Goal: Task Accomplishment & Management: Manage account settings

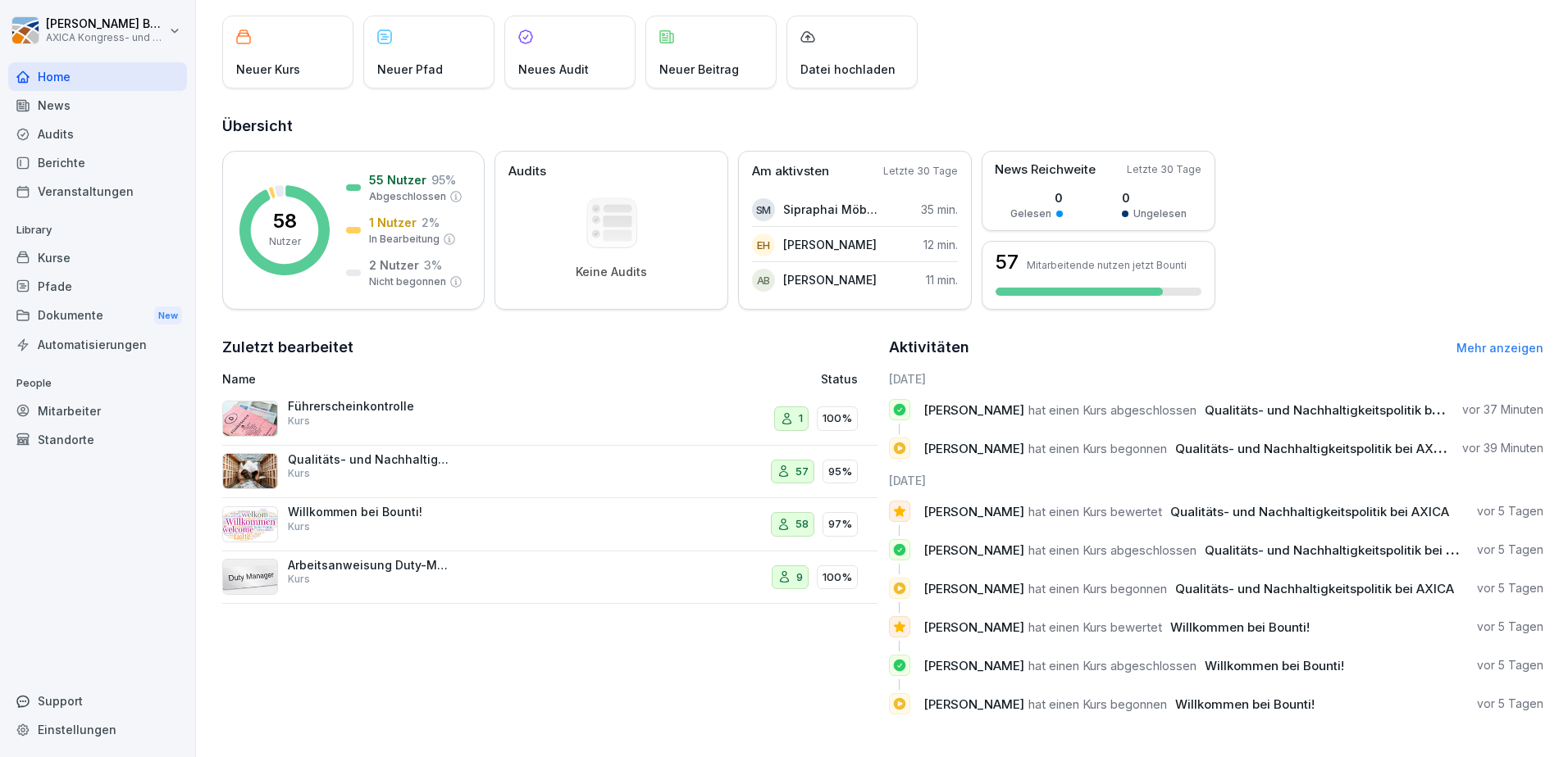
scroll to position [105, 0]
click at [508, 614] on div "Zuletzt bearbeitet Name Status Führerscheinkontrolle Kurs 1 100% Qualitäts- und…" at bounding box center [550, 532] width 655 height 391
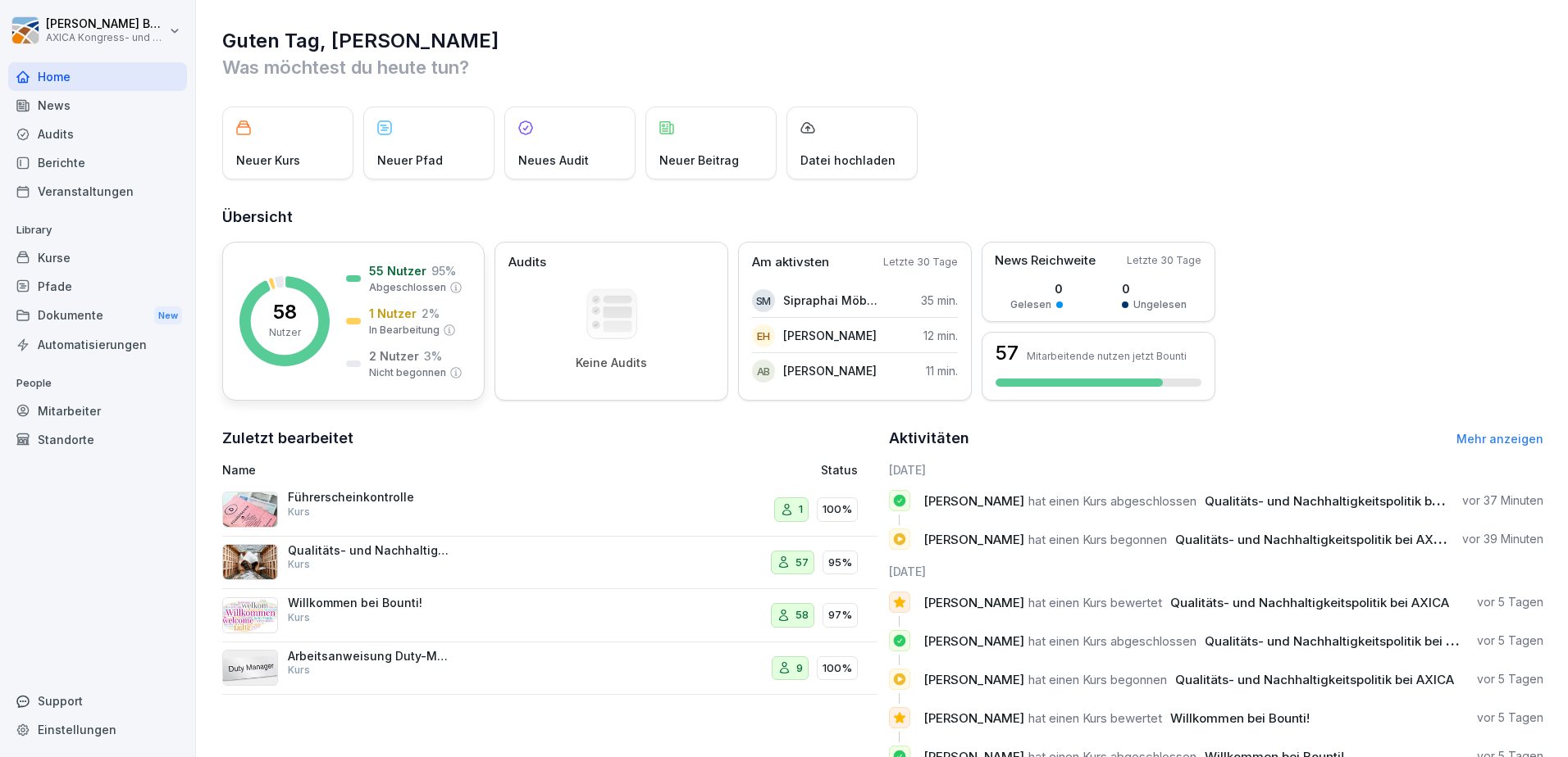
scroll to position [0, 0]
click at [85, 260] on div "Kurse" at bounding box center [97, 258] width 179 height 29
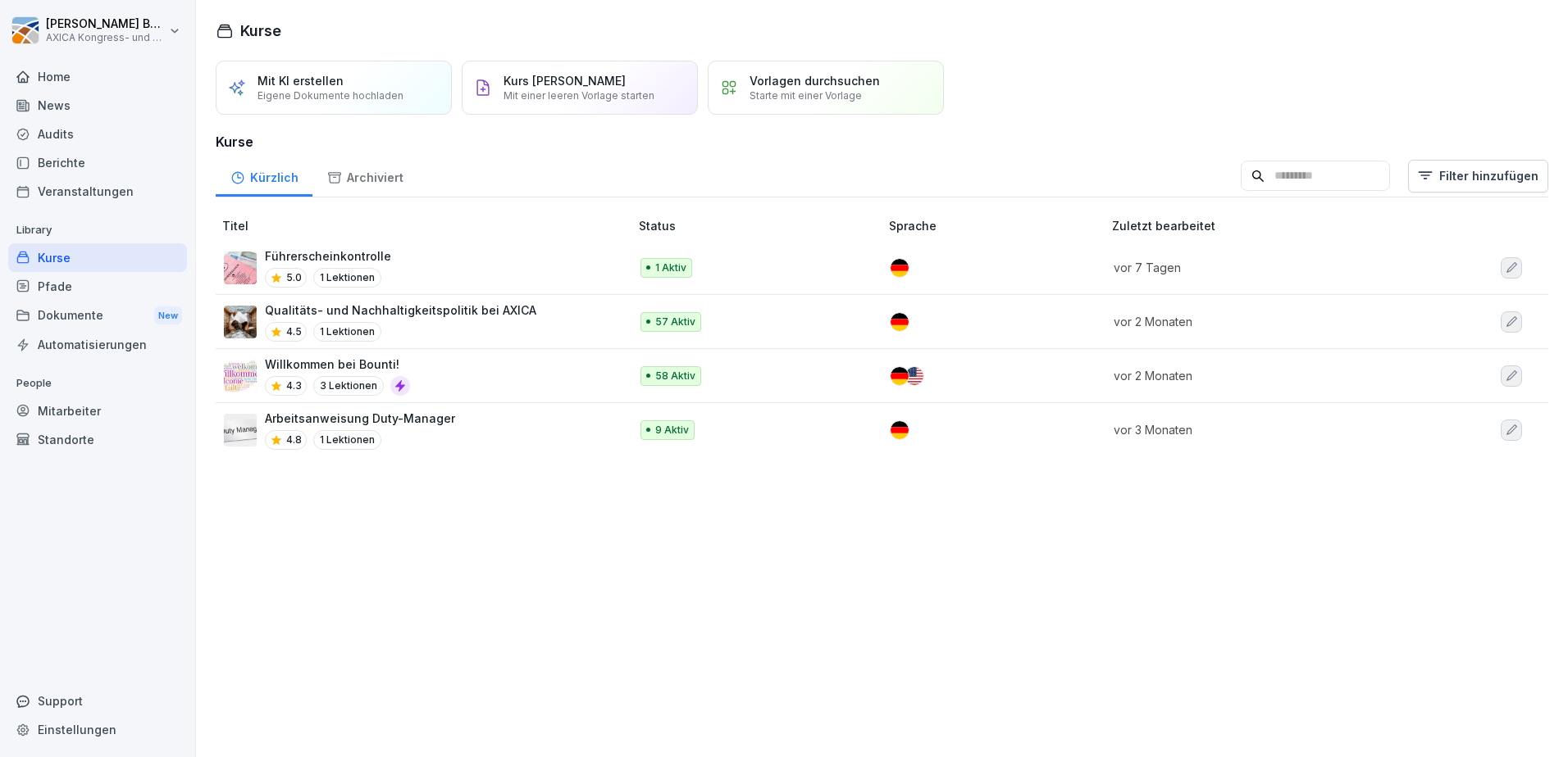
click at [490, 316] on p "Qualitäts- und Nachhaltigkeitspolitik bei AXICA" at bounding box center [400, 310] width 271 height 17
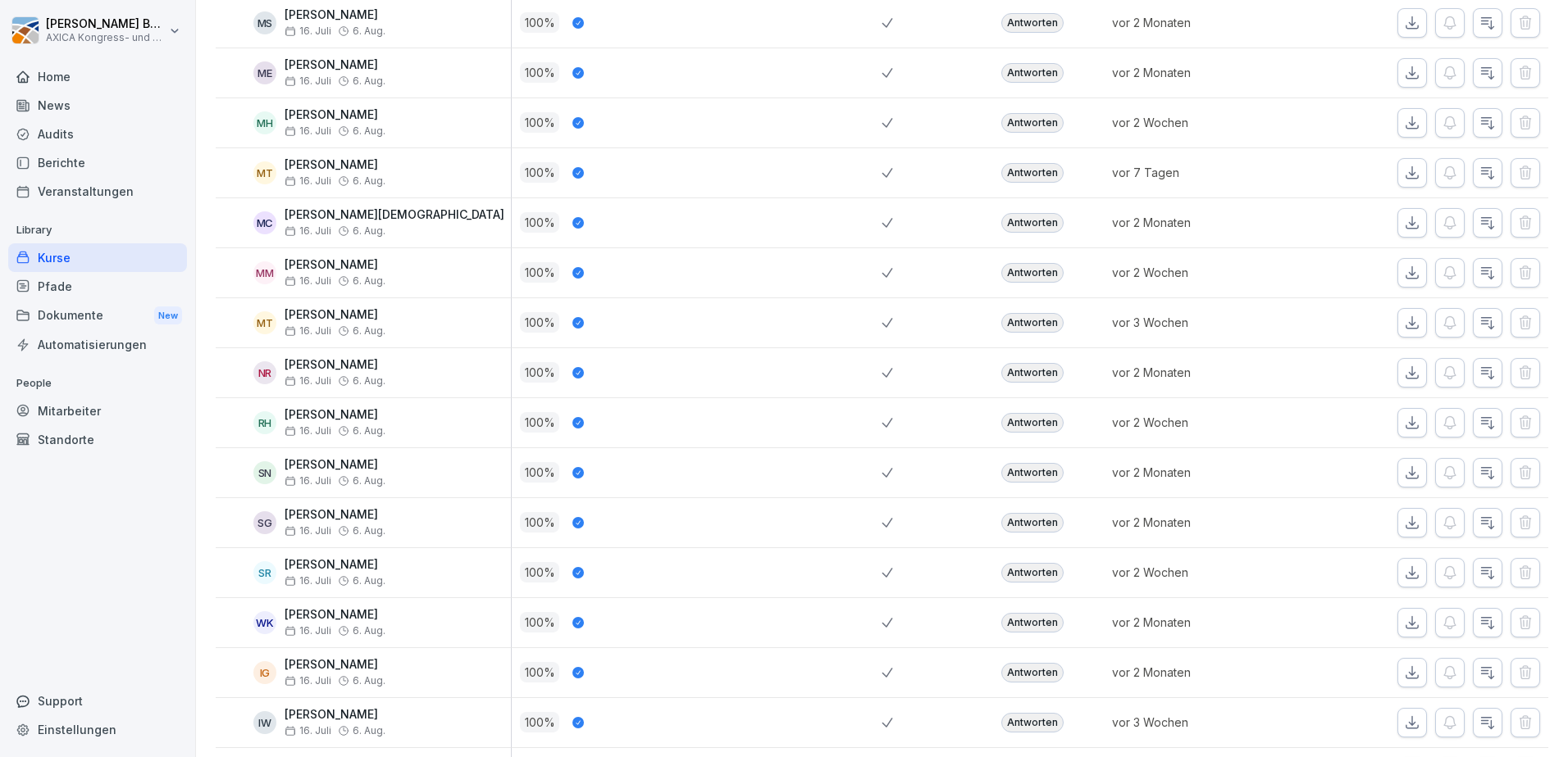
scroll to position [2295, 0]
click at [1029, 276] on div "Antworten" at bounding box center [1032, 274] width 62 height 20
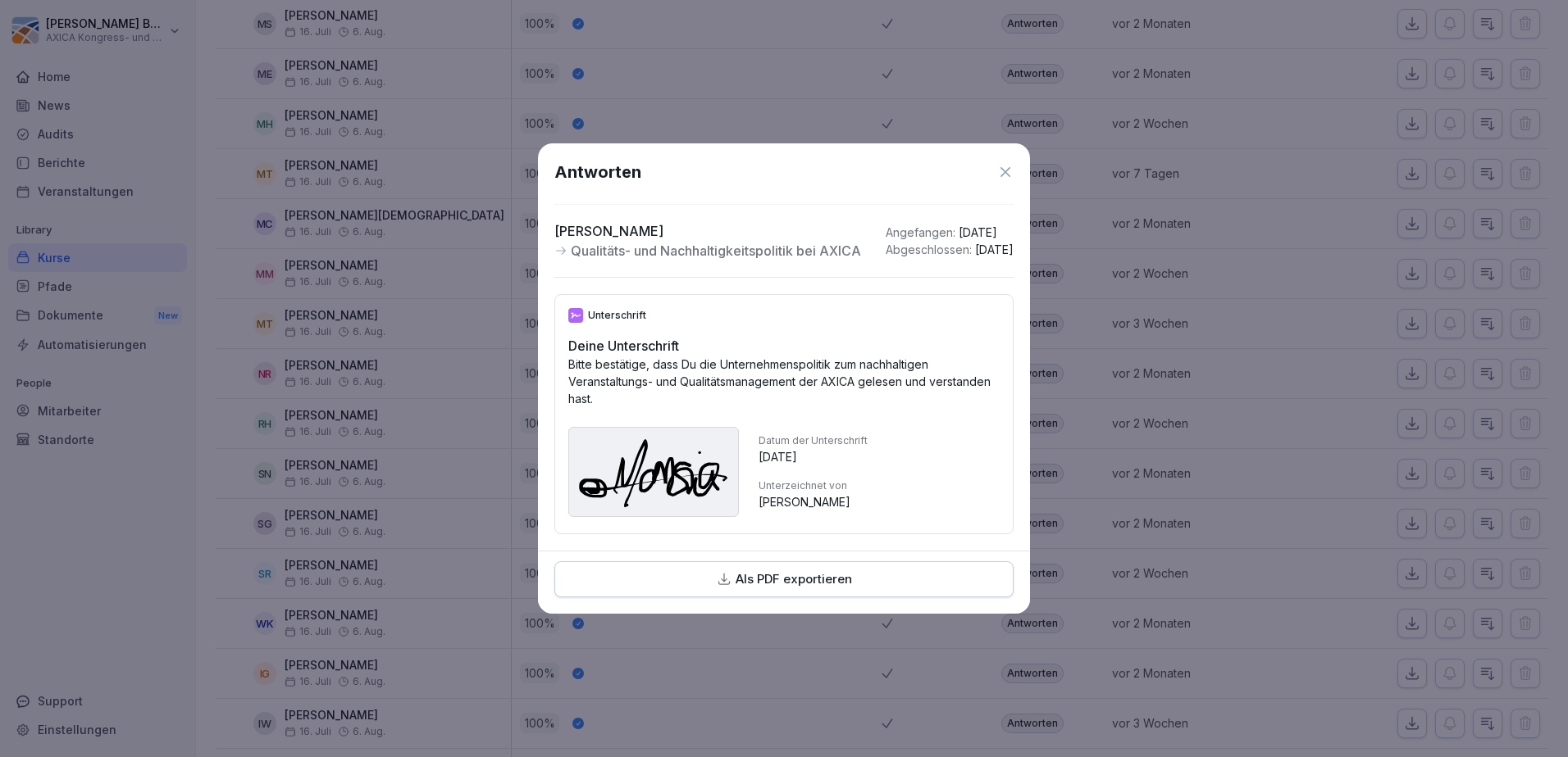
click at [1008, 164] on icon at bounding box center [1005, 172] width 16 height 16
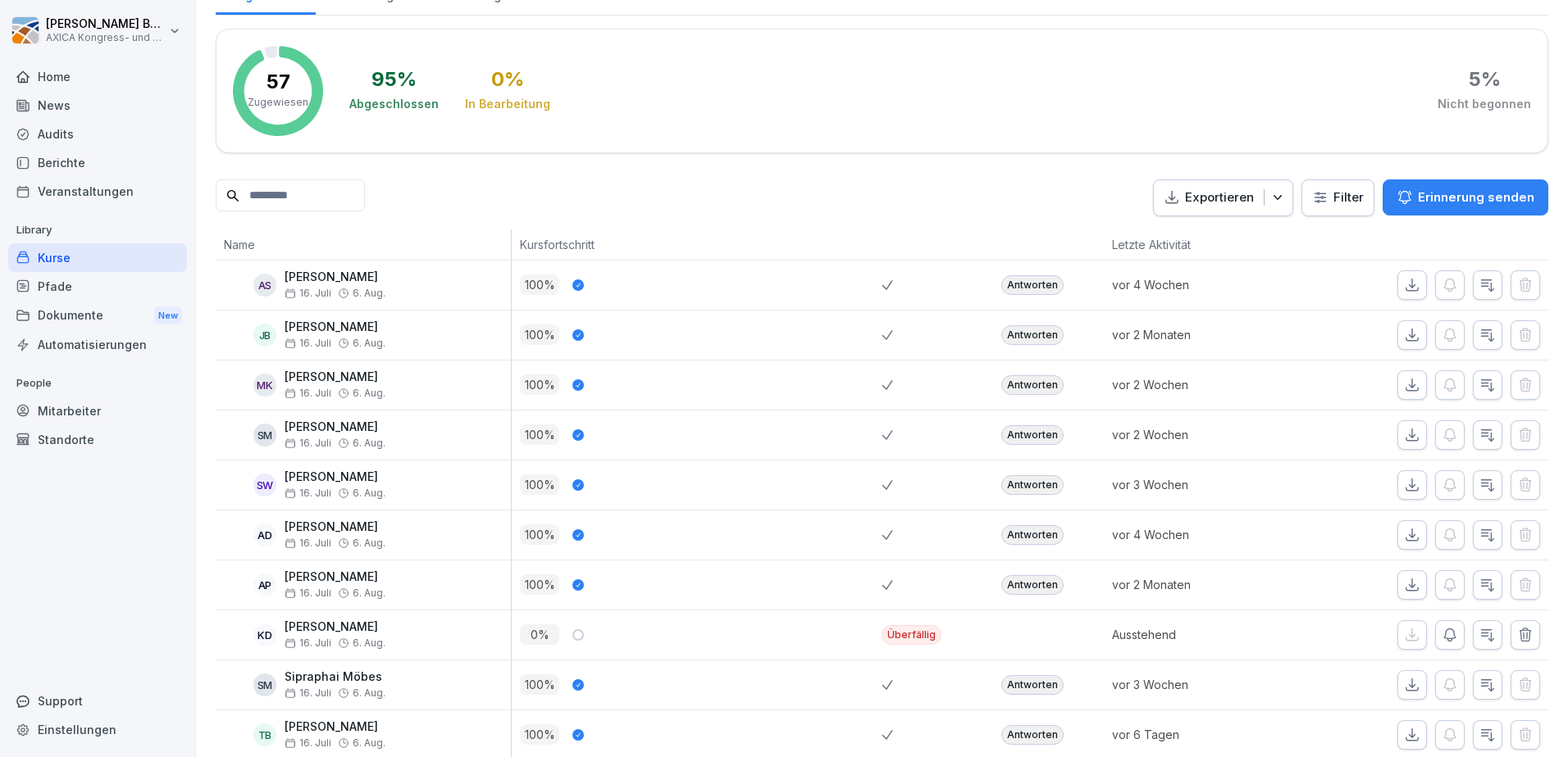
scroll to position [0, 0]
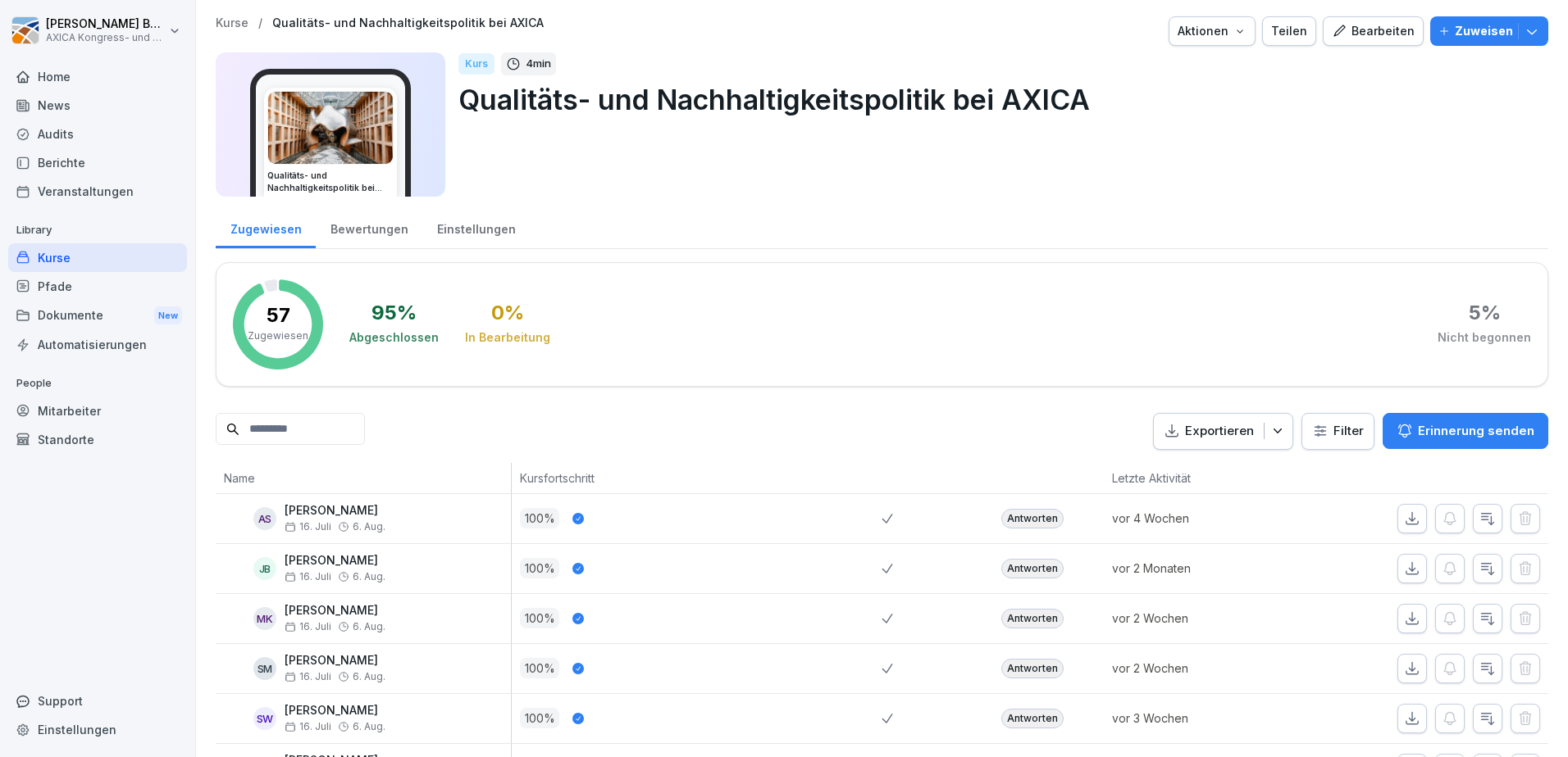
click at [816, 203] on div "Kurse / Qualitäts- und Nachhaltigkeitspolitik bei AXICA Aktionen Teilen Bearbei…" at bounding box center [881, 111] width 1332 height 190
click at [72, 73] on div "Home" at bounding box center [97, 76] width 179 height 29
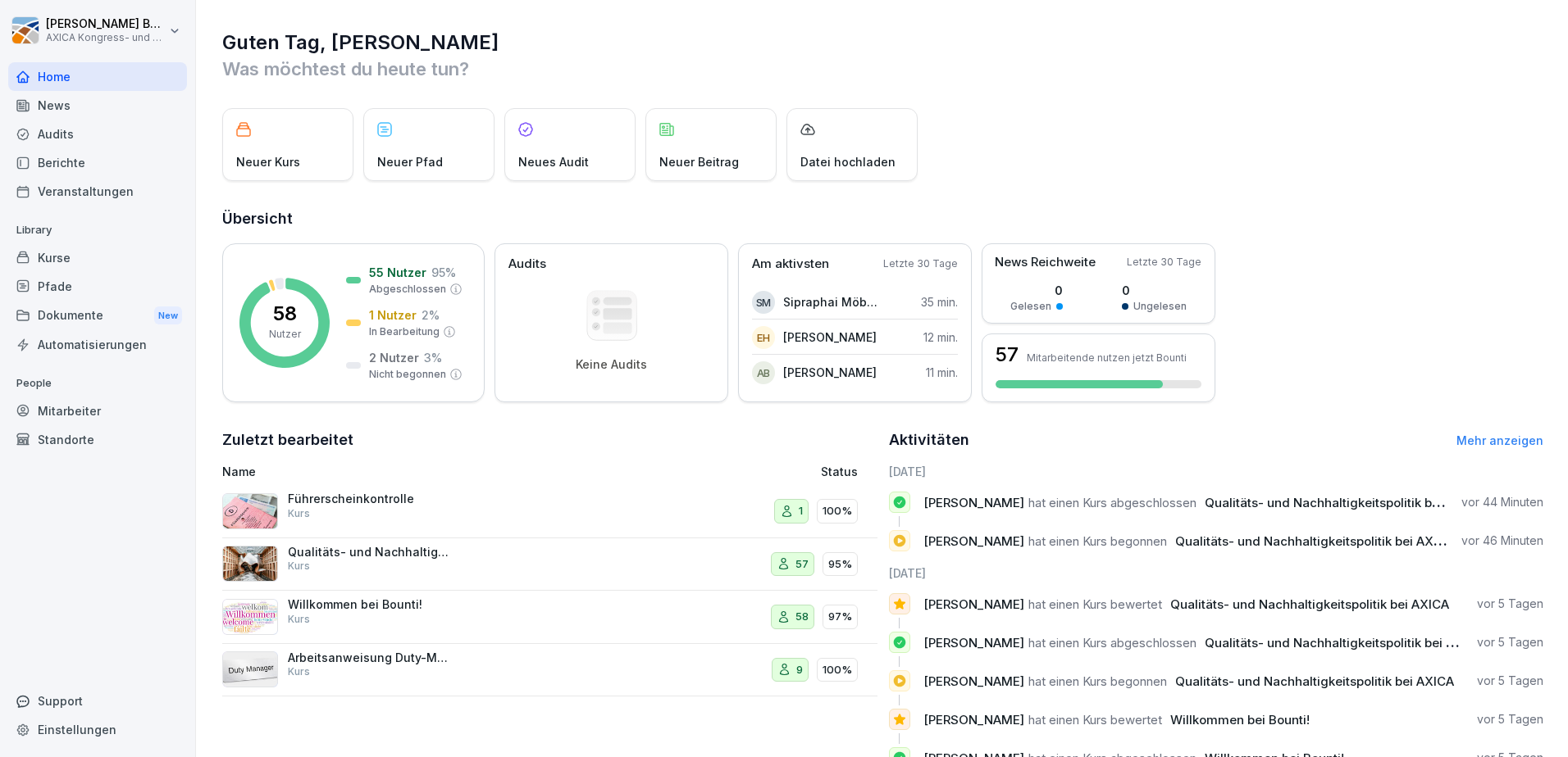
click at [66, 413] on div "Mitarbeiter" at bounding box center [97, 411] width 179 height 29
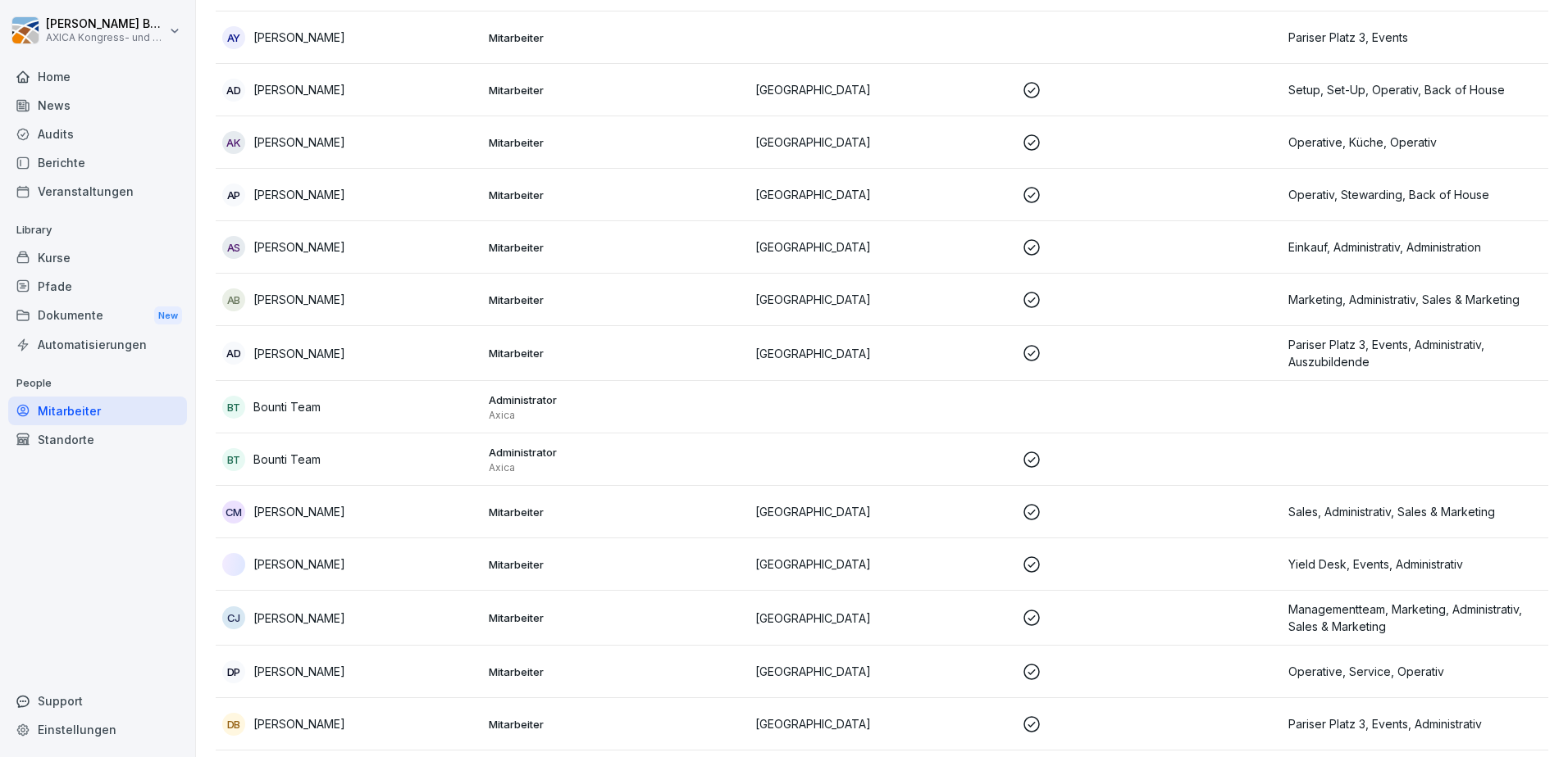
scroll to position [327, 0]
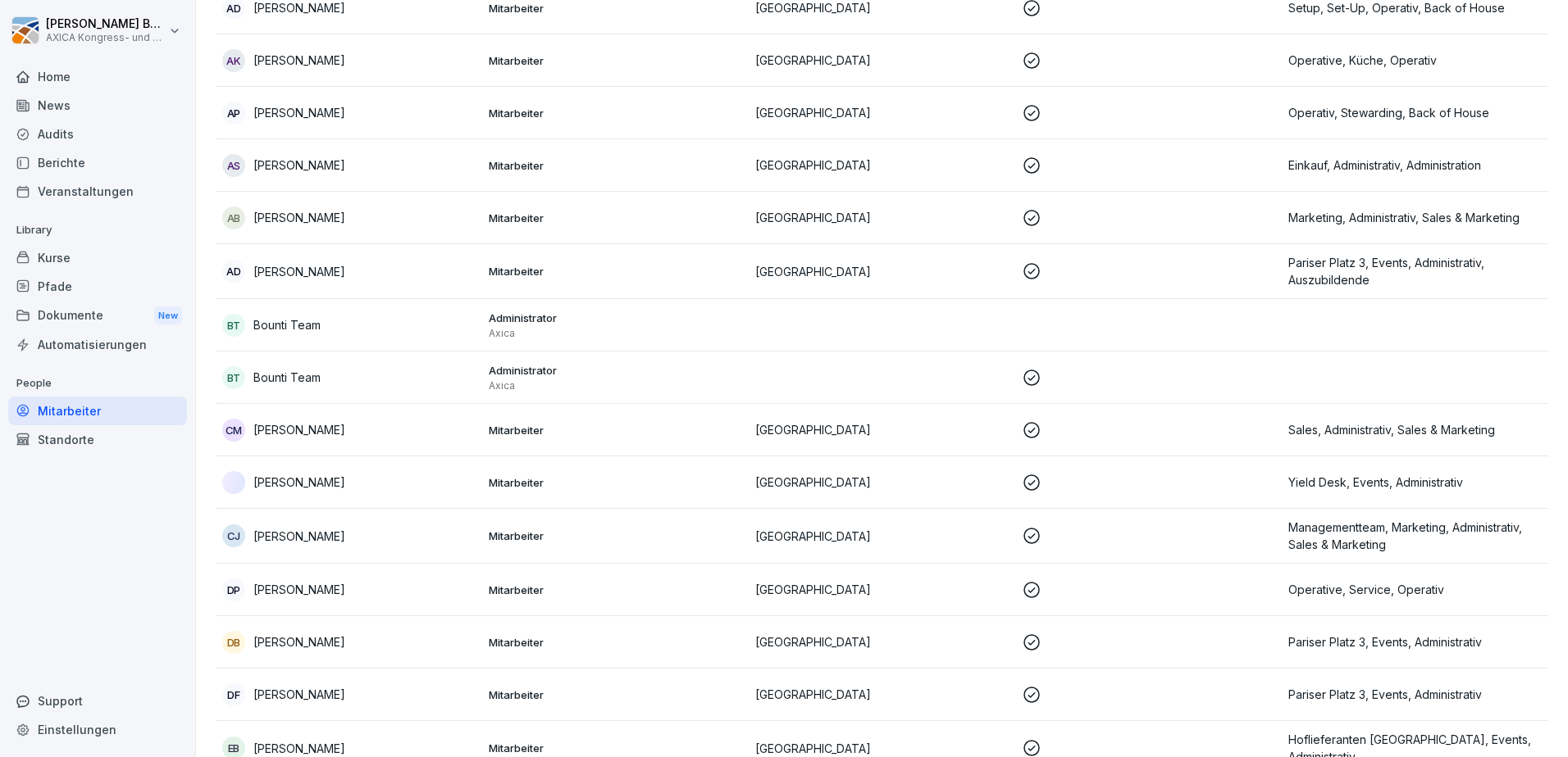
click at [386, 485] on div "Christiane Jule Sieverts" at bounding box center [349, 483] width 253 height 23
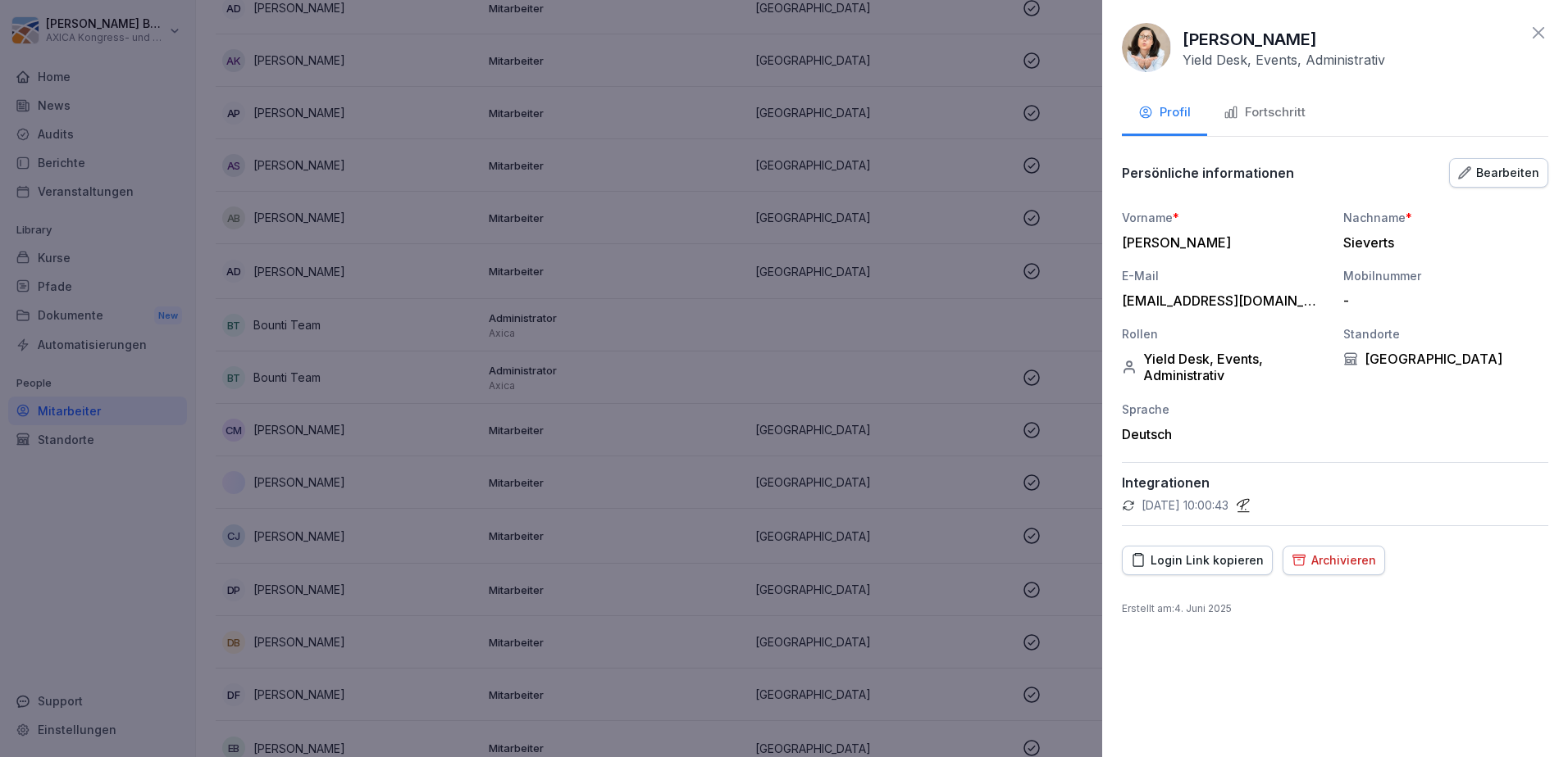
click at [1536, 36] on icon at bounding box center [1538, 32] width 20 height 20
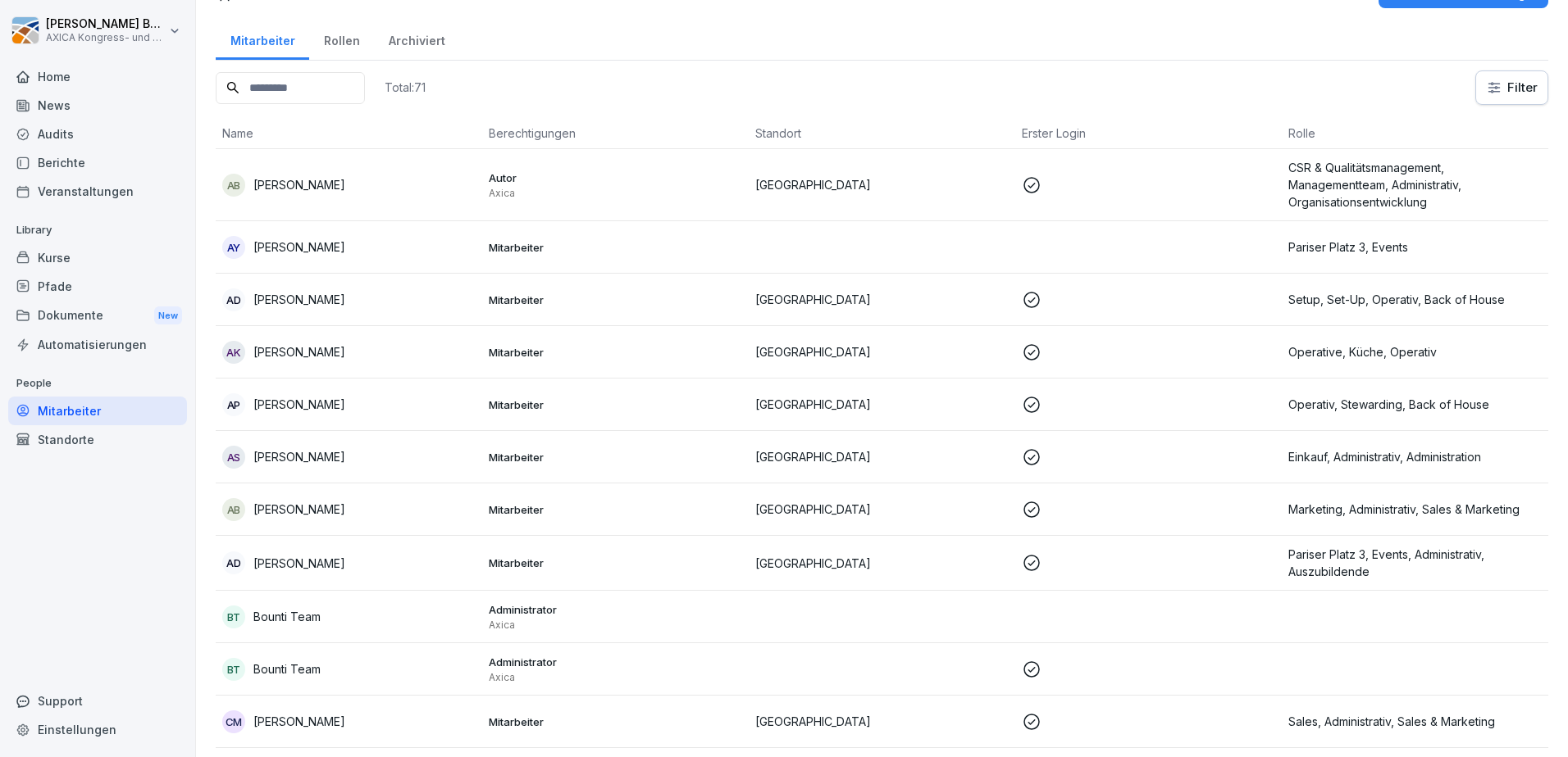
scroll to position [0, 0]
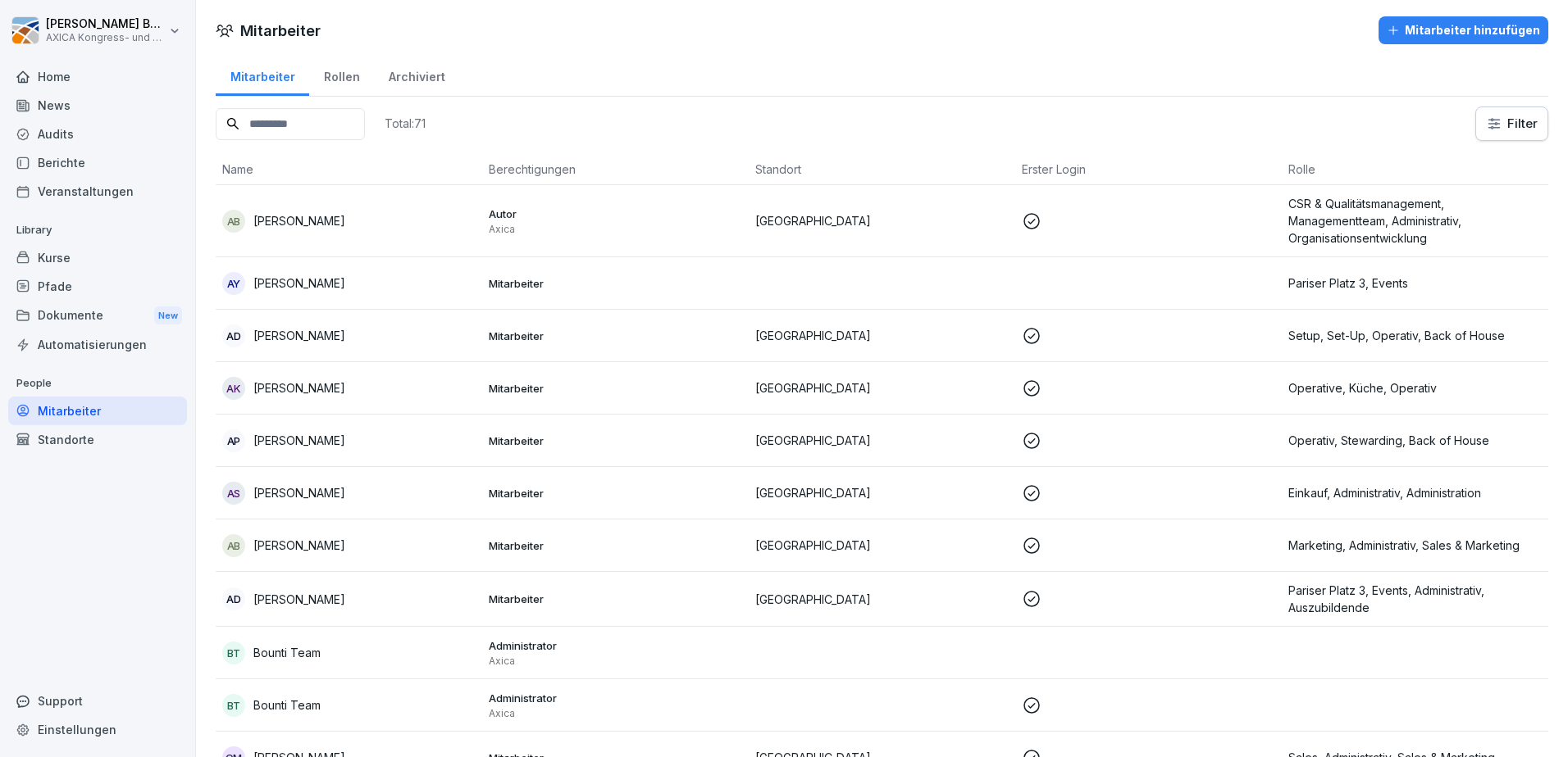
click at [341, 76] on div "Rollen" at bounding box center [342, 75] width 65 height 42
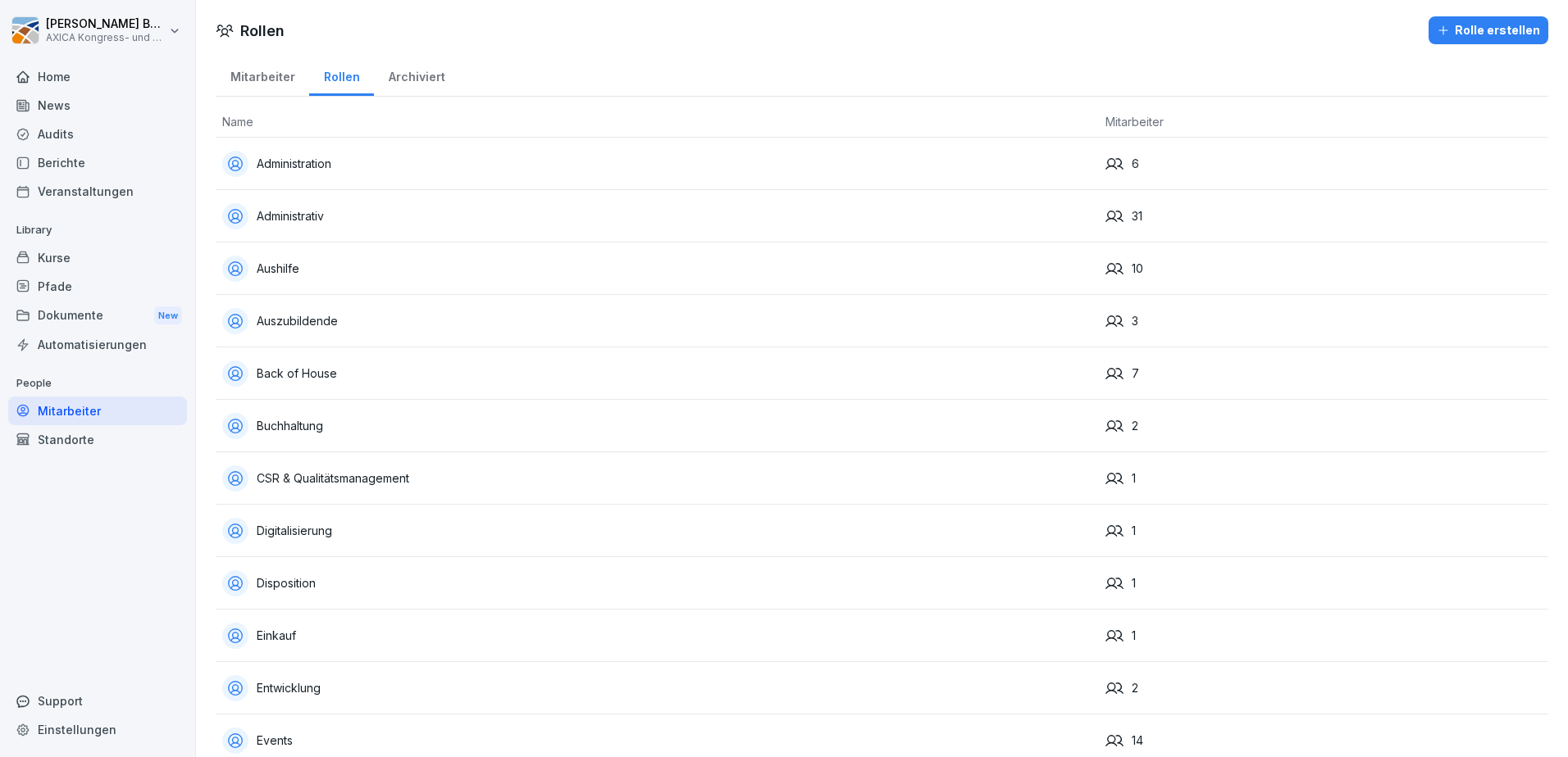
click at [1483, 27] on div "Rolle erstellen" at bounding box center [1488, 30] width 103 height 18
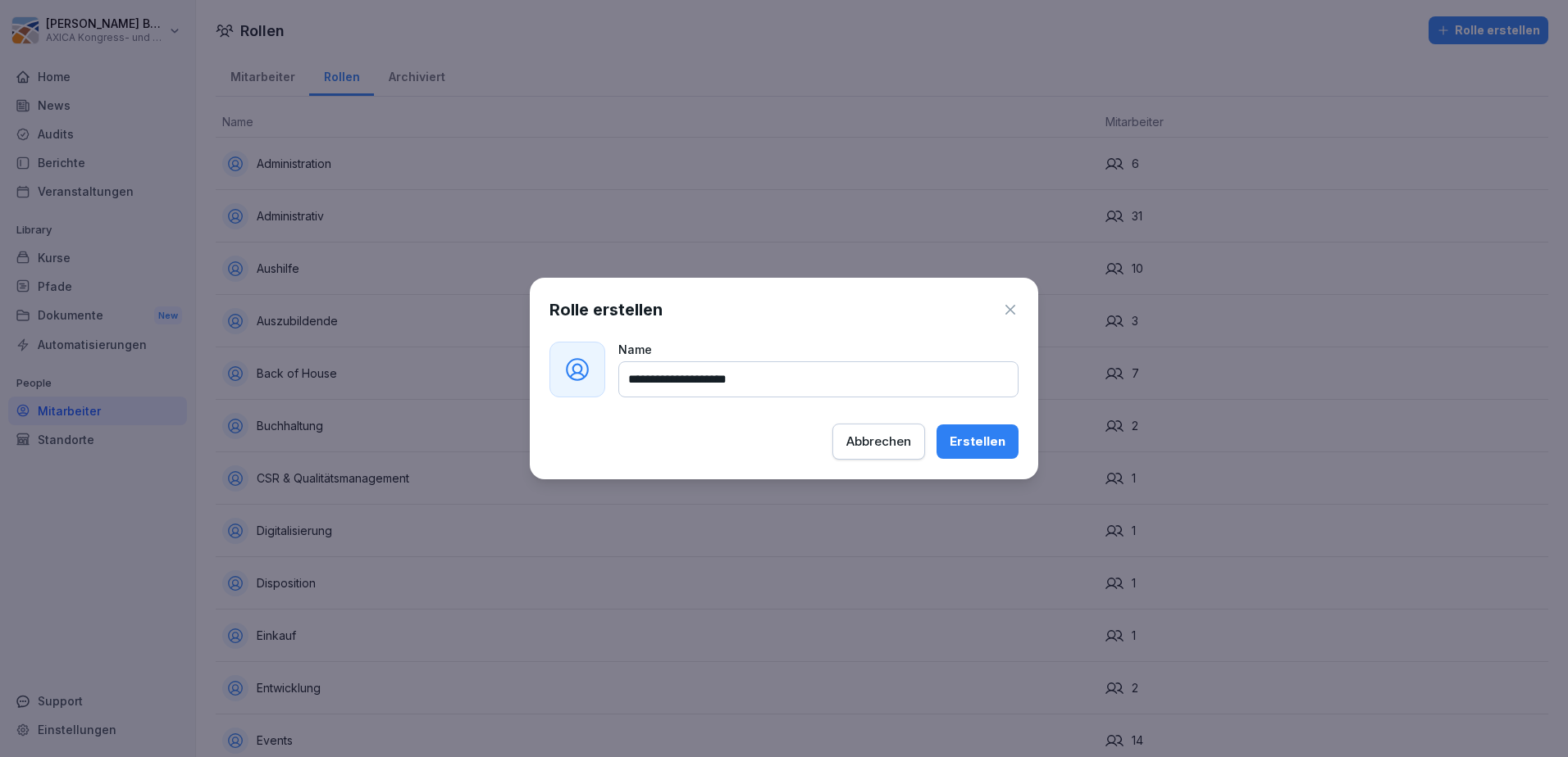
type input "**********"
click at [984, 443] on div "Erstellen" at bounding box center [977, 441] width 55 height 18
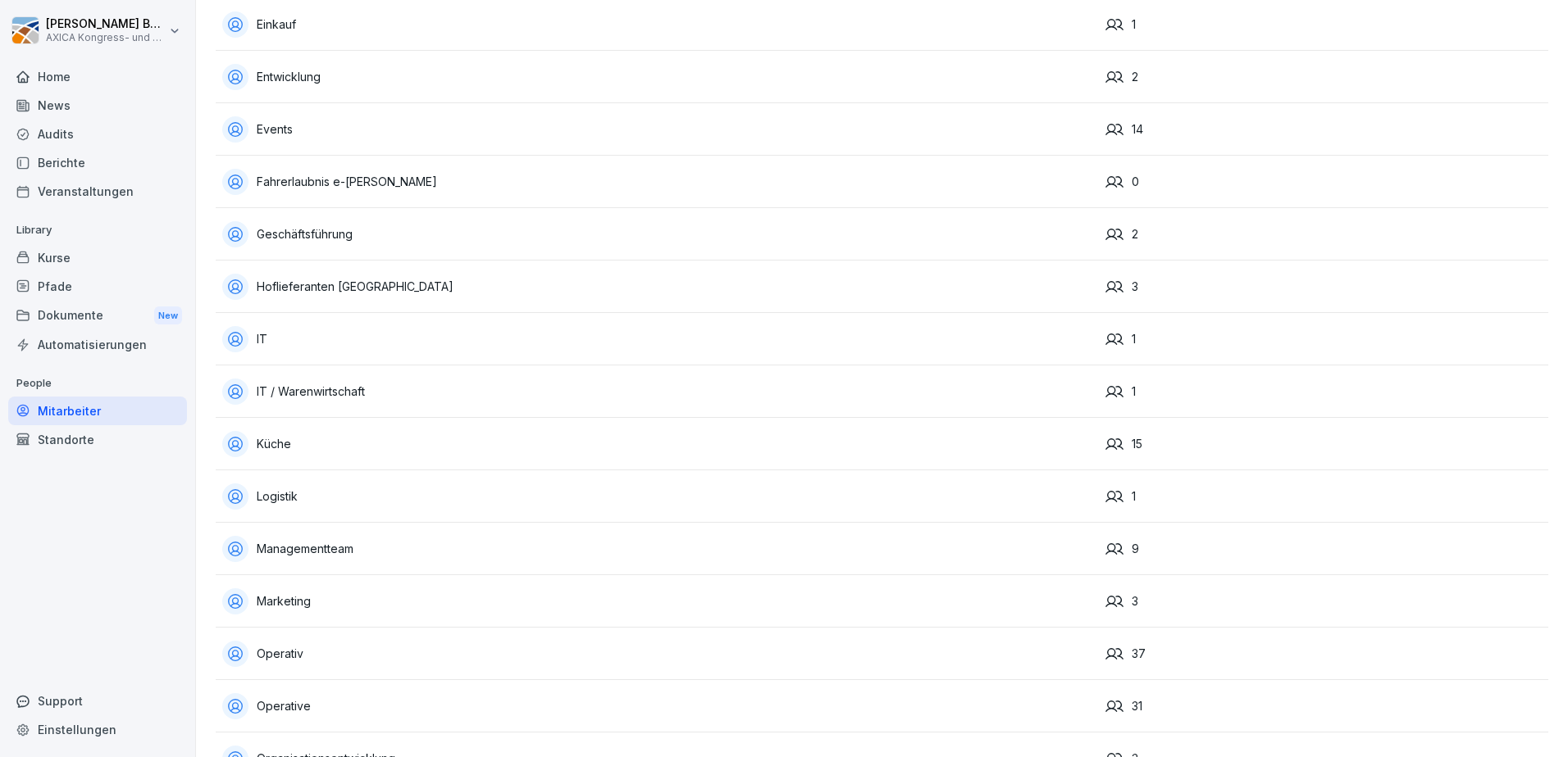
scroll to position [656, 0]
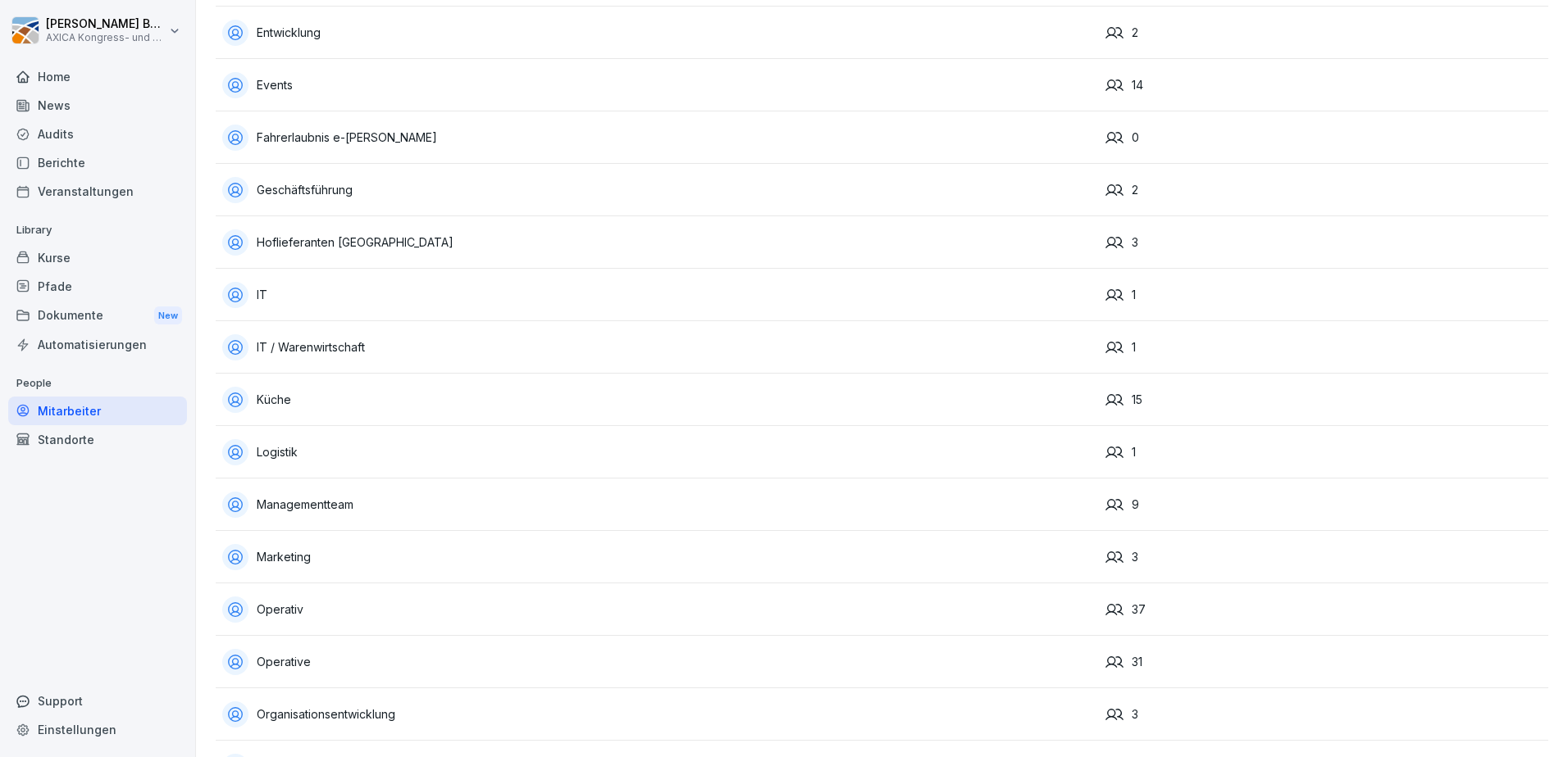
click at [434, 137] on div "Fahrerlaubnis e-[PERSON_NAME]" at bounding box center [657, 137] width 870 height 26
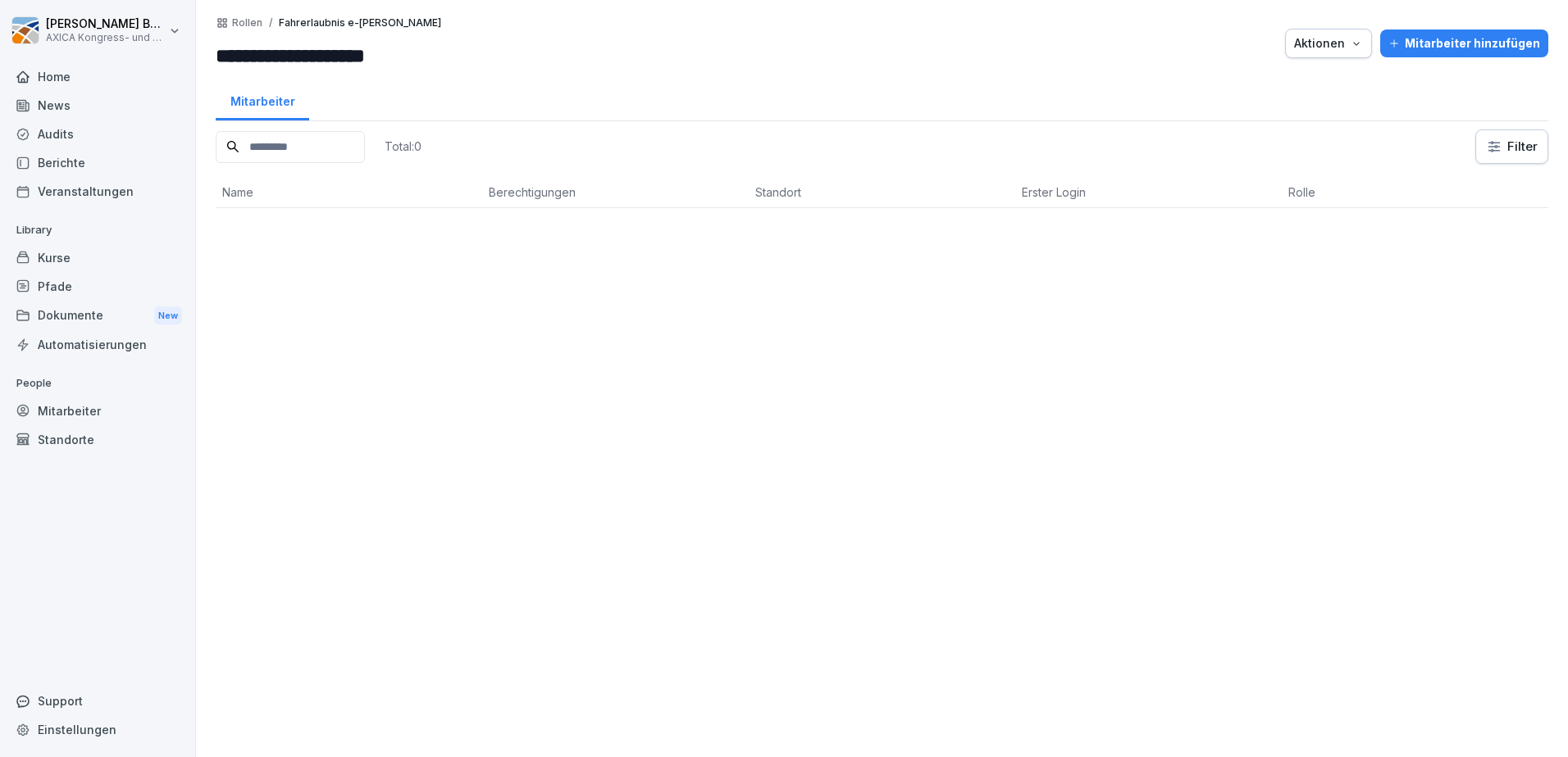
click at [1488, 38] on div "Mitarbeiter hinzufügen" at bounding box center [1464, 43] width 152 height 18
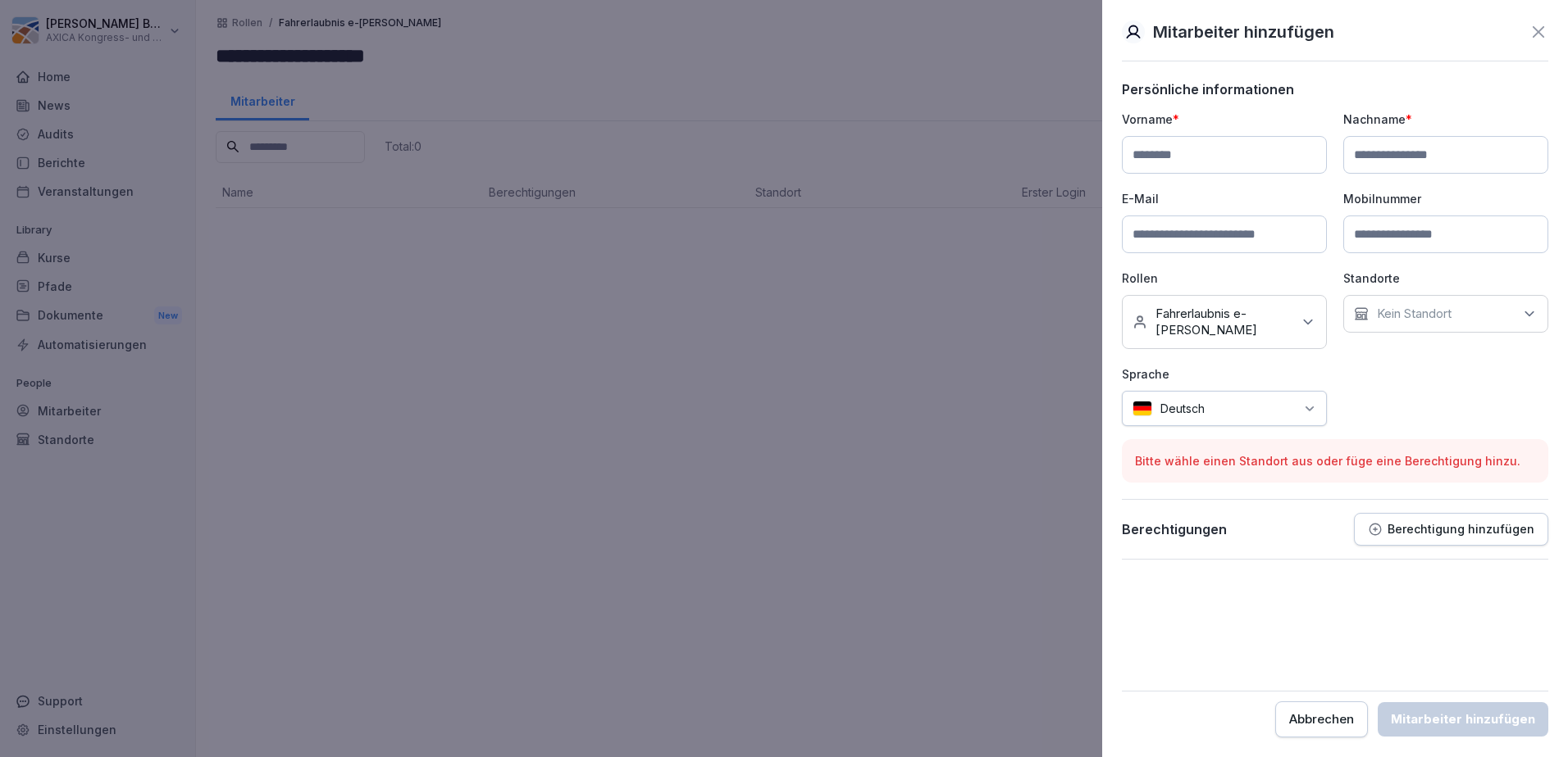
click at [1536, 35] on icon at bounding box center [1538, 32] width 20 height 20
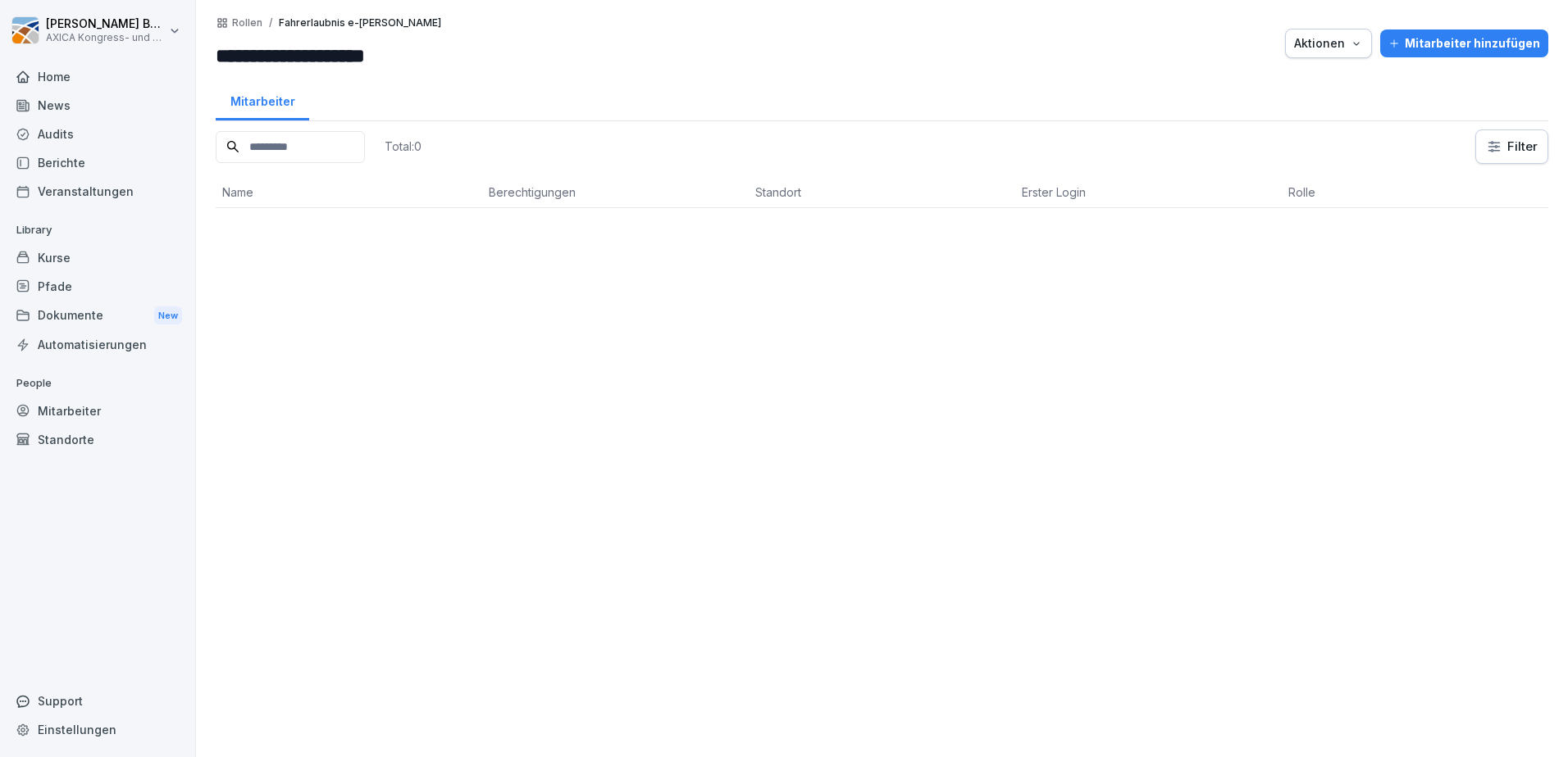
click at [321, 147] on input at bounding box center [290, 146] width 149 height 32
type input "***"
click at [353, 148] on icon at bounding box center [349, 147] width 10 height 10
click at [1353, 53] on button "Aktionen" at bounding box center [1328, 43] width 87 height 30
click at [1352, 52] on div "Aktionen" at bounding box center [1328, 43] width 69 height 18
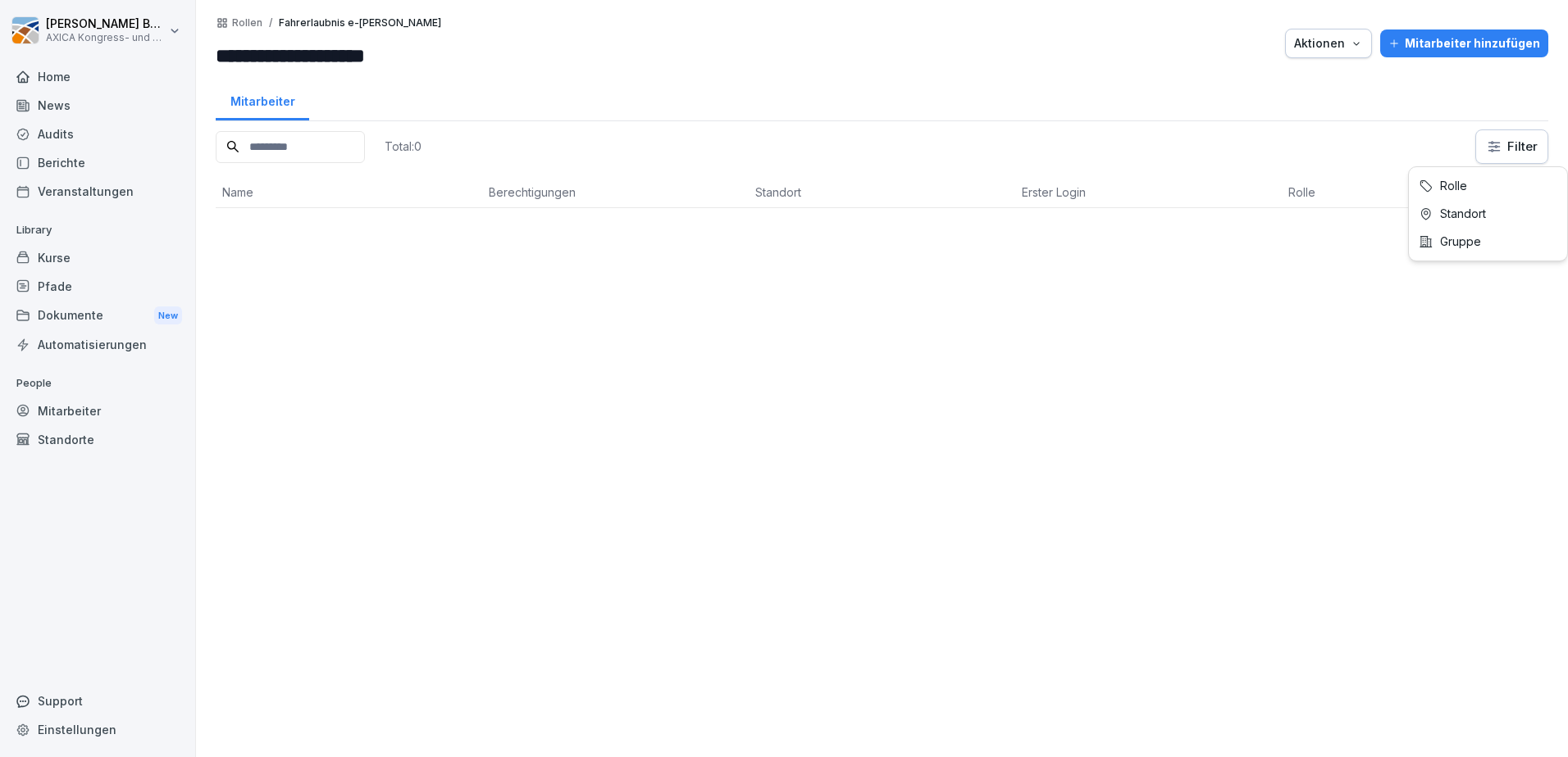
click at [1503, 137] on html "**********" at bounding box center [784, 378] width 1568 height 757
click at [78, 411] on div "Mitarbeiter" at bounding box center [97, 411] width 179 height 29
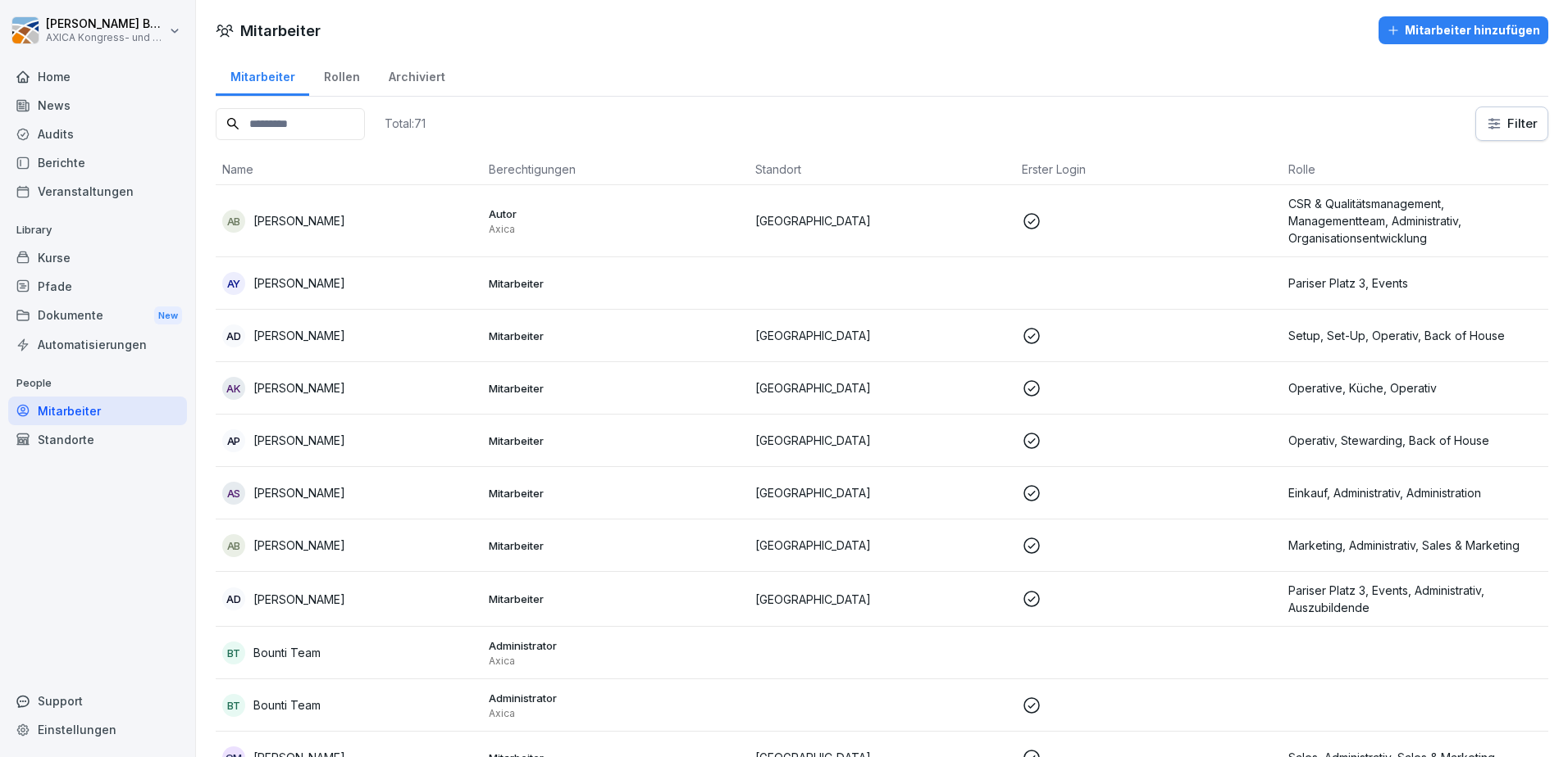
click at [306, 124] on input at bounding box center [290, 123] width 149 height 32
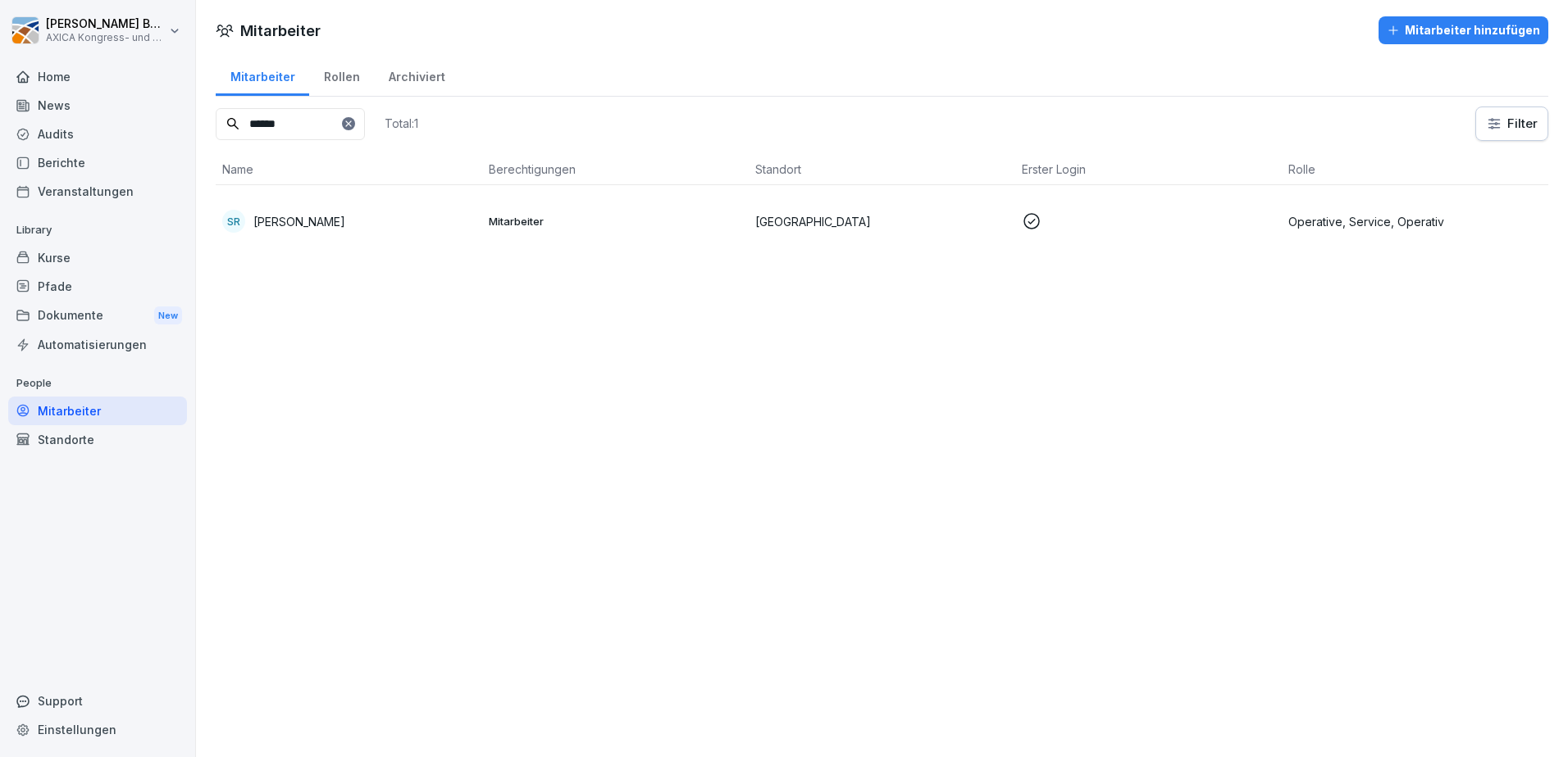
click at [296, 219] on p "[PERSON_NAME]" at bounding box center [299, 221] width 92 height 17
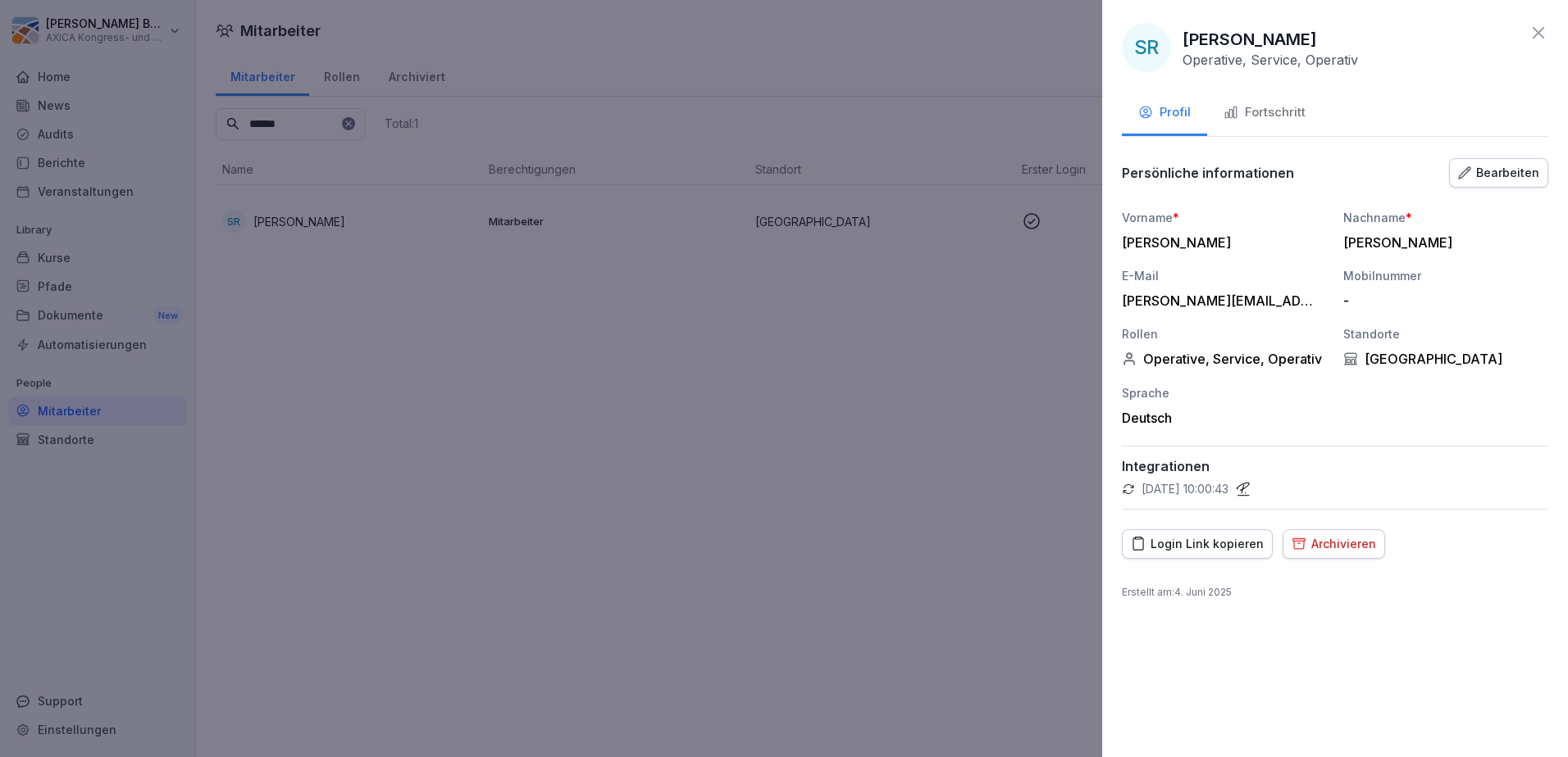
click at [1494, 177] on div "Bearbeiten" at bounding box center [1498, 173] width 81 height 18
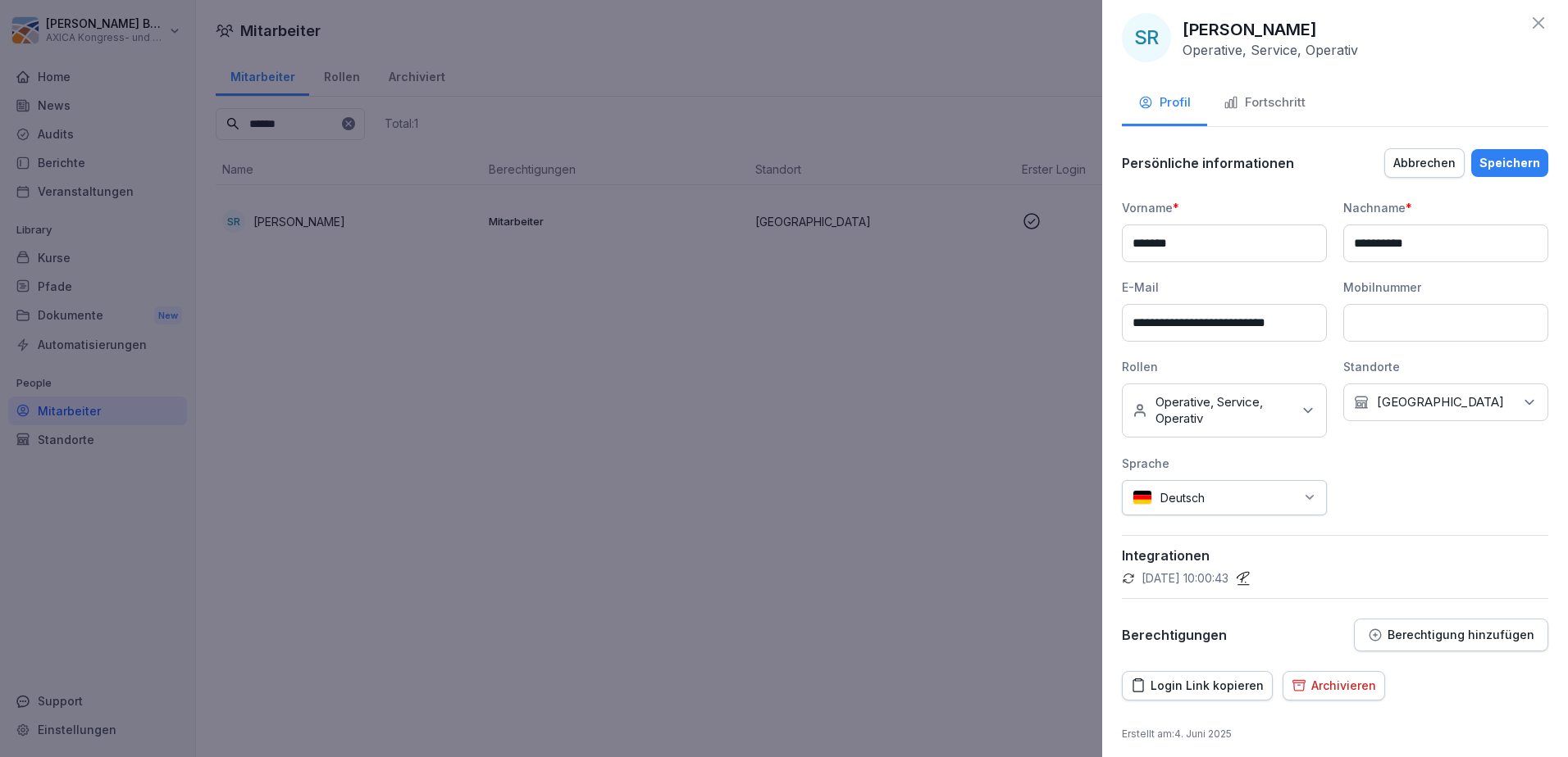
scroll to position [17, 0]
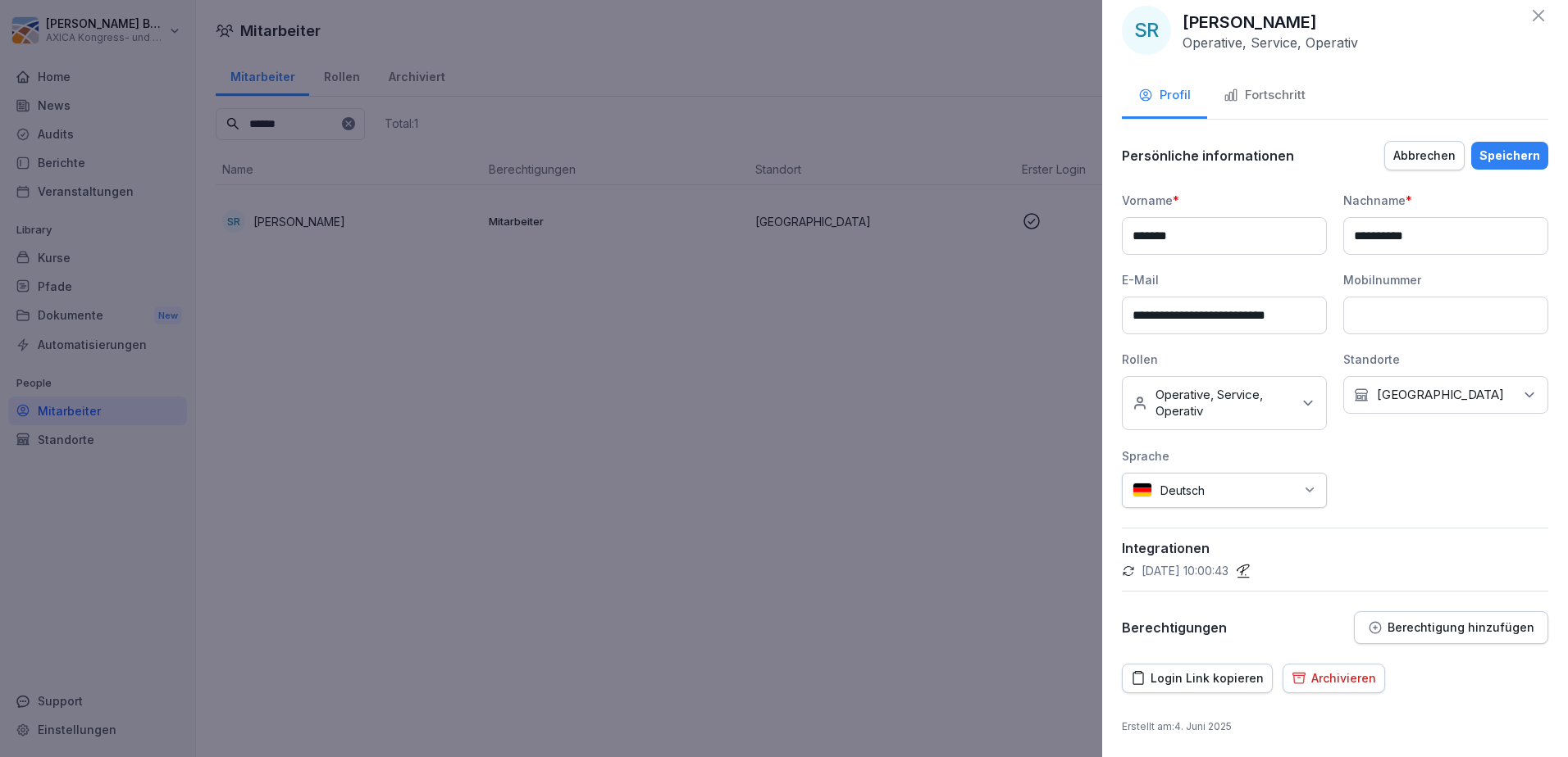
click at [1303, 404] on icon at bounding box center [1307, 403] width 9 height 4
click at [1137, 546] on button "Fahrerlaubnis e-[PERSON_NAME]" at bounding box center [1140, 539] width 13 height 14
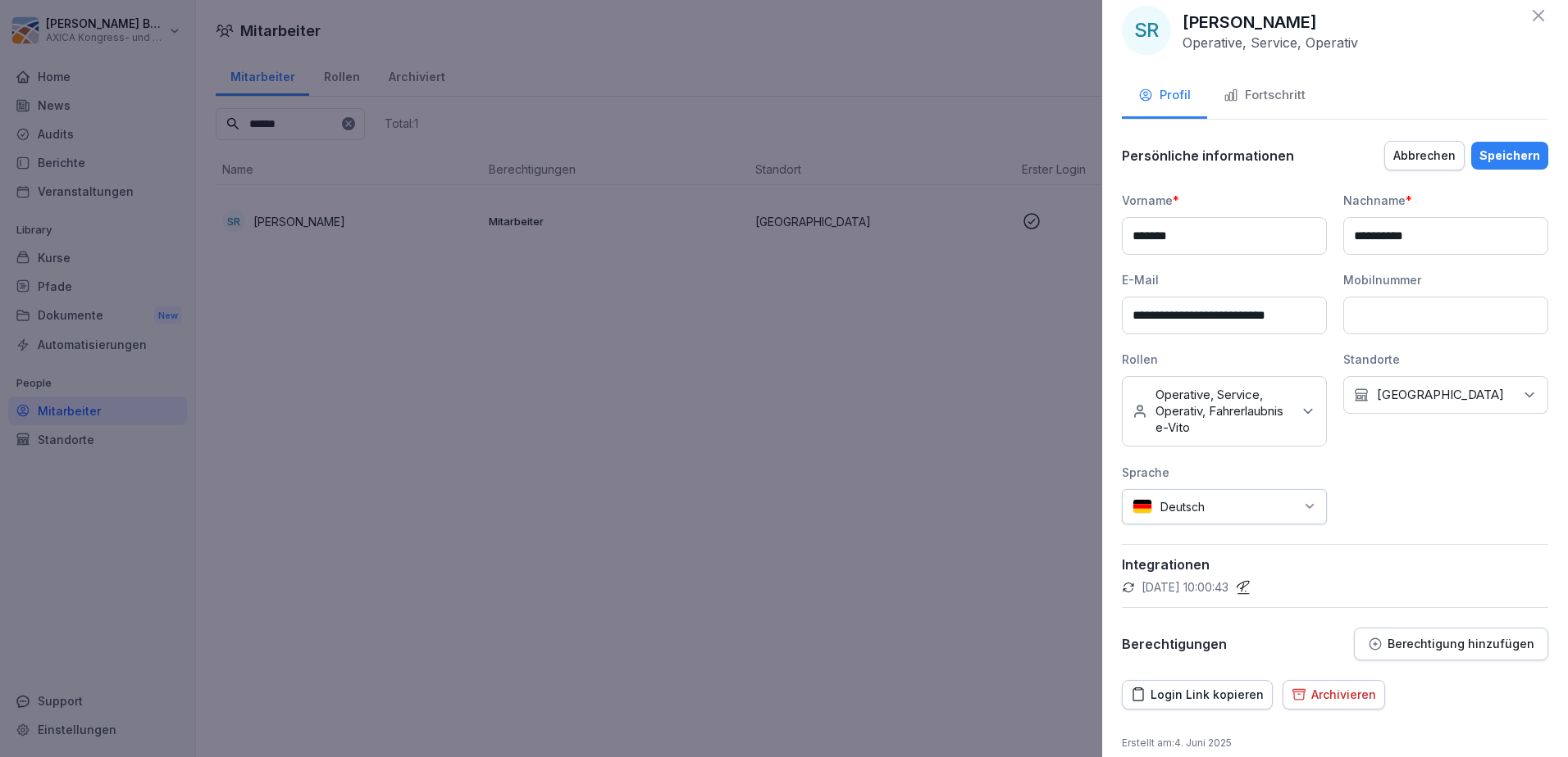
click at [1509, 164] on div "Speichern" at bounding box center [1510, 156] width 61 height 18
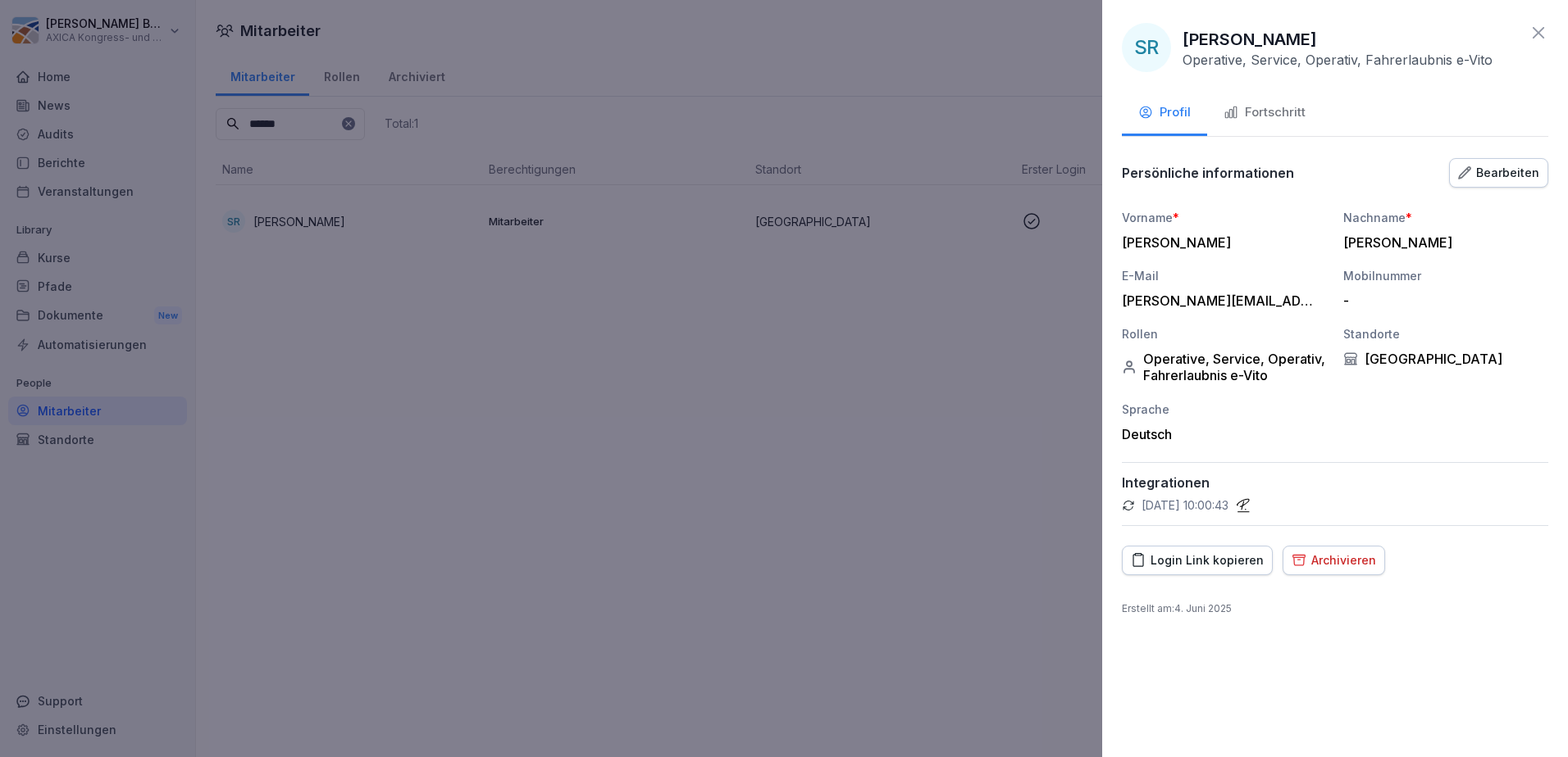
click at [1543, 26] on icon at bounding box center [1538, 32] width 20 height 20
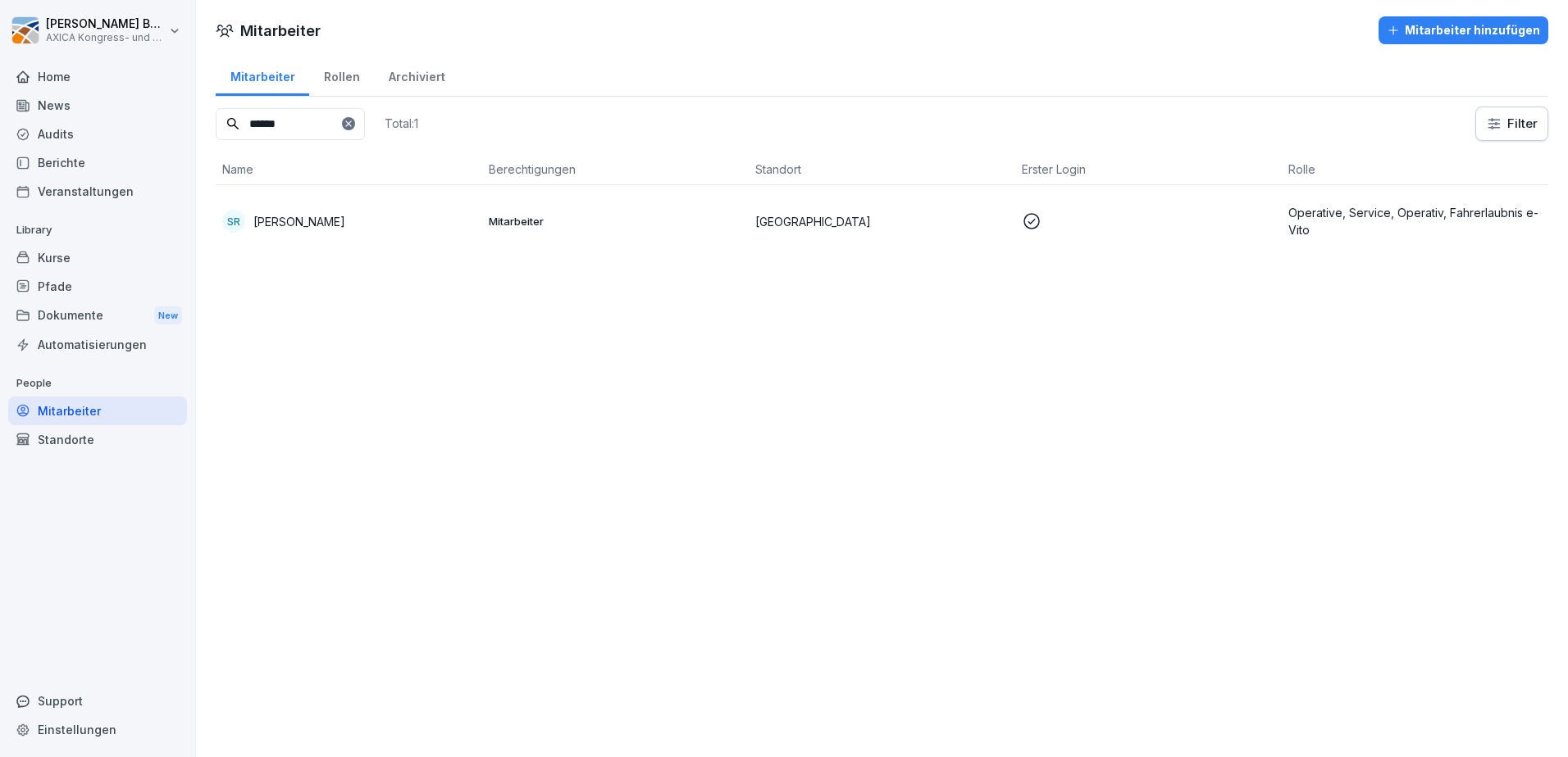
click at [219, 136] on input "******" at bounding box center [290, 123] width 149 height 32
click at [316, 212] on div "MM Marc-Alexander Mundstock" at bounding box center [349, 221] width 253 height 23
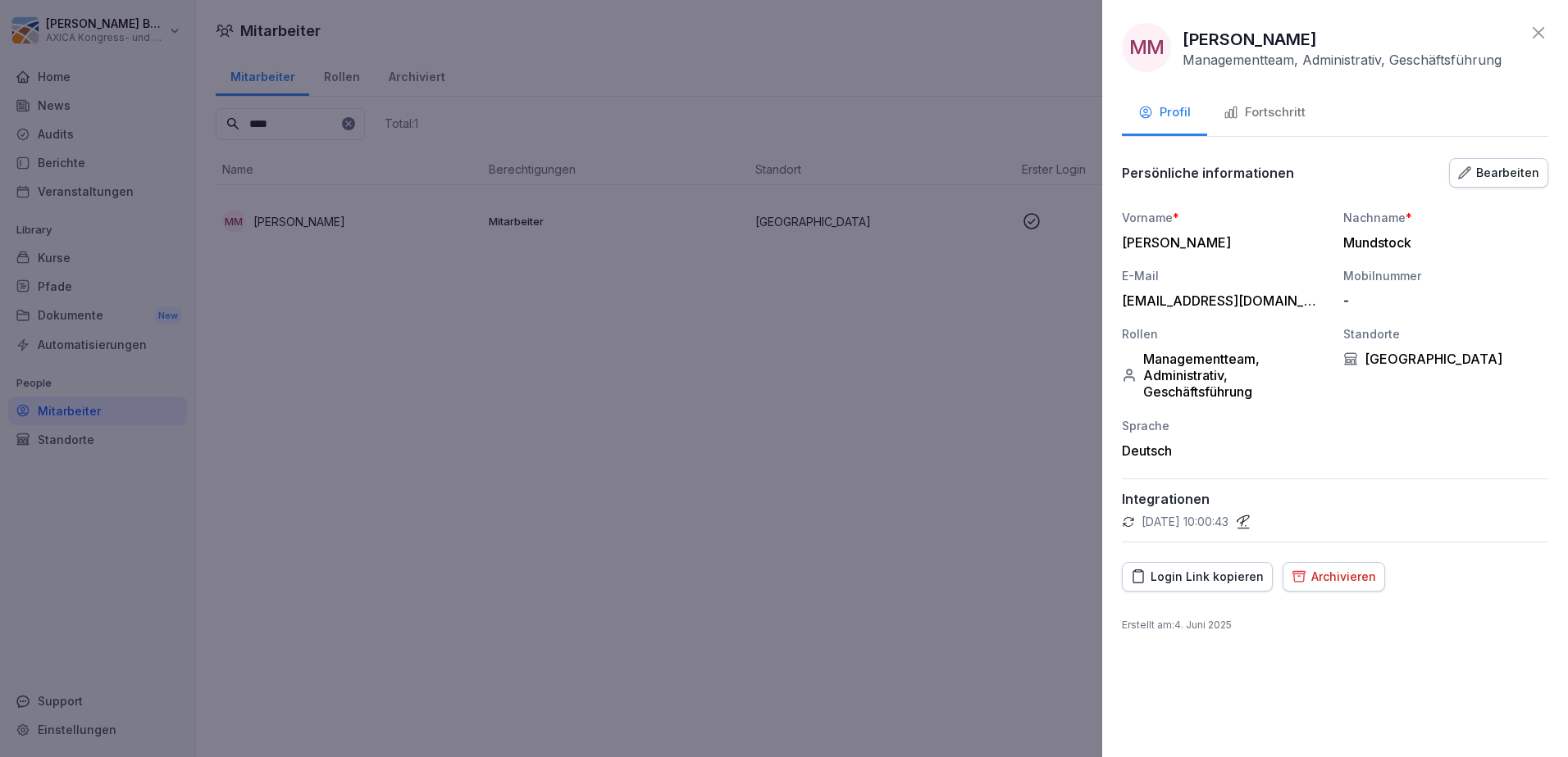
click at [1230, 376] on div "Managementteam, Administrativ, Geschäftsführung" at bounding box center [1224, 376] width 205 height 50
click at [1478, 181] on div "Bearbeiten" at bounding box center [1498, 173] width 81 height 18
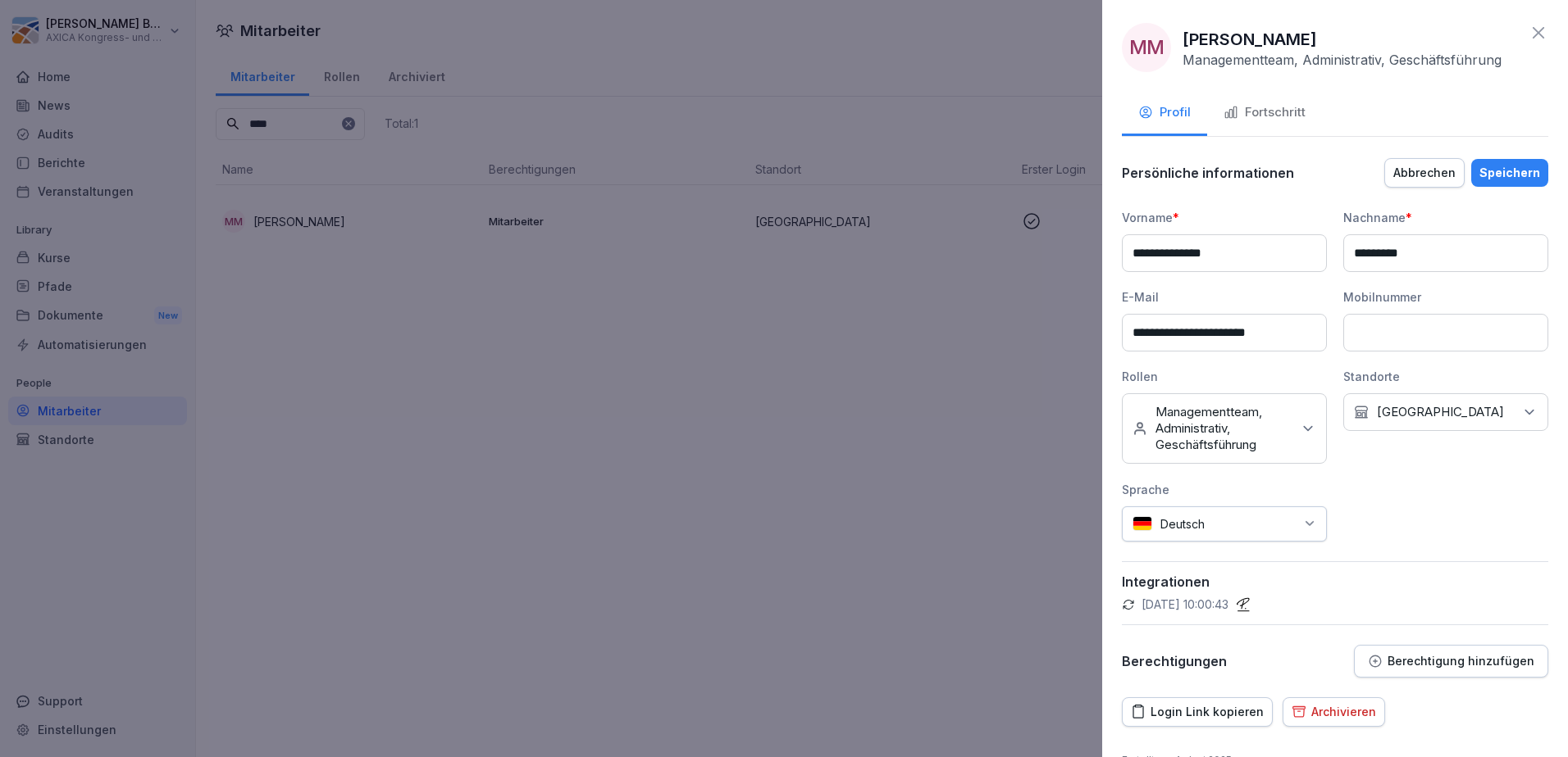
click at [1216, 444] on p "Managementteam, Administrativ, Geschäftsführung" at bounding box center [1223, 429] width 137 height 50
click at [1141, 578] on button "Fahrerlaubnis e-[PERSON_NAME]" at bounding box center [1140, 573] width 13 height 14
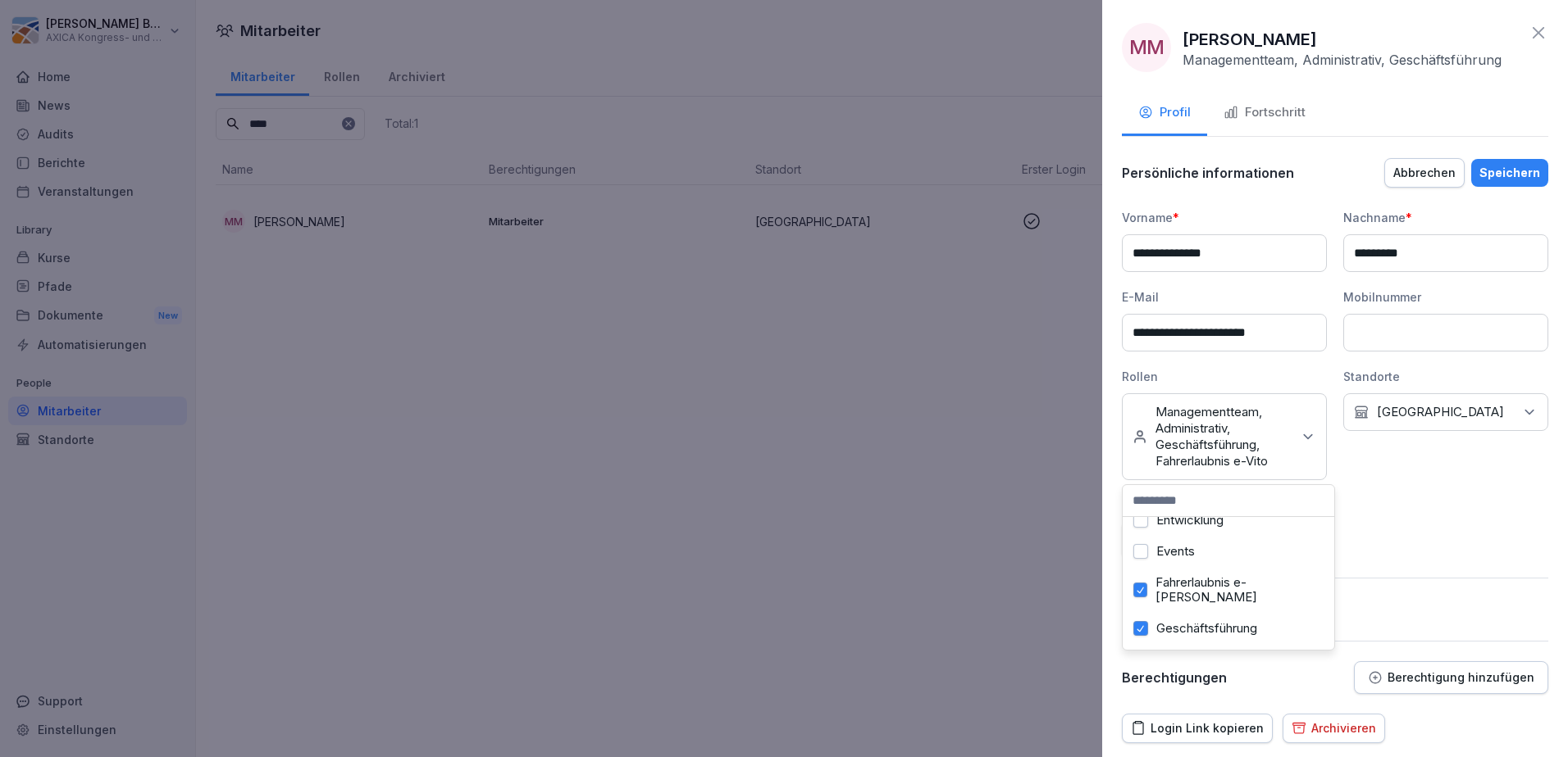
click at [1512, 165] on div "Speichern" at bounding box center [1510, 173] width 61 height 18
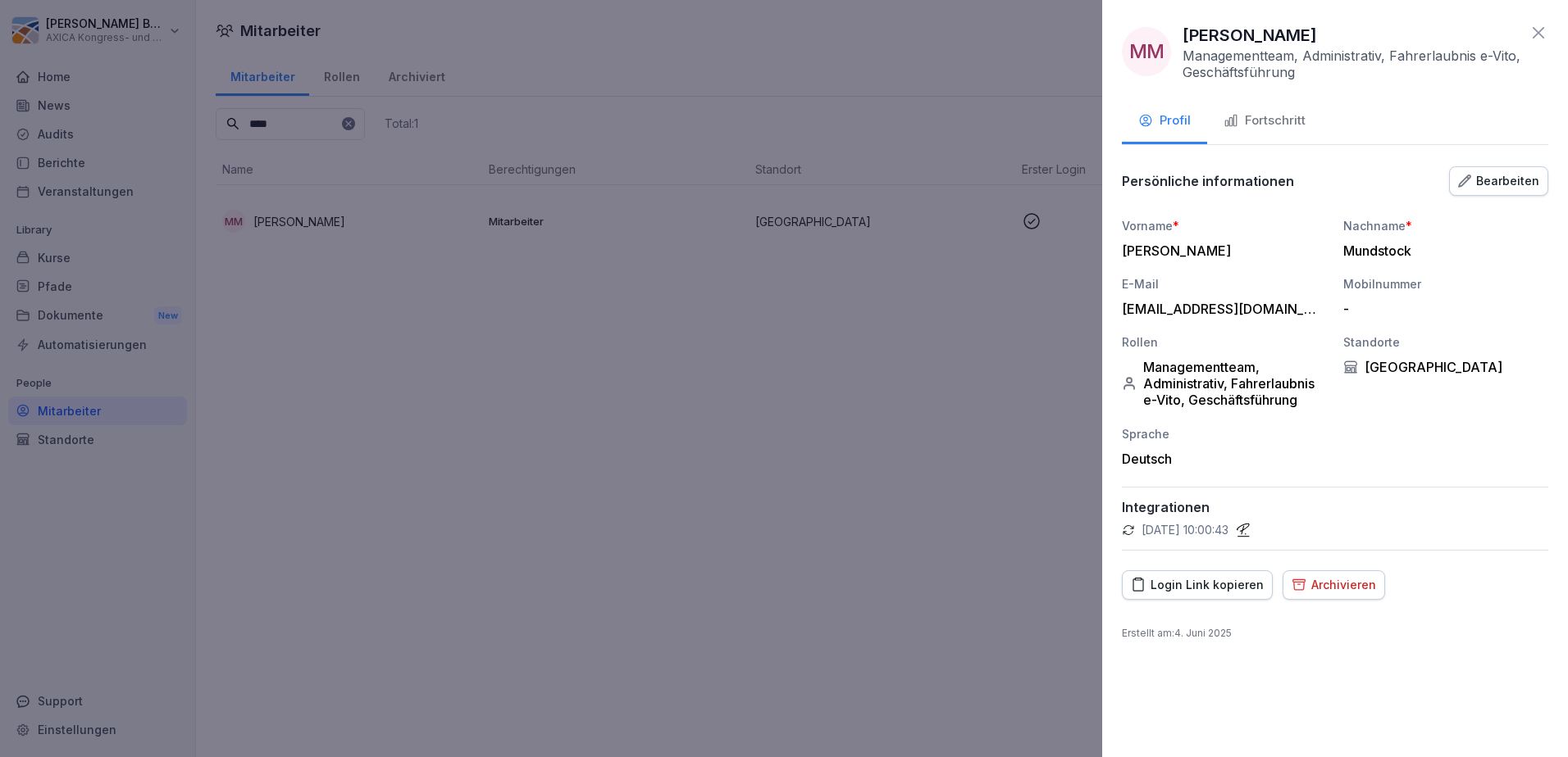
click at [1537, 31] on icon at bounding box center [1538, 32] width 20 height 20
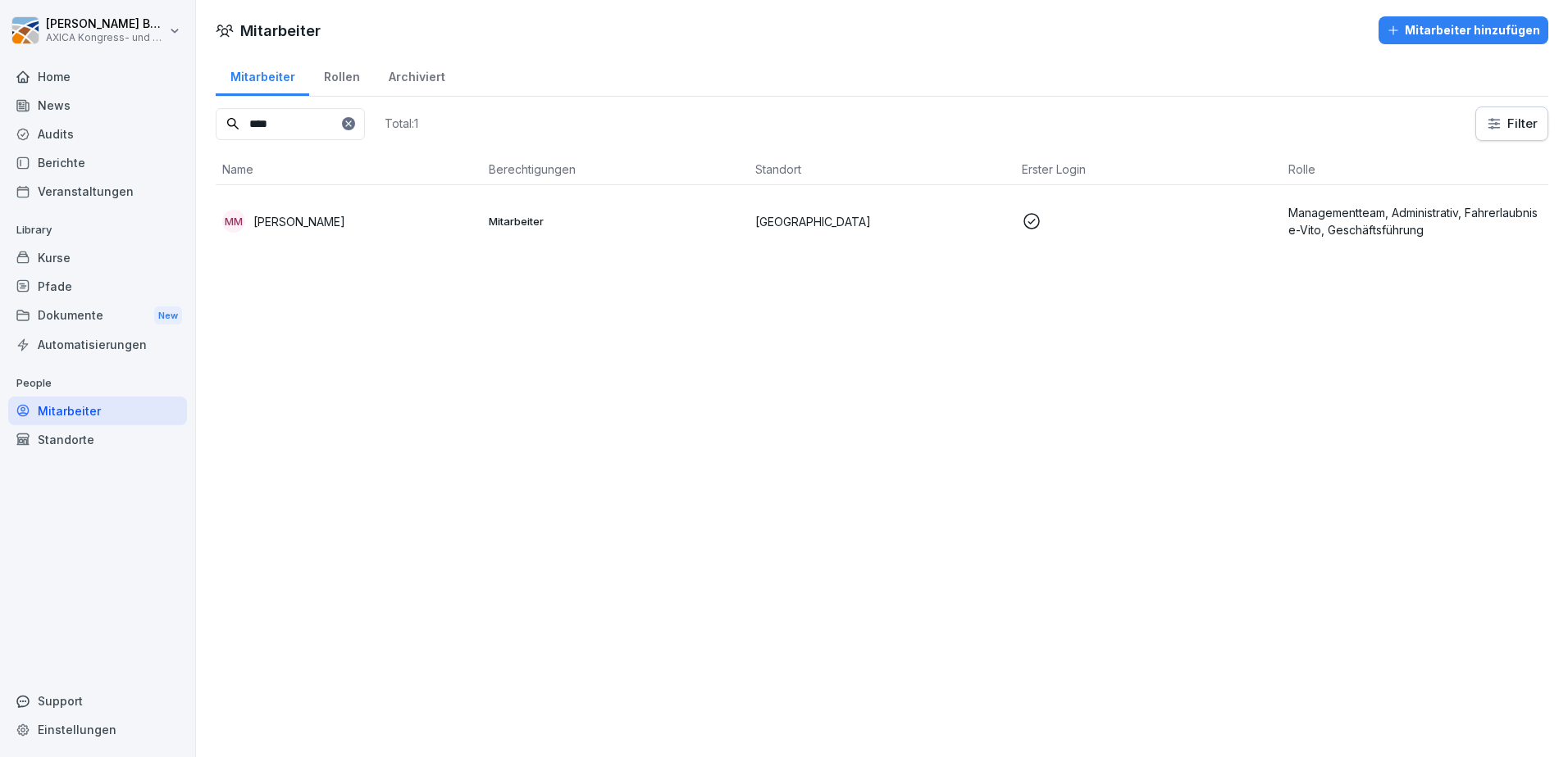
drag, startPoint x: 239, startPoint y: 118, endPoint x: 147, endPoint y: 118, distance: 92.0
click at [147, 118] on div "Florian Buttgereit AXICA Kongress- und Tagungszentrum Pariser Platz 3 GmbH Home…" at bounding box center [784, 378] width 1568 height 757
click at [298, 230] on div "TG Tino Gerlich" at bounding box center [349, 221] width 253 height 23
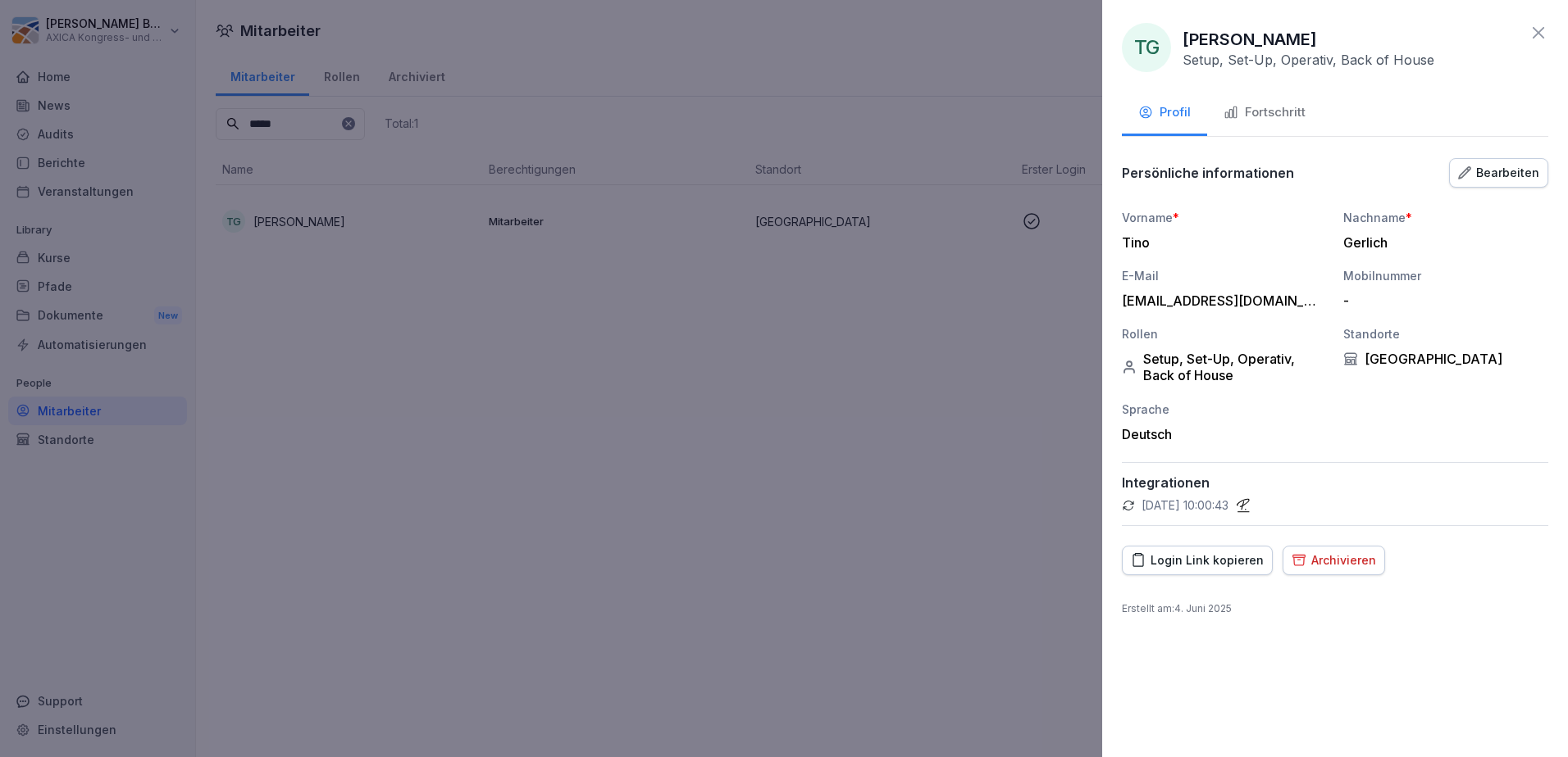
click at [1512, 168] on div "Bearbeiten" at bounding box center [1498, 173] width 81 height 18
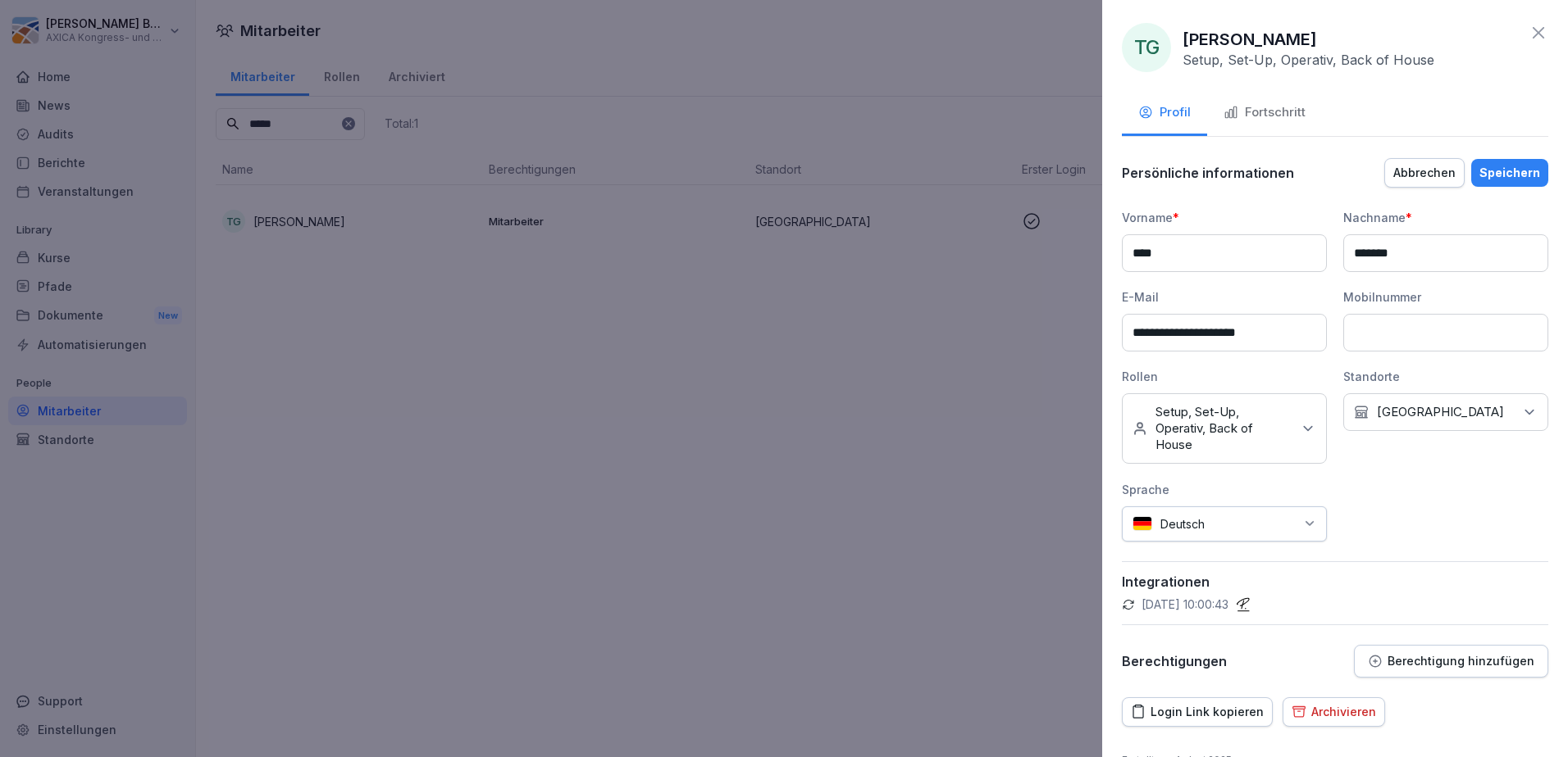
click at [1300, 436] on icon at bounding box center [1307, 429] width 16 height 16
click at [1144, 580] on button "Fahrerlaubnis e-[PERSON_NAME]" at bounding box center [1140, 573] width 13 height 14
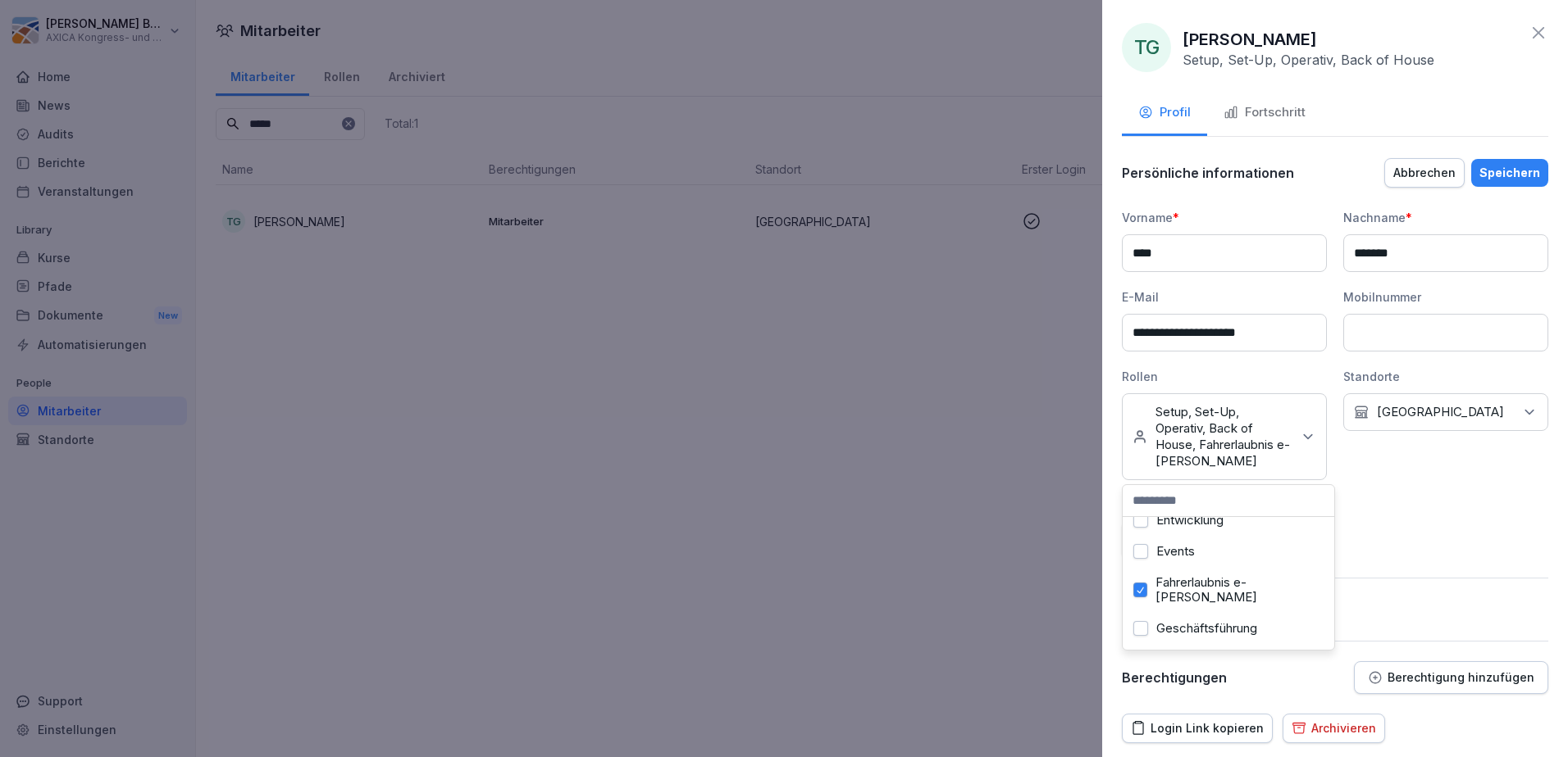
click at [1516, 186] on button "Speichern" at bounding box center [1510, 173] width 77 height 28
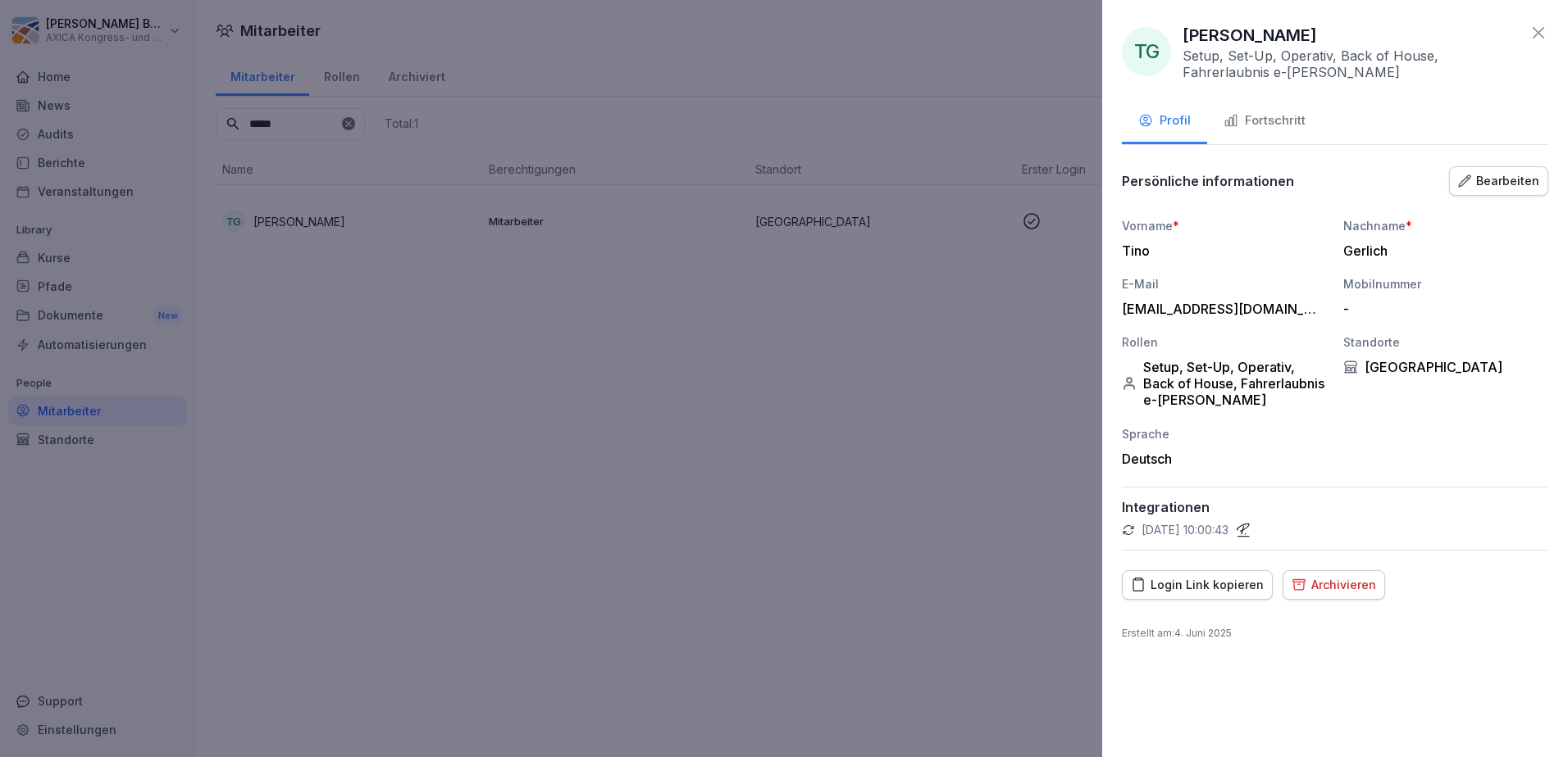
click at [1543, 26] on icon at bounding box center [1538, 32] width 20 height 20
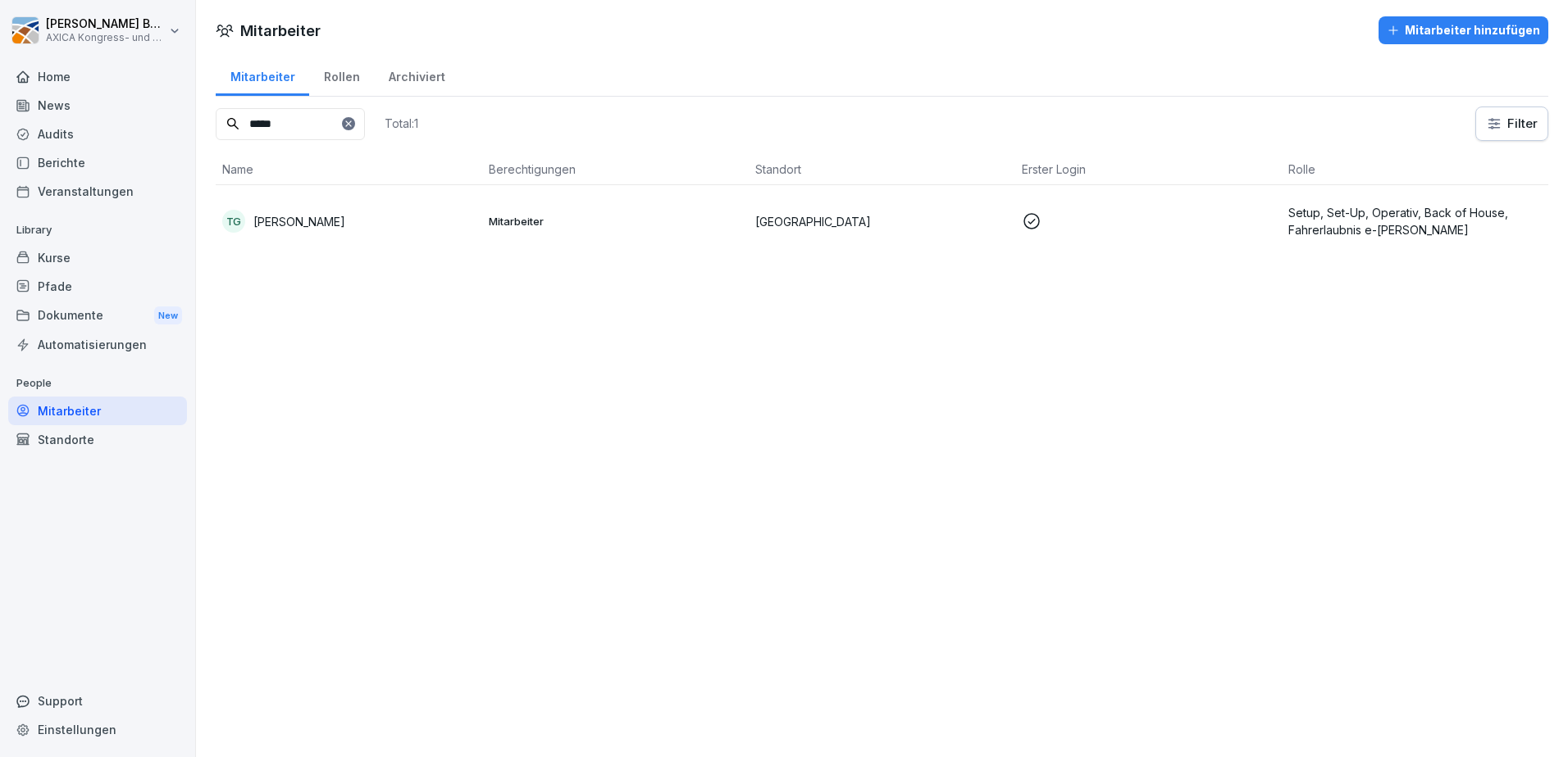
drag, startPoint x: 300, startPoint y: 125, endPoint x: 177, endPoint y: 125, distance: 123.0
click at [177, 125] on div "Florian Buttgereit AXICA Kongress- und Tagungszentrum Pariser Platz 3 GmbH Home…" at bounding box center [784, 378] width 1568 height 757
click at [317, 219] on p "[PERSON_NAME]" at bounding box center [299, 221] width 92 height 17
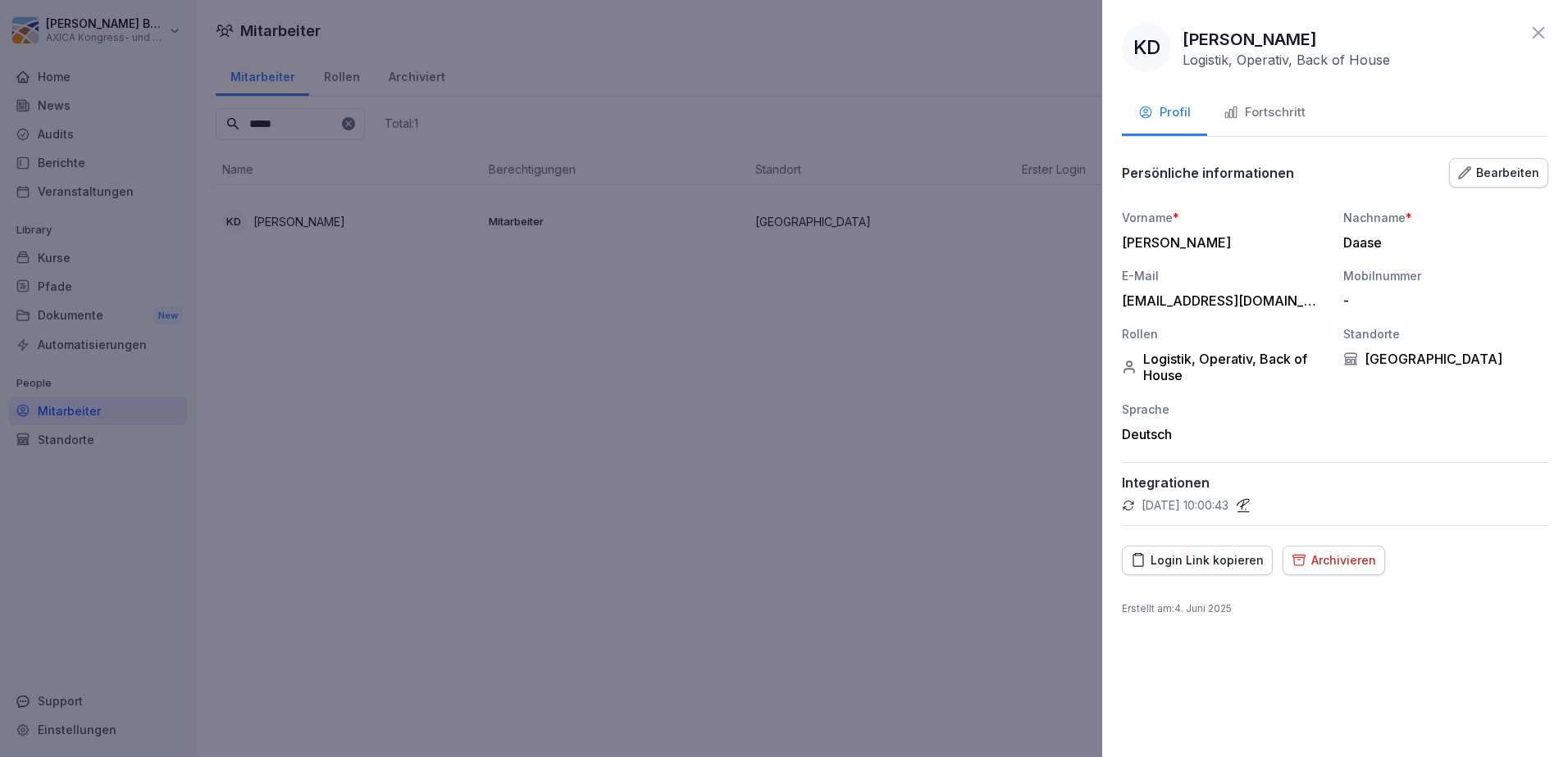
click at [1521, 179] on div "Bearbeiten" at bounding box center [1498, 173] width 81 height 18
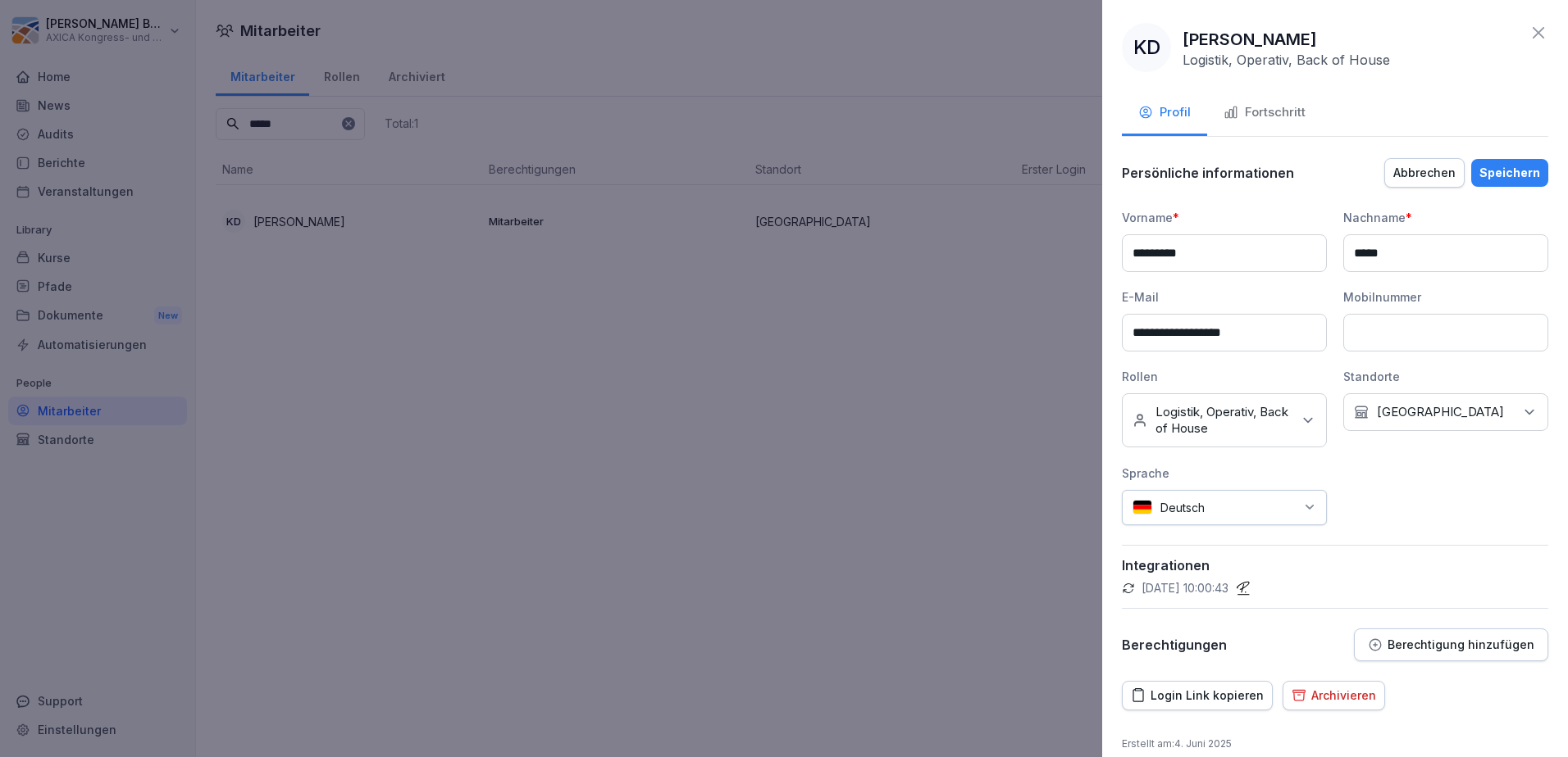
click at [1254, 415] on p "Logistik, Operativ, Back of House" at bounding box center [1223, 420] width 137 height 32
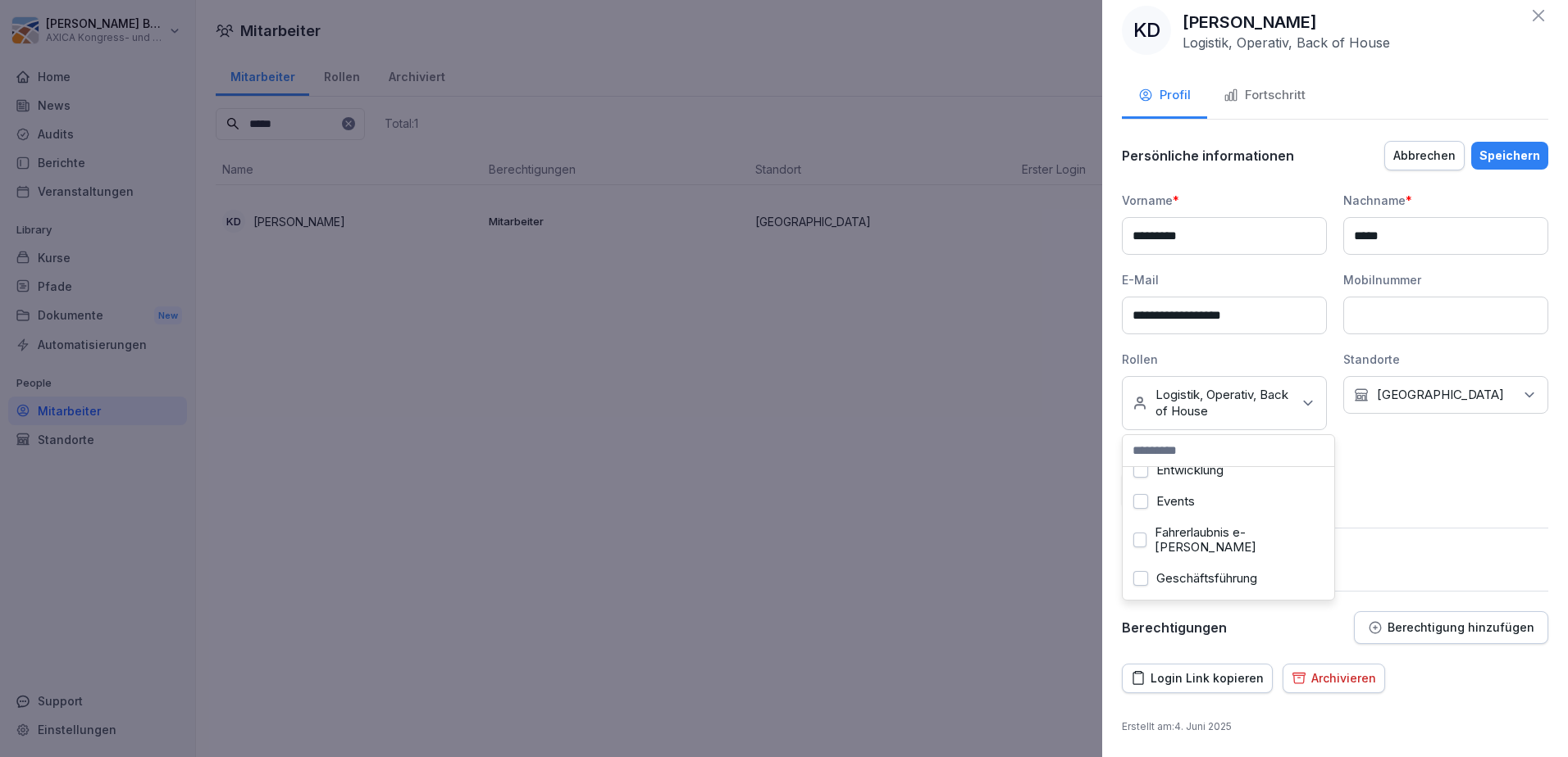
click at [1138, 548] on button "Fahrerlaubnis e-[PERSON_NAME]" at bounding box center [1140, 539] width 13 height 14
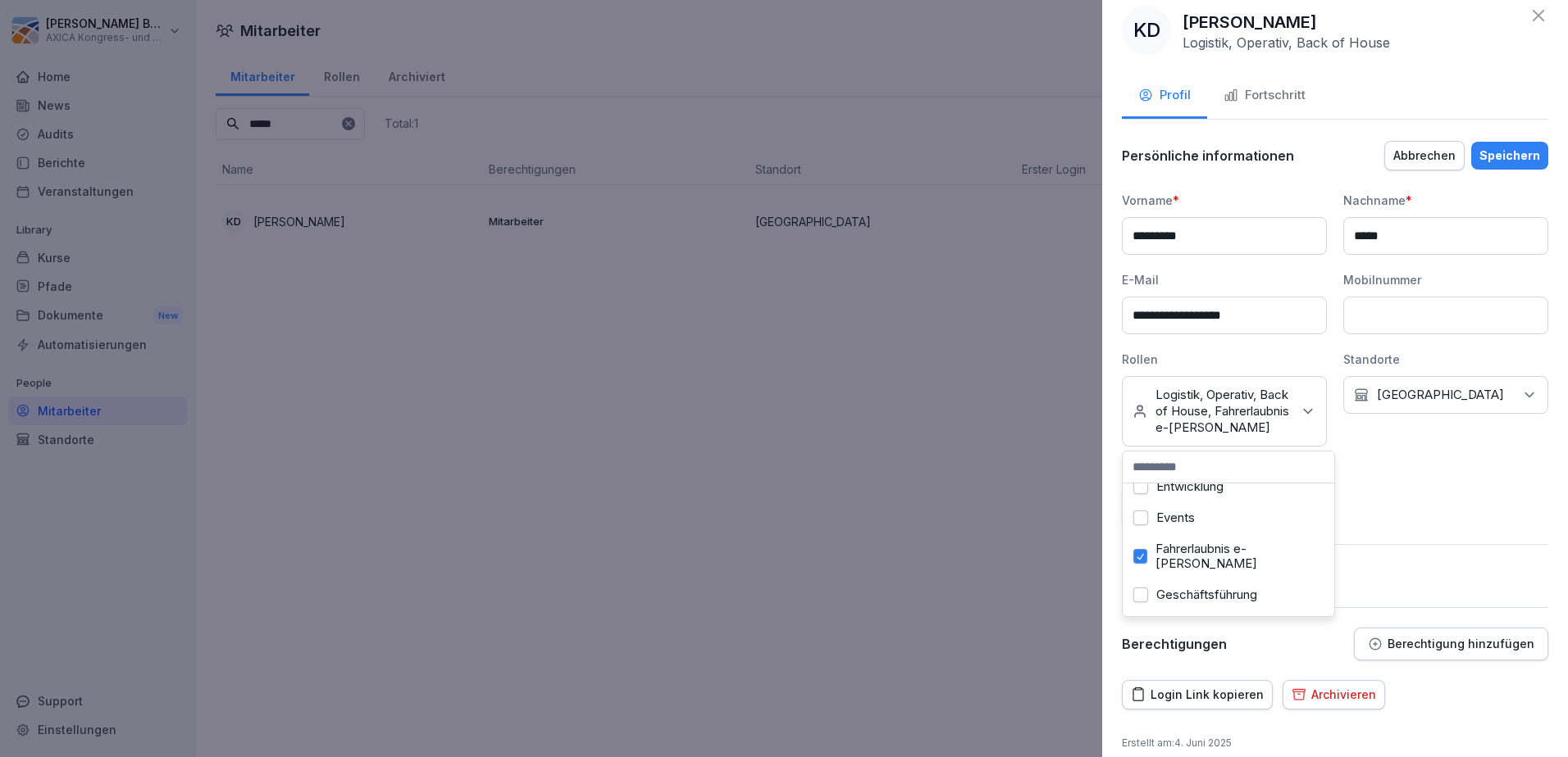
click at [1497, 156] on div "Speichern" at bounding box center [1510, 156] width 61 height 18
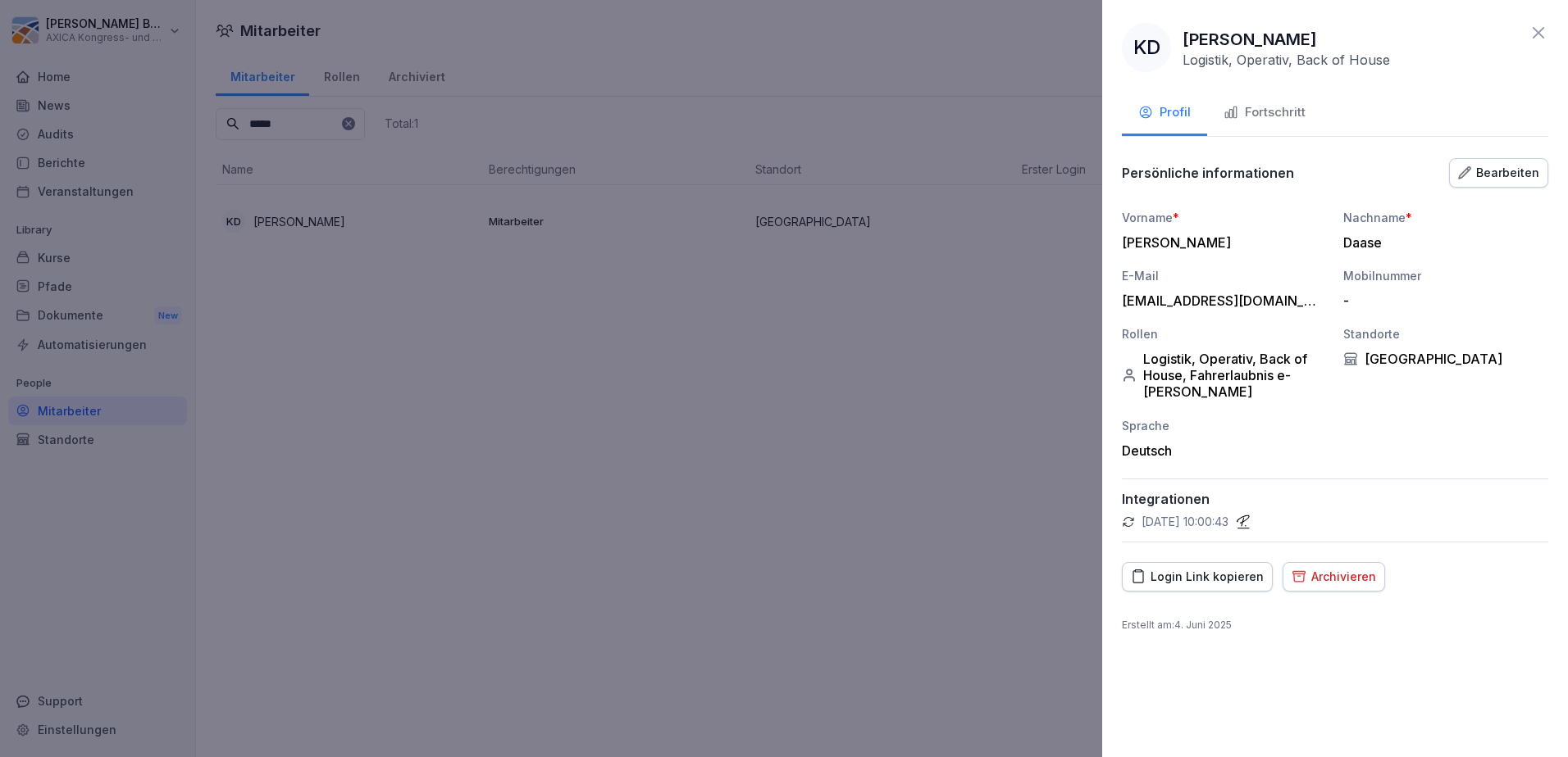
scroll to position [0, 0]
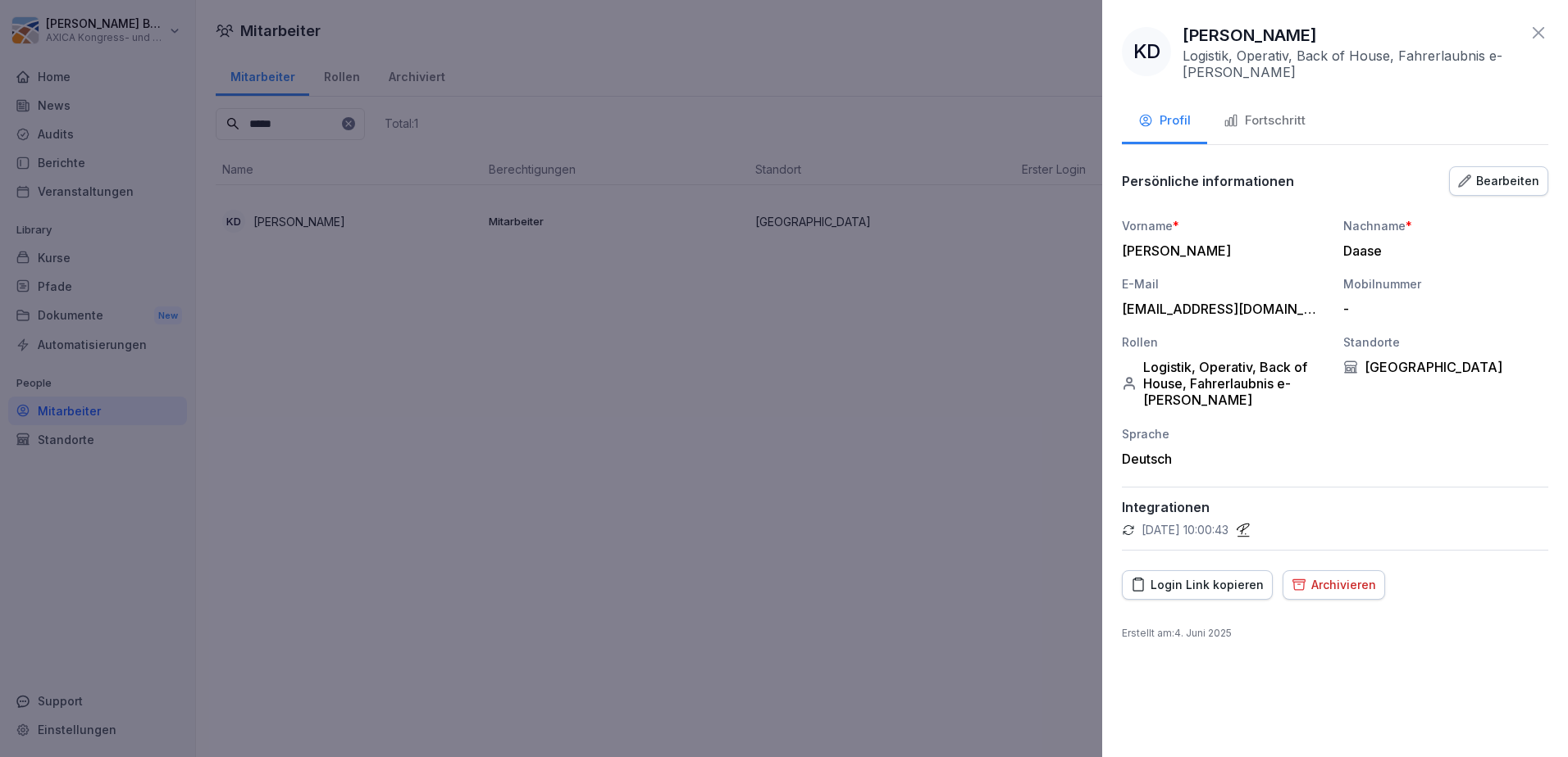
click at [1536, 33] on icon at bounding box center [1538, 32] width 20 height 20
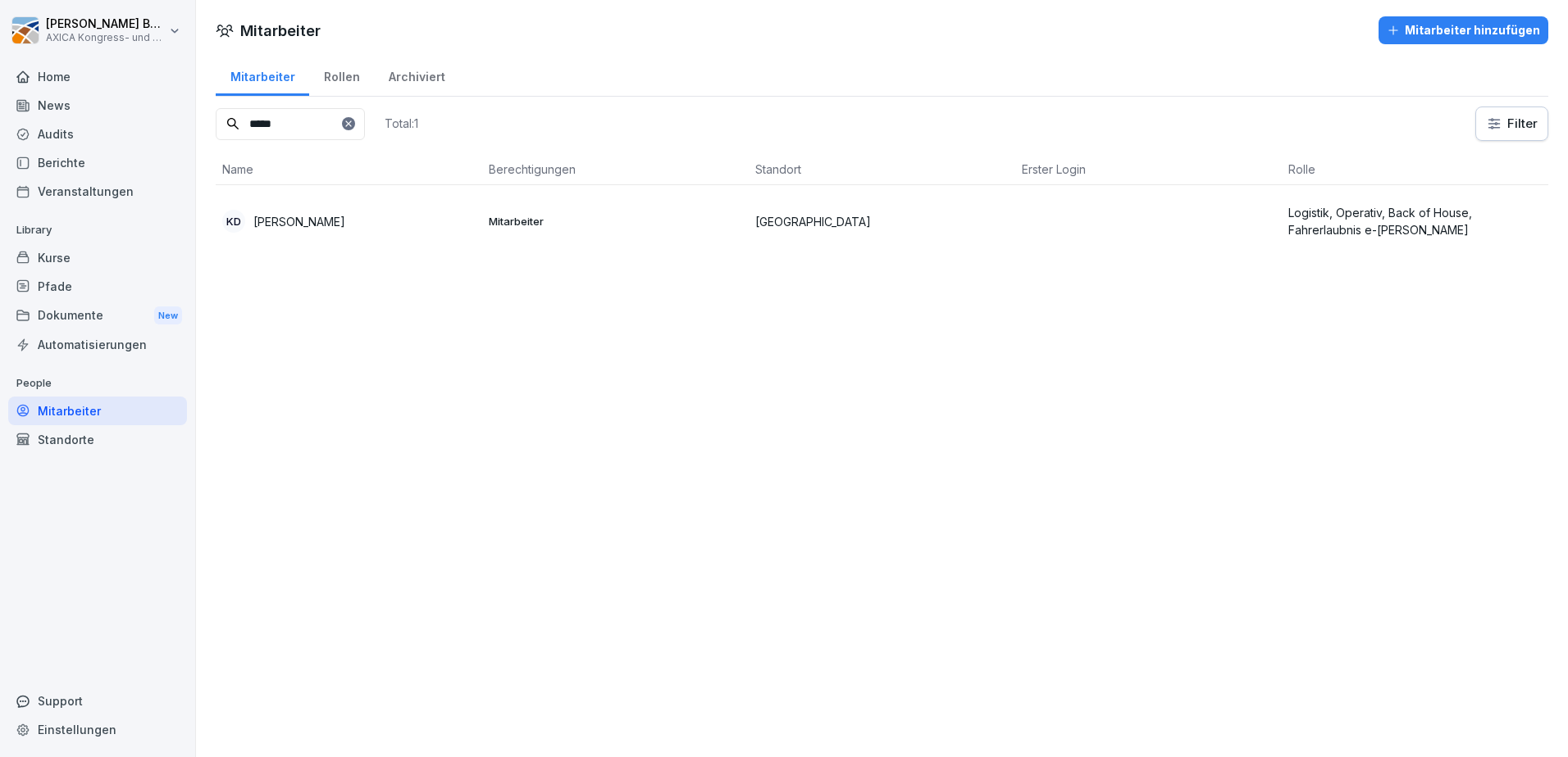
click at [214, 135] on div "Mitarbeiter Rollen Archiviert ***** Total: 1 Filter Name Berechtigungen Standor…" at bounding box center [881, 162] width 1372 height 217
click at [282, 219] on p "[PERSON_NAME]" at bounding box center [299, 221] width 92 height 17
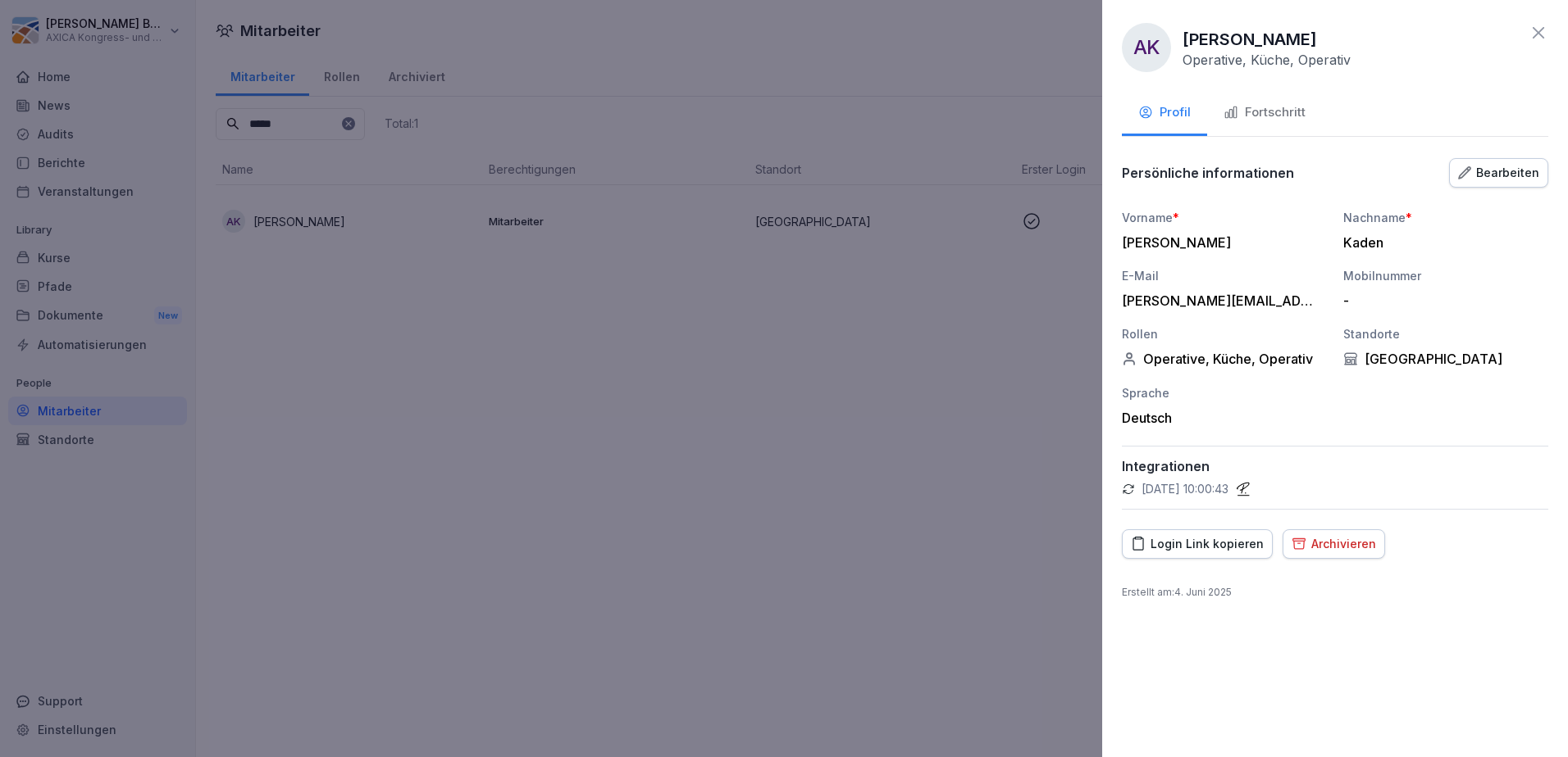
click at [1482, 175] on div "Bearbeiten" at bounding box center [1498, 173] width 81 height 18
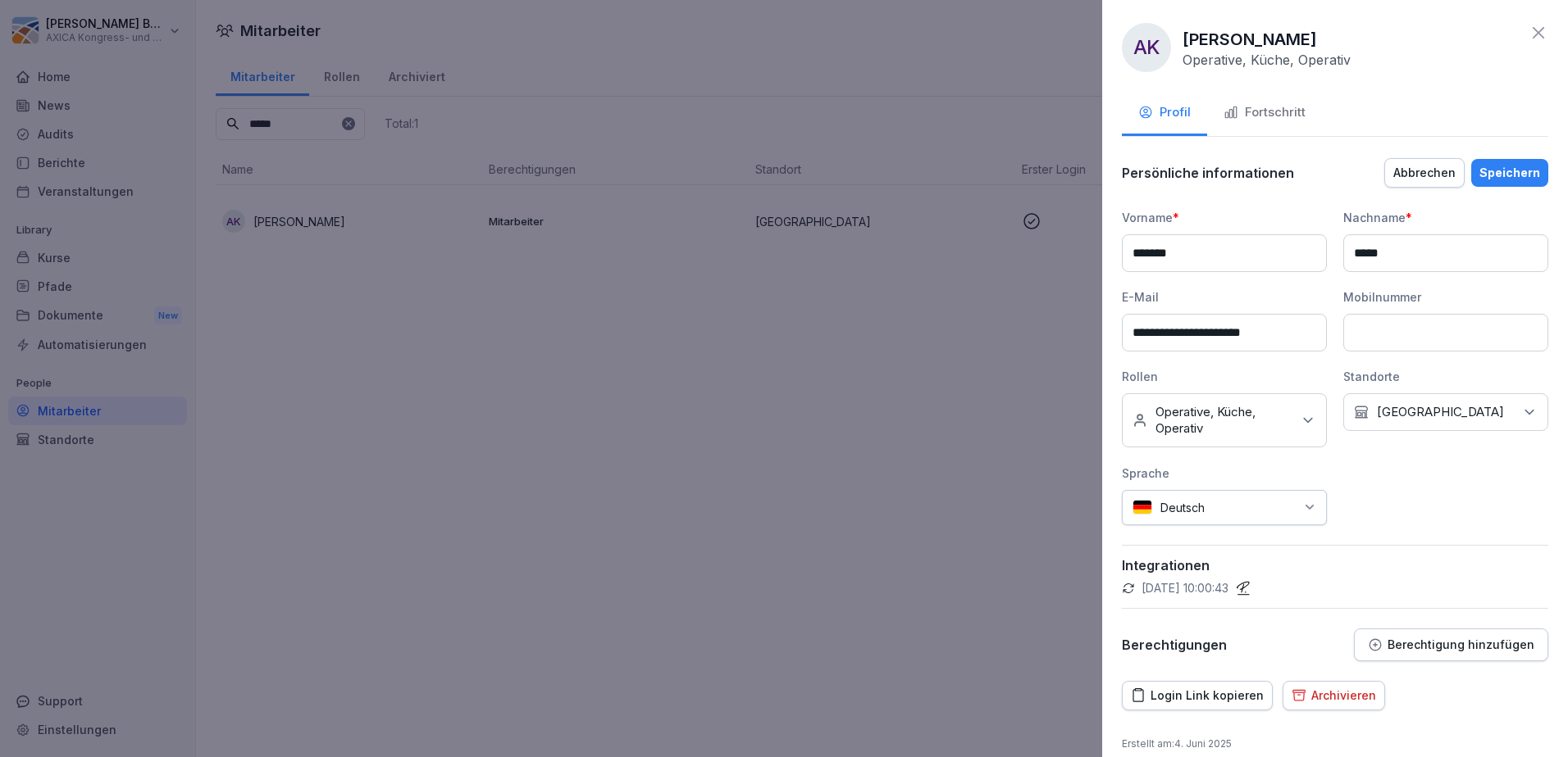
click at [1261, 428] on p "Operative, Küche, Operativ" at bounding box center [1223, 420] width 137 height 32
click at [1140, 483] on button "Fahrerlaubnis e-[PERSON_NAME]" at bounding box center [1140, 474] width 13 height 14
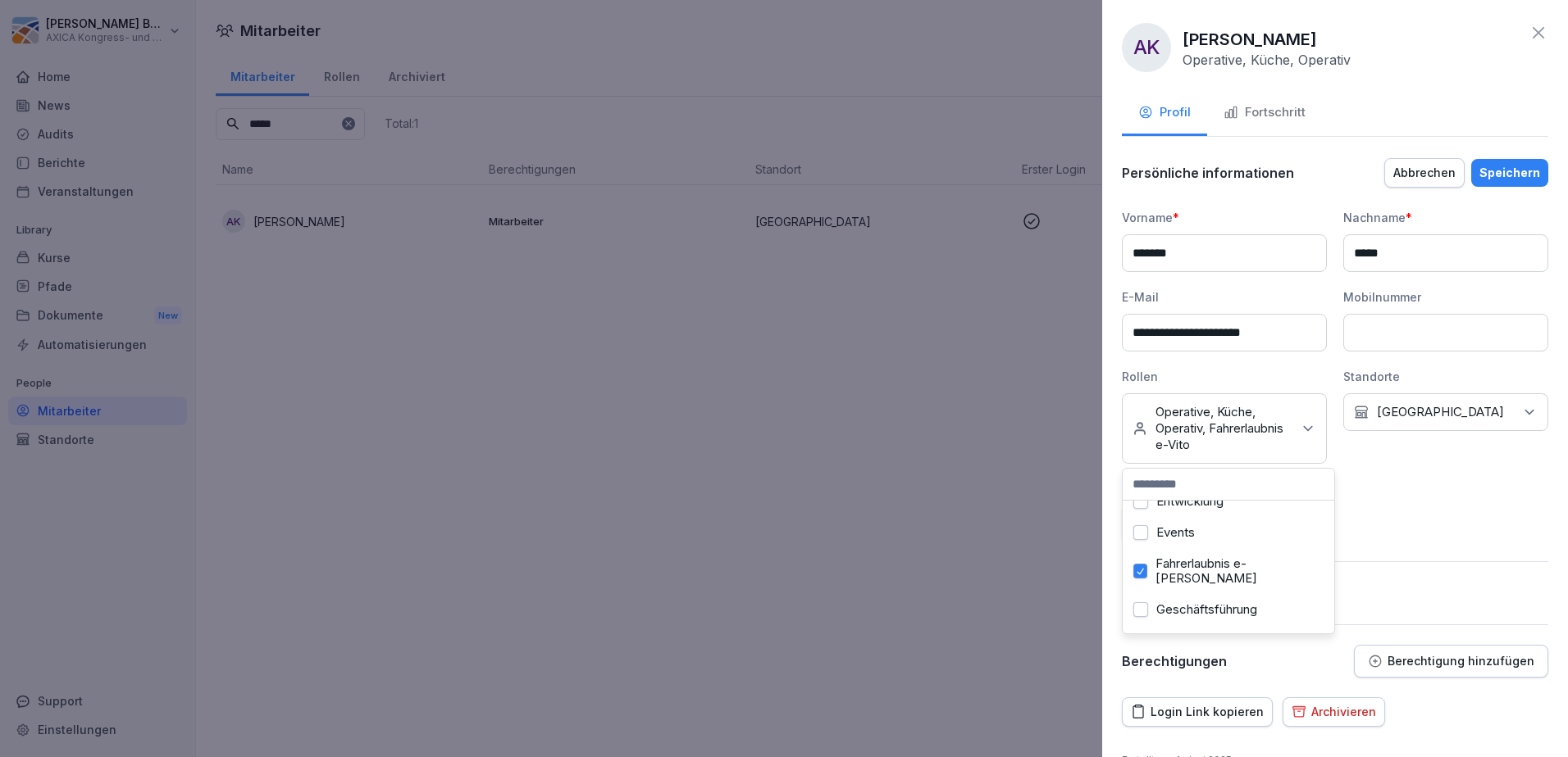
scroll to position [327, 0]
click at [1516, 187] on div "Abbrechen Speichern" at bounding box center [1467, 173] width 164 height 30
click at [1512, 171] on div "Speichern" at bounding box center [1510, 173] width 61 height 18
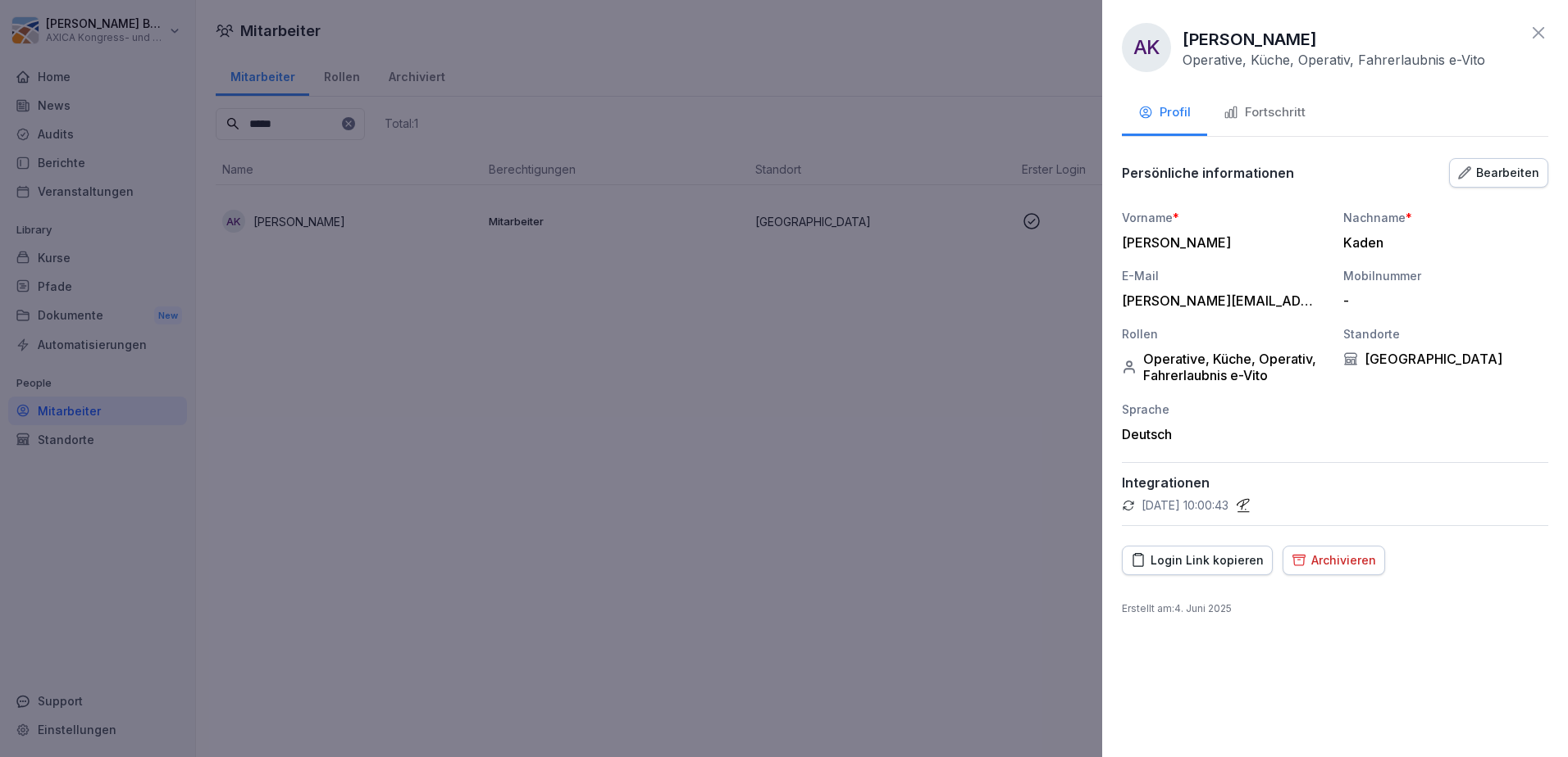
click at [1536, 32] on icon at bounding box center [1538, 32] width 11 height 11
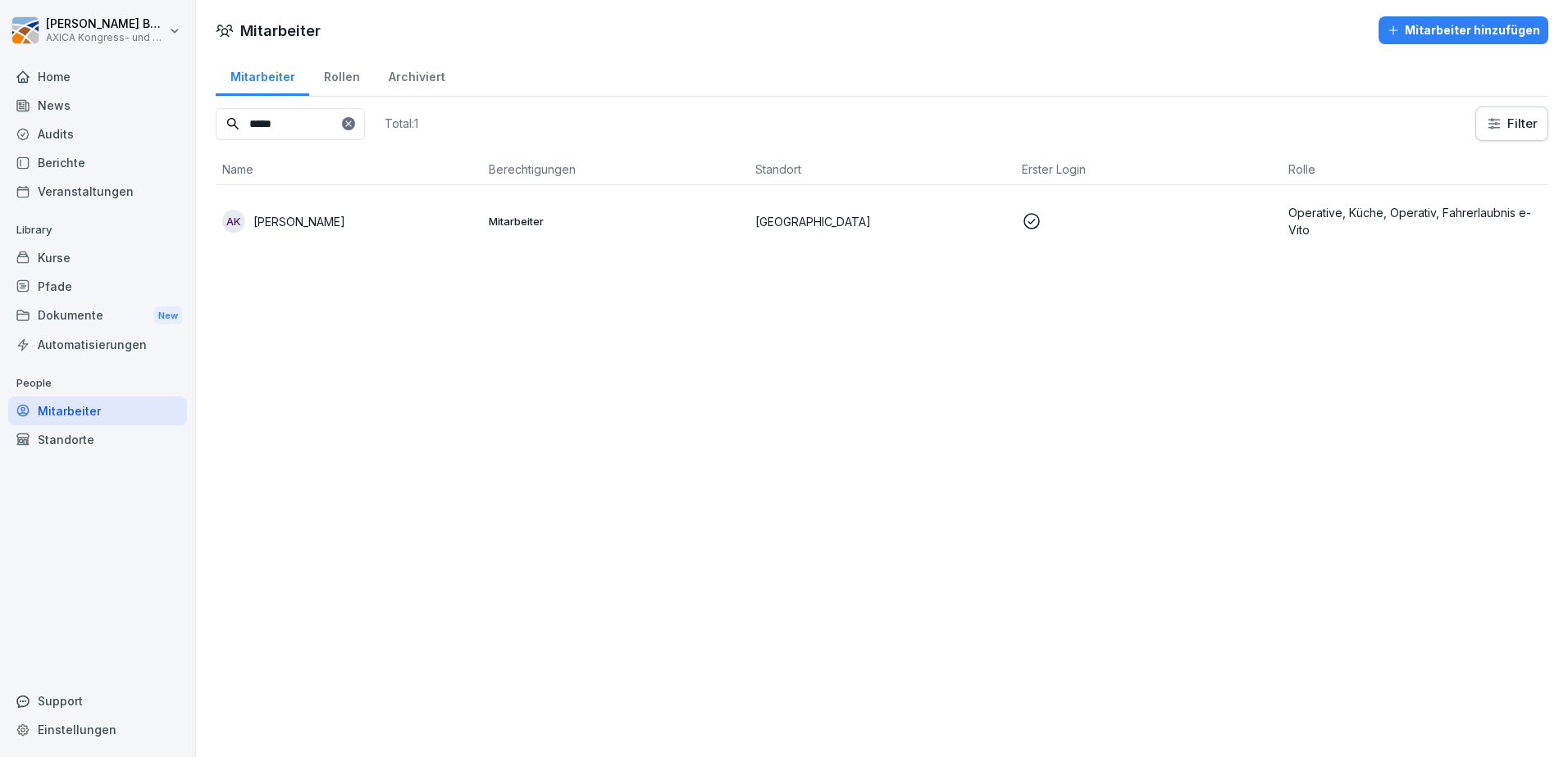
drag, startPoint x: 315, startPoint y: 126, endPoint x: 218, endPoint y: 136, distance: 97.5
click at [218, 136] on input "*****" at bounding box center [290, 123] width 149 height 32
click at [306, 220] on p "[PERSON_NAME]" at bounding box center [299, 221] width 92 height 17
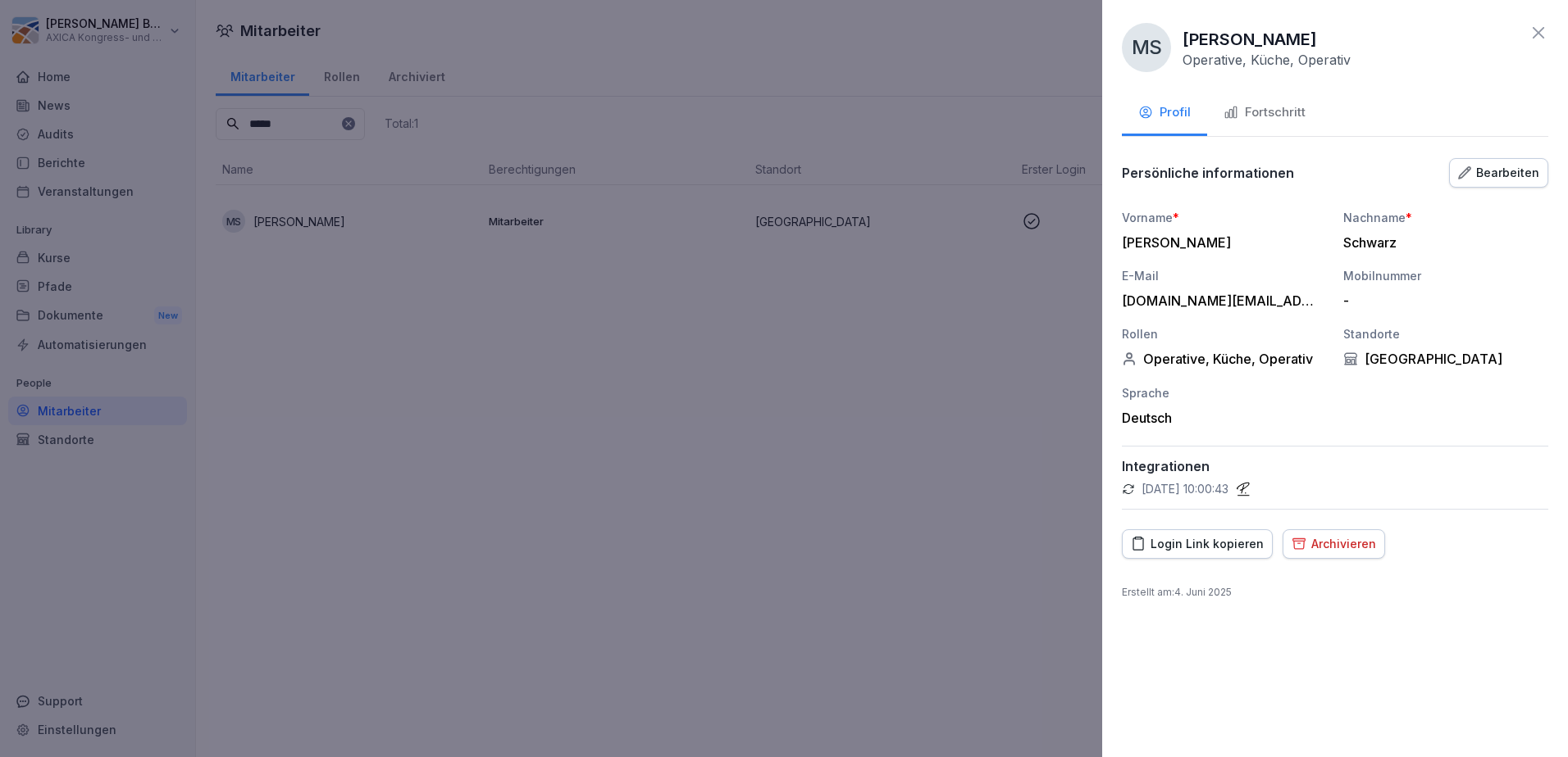
click at [1509, 174] on div "Bearbeiten" at bounding box center [1498, 173] width 81 height 18
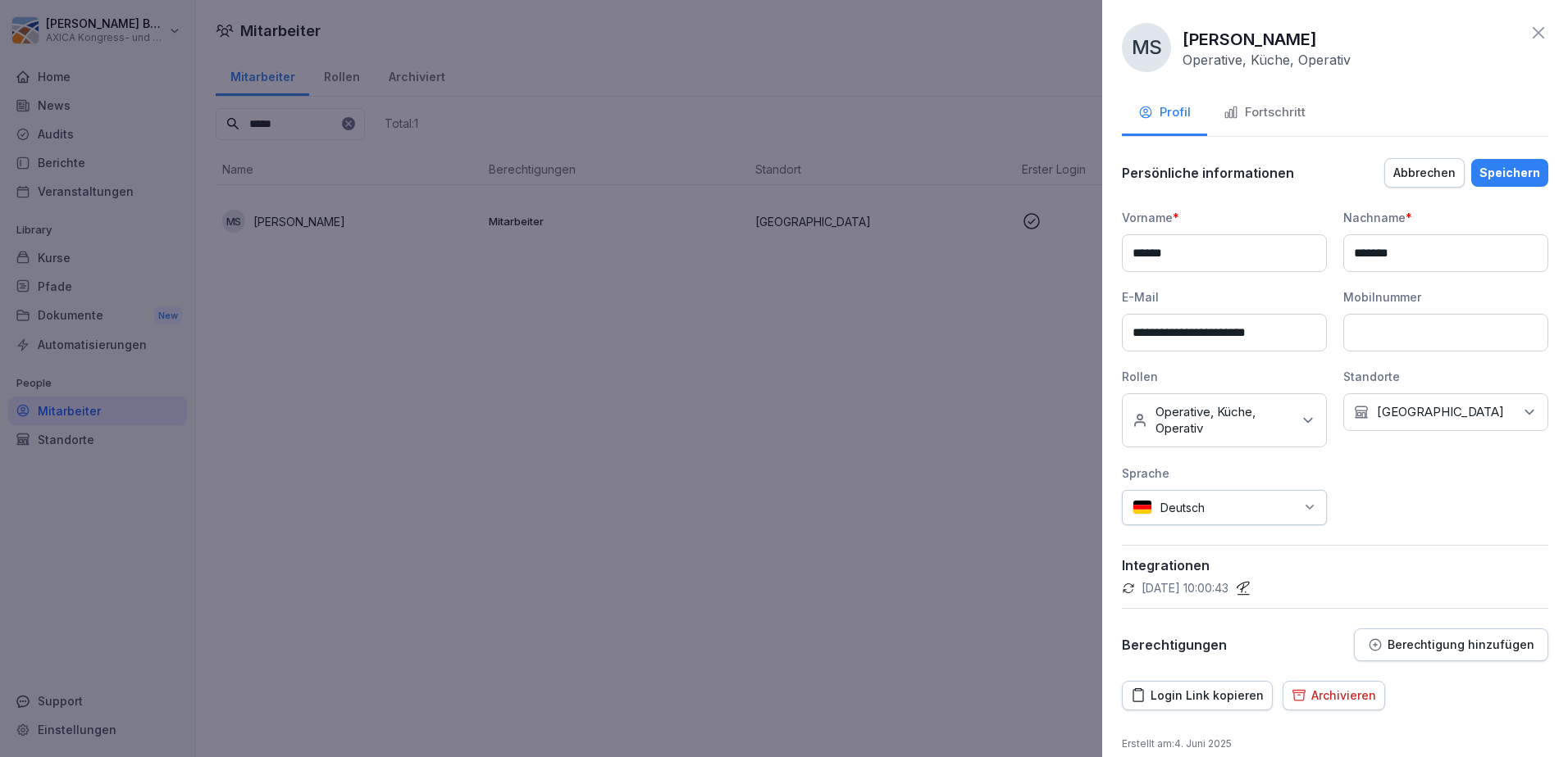
click at [1259, 425] on p "Operative, Küche, Operativ" at bounding box center [1223, 420] width 137 height 32
click at [1145, 565] on button "Fahrerlaubnis e-[PERSON_NAME]" at bounding box center [1140, 557] width 13 height 14
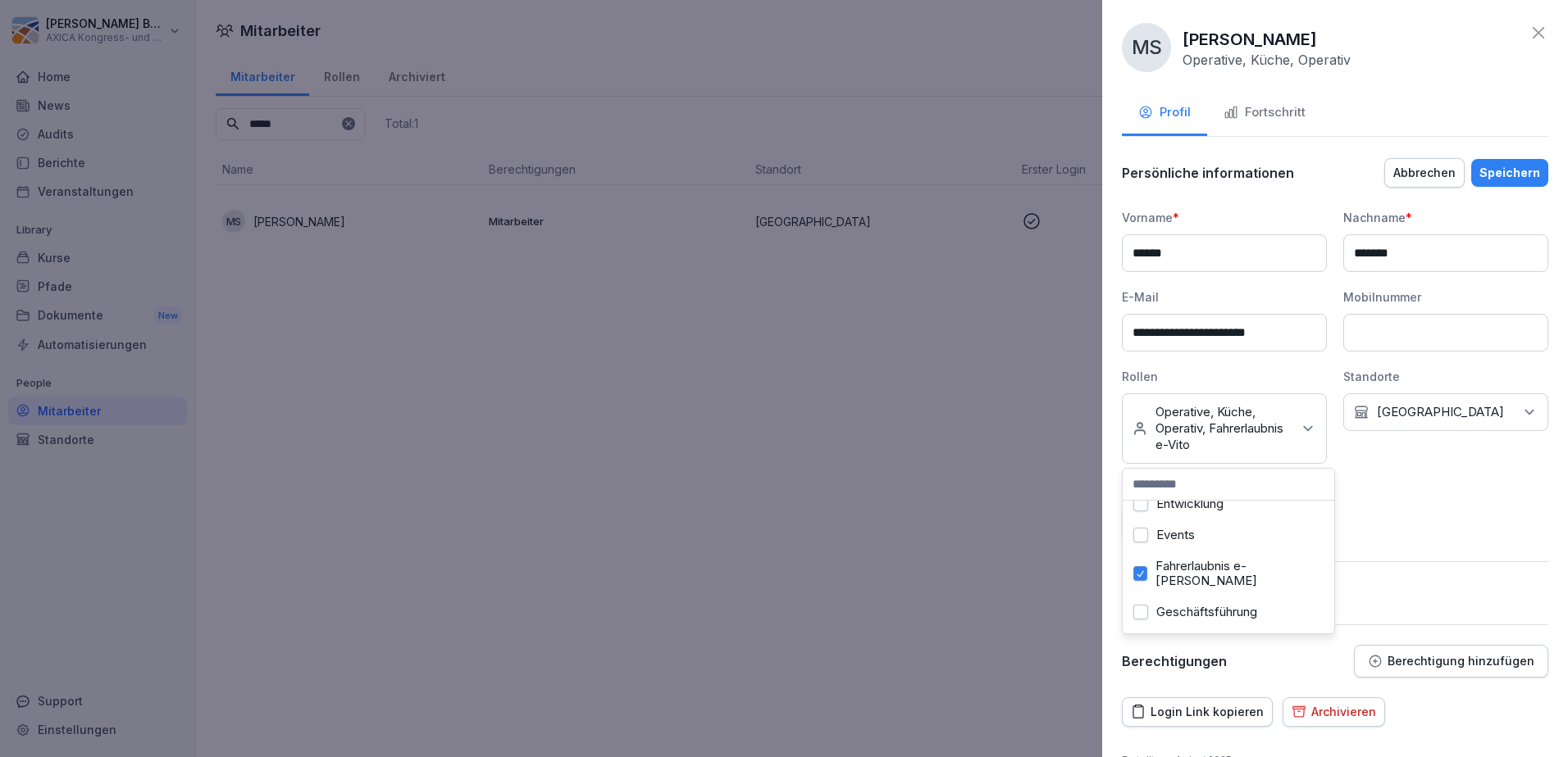
click at [1494, 171] on div "Speichern" at bounding box center [1510, 173] width 61 height 18
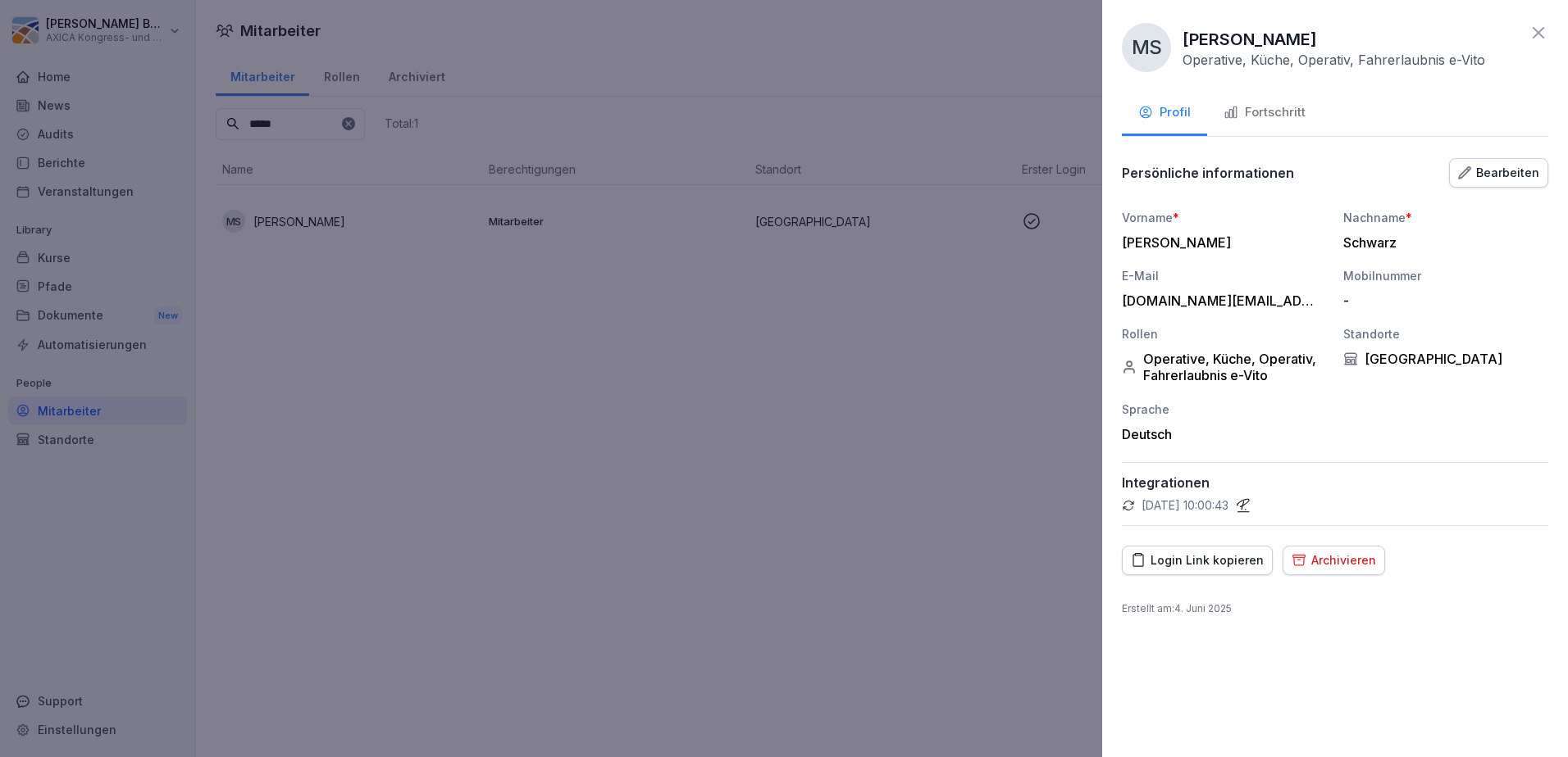
click at [1532, 33] on icon at bounding box center [1538, 32] width 20 height 20
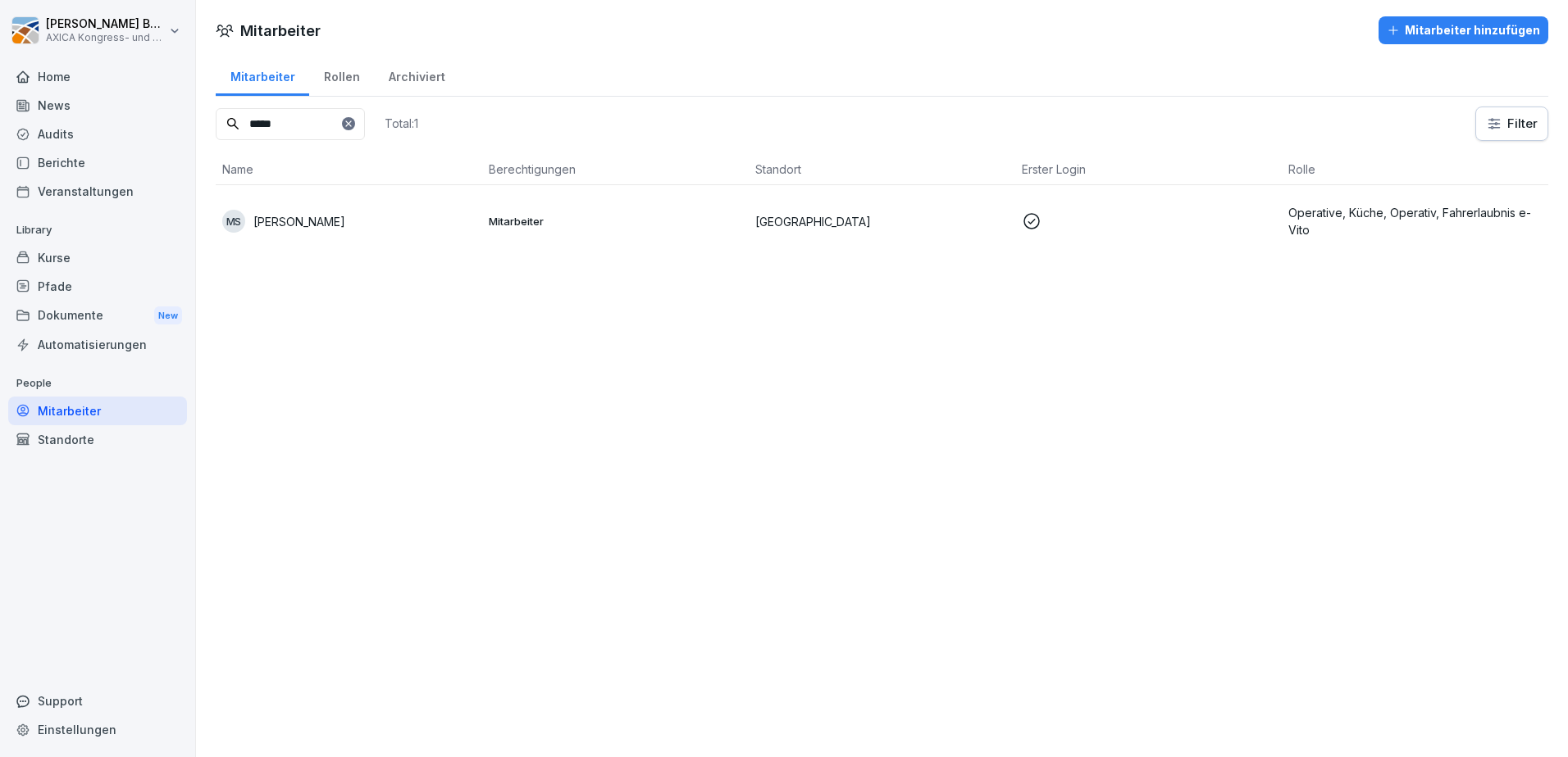
drag, startPoint x: 297, startPoint y: 124, endPoint x: 226, endPoint y: 123, distance: 71.0
click at [226, 122] on div "*****" at bounding box center [290, 123] width 149 height 32
click at [272, 218] on p "[PERSON_NAME]" at bounding box center [299, 221] width 92 height 17
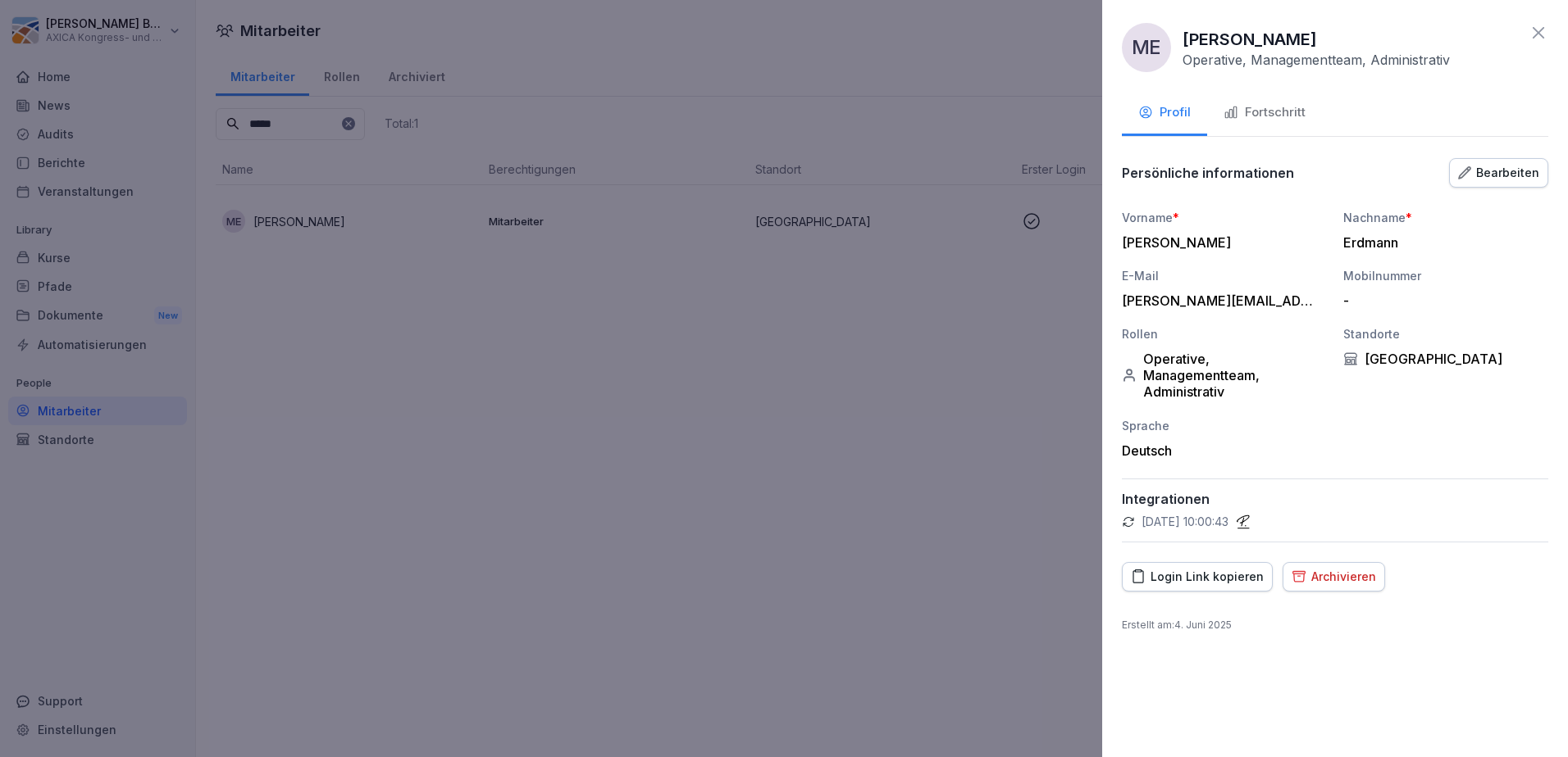
click at [1494, 177] on div "Bearbeiten" at bounding box center [1498, 173] width 81 height 18
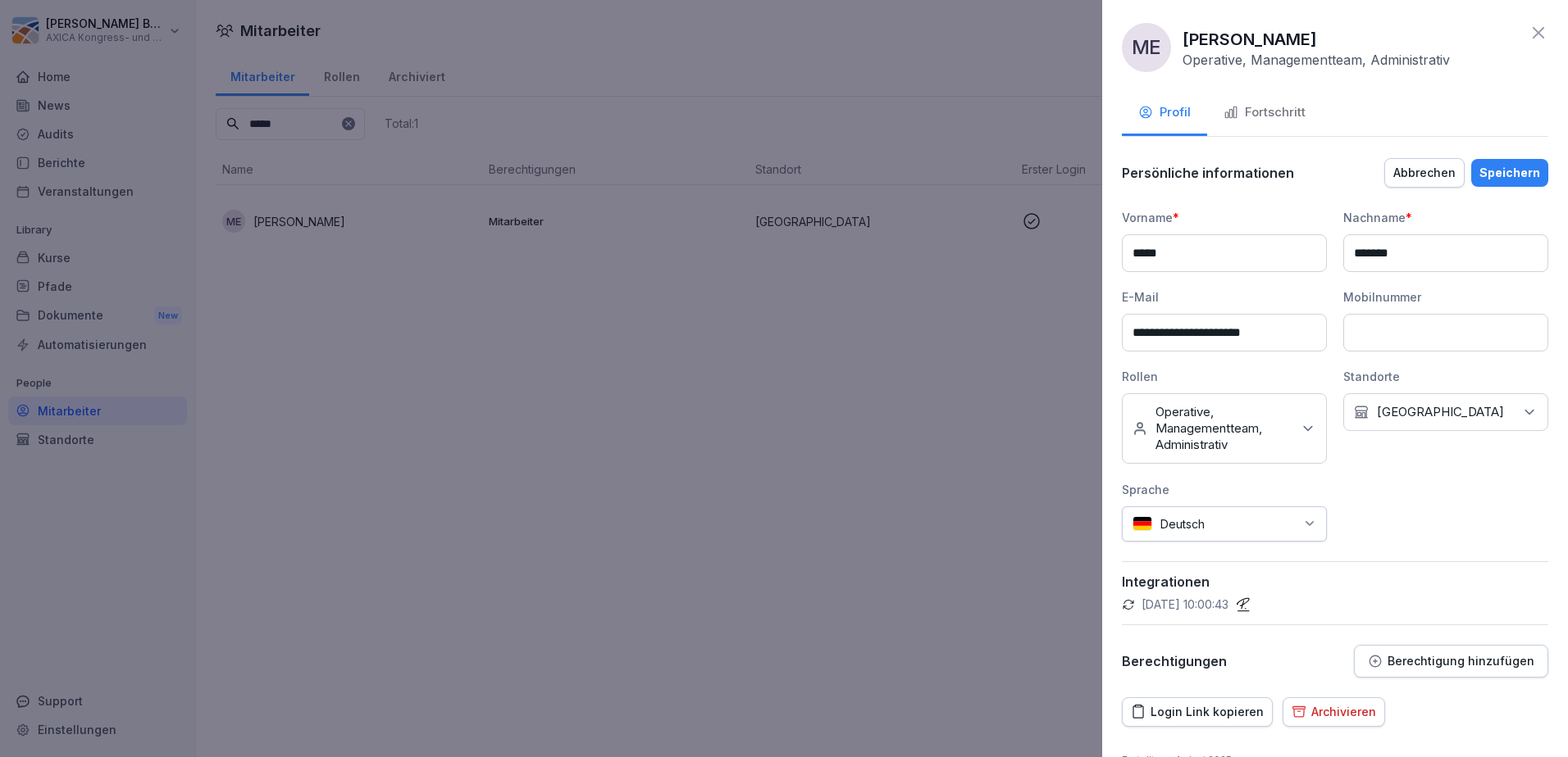
click at [1303, 430] on icon at bounding box center [1307, 429] width 9 height 4
click at [1134, 578] on button "Fahrerlaubnis e-[PERSON_NAME]" at bounding box center [1140, 573] width 13 height 14
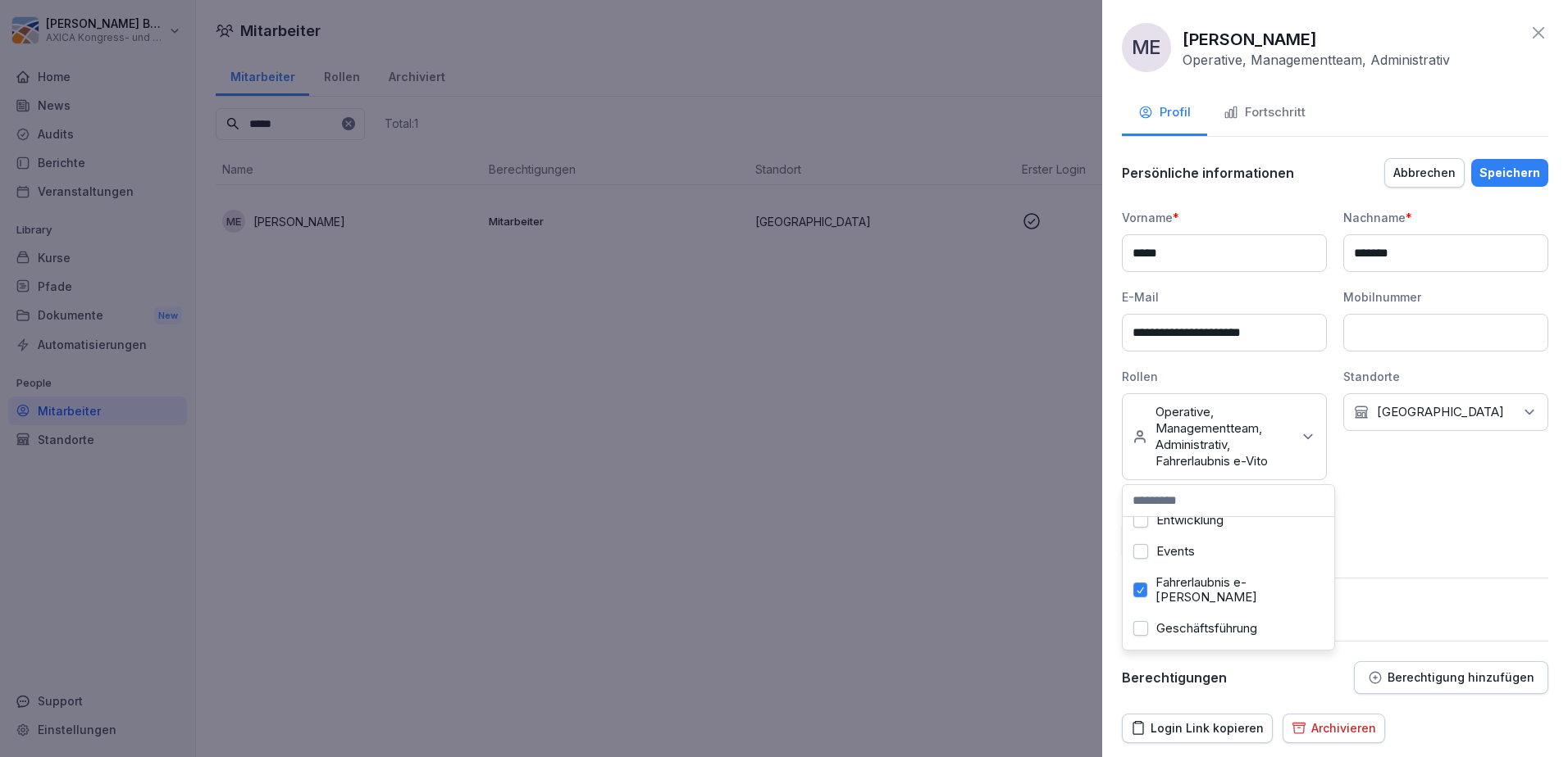
click at [1514, 171] on div "Speichern" at bounding box center [1510, 173] width 61 height 18
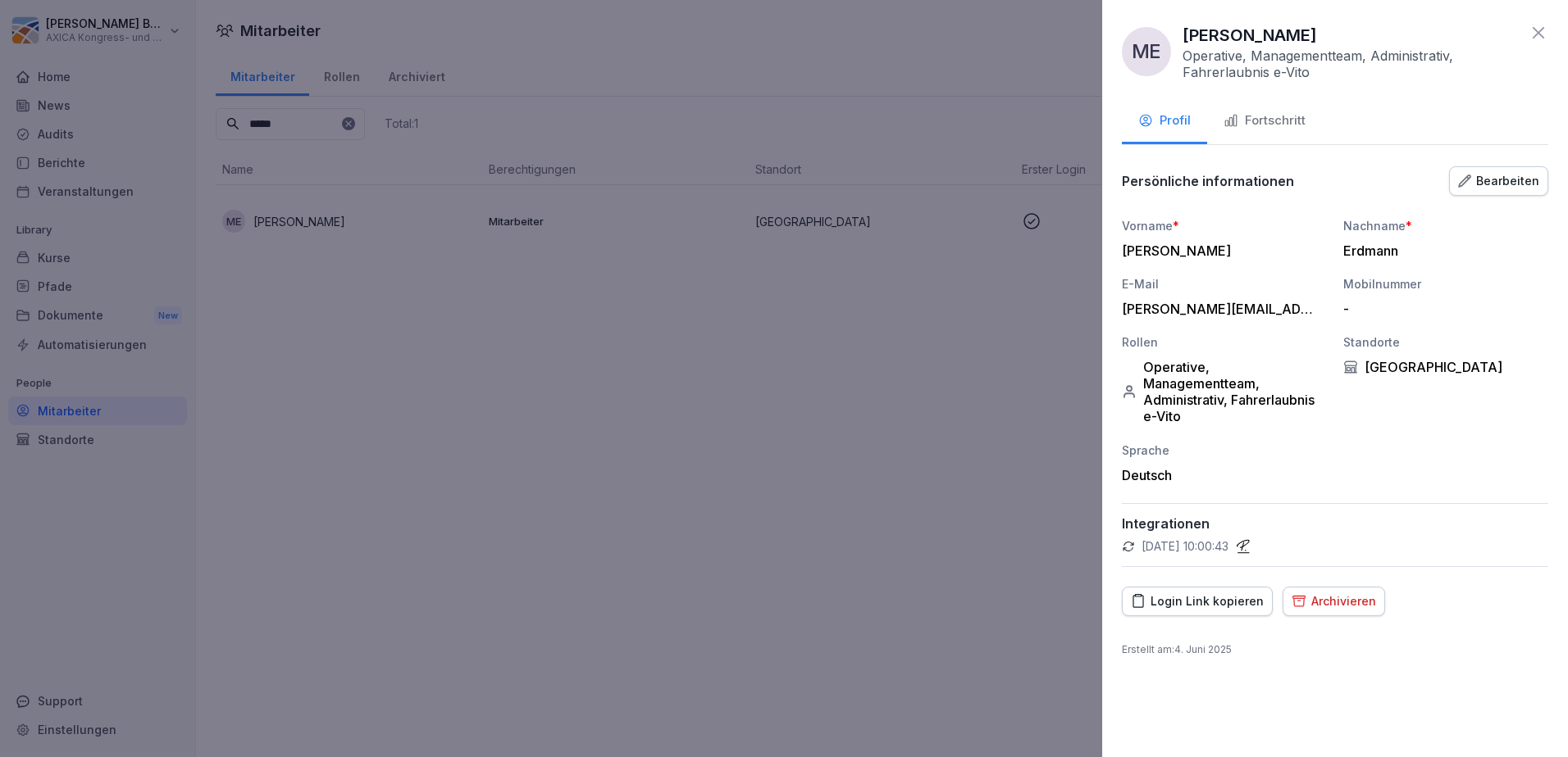
click at [1546, 36] on icon at bounding box center [1538, 32] width 20 height 20
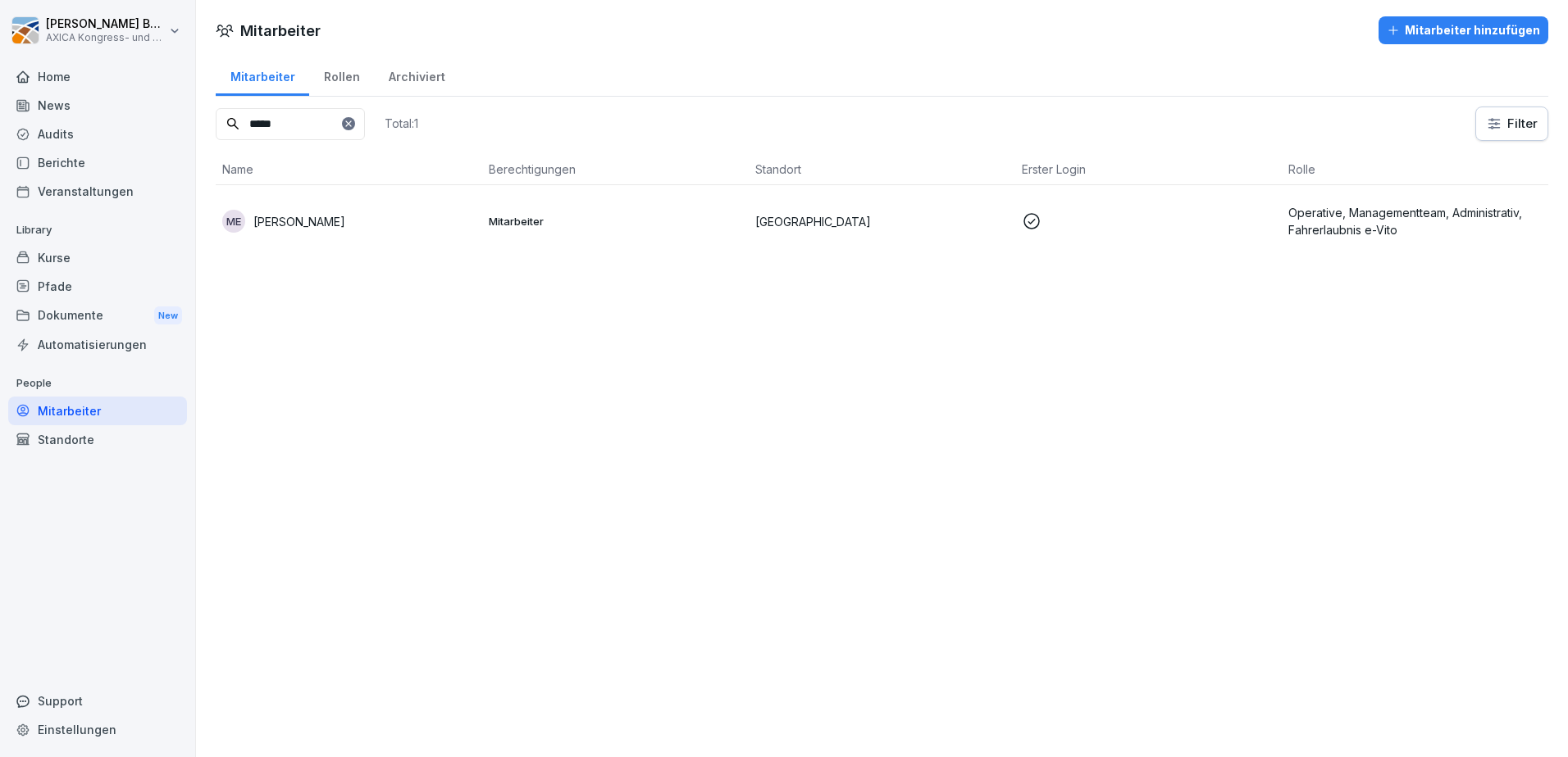
drag, startPoint x: 303, startPoint y: 123, endPoint x: 217, endPoint y: 124, distance: 86.0
click at [213, 123] on div "Mitarbeiter Rollen Archiviert ***** Total: 1 Filter Name Berechtigungen Standor…" at bounding box center [881, 162] width 1372 height 217
click at [268, 229] on p "[PERSON_NAME]" at bounding box center [299, 221] width 92 height 17
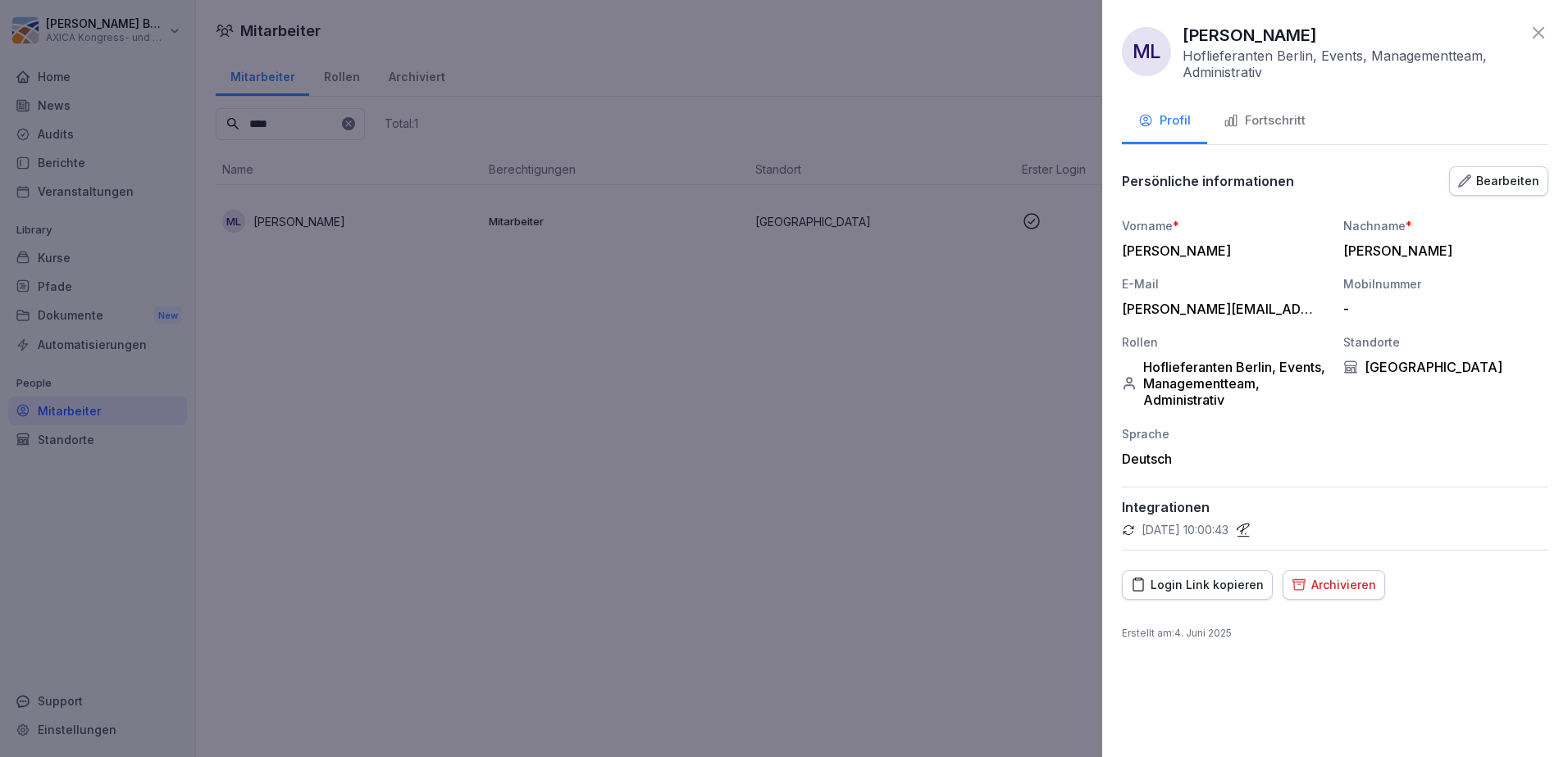
click at [1498, 179] on div "Bearbeiten" at bounding box center [1498, 180] width 81 height 18
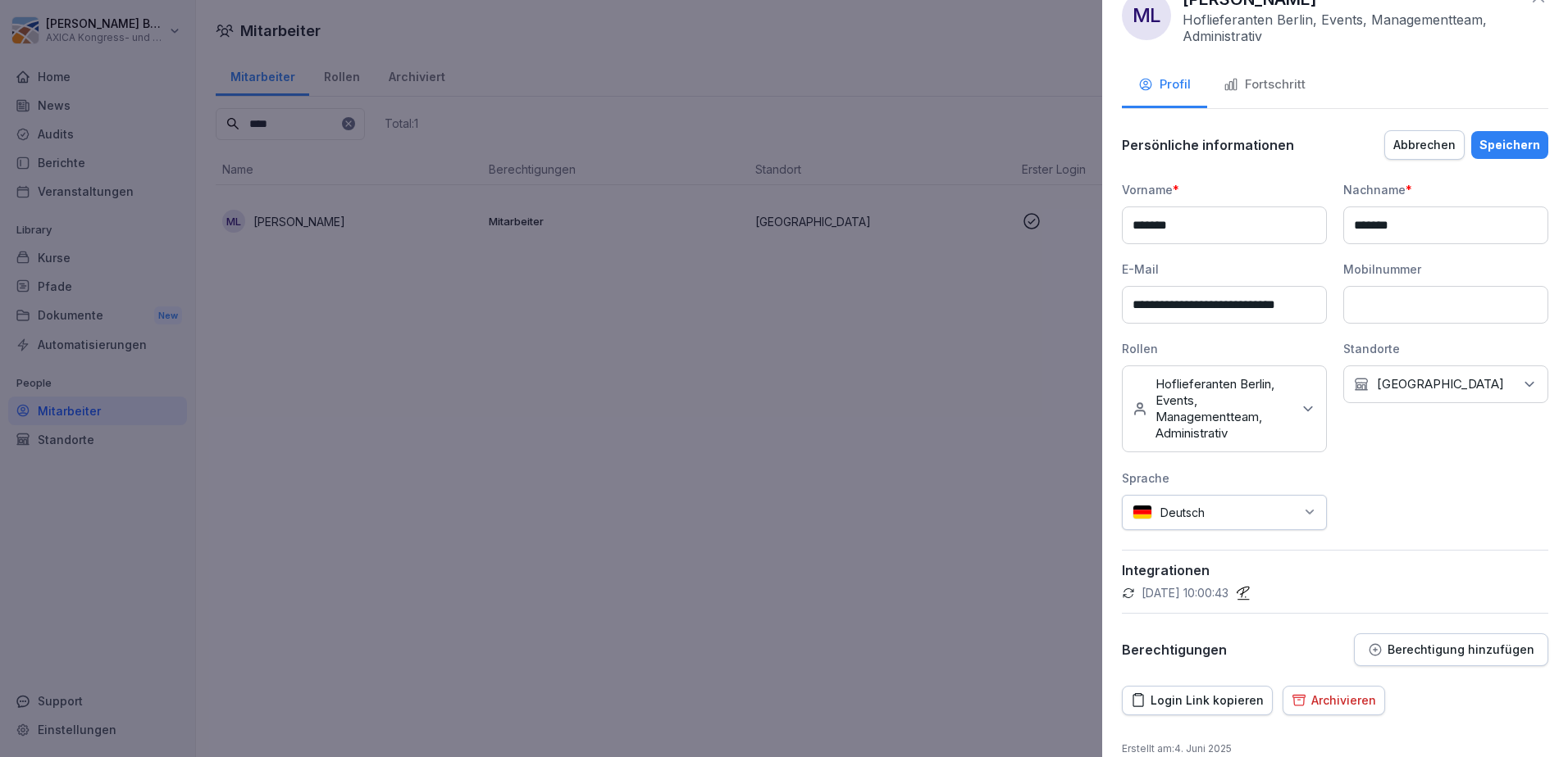
scroll to position [58, 0]
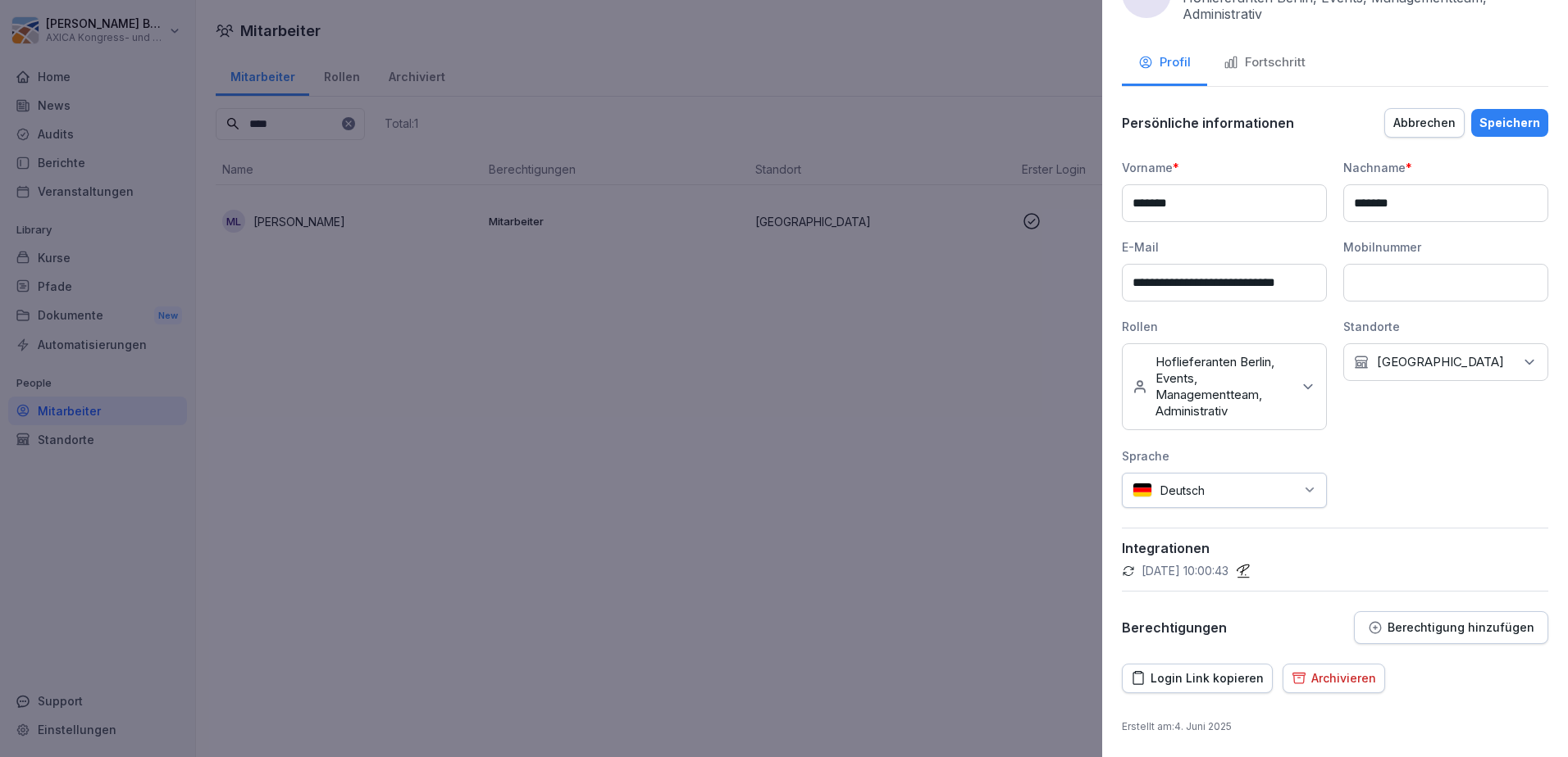
click at [1300, 384] on icon at bounding box center [1307, 387] width 16 height 16
click at [1143, 466] on button "Fahrerlaubnis e-[PERSON_NAME]" at bounding box center [1140, 457] width 13 height 14
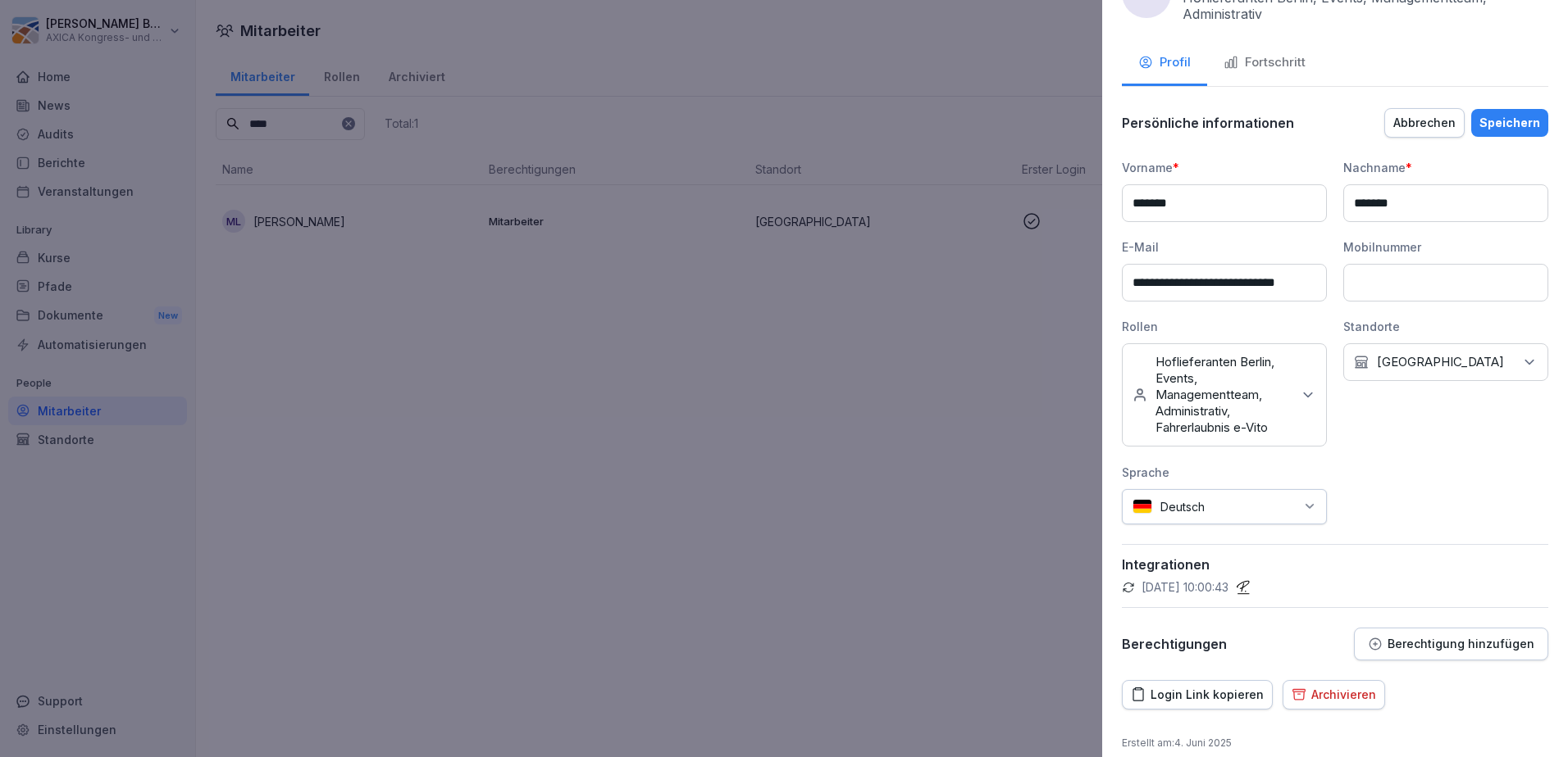
click at [1518, 125] on div "Speichern" at bounding box center [1510, 122] width 61 height 18
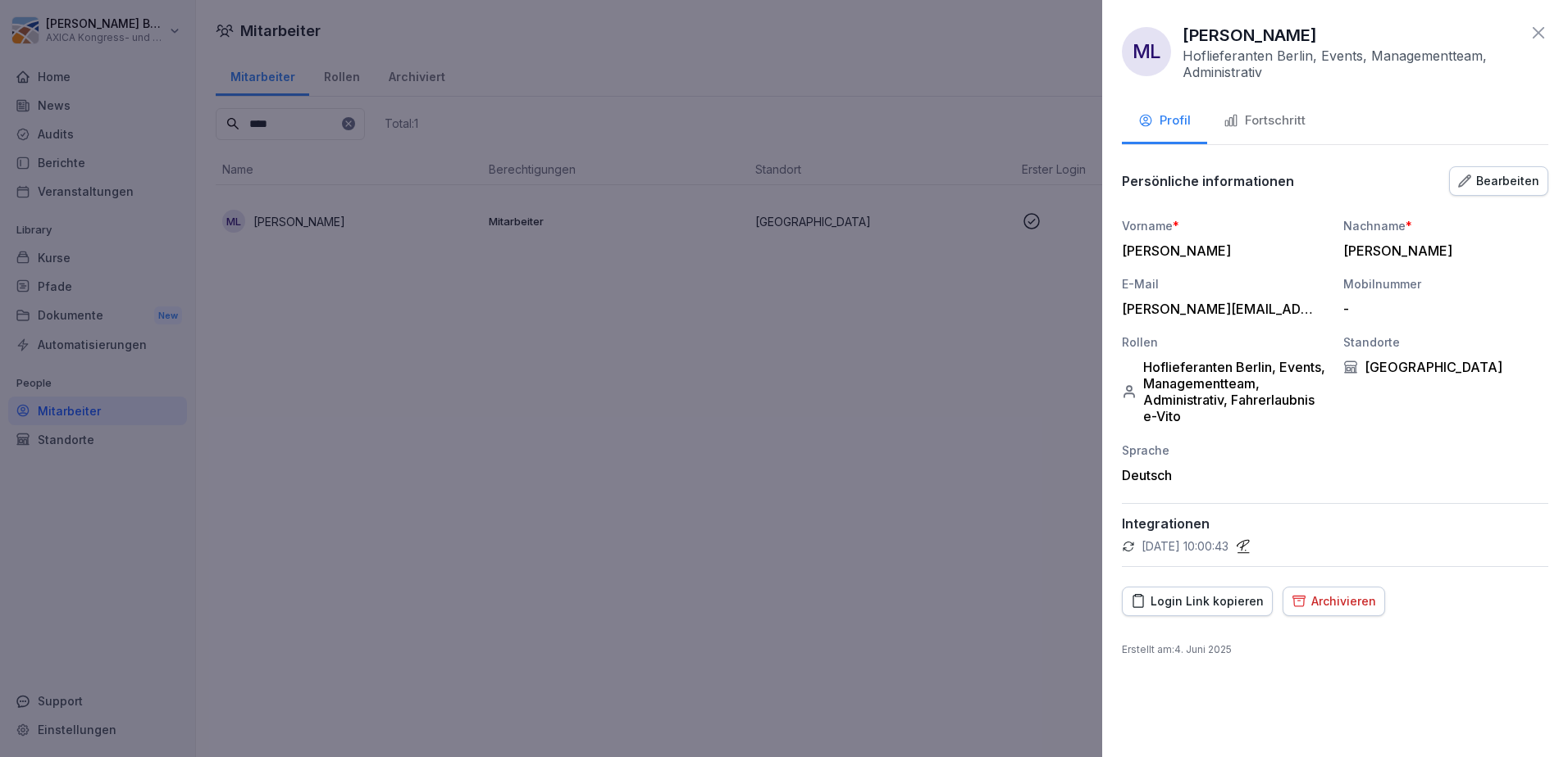
scroll to position [0, 0]
click at [1541, 38] on icon at bounding box center [1538, 32] width 20 height 20
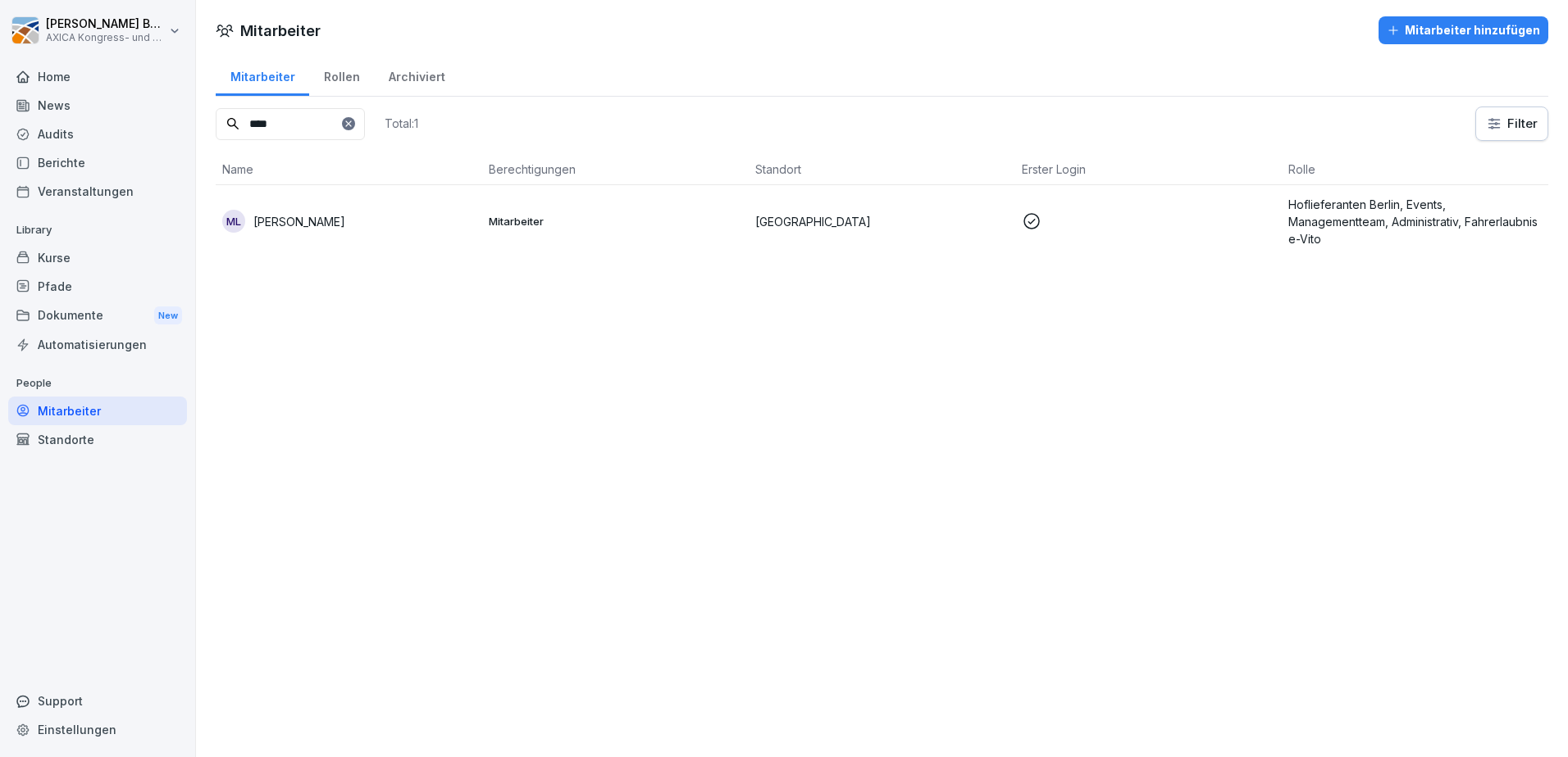
drag, startPoint x: 248, startPoint y: 122, endPoint x: 169, endPoint y: 126, distance: 79.1
click at [169, 126] on div "Florian Buttgereit AXICA Kongress- und Tagungszentrum Pariser Platz 3 GmbH Home…" at bounding box center [784, 378] width 1568 height 757
click at [340, 219] on p "[PERSON_NAME] [PERSON_NAME]" at bounding box center [299, 221] width 92 height 17
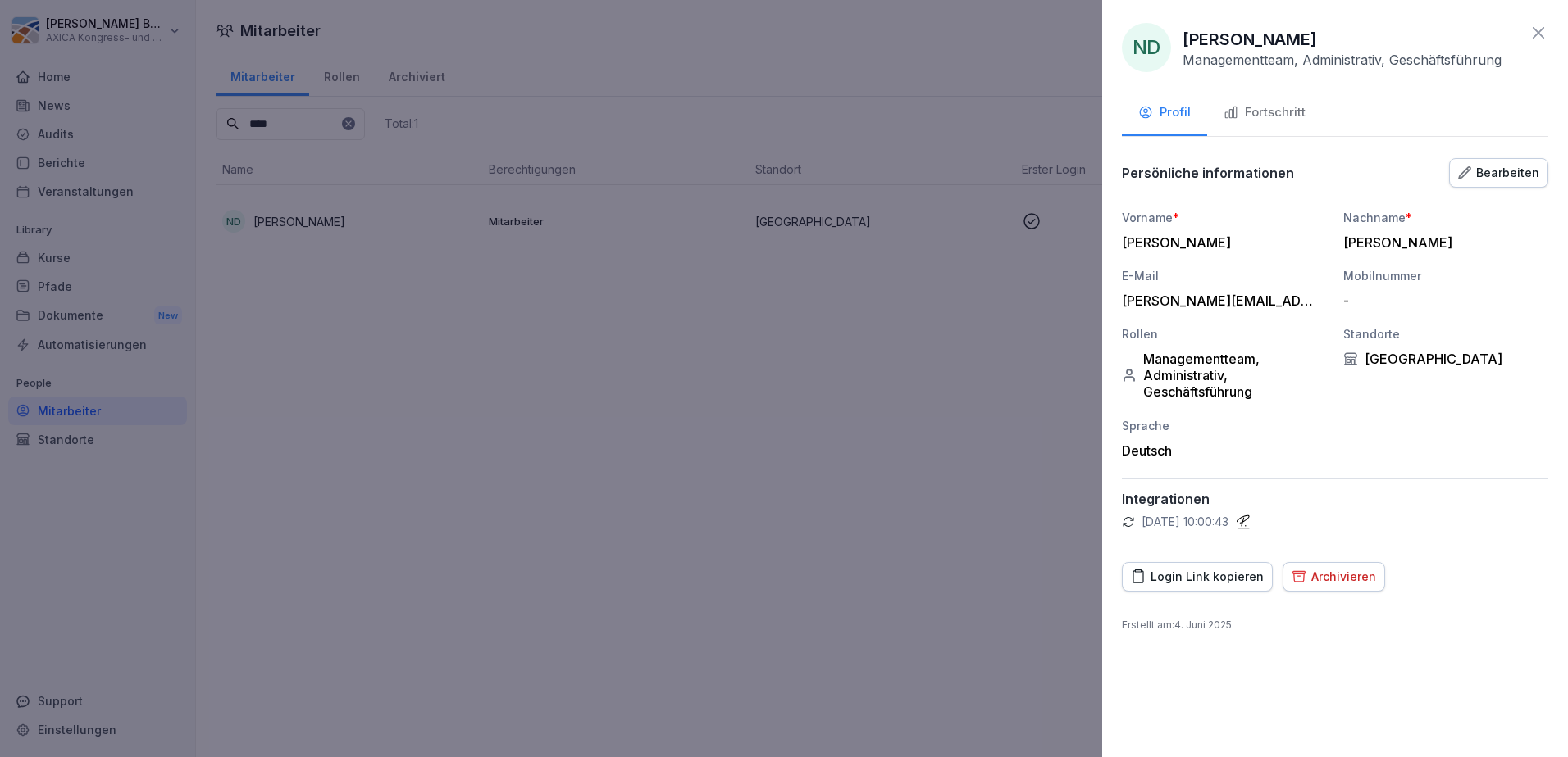
click at [1513, 182] on div "Bearbeiten" at bounding box center [1498, 173] width 81 height 18
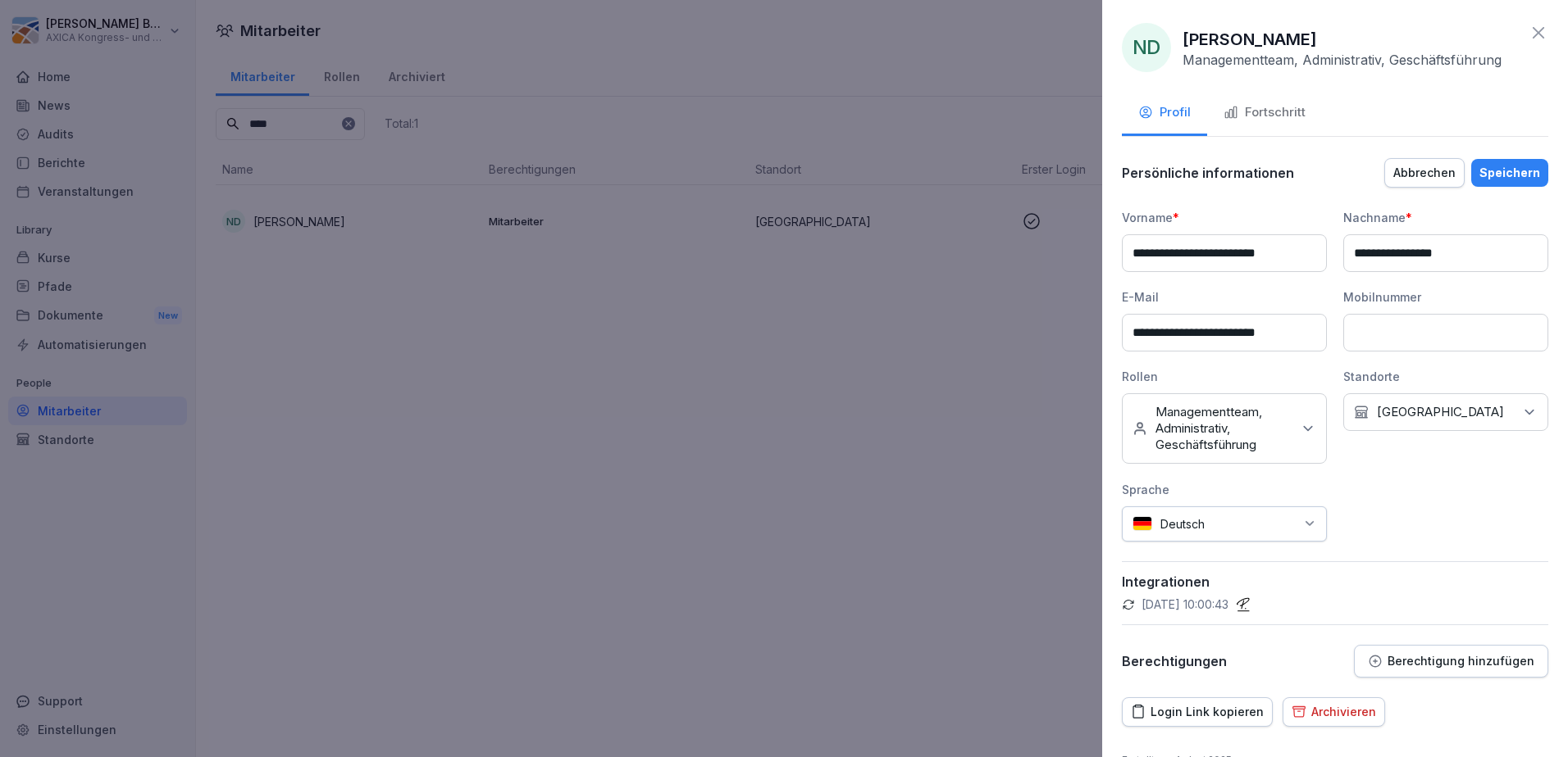
click at [1216, 453] on p "Managementteam, Administrativ, Geschäftsführung" at bounding box center [1223, 429] width 137 height 50
click at [1139, 598] on button "Fahrerlaubnis e-[PERSON_NAME]" at bounding box center [1140, 590] width 13 height 14
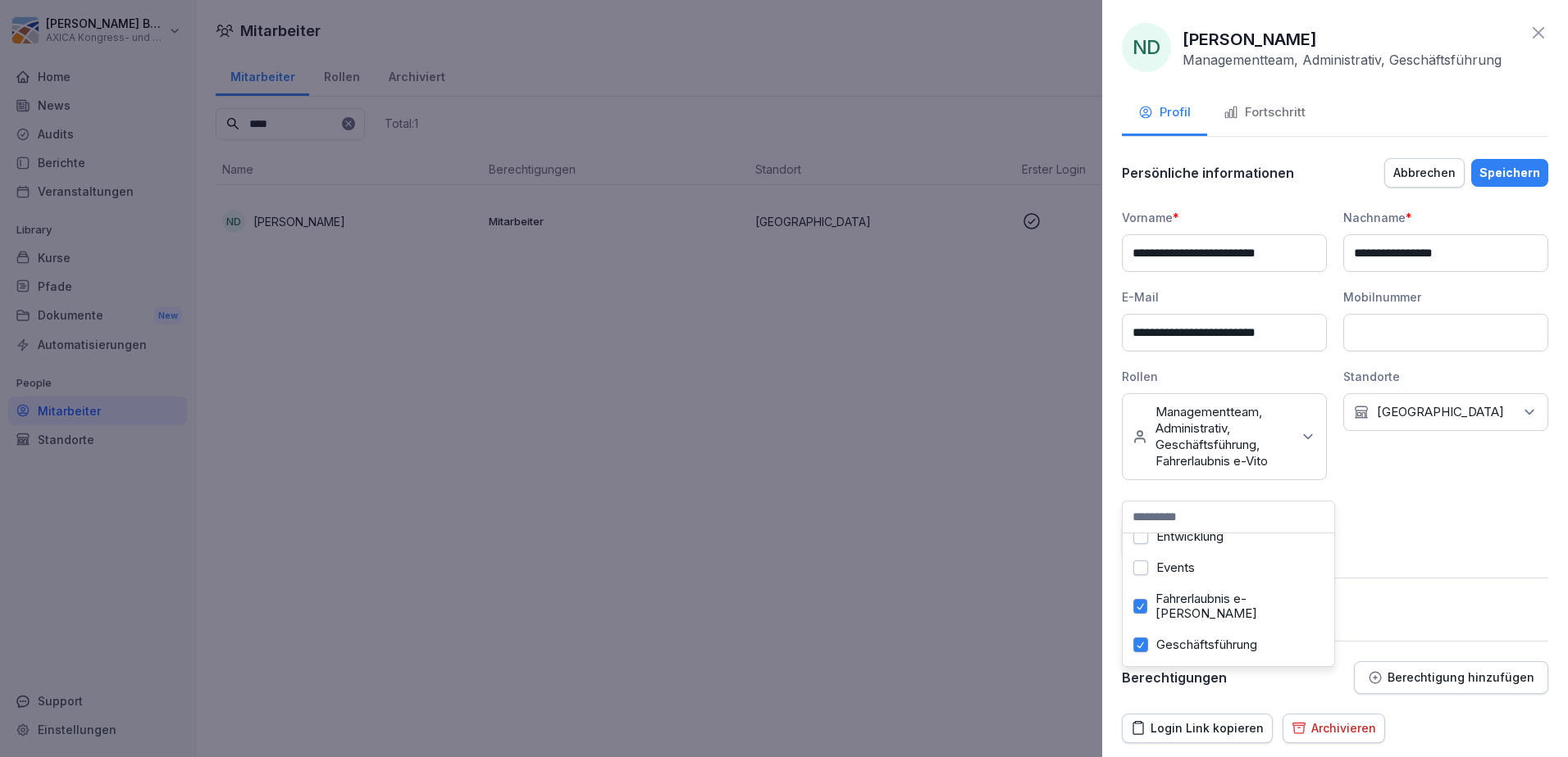
click at [1512, 182] on div "Speichern" at bounding box center [1510, 173] width 61 height 18
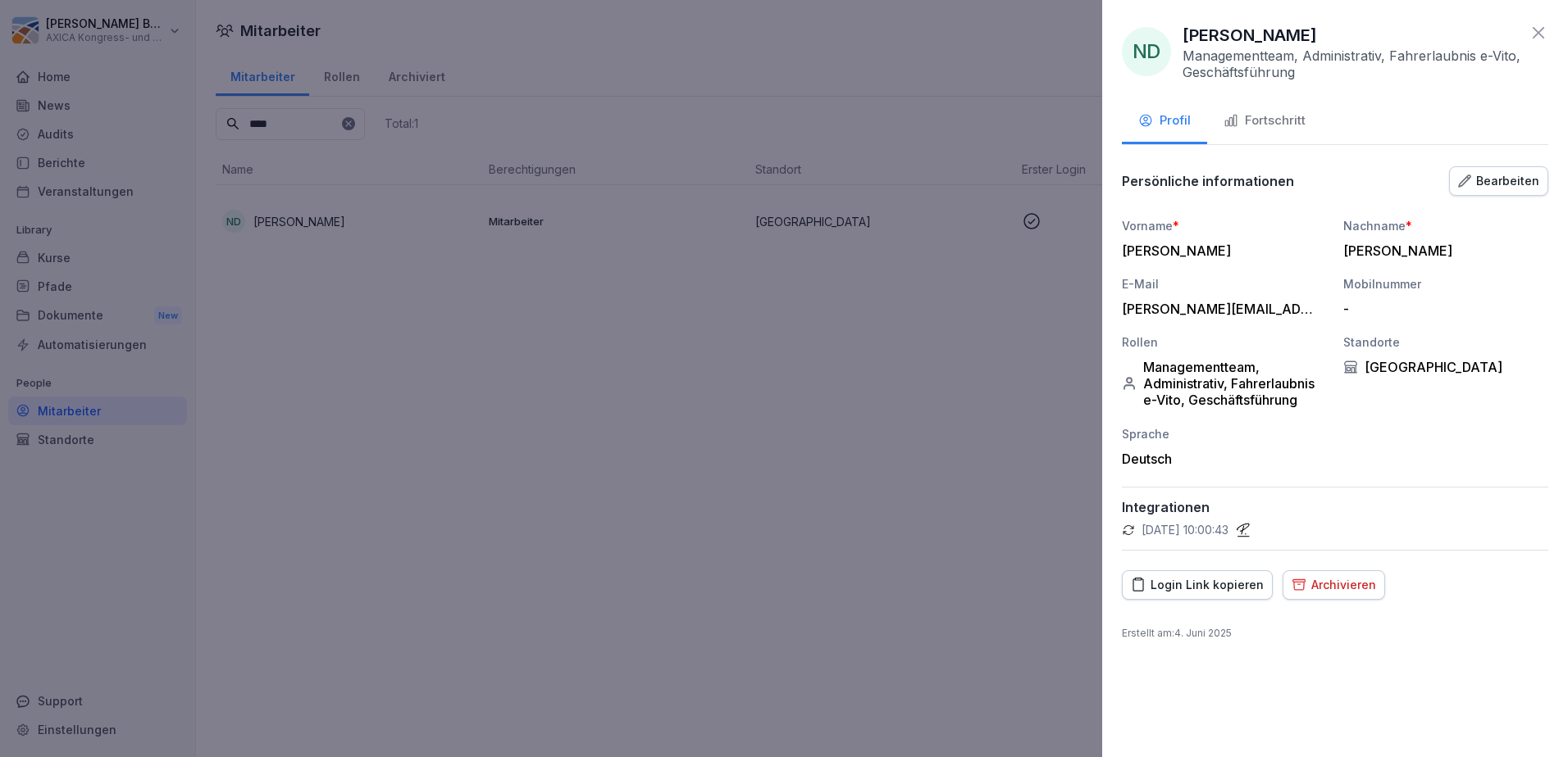
click at [1541, 36] on icon at bounding box center [1538, 32] width 11 height 11
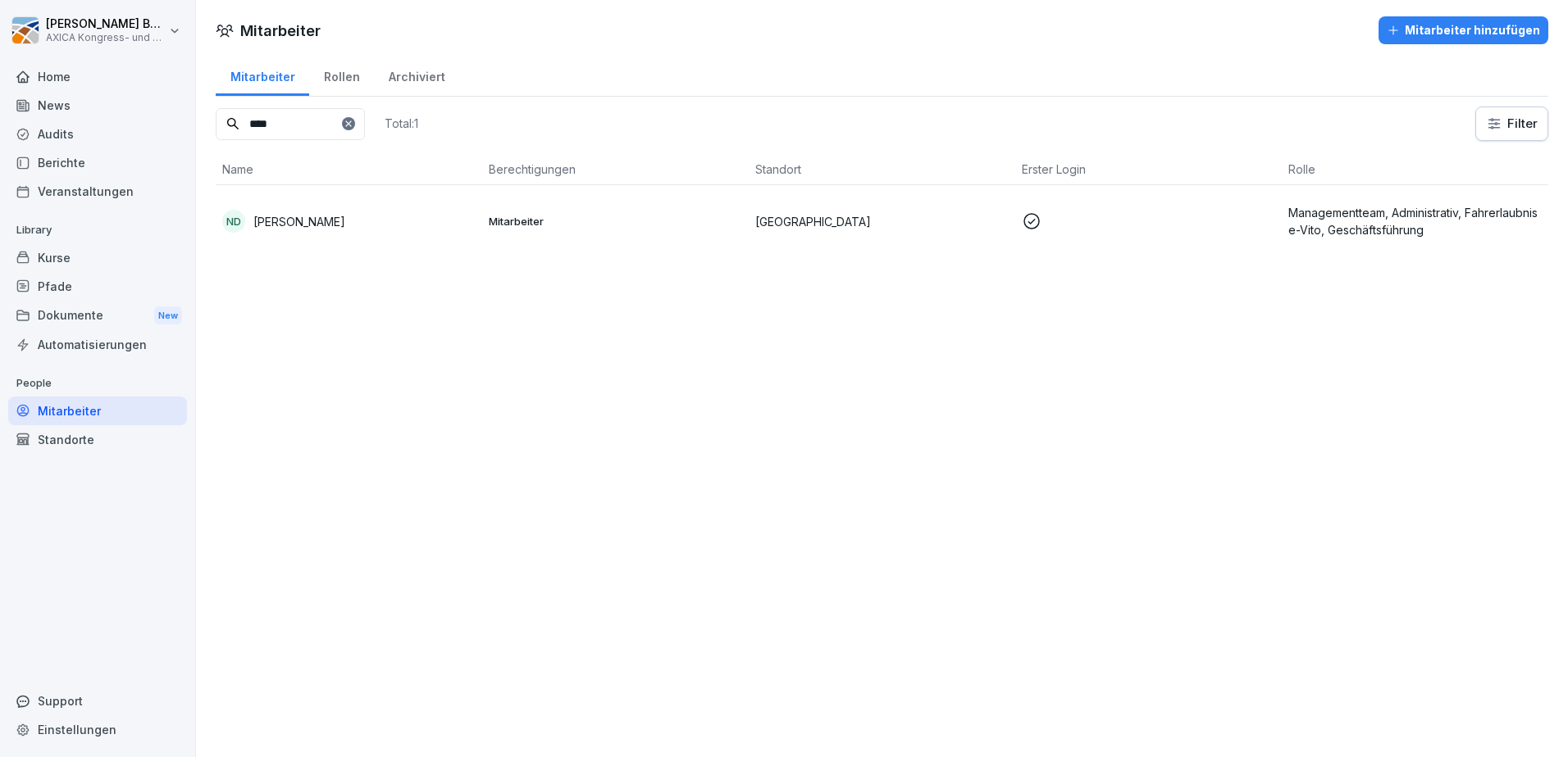
drag, startPoint x: 321, startPoint y: 125, endPoint x: 150, endPoint y: 132, distance: 171.1
click at [150, 132] on div "Florian Buttgereit AXICA Kongress- und Tagungszentrum Pariser Platz 3 GmbH Home…" at bounding box center [784, 378] width 1568 height 757
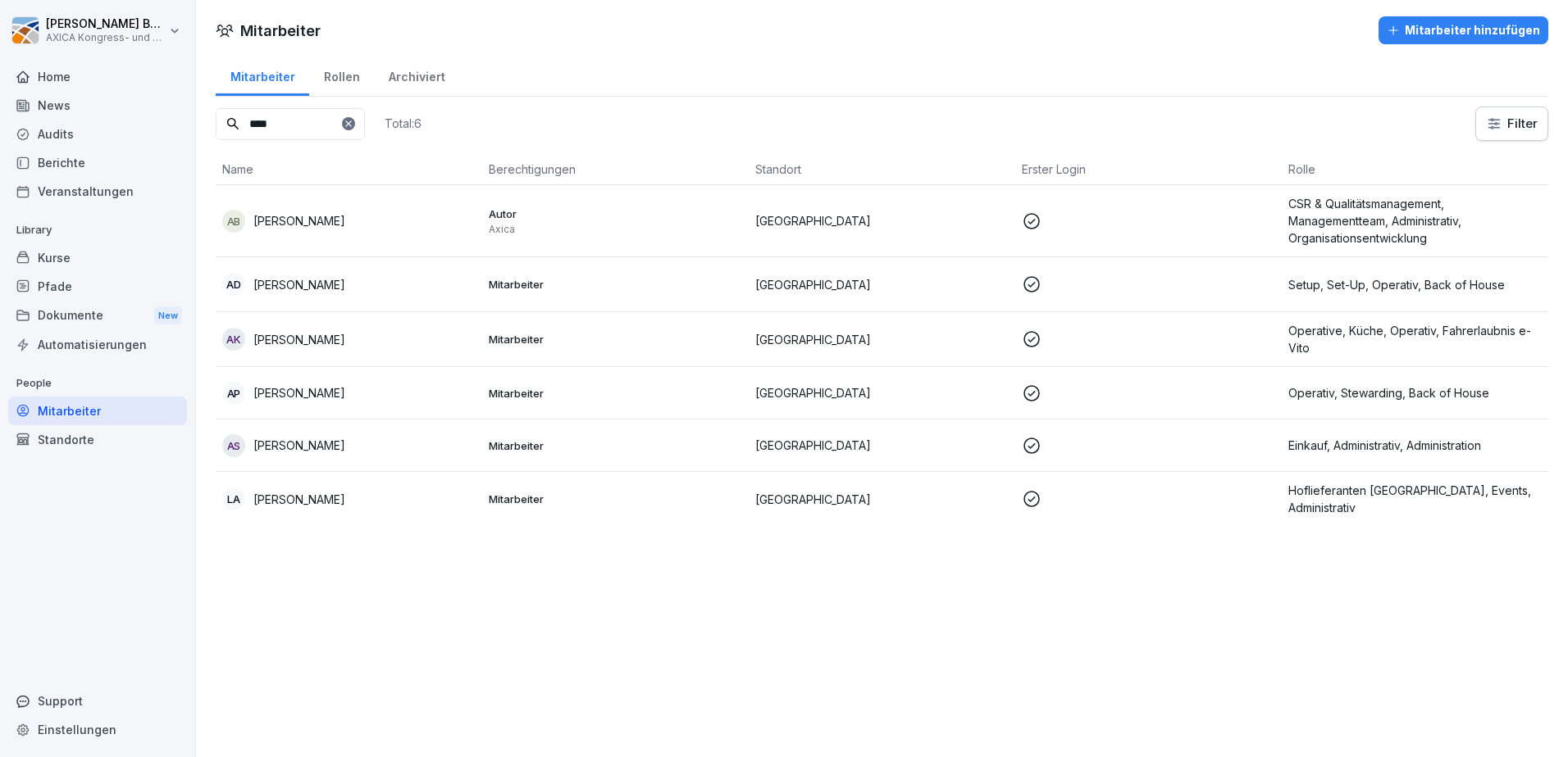
type input "****"
click at [335, 497] on div "LA Lars Andresen" at bounding box center [349, 499] width 253 height 23
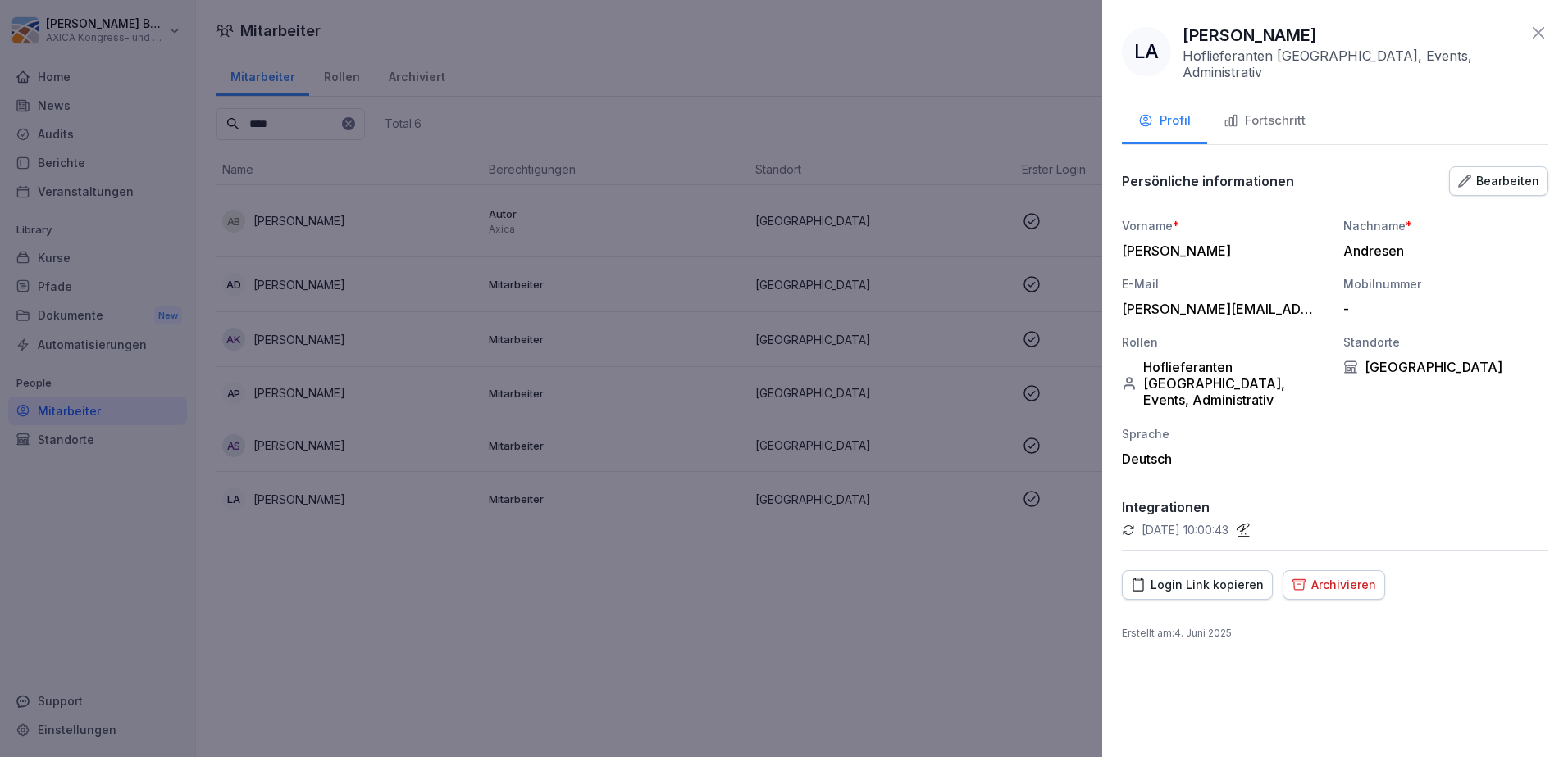
click at [1472, 178] on icon "button" at bounding box center [1465, 181] width 13 height 13
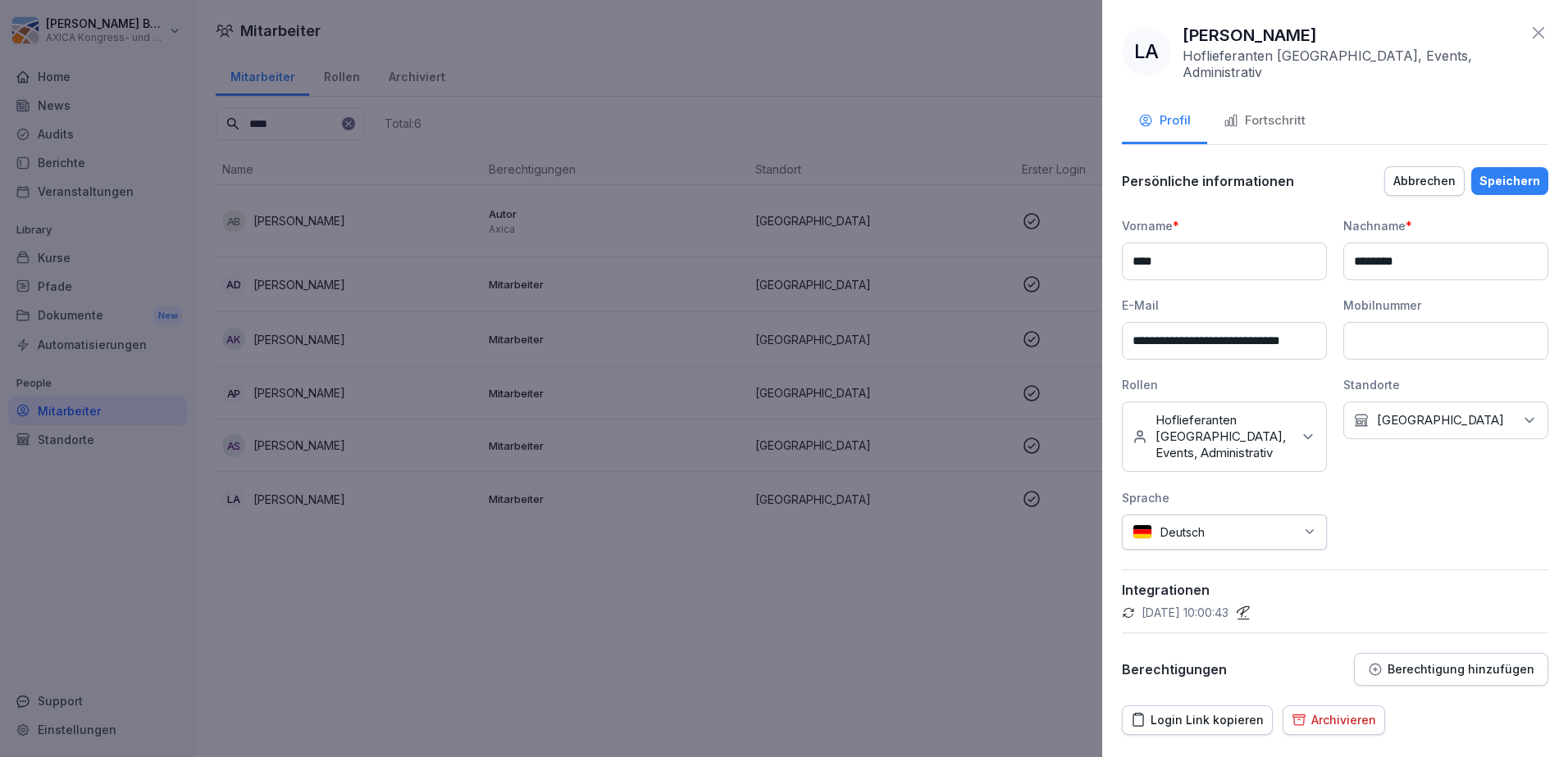
click at [1248, 413] on p "Hoflieferanten Berlin, Events, Administrativ" at bounding box center [1223, 437] width 137 height 50
click at [1141, 565] on button "Fahrerlaubnis e-[PERSON_NAME]" at bounding box center [1140, 557] width 13 height 14
click at [1512, 181] on div "Speichern" at bounding box center [1510, 180] width 61 height 18
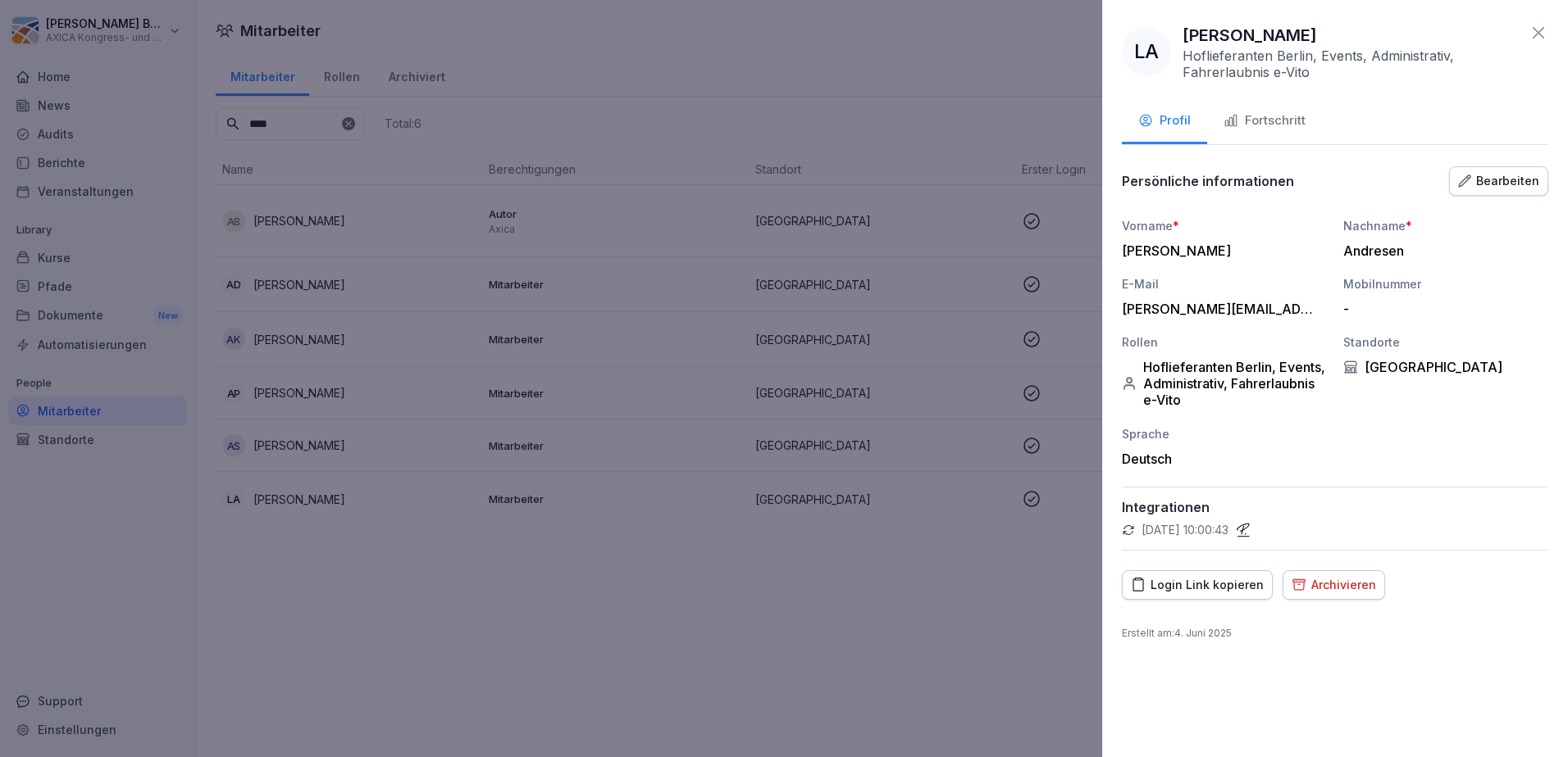
click at [1536, 28] on icon at bounding box center [1538, 32] width 20 height 20
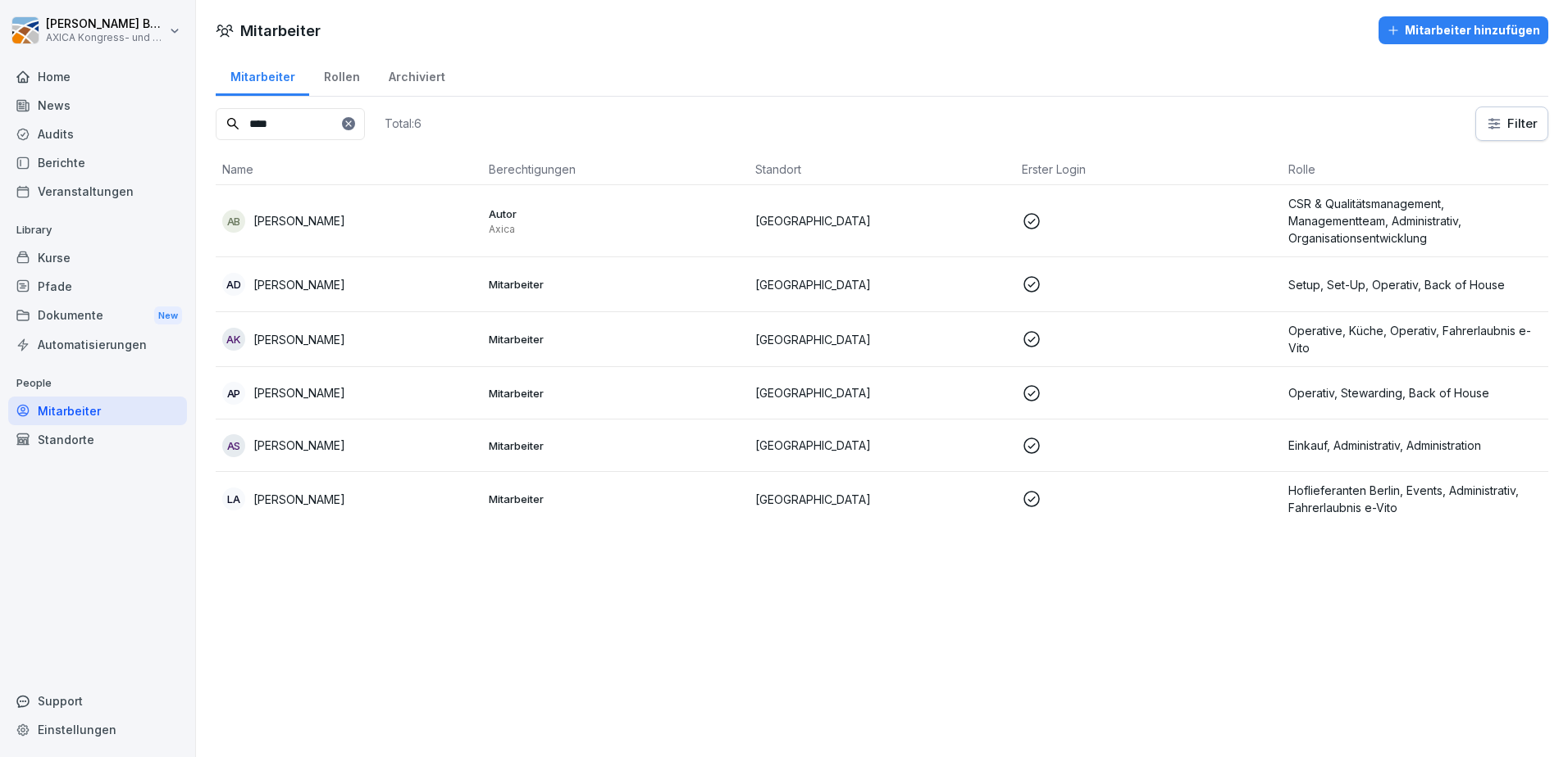
click at [89, 73] on div "Home" at bounding box center [97, 76] width 179 height 29
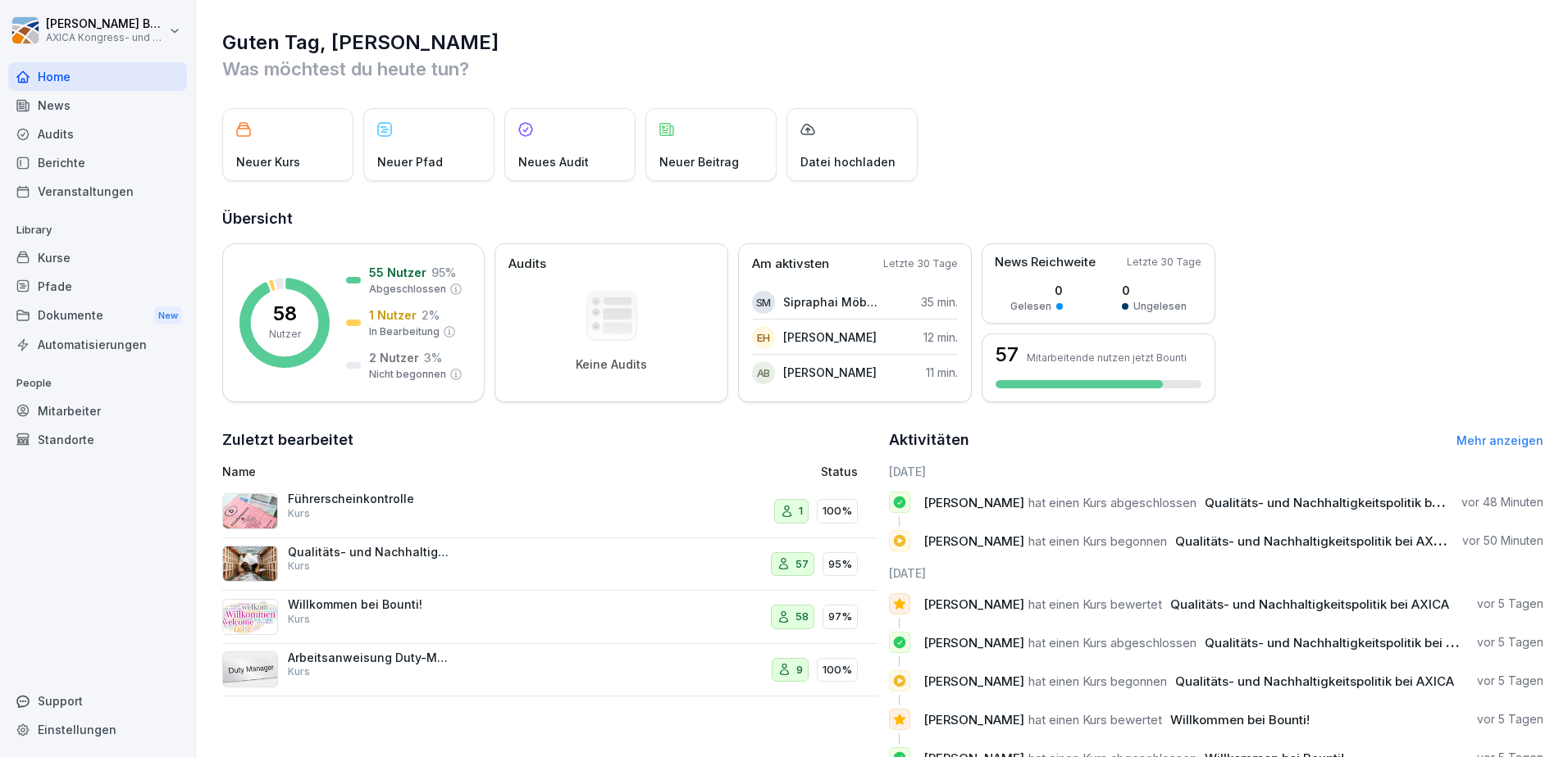
click at [50, 261] on div "Kurse" at bounding box center [97, 258] width 179 height 29
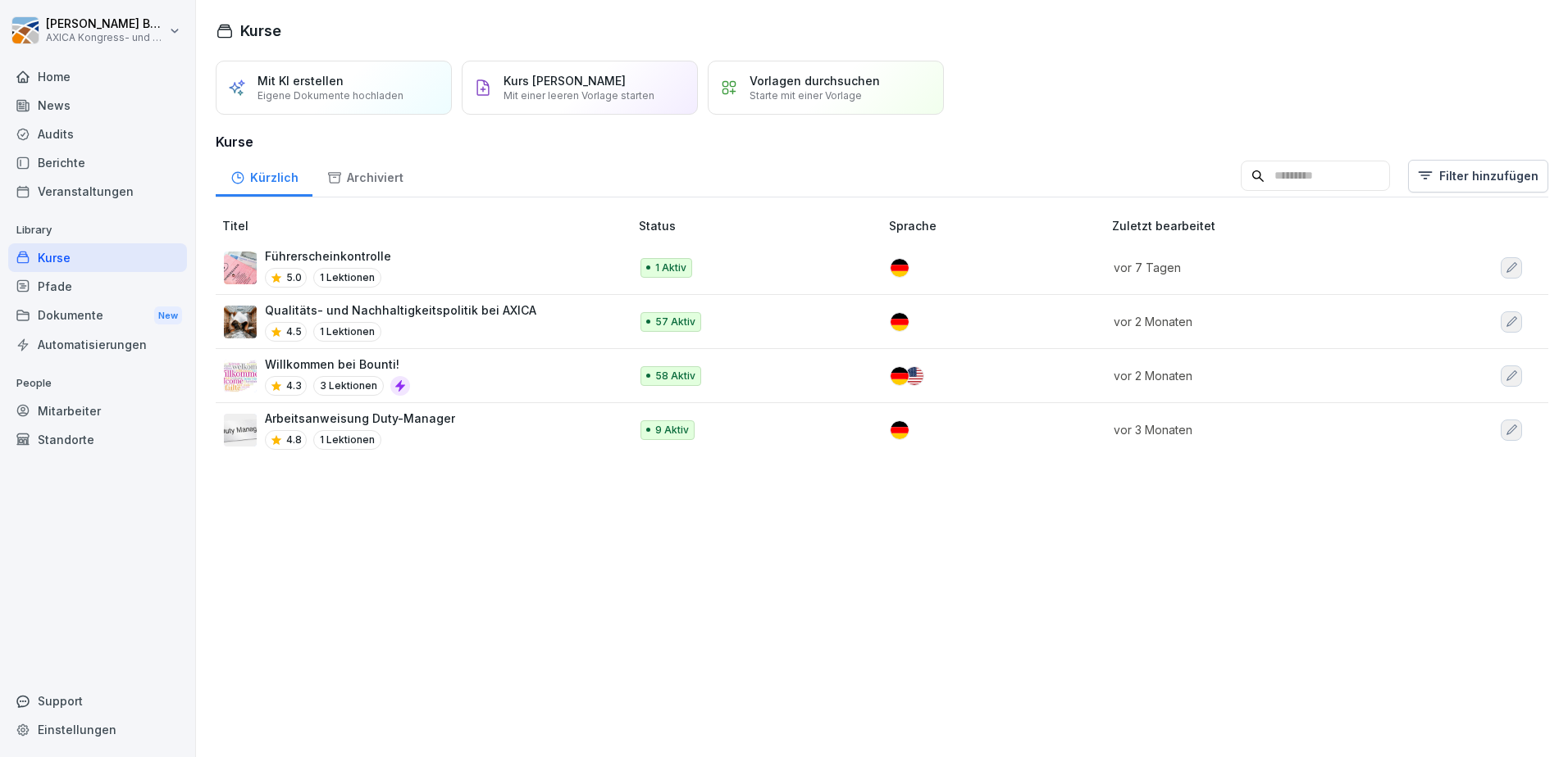
click at [72, 410] on div "Mitarbeiter" at bounding box center [97, 411] width 179 height 29
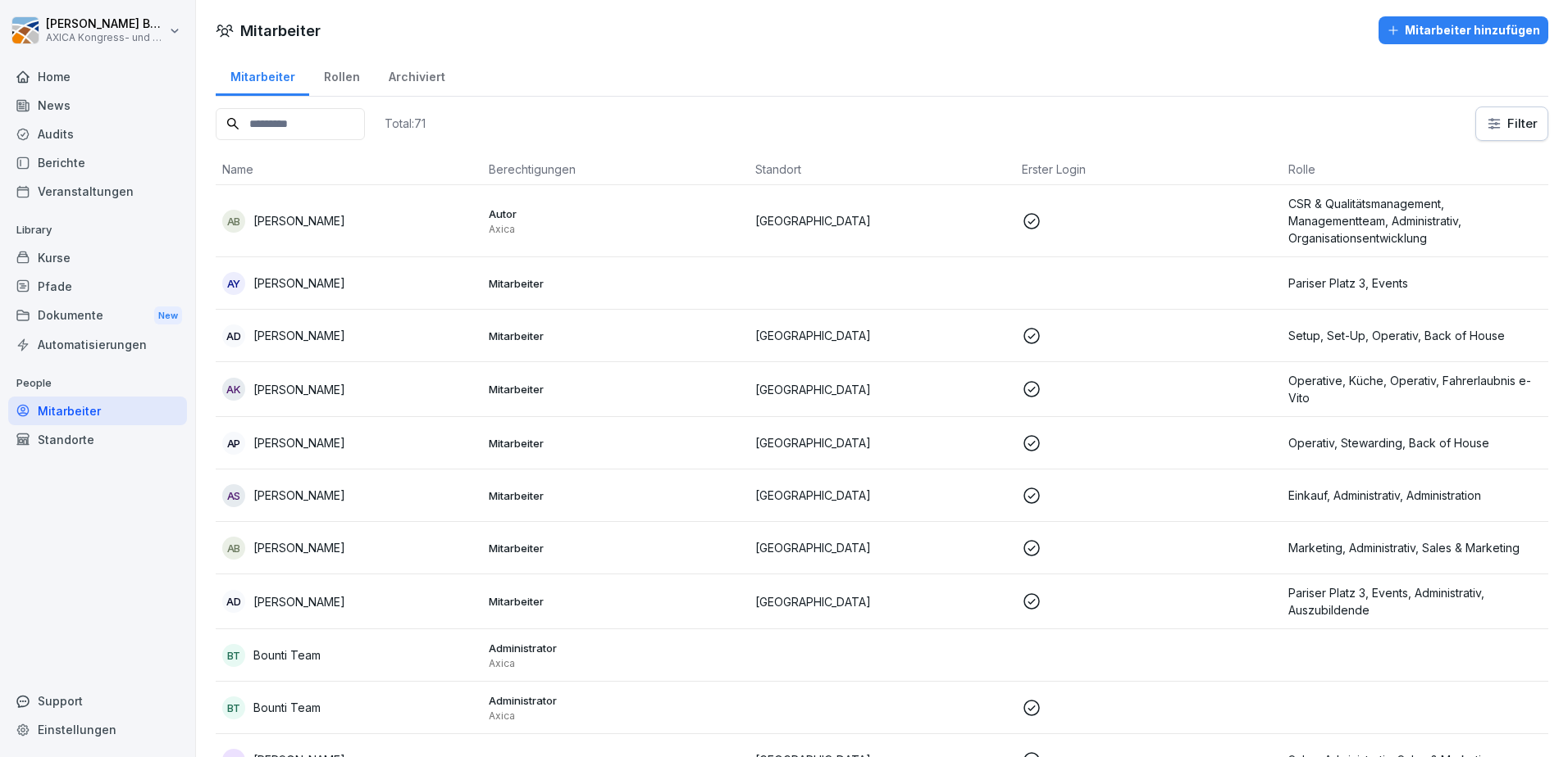
click at [334, 70] on div "Rollen" at bounding box center [342, 75] width 65 height 42
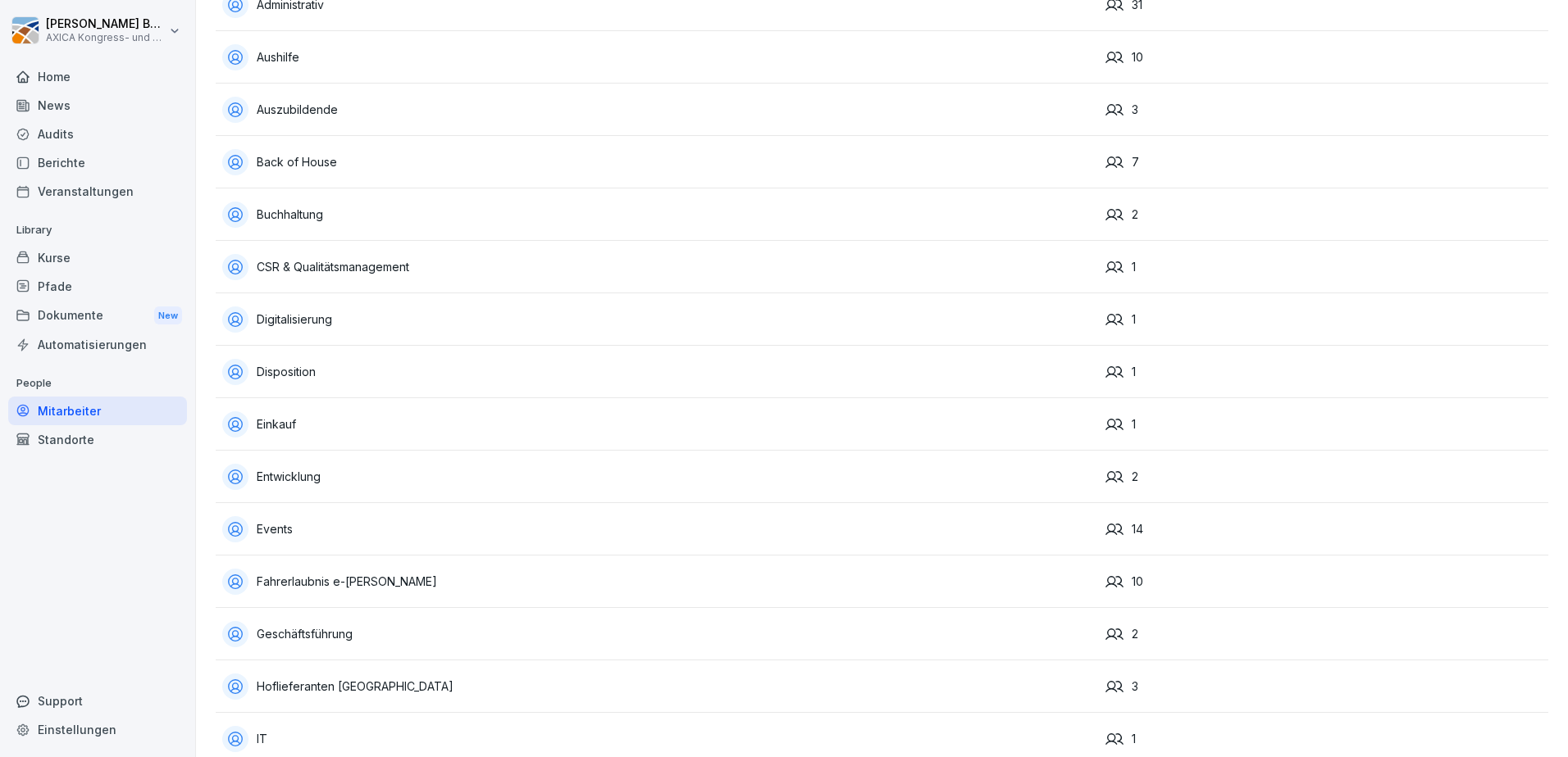
scroll to position [327, 0]
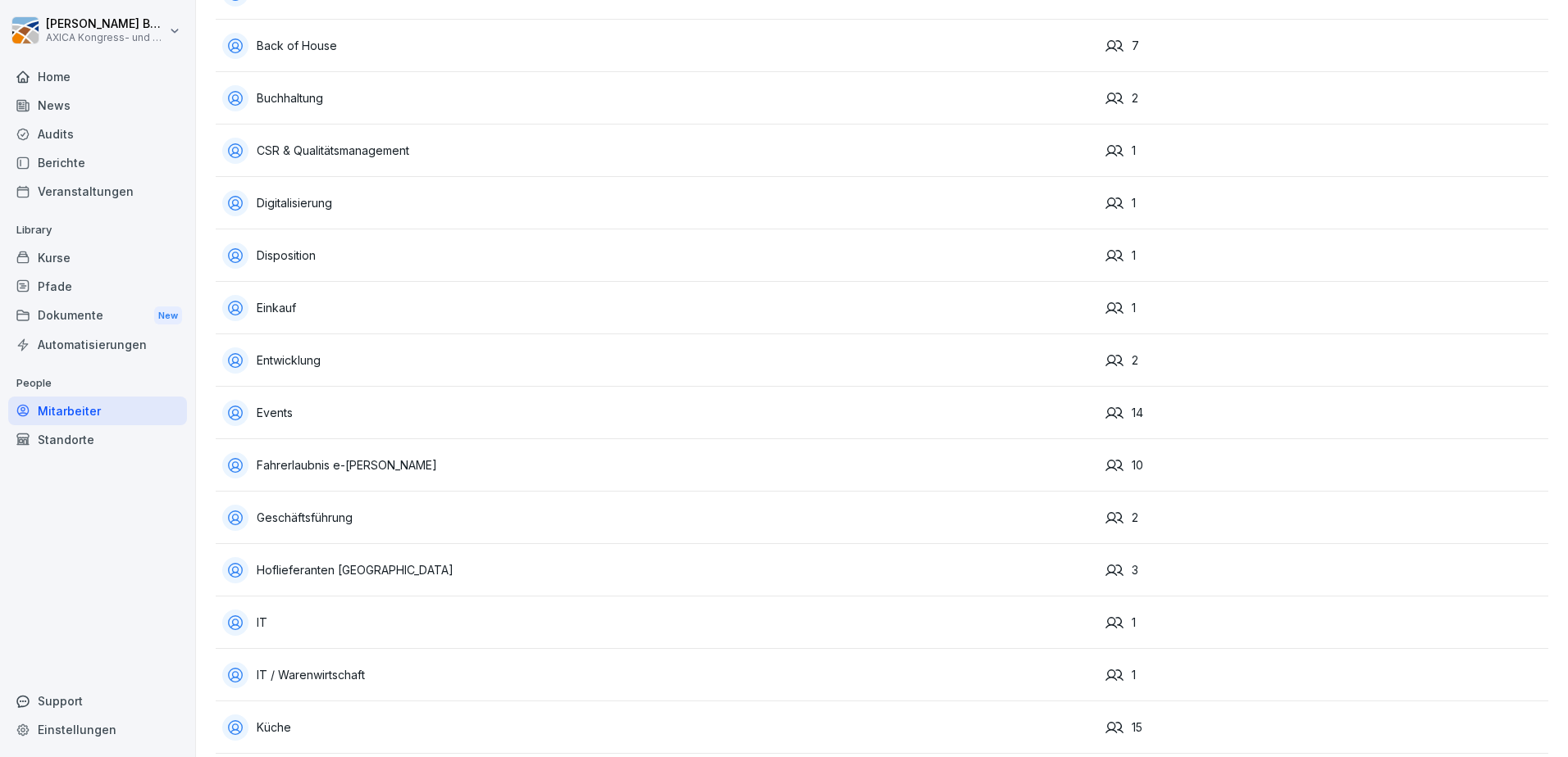
click at [334, 467] on div "Fahrerlaubnis e-[PERSON_NAME]" at bounding box center [657, 465] width 870 height 26
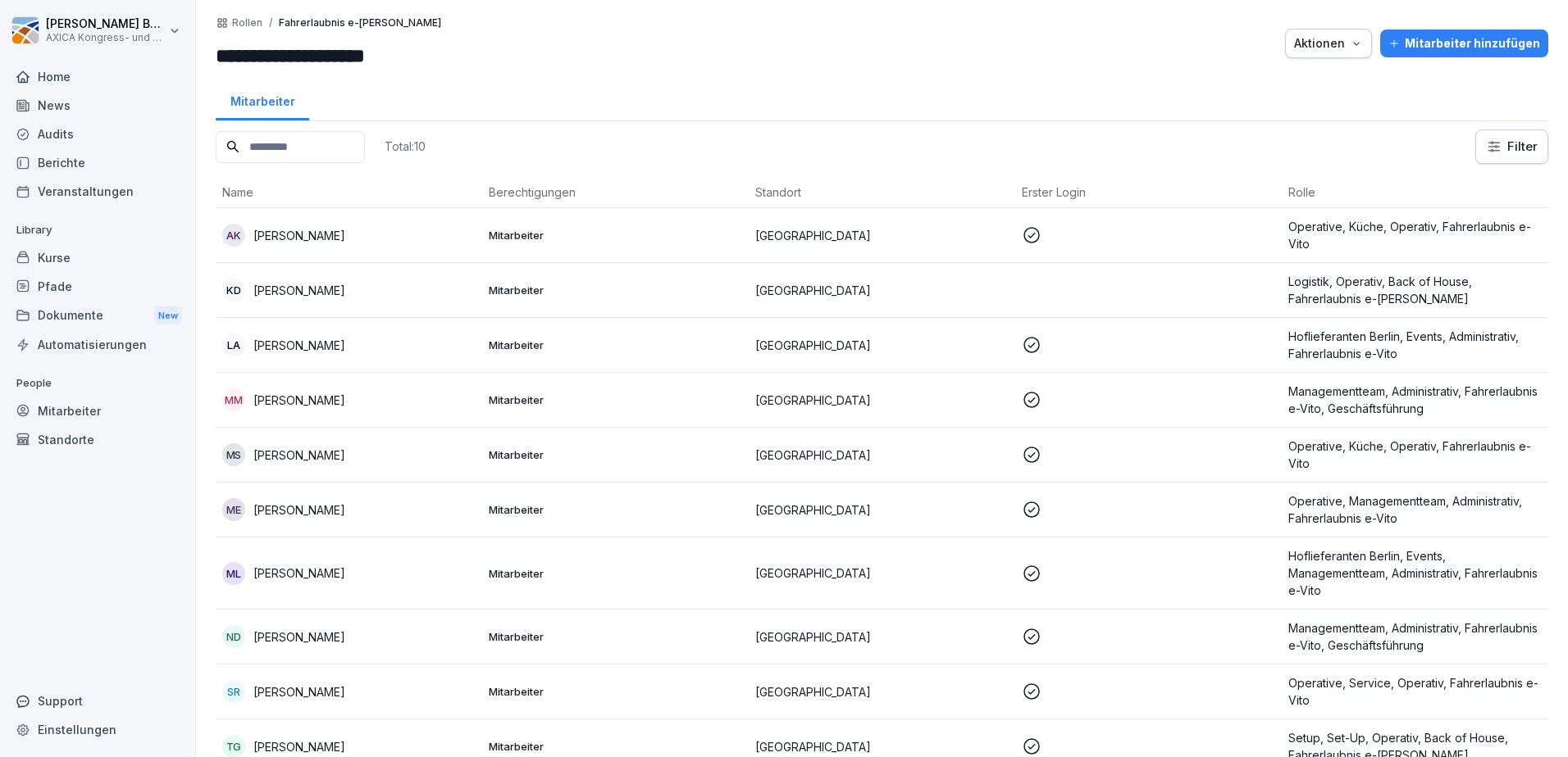
click at [95, 255] on div "Kurse" at bounding box center [97, 258] width 179 height 29
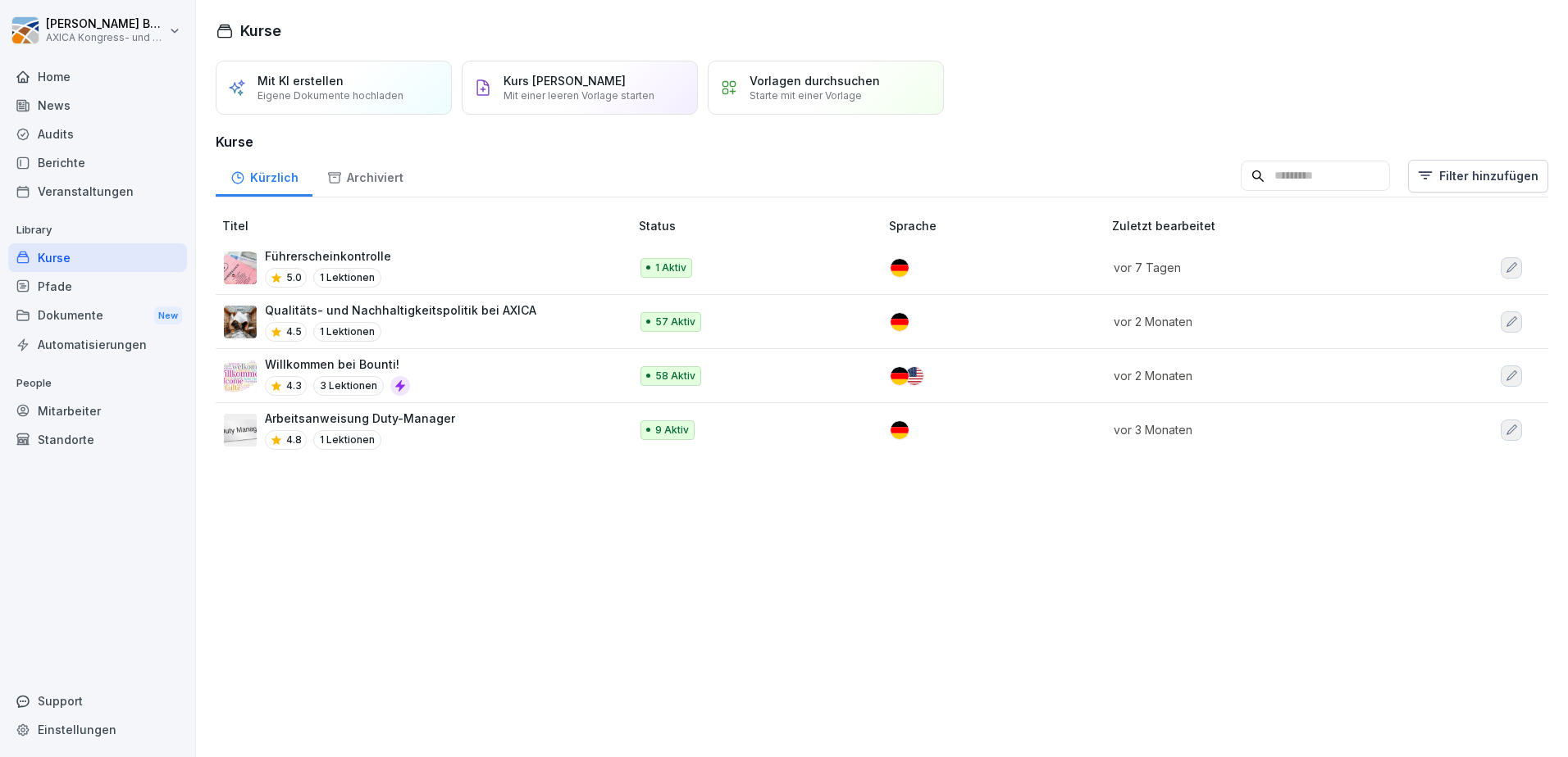
click at [413, 265] on div "Führerscheinkontrolle 5.0 1 Lektionen" at bounding box center [417, 267] width 389 height 40
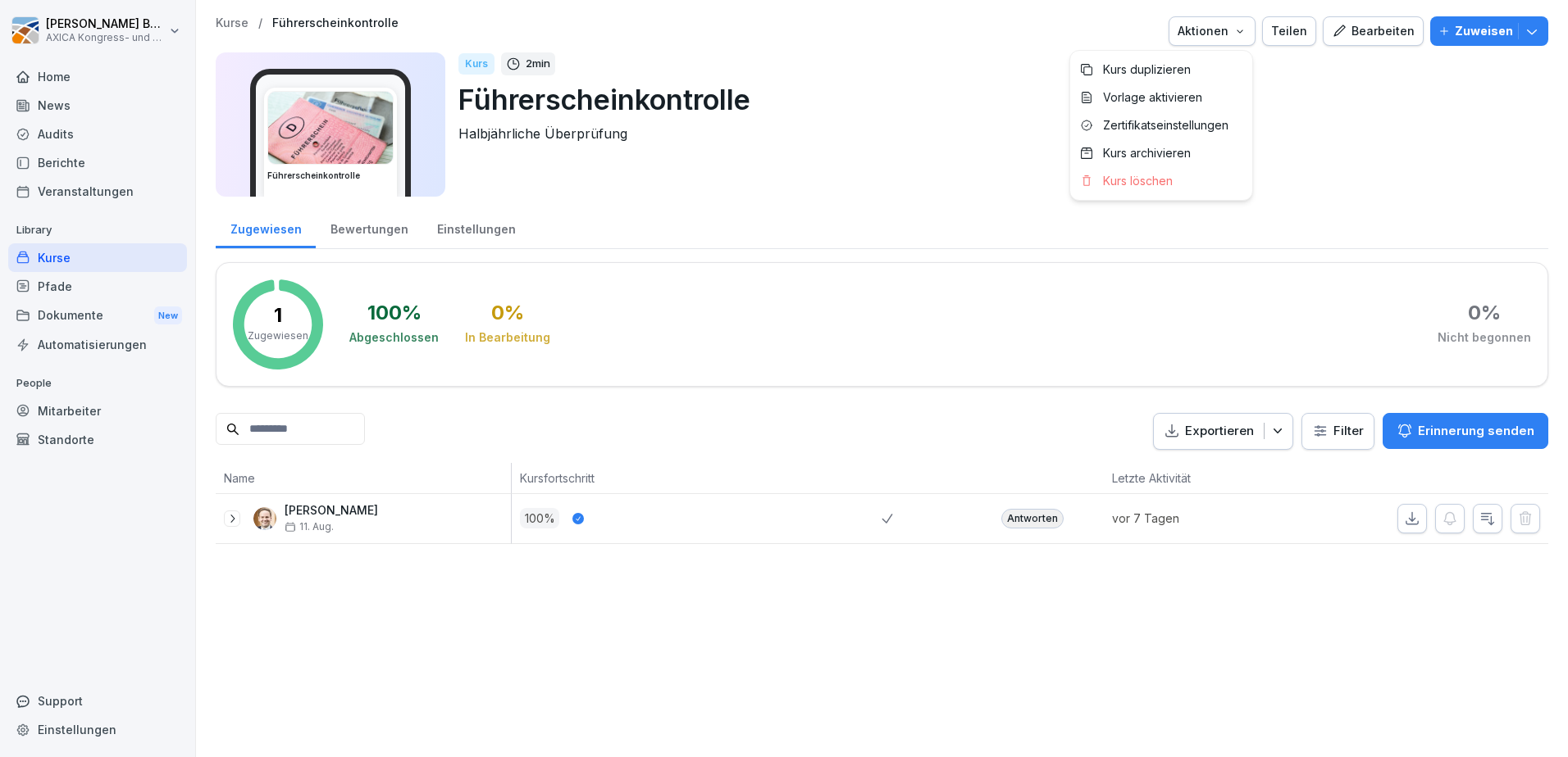
click at [1209, 31] on div "Aktionen" at bounding box center [1212, 31] width 69 height 18
click at [1366, 31] on div "Bearbeiten" at bounding box center [1373, 31] width 83 height 18
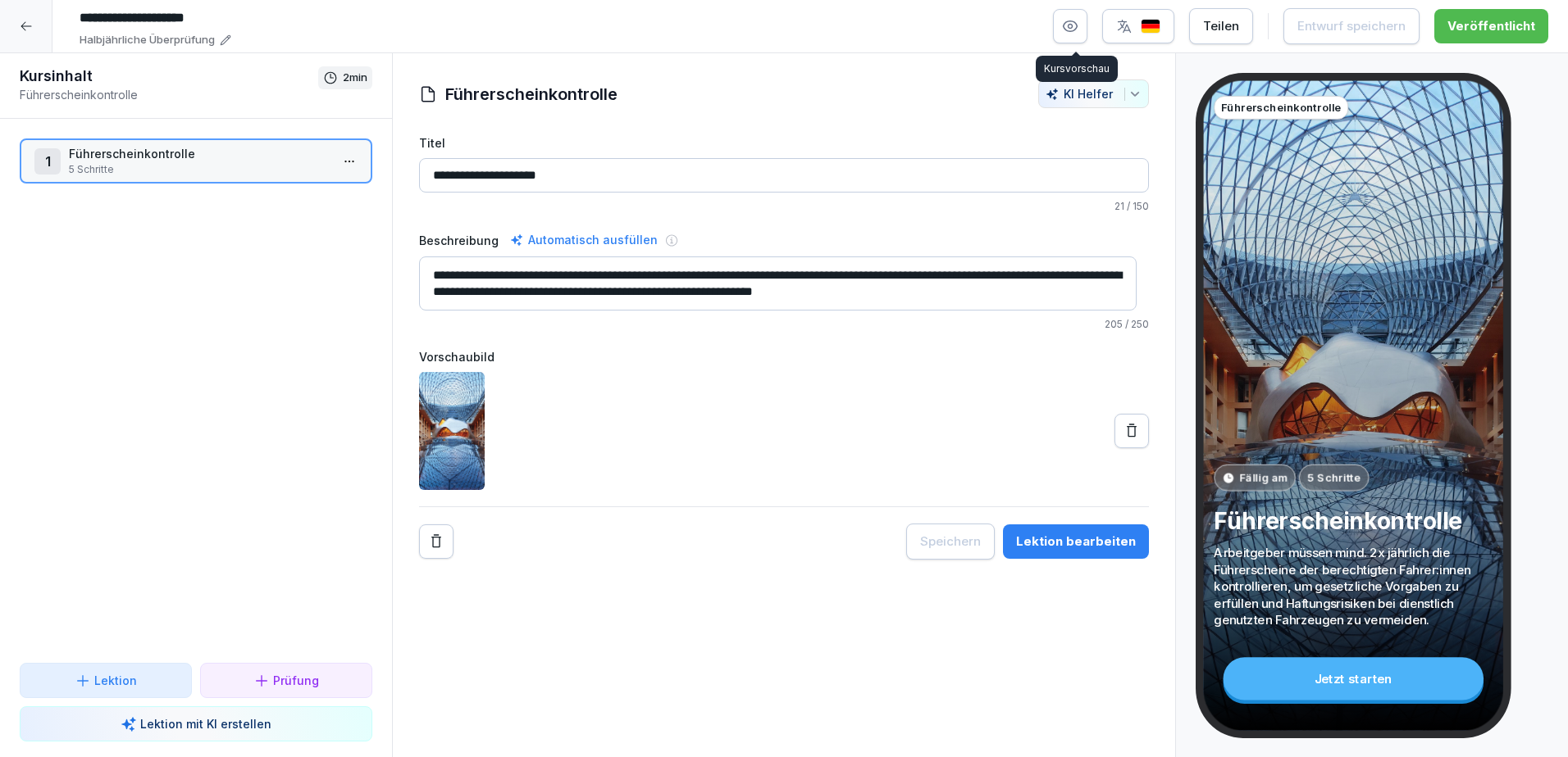
click at [1078, 26] on icon "button" at bounding box center [1070, 26] width 16 height 16
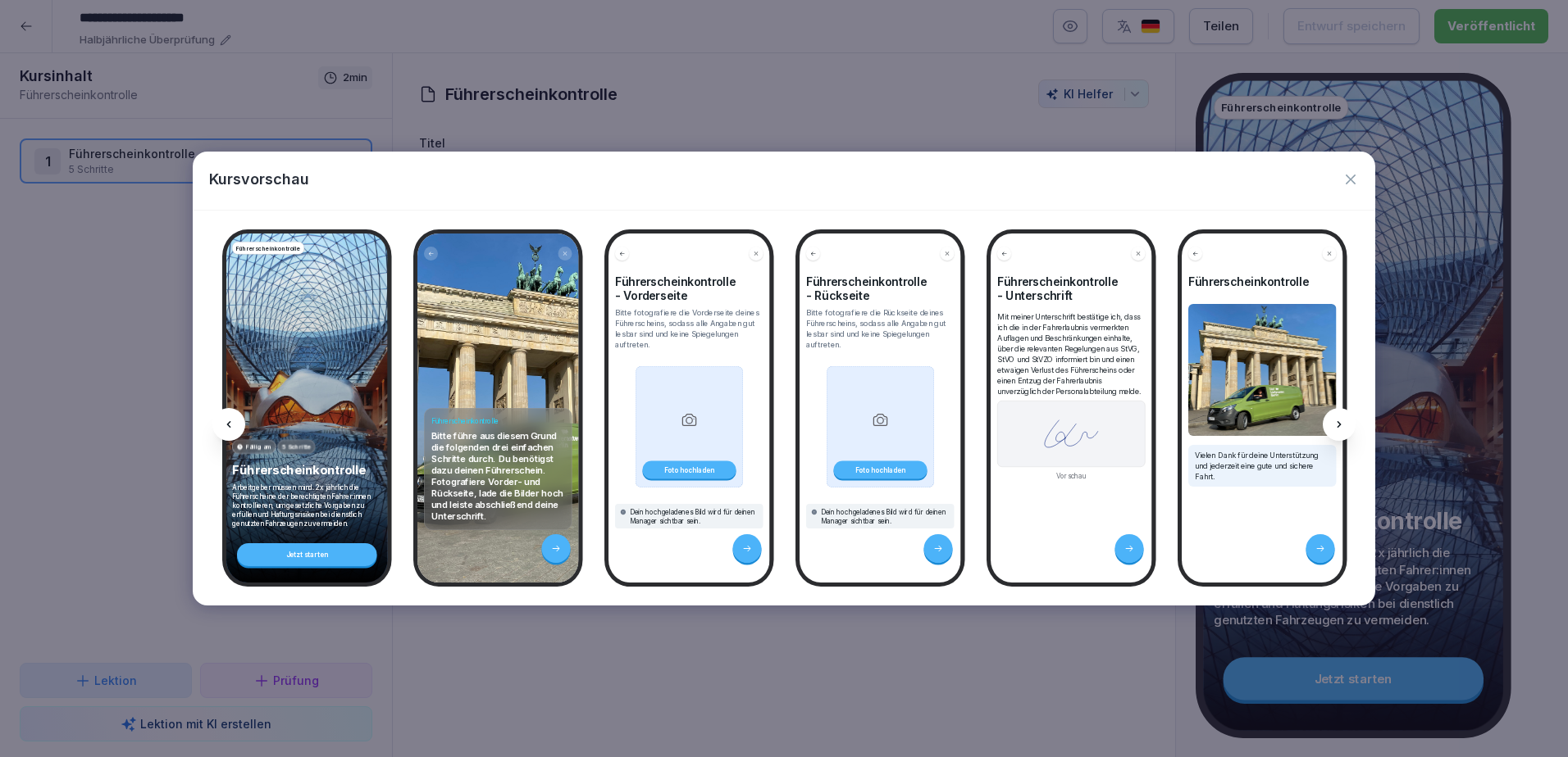
click at [1349, 188] on button "button" at bounding box center [1350, 179] width 16 height 22
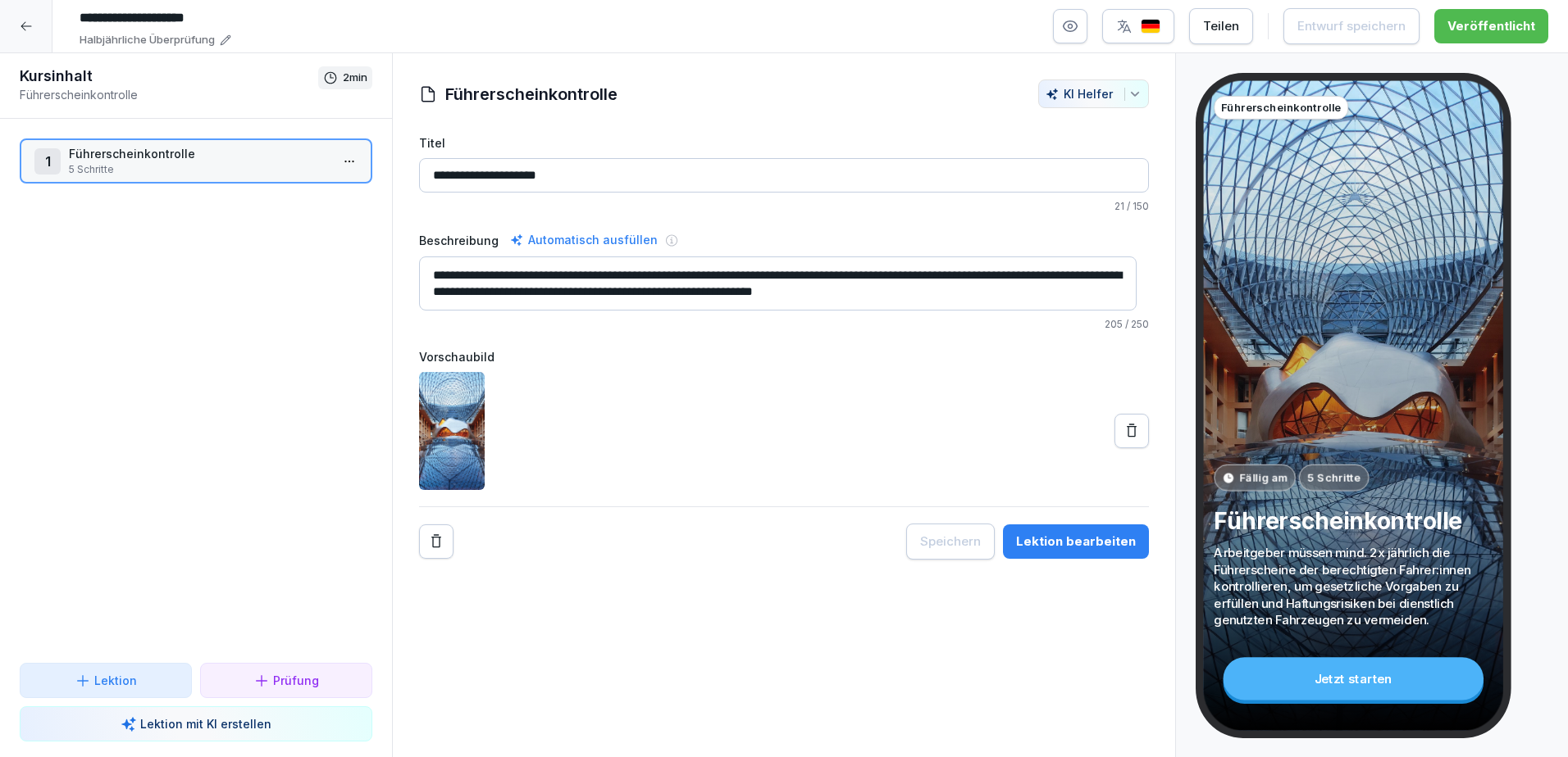
click at [27, 26] on icon at bounding box center [27, 27] width 13 height 13
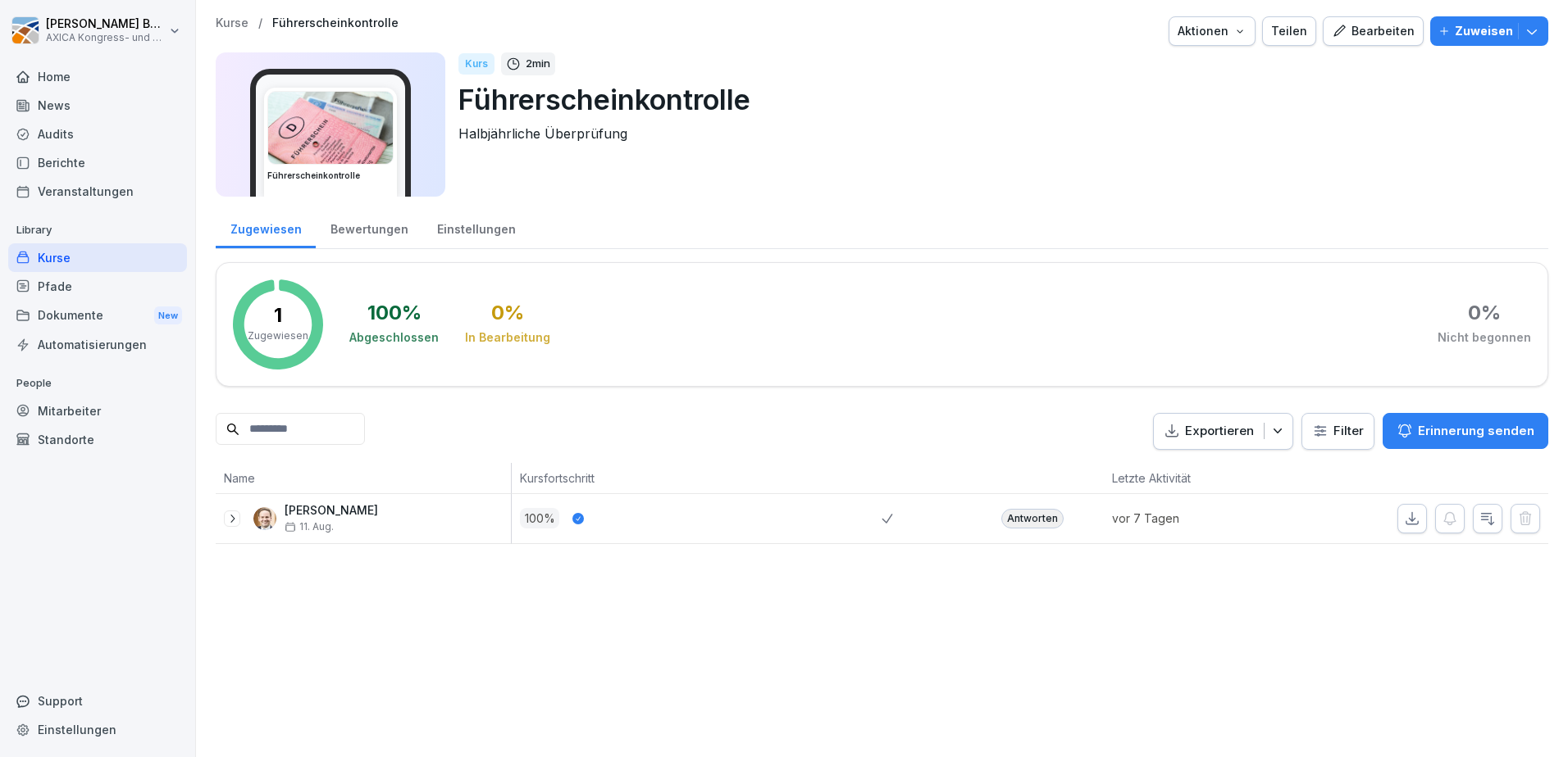
click at [1468, 31] on p "Zuweisen" at bounding box center [1483, 31] width 58 height 18
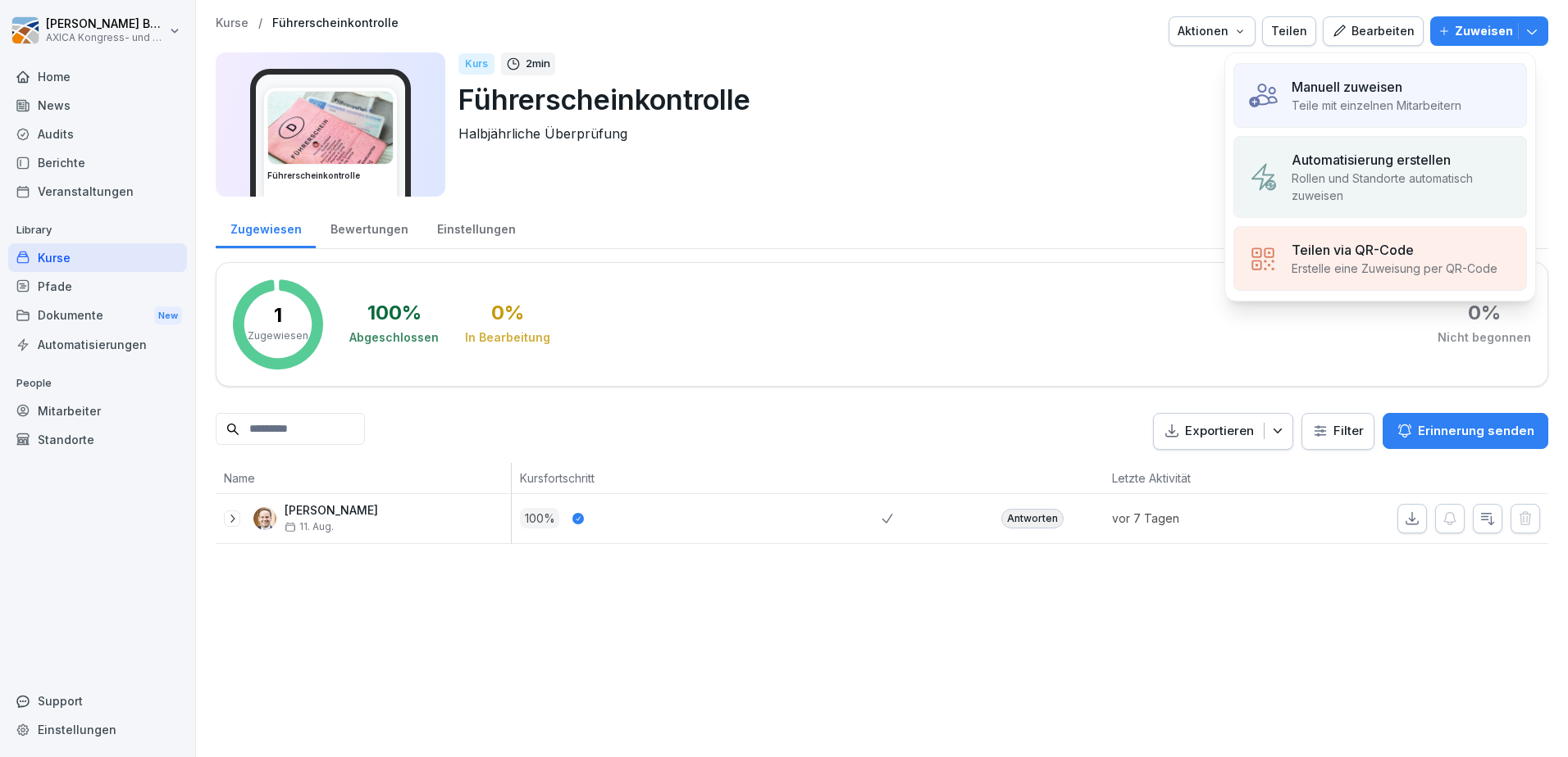
click at [1407, 152] on p "Automatisierung erstellen" at bounding box center [1370, 159] width 159 height 20
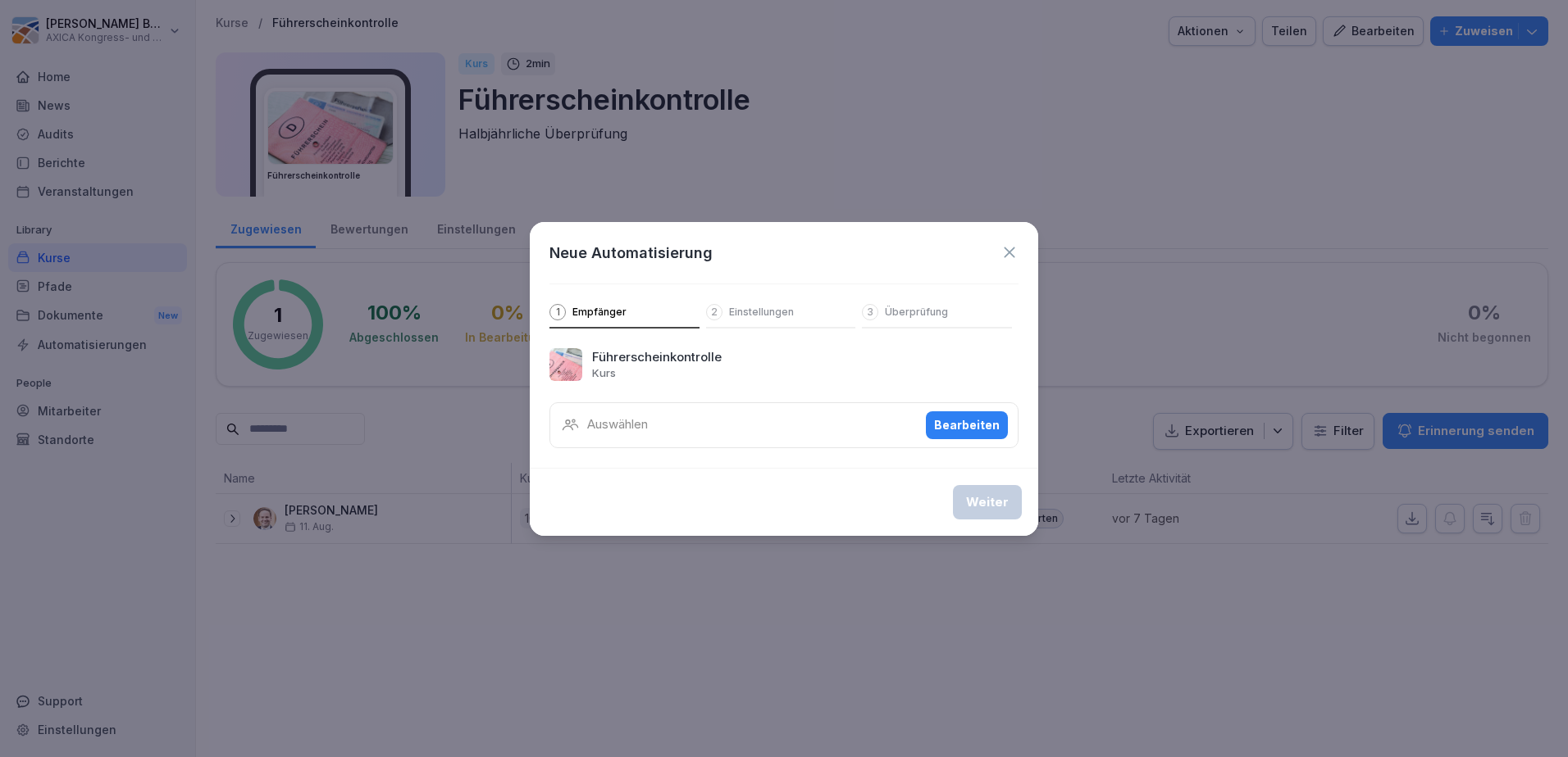
click at [710, 425] on div "Auswählen Bearbeiten" at bounding box center [783, 426] width 469 height 46
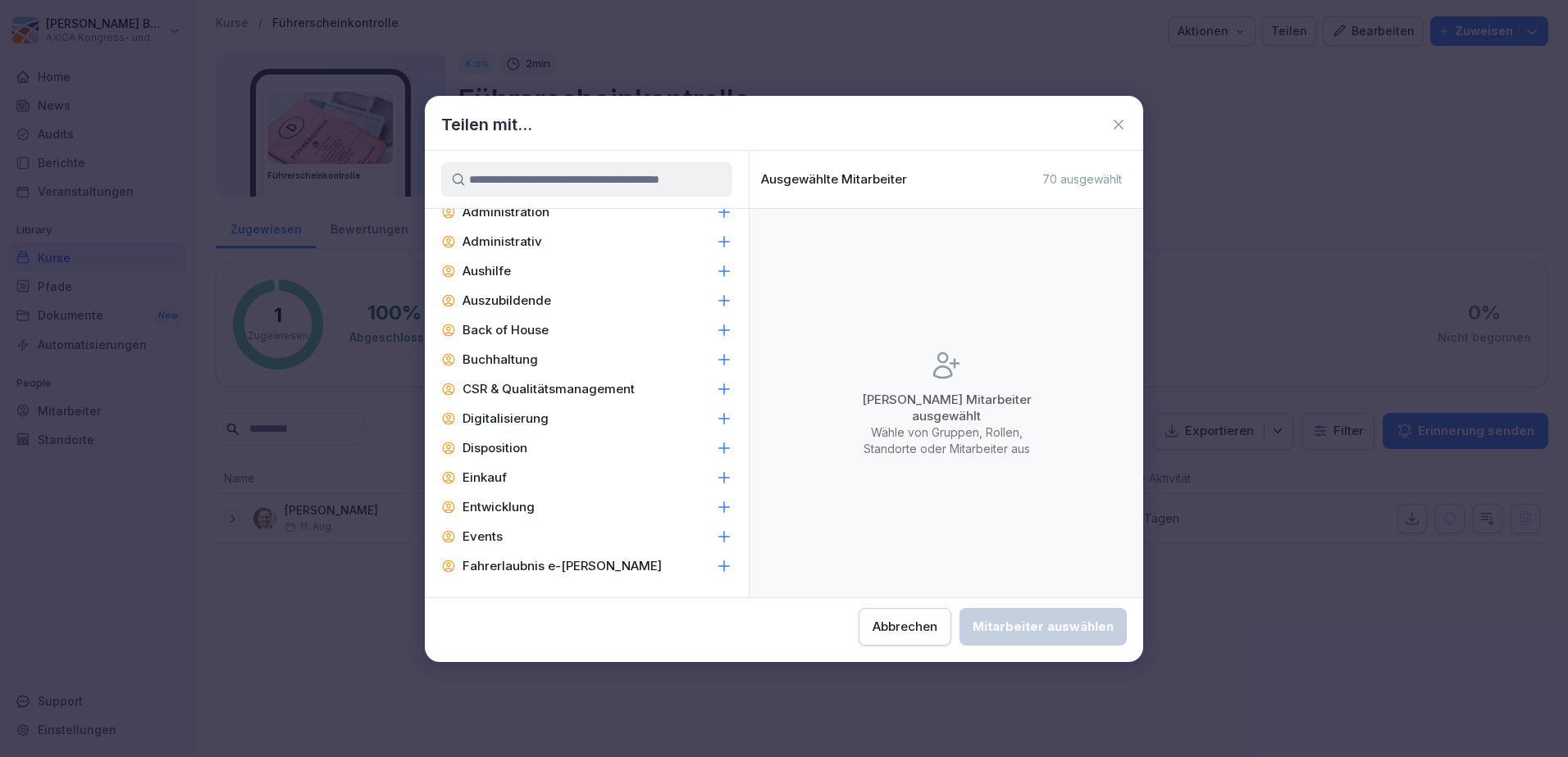
scroll to position [246, 0]
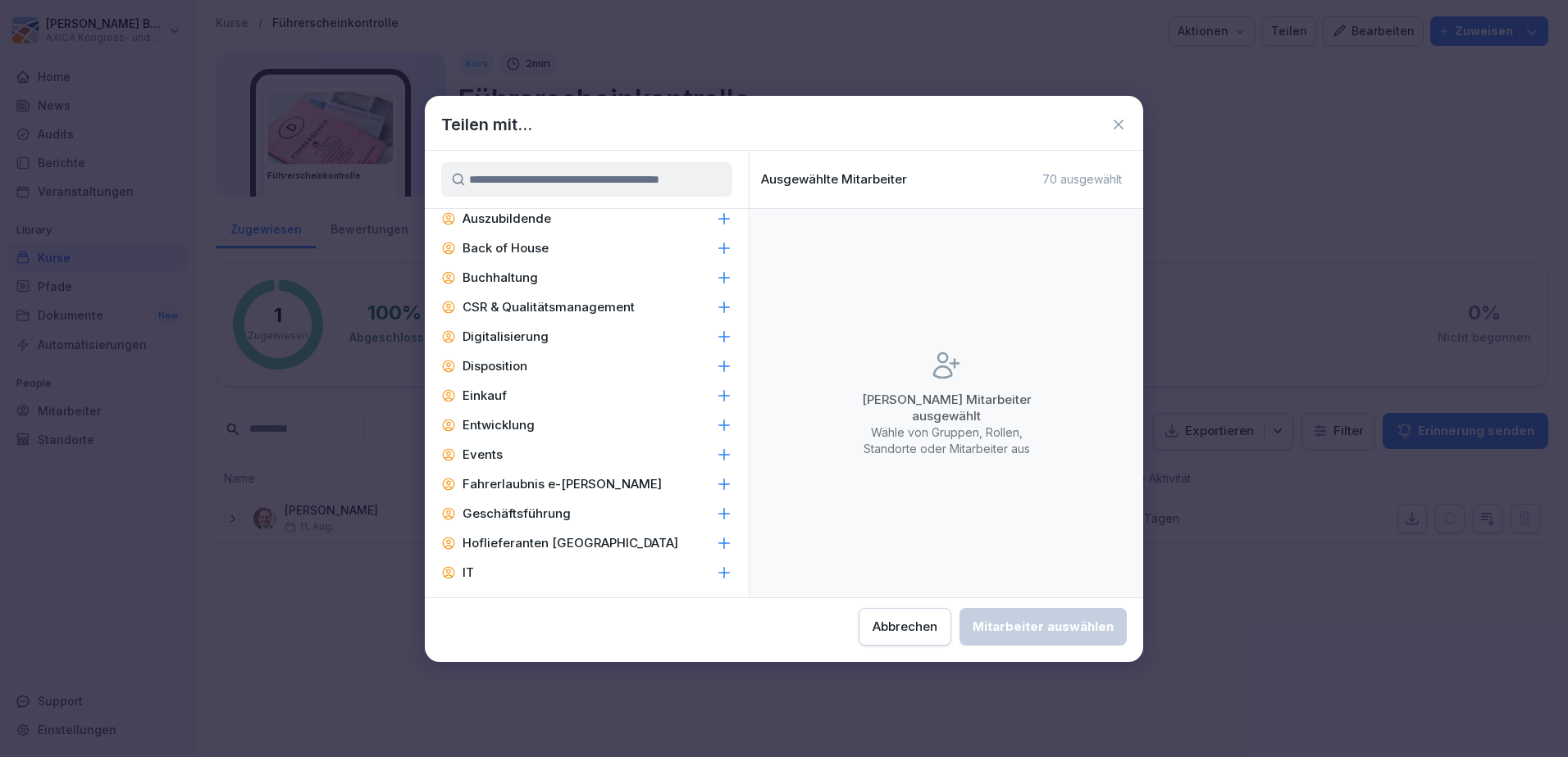
click at [525, 482] on p "Fahrerlaubnis e-[PERSON_NAME]" at bounding box center [562, 484] width 200 height 16
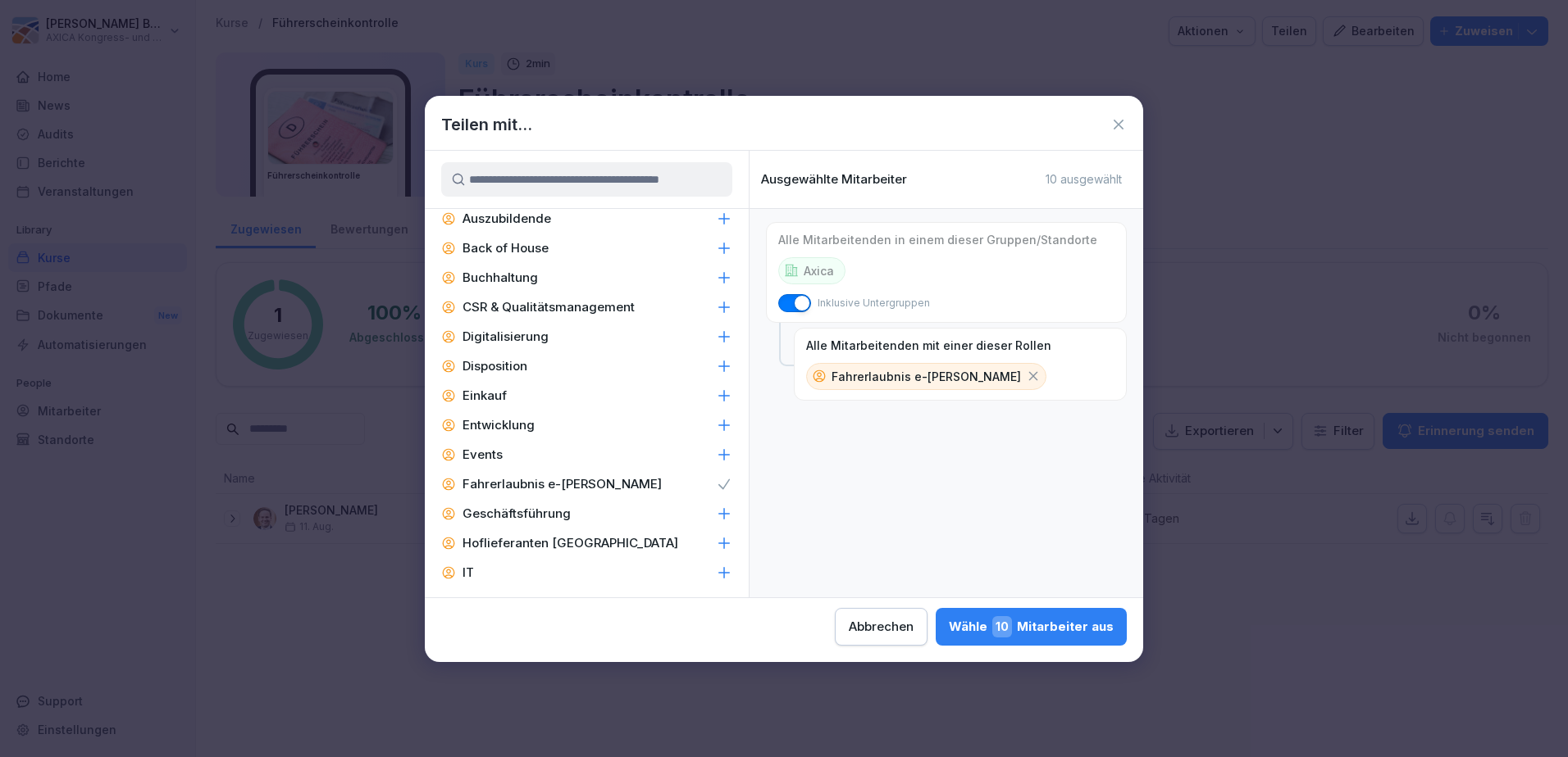
click at [1062, 626] on div "Wähle 10 Mitarbeiter aus" at bounding box center [1031, 627] width 165 height 21
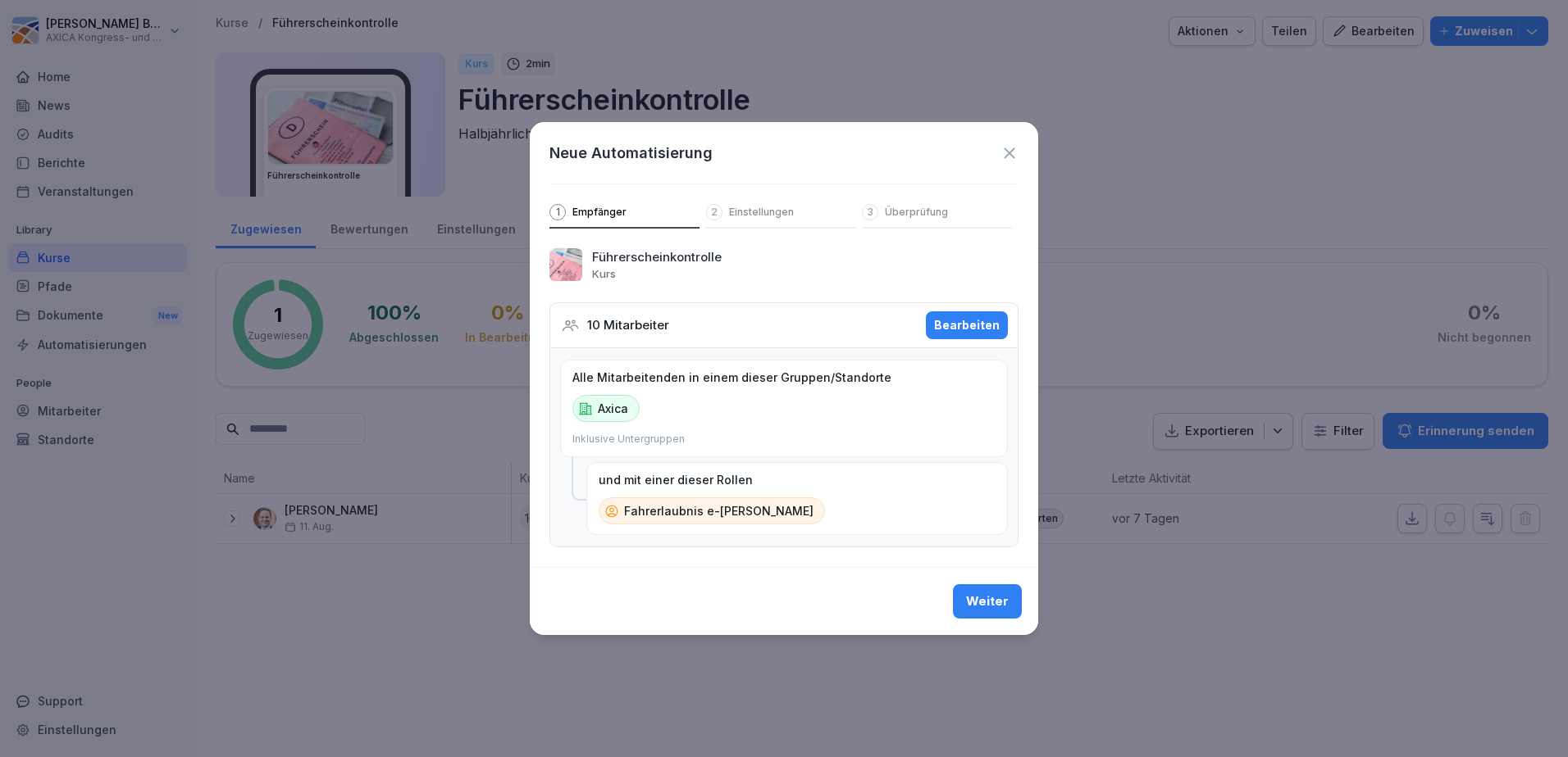
click at [987, 611] on div "Weiter" at bounding box center [987, 601] width 43 height 18
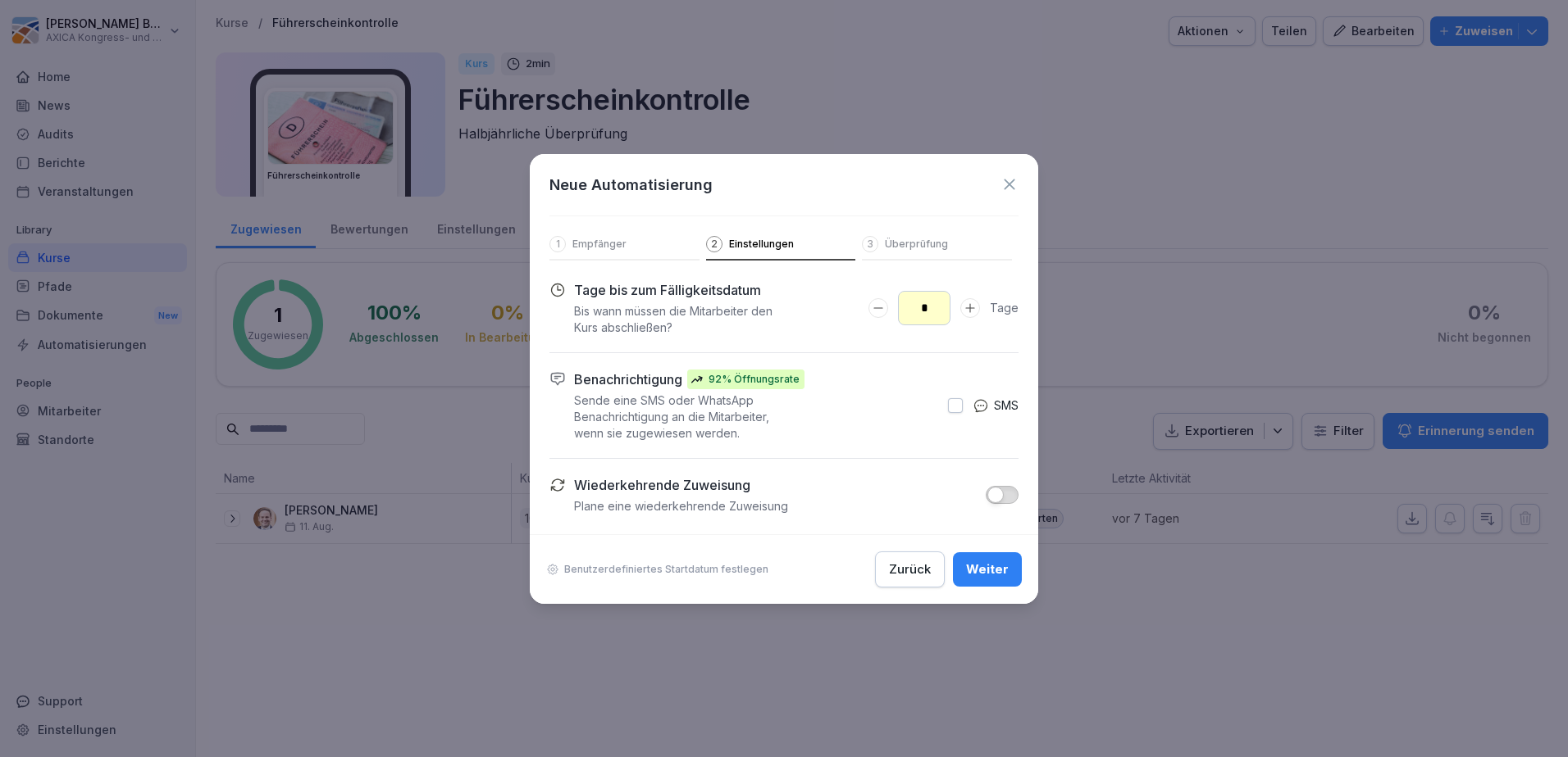
drag, startPoint x: 915, startPoint y: 309, endPoint x: 978, endPoint y: 310, distance: 63.0
click at [978, 310] on div "*" at bounding box center [923, 308] width 112 height 34
type input "**"
click at [1002, 494] on span "button" at bounding box center [995, 494] width 16 height 16
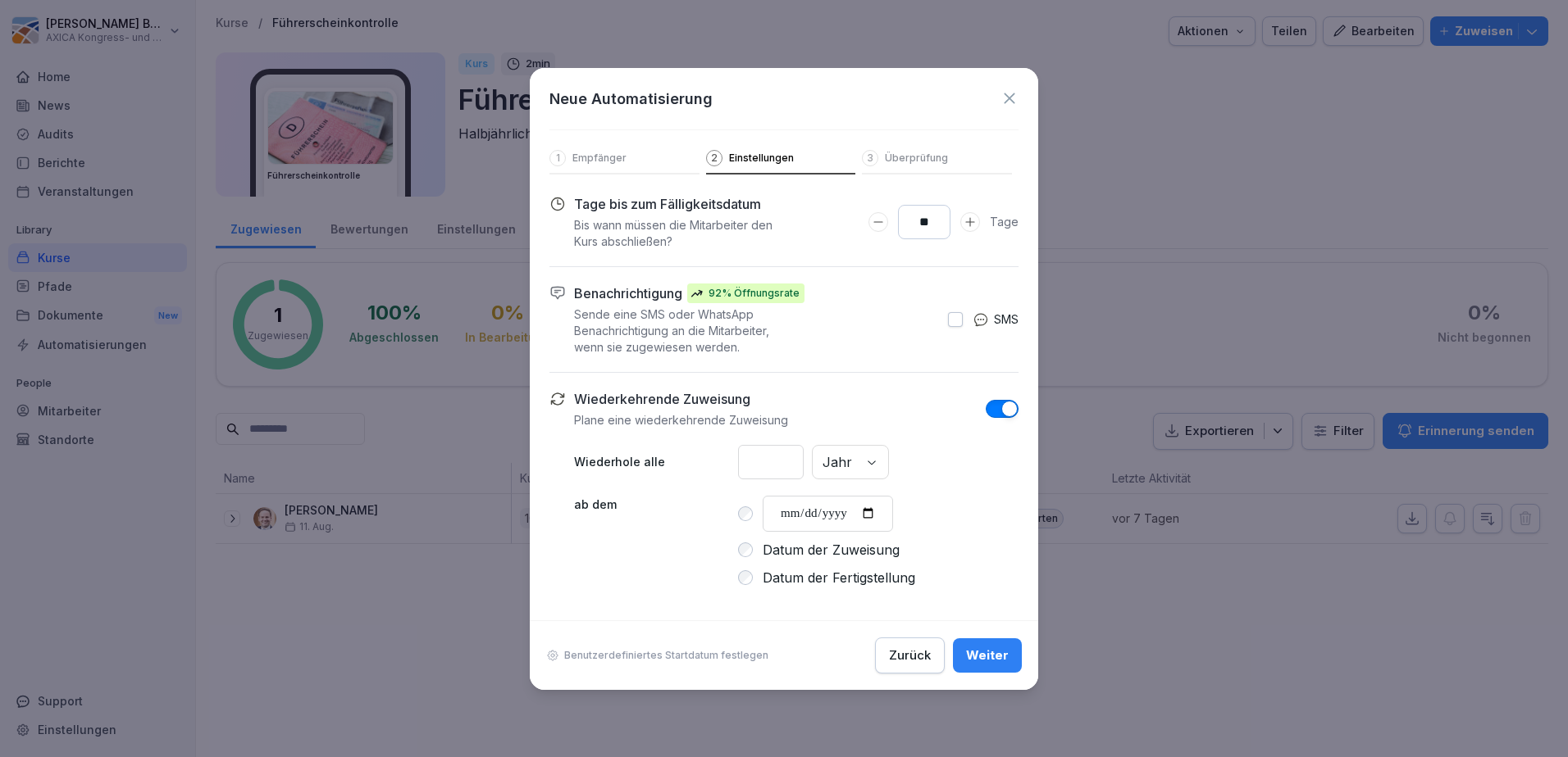
click at [782, 462] on input "*" at bounding box center [771, 462] width 66 height 34
click at [889, 466] on div "* Jahr" at bounding box center [879, 462] width 281 height 34
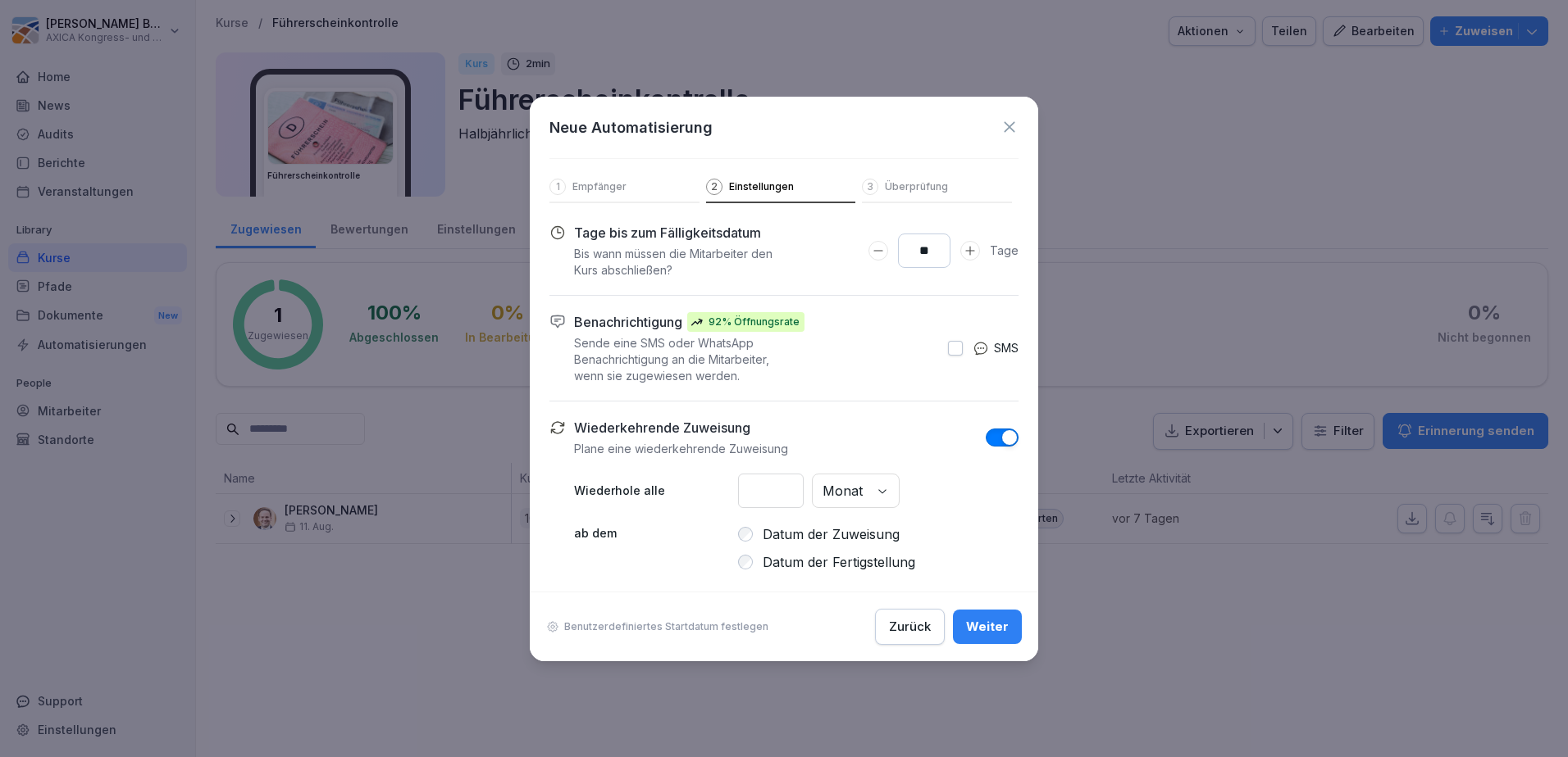
drag, startPoint x: 769, startPoint y: 489, endPoint x: 722, endPoint y: 491, distance: 47.0
click at [722, 491] on div "Wiederhole alle * Monat" at bounding box center [795, 491] width 444 height 34
type input "*"
click at [963, 518] on div "Wiederkehrende Zuweisung Plane eine wiederkehrende Zuweisung Wiederhole alle * …" at bounding box center [795, 494] width 444 height 154
click at [970, 613] on button "Weiter" at bounding box center [987, 627] width 69 height 34
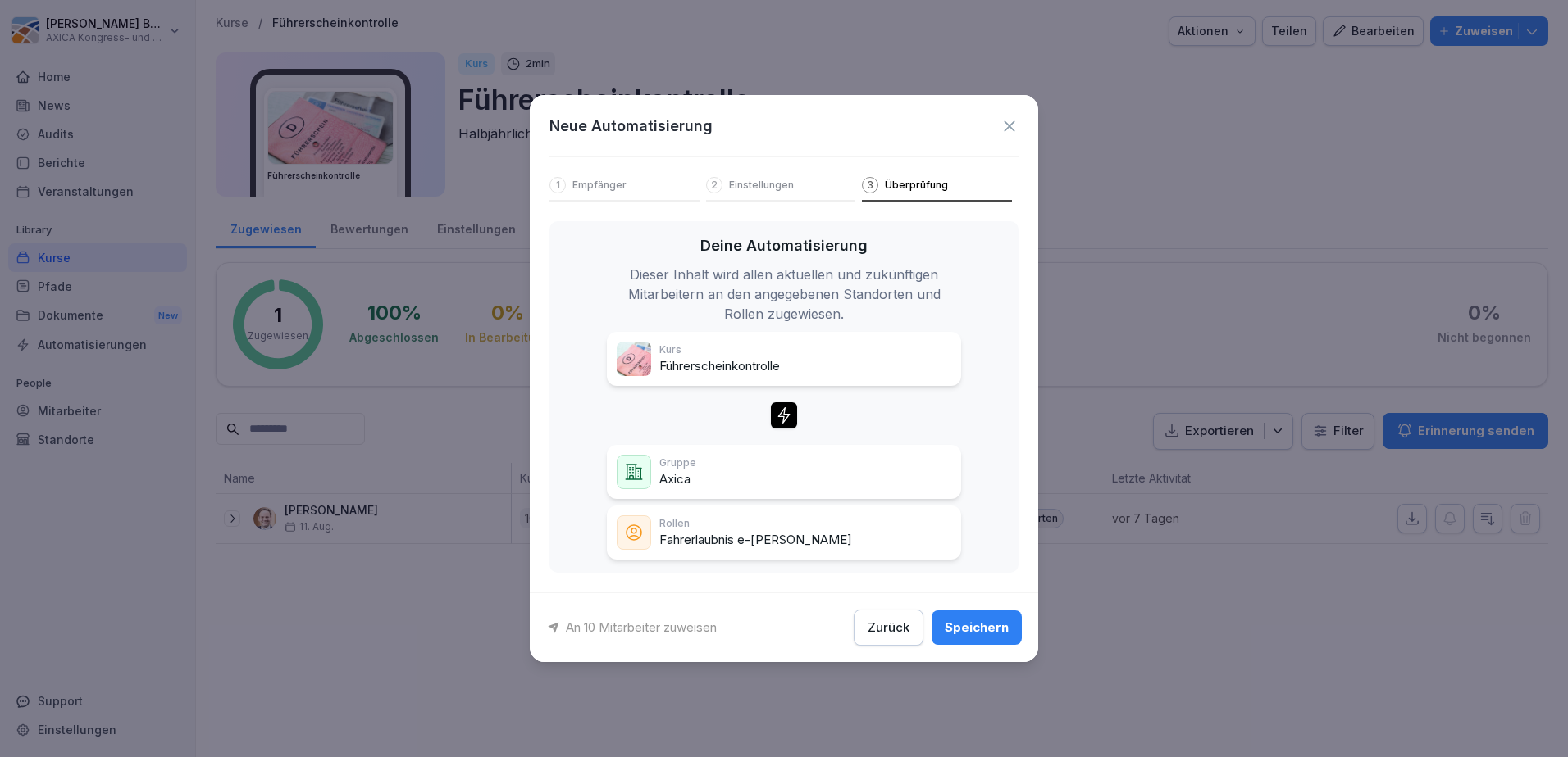
click at [1003, 623] on div "Speichern" at bounding box center [976, 627] width 64 height 18
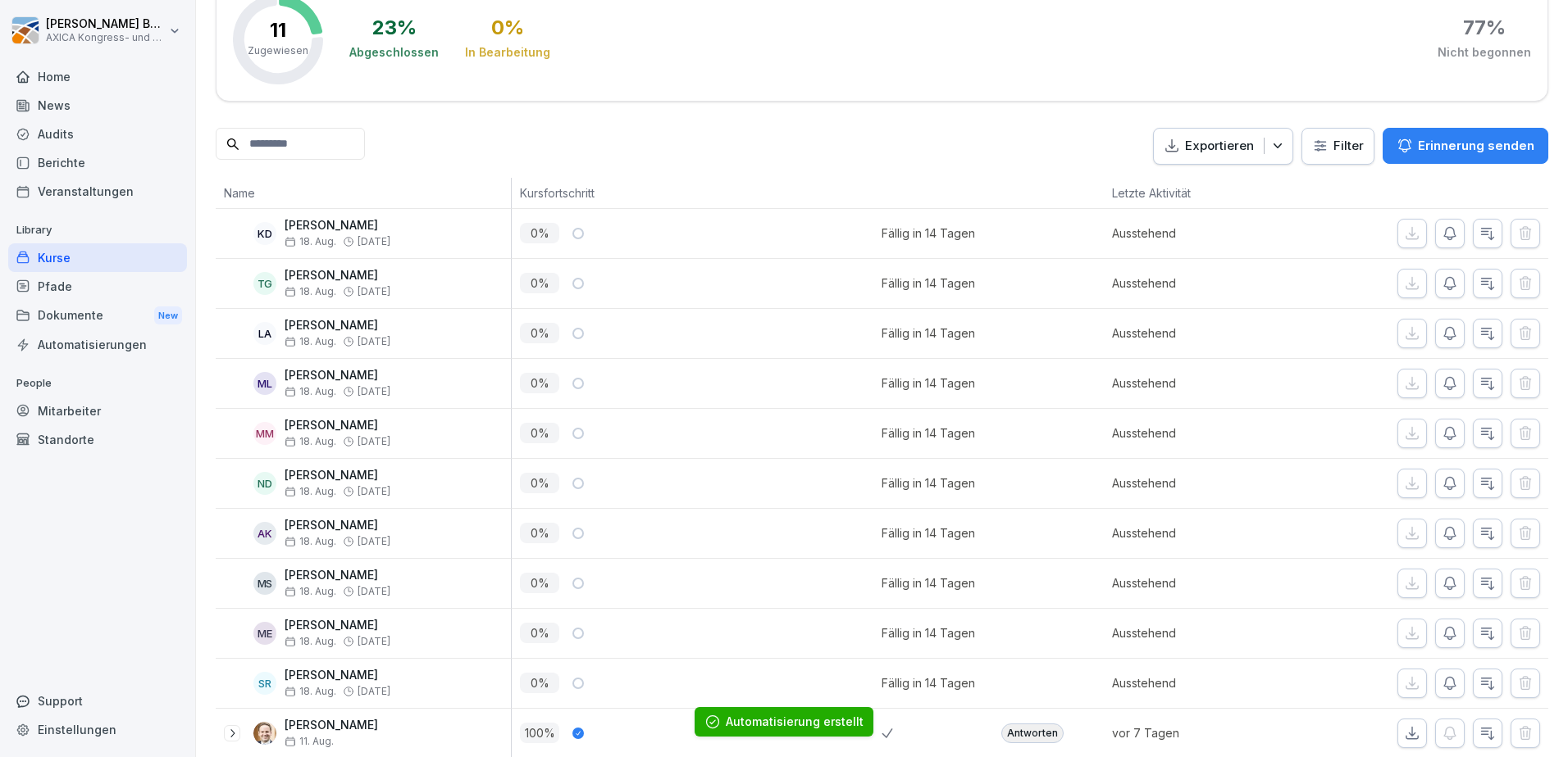
scroll to position [327, 0]
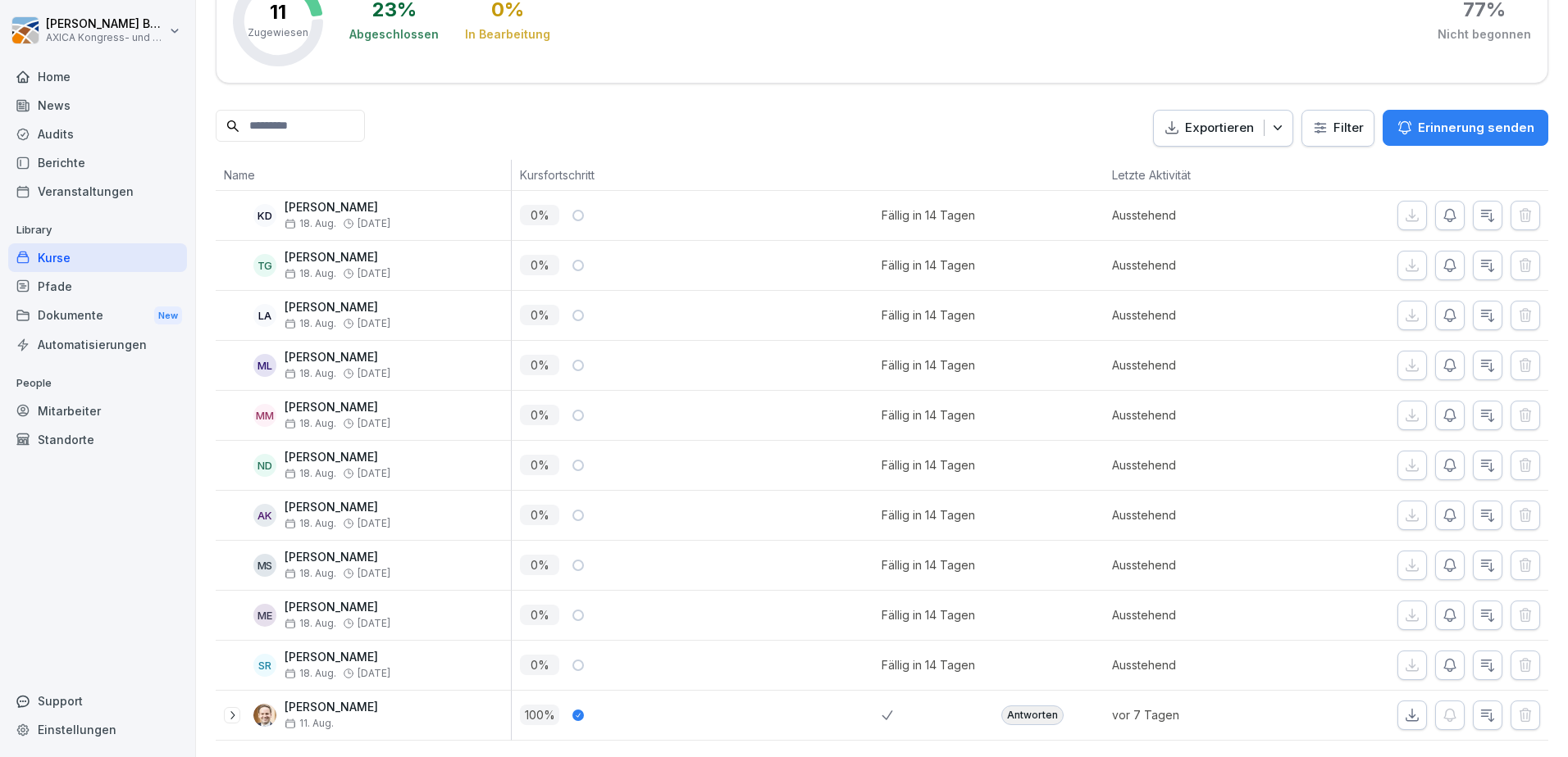
click at [881, 703] on div at bounding box center [937, 716] width 111 height 50
click at [237, 709] on icon at bounding box center [232, 716] width 13 height 13
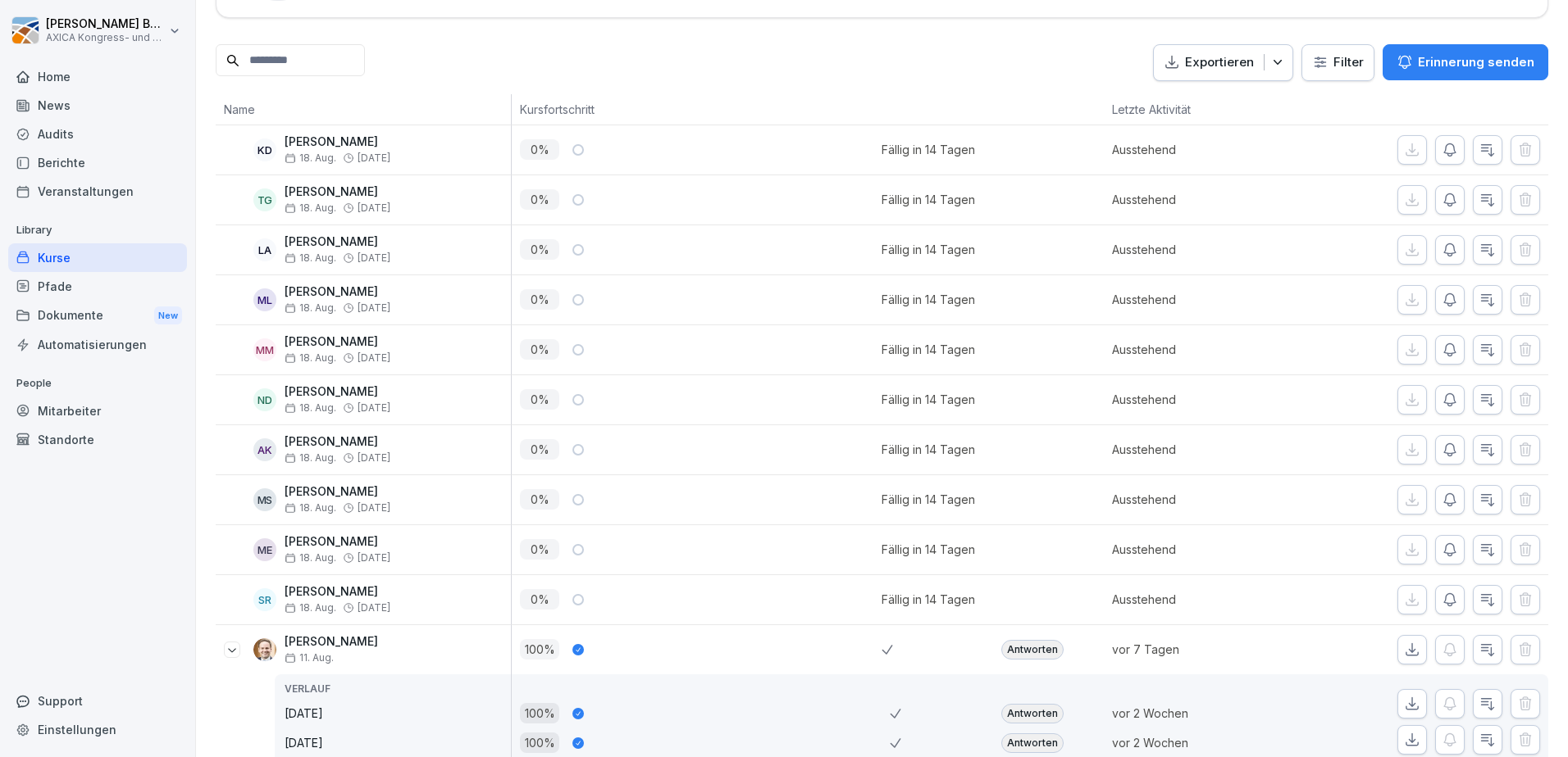
scroll to position [425, 0]
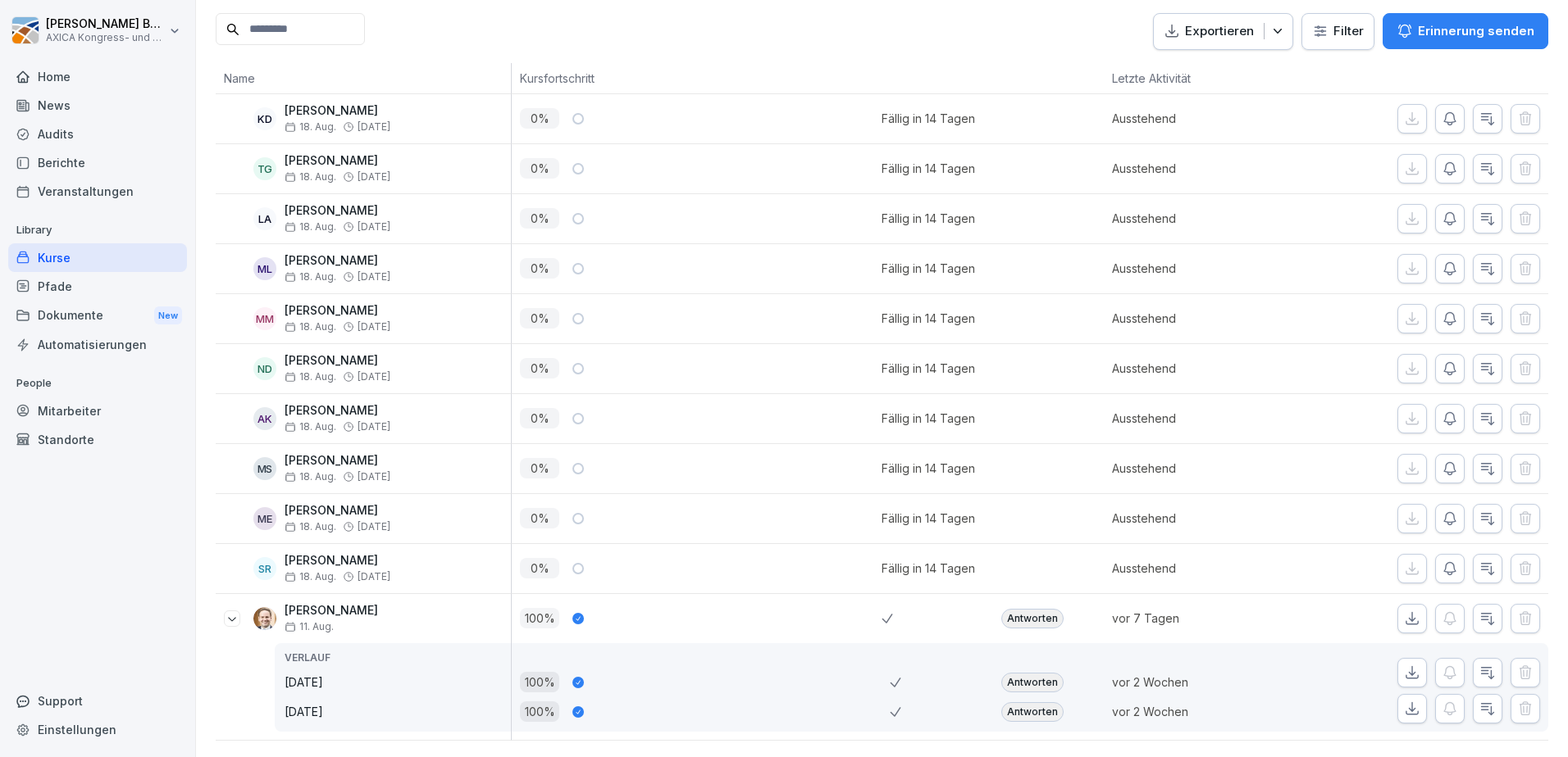
click at [232, 612] on icon at bounding box center [232, 619] width 13 height 13
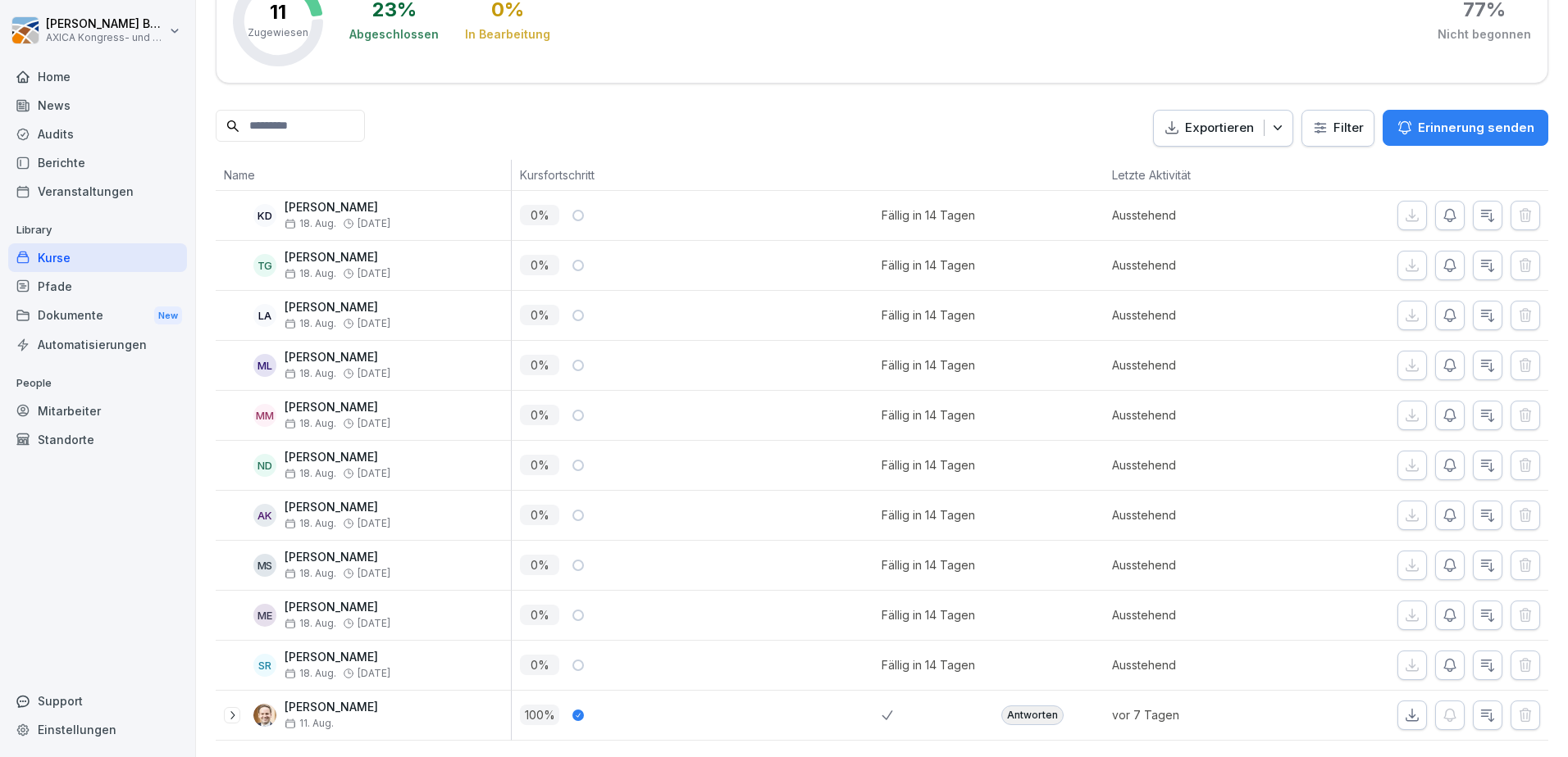
scroll to position [327, 0]
click at [57, 283] on div "Pfade" at bounding box center [97, 286] width 179 height 29
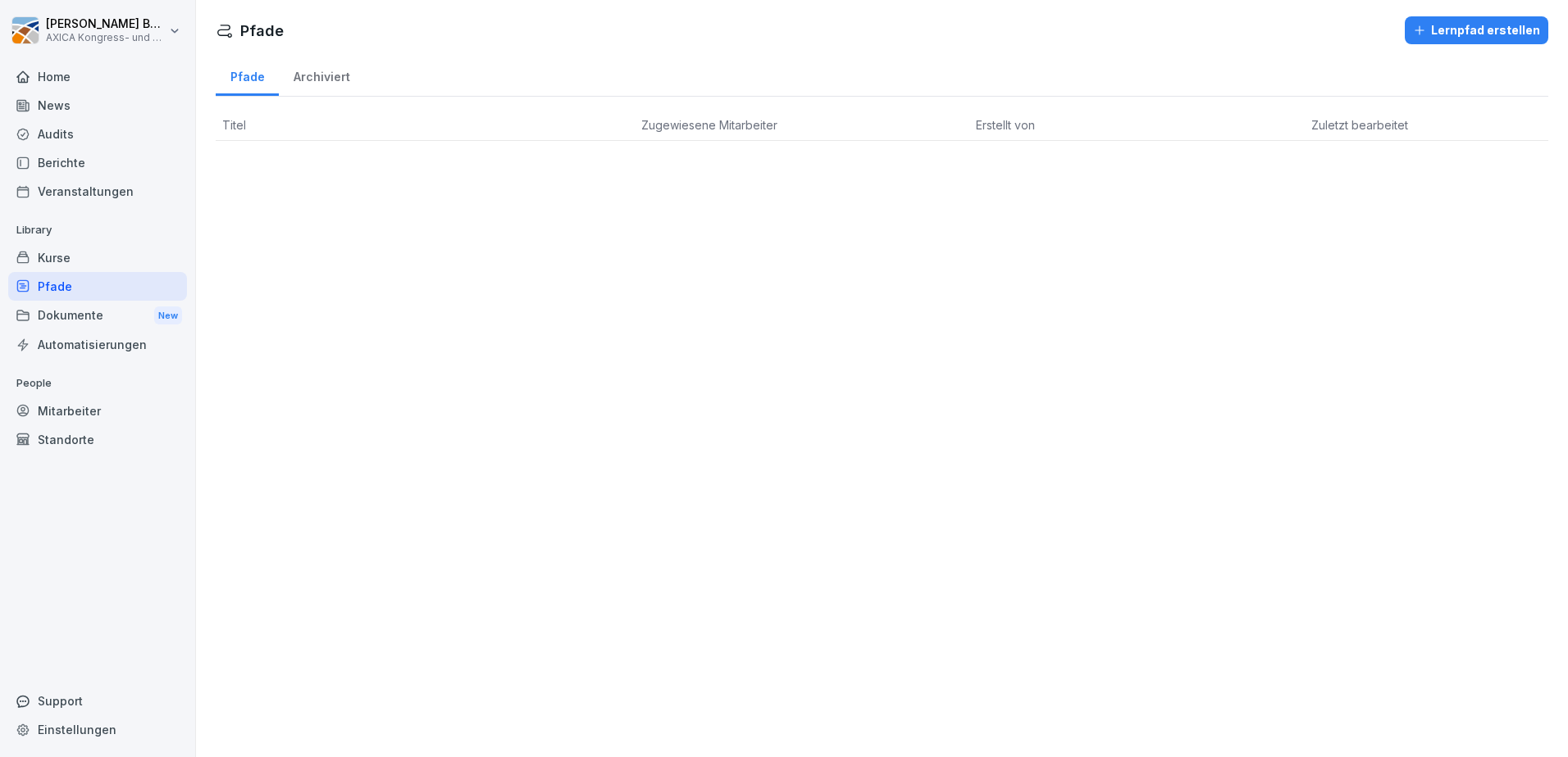
click at [57, 260] on div "Kurse" at bounding box center [97, 258] width 179 height 29
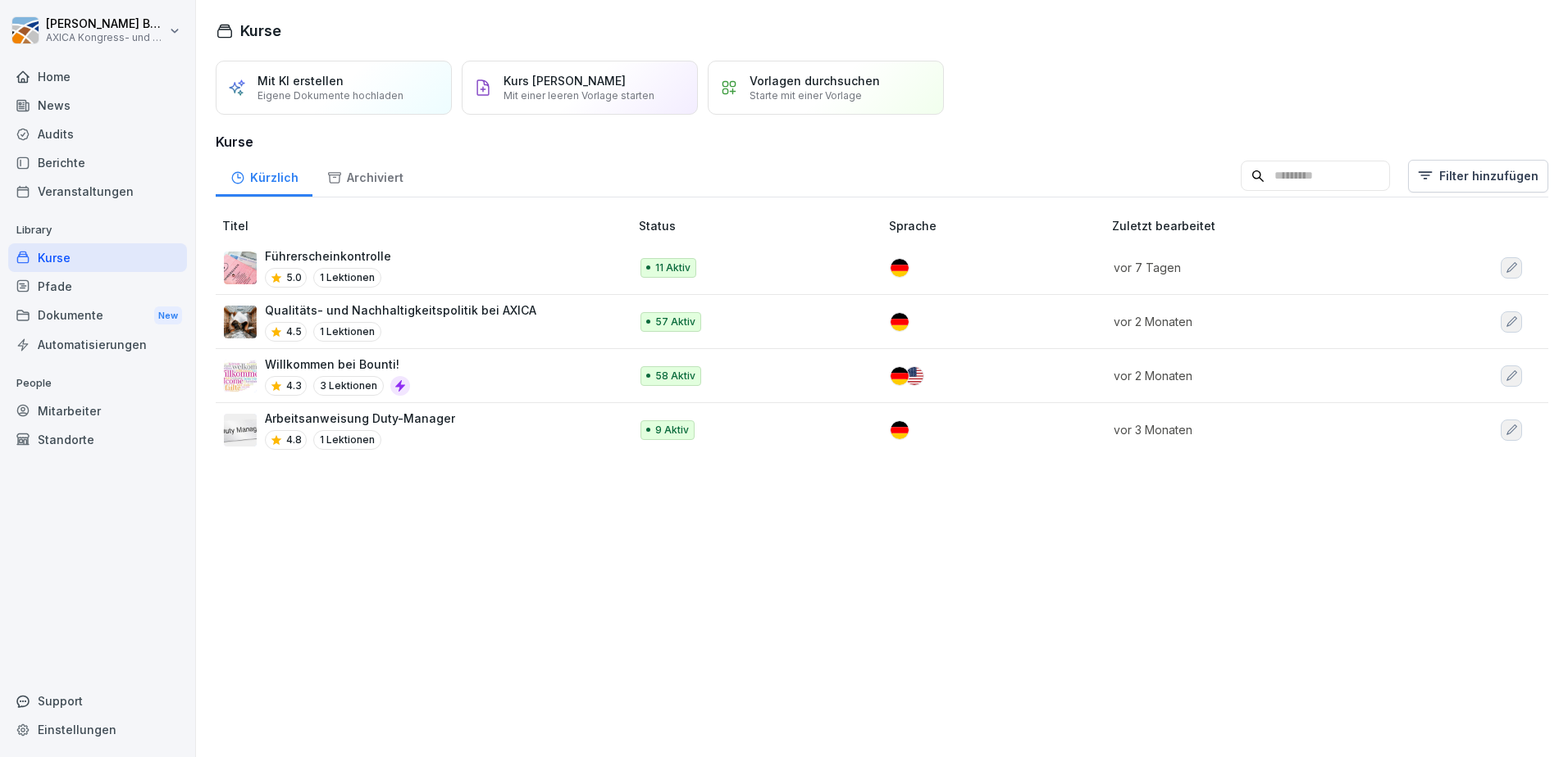
click at [464, 258] on div "Führerscheinkontrolle 5.0 1 Lektionen" at bounding box center [417, 267] width 389 height 40
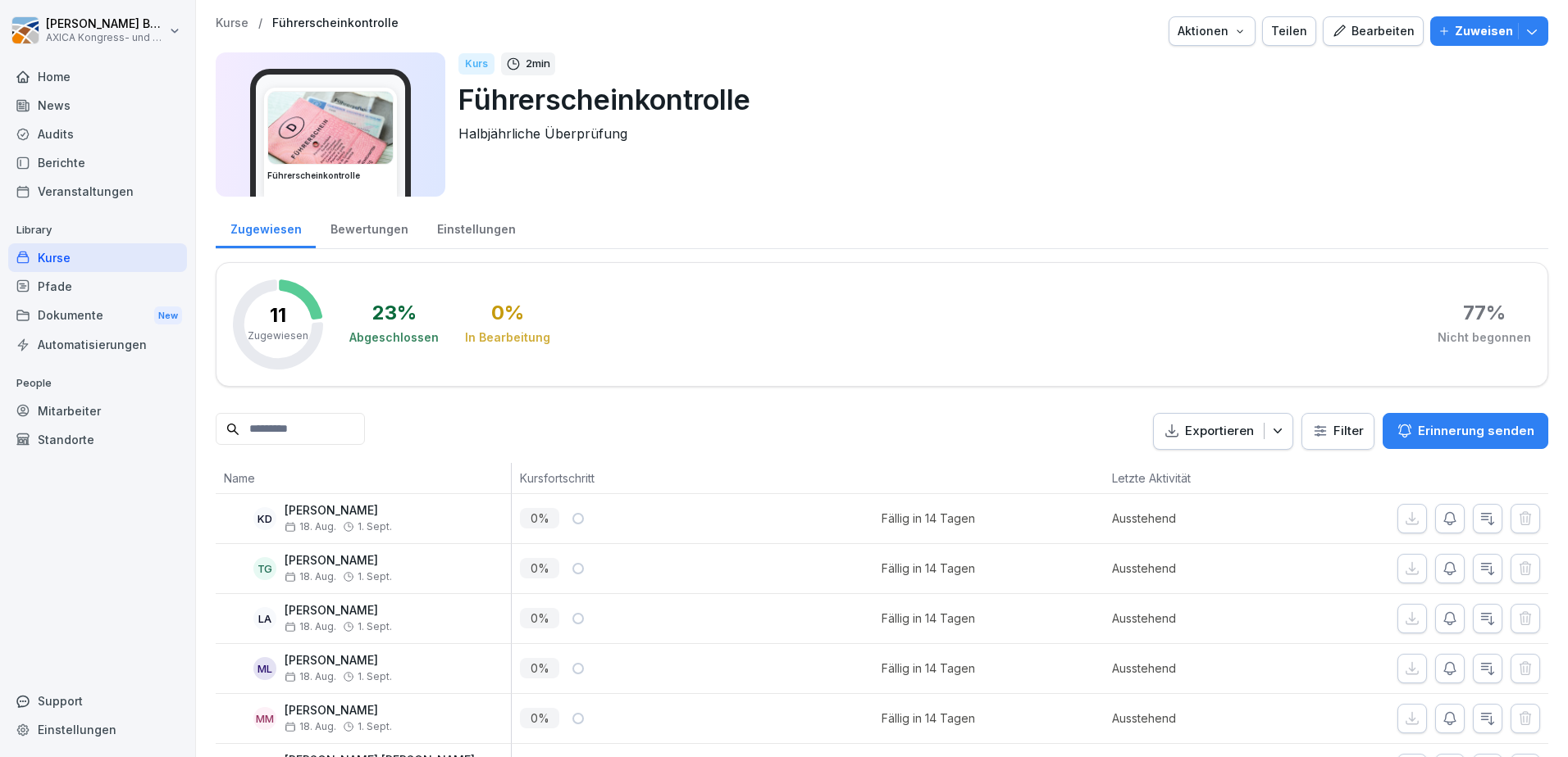
click at [1360, 18] on button "Bearbeiten" at bounding box center [1373, 31] width 101 height 30
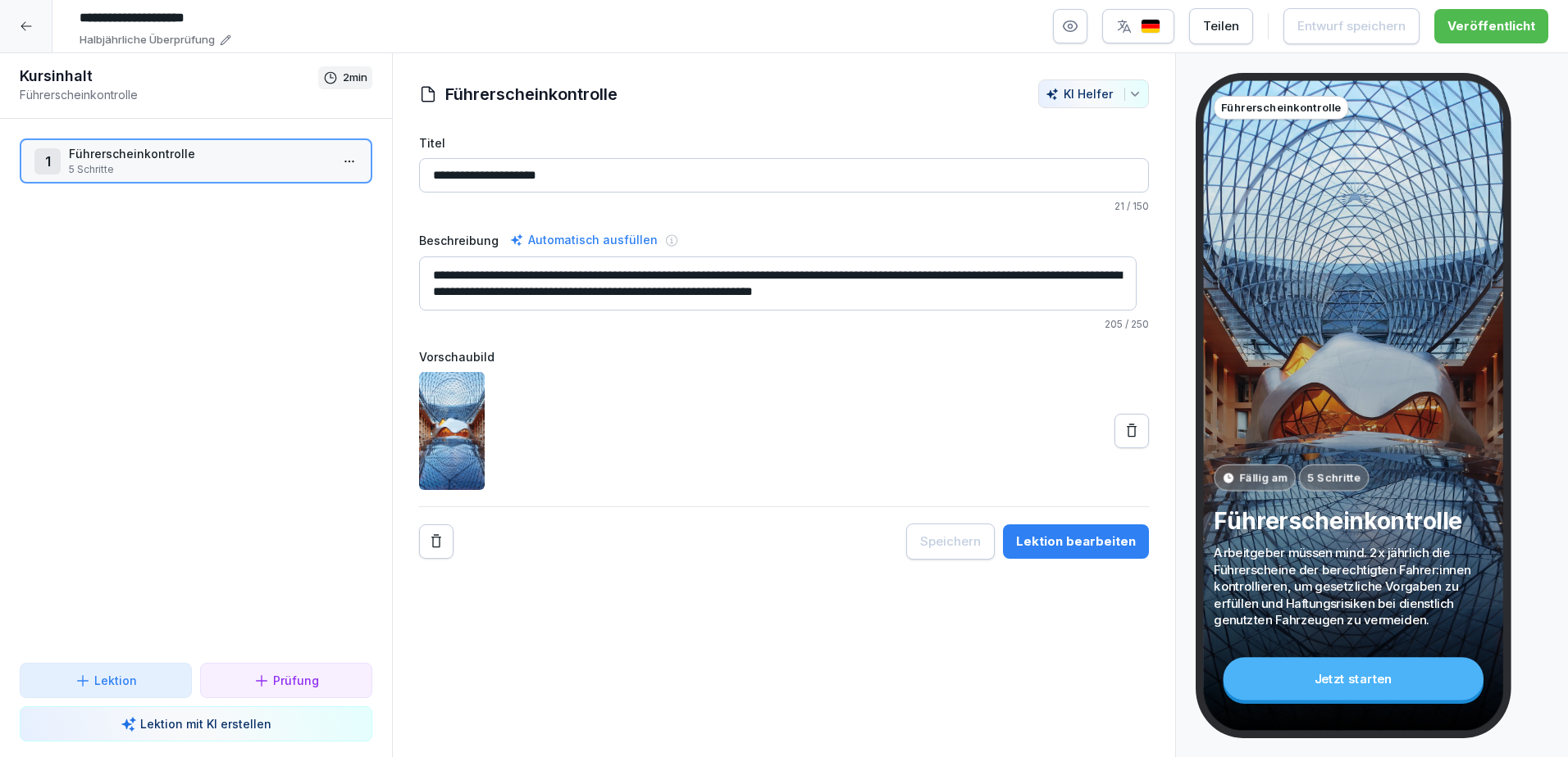
click at [24, 31] on icon at bounding box center [27, 27] width 13 height 13
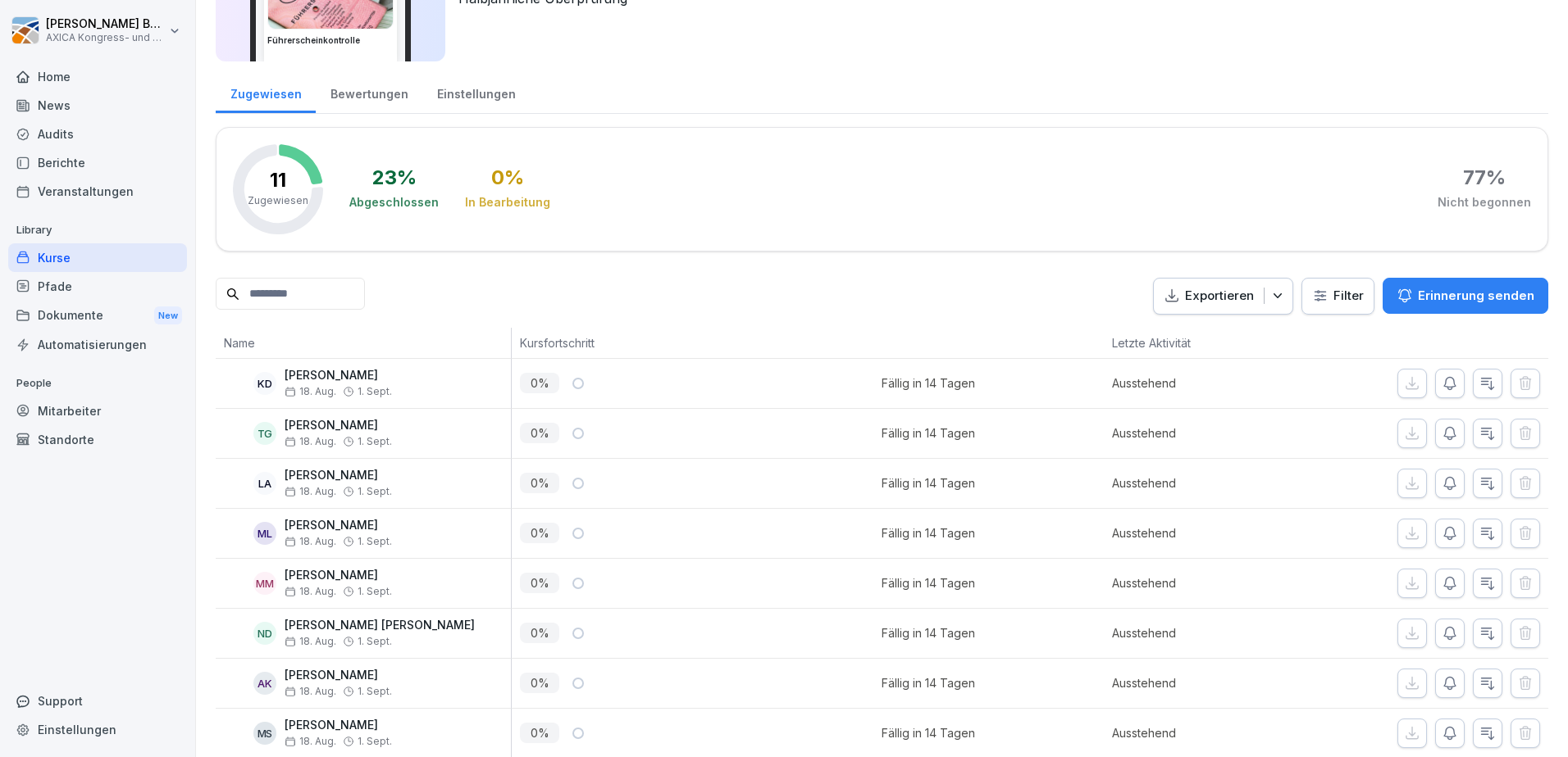
scroll to position [327, 0]
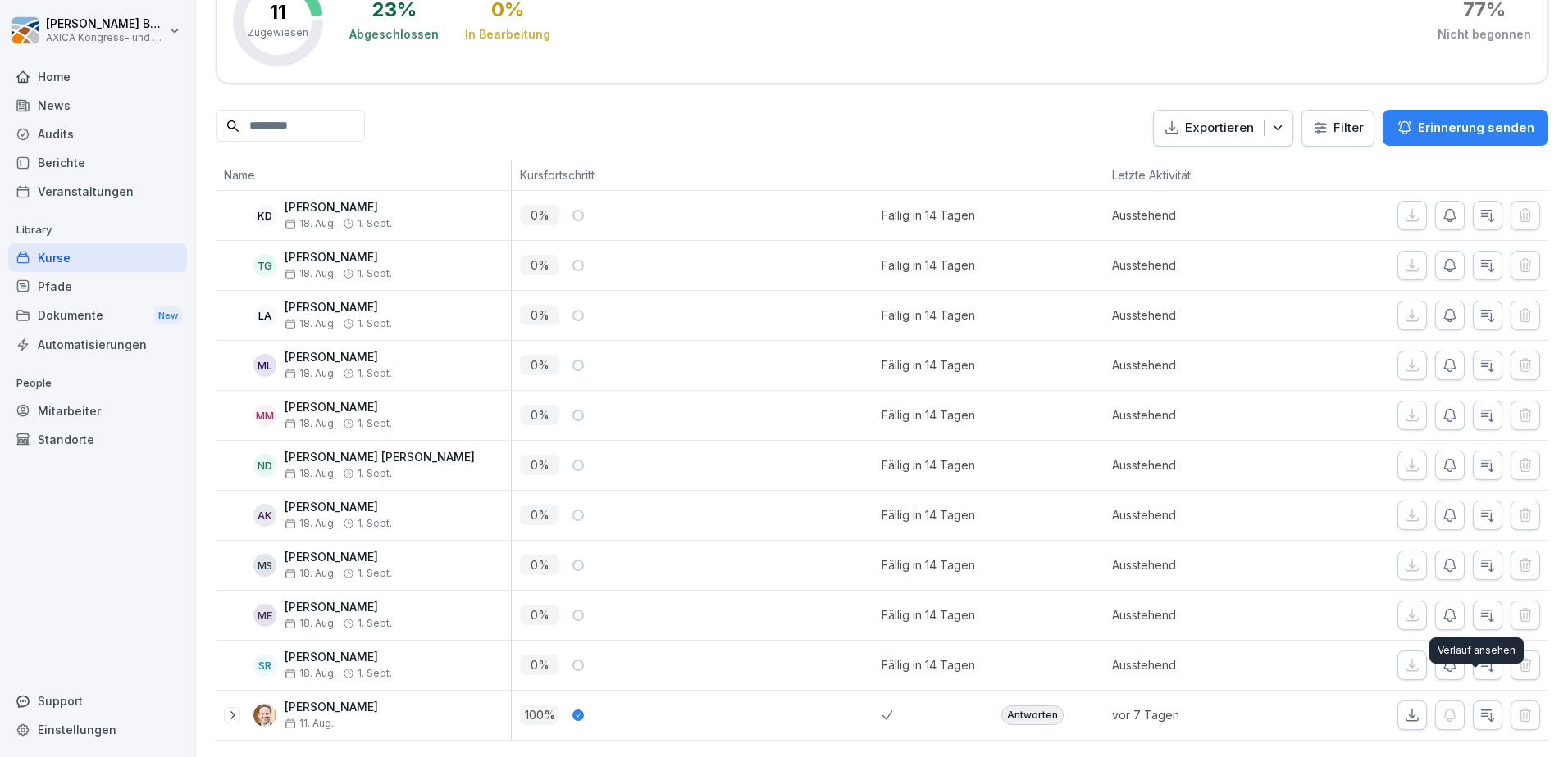
click at [1482, 710] on icon "button" at bounding box center [1488, 716] width 12 height 11
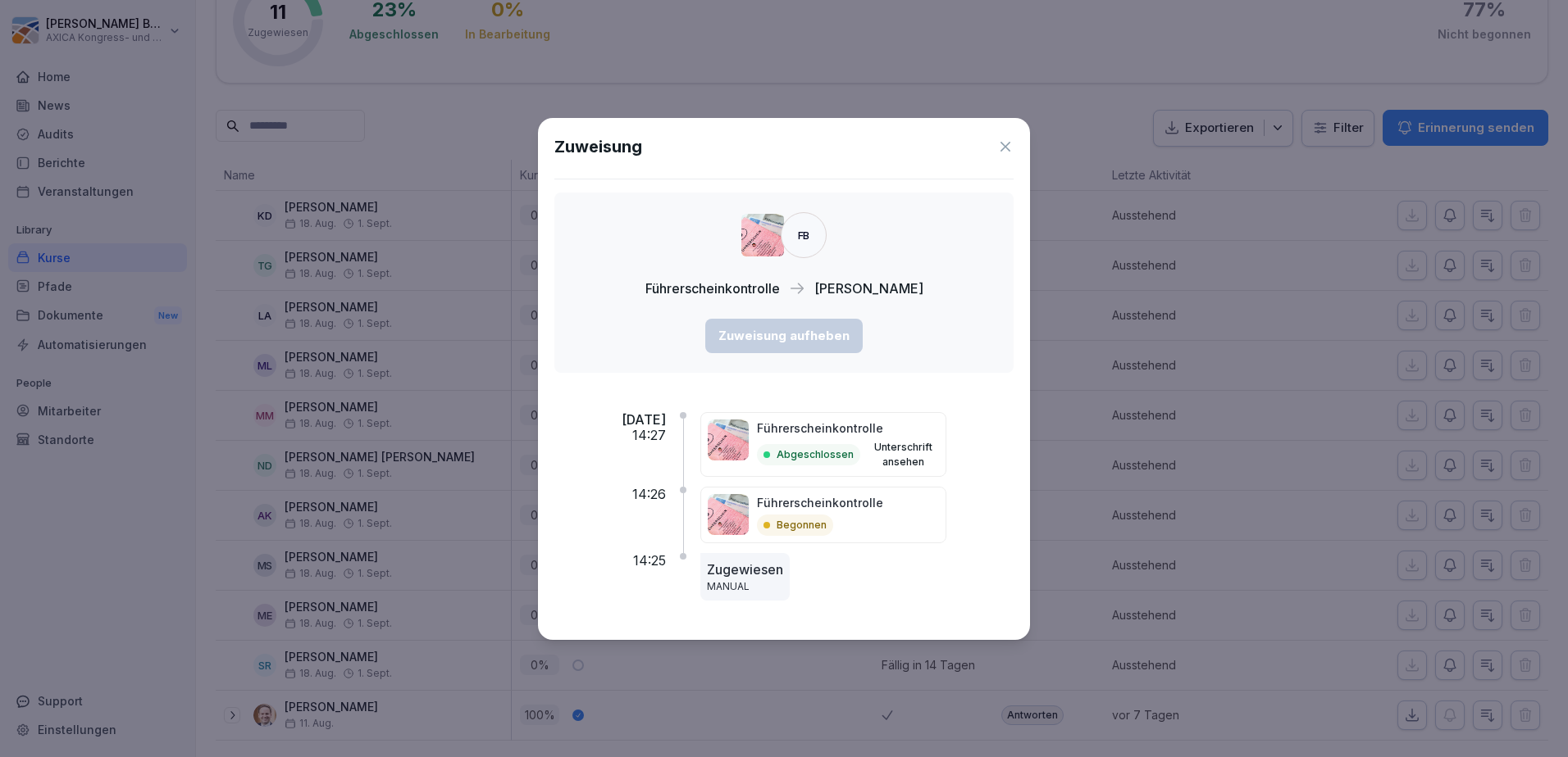
drag, startPoint x: 1006, startPoint y: 145, endPoint x: 988, endPoint y: 165, distance: 26.9
click at [1006, 146] on icon at bounding box center [1006, 147] width 10 height 10
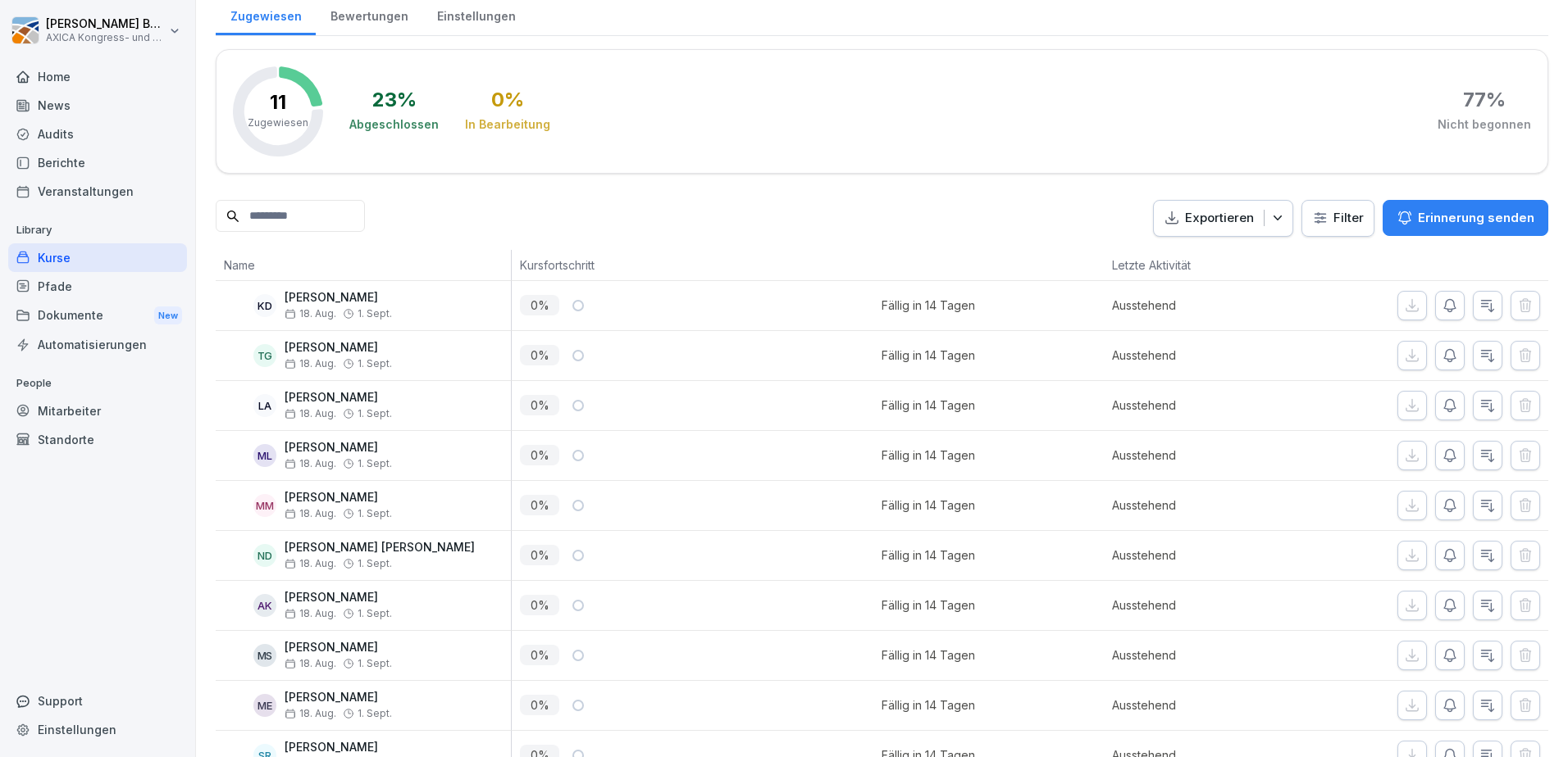
scroll to position [0, 0]
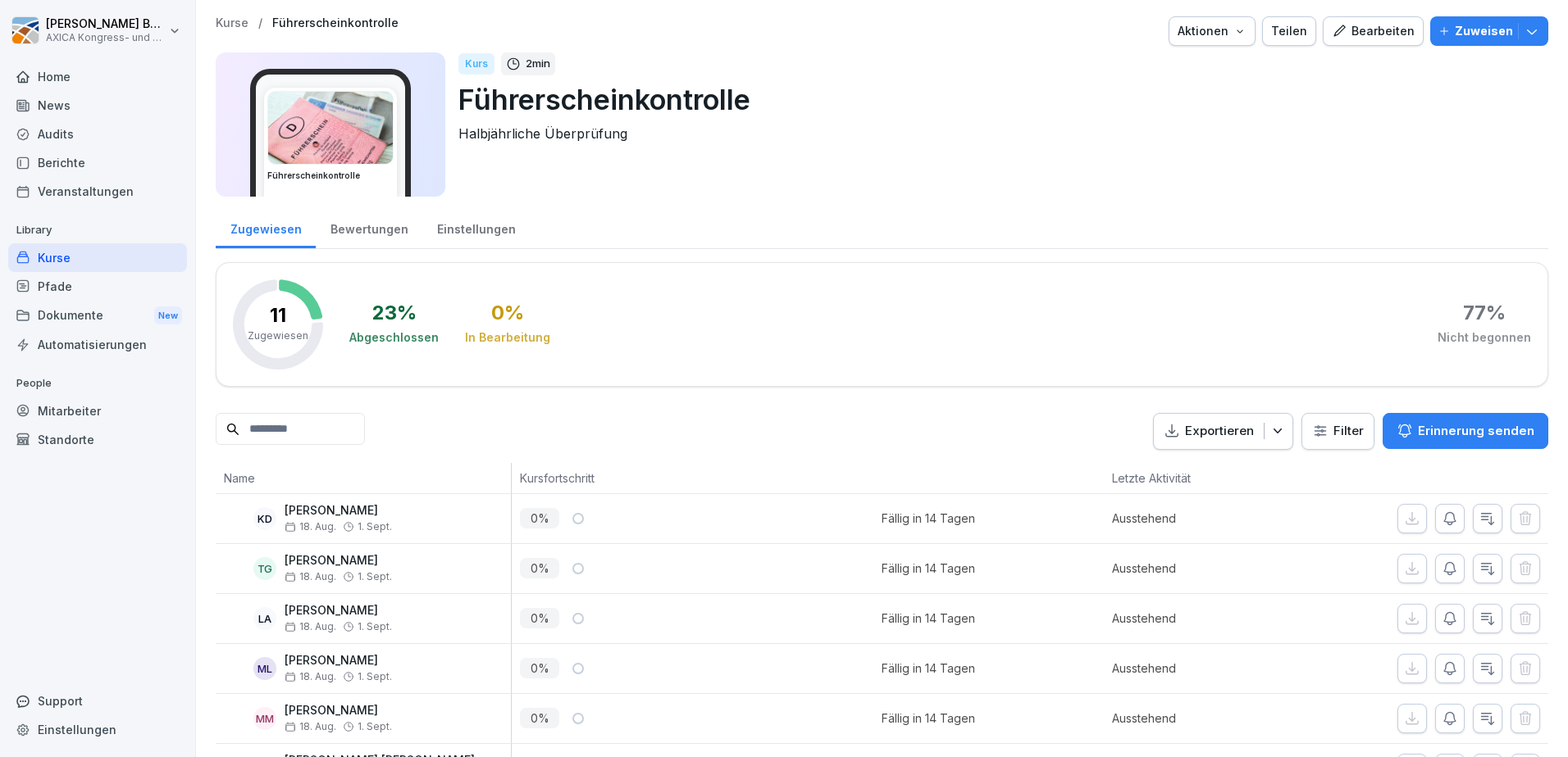
click at [477, 229] on div "Einstellungen" at bounding box center [476, 227] width 107 height 42
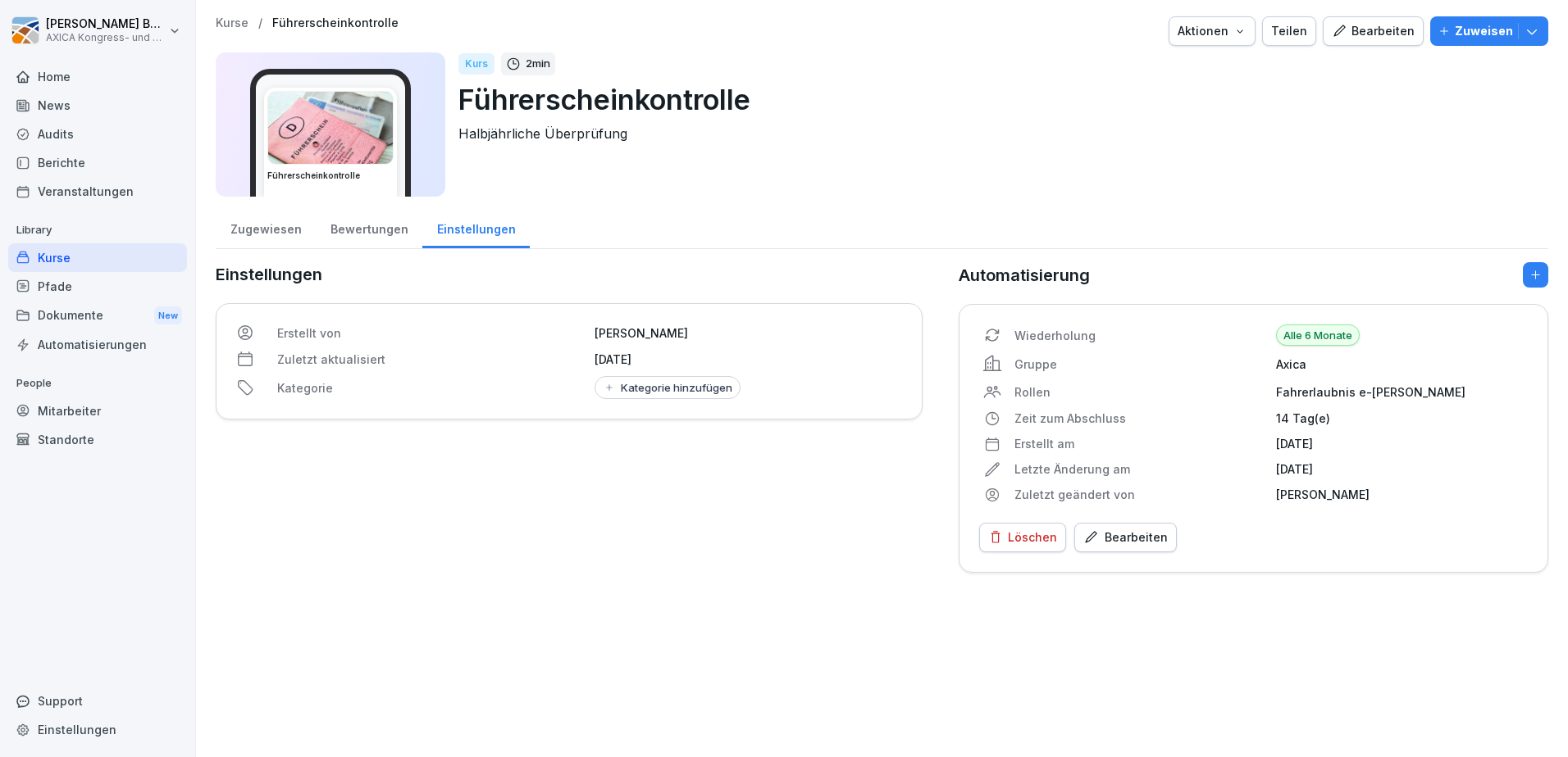
click at [360, 230] on div "Bewertungen" at bounding box center [370, 227] width 107 height 42
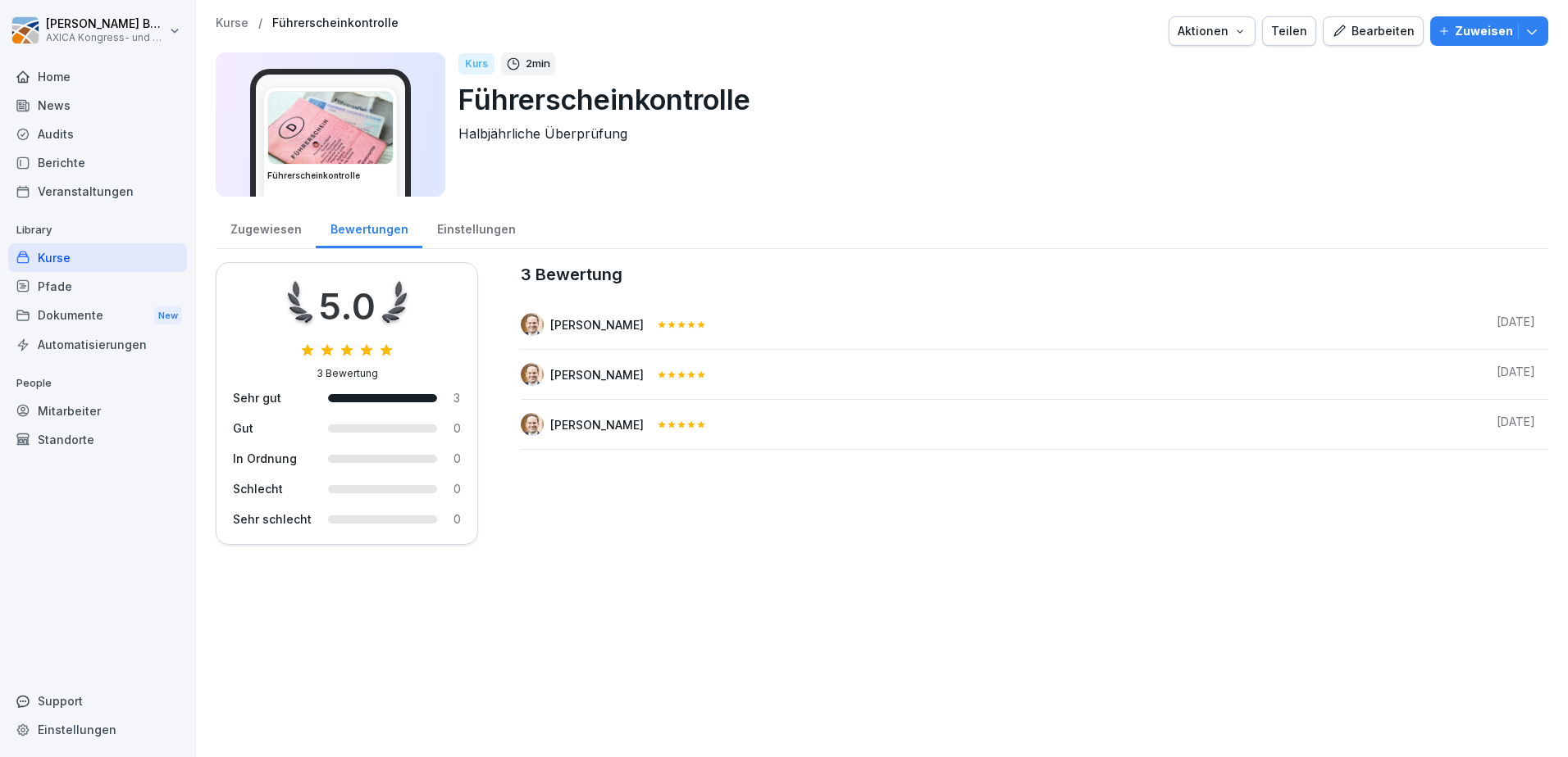
click at [444, 237] on div "Einstellungen" at bounding box center [476, 227] width 107 height 42
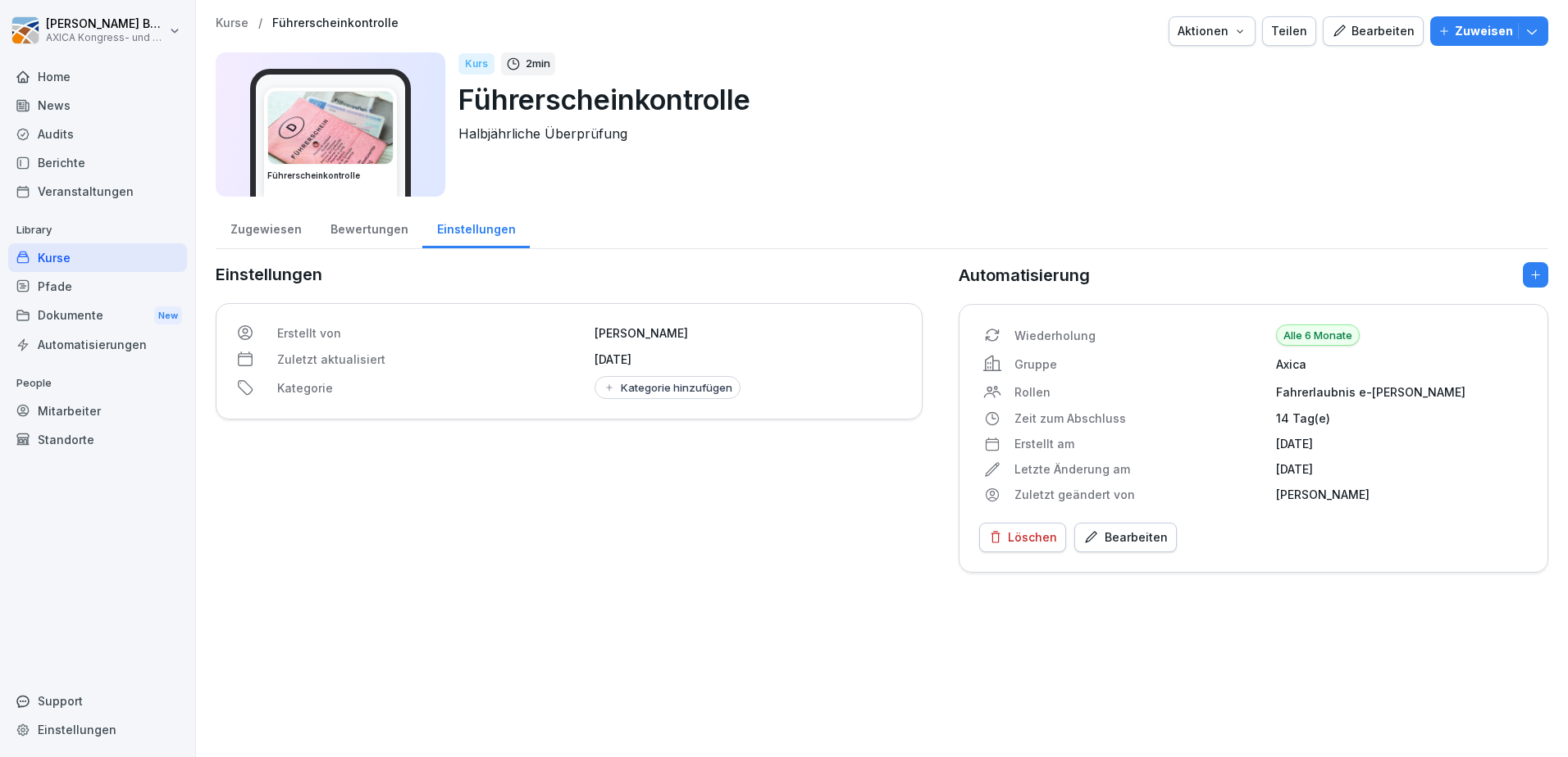
click at [69, 73] on div "Home" at bounding box center [97, 76] width 179 height 29
